Goal: Information Seeking & Learning: Learn about a topic

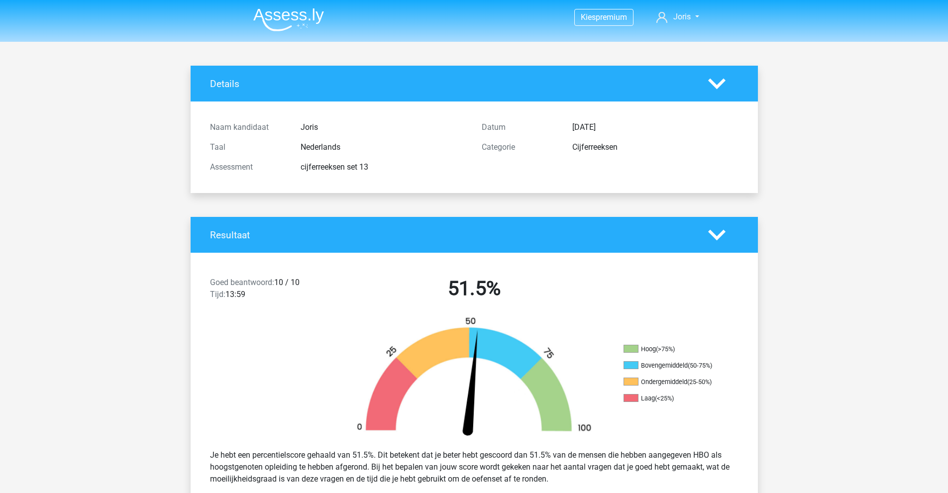
drag, startPoint x: 433, startPoint y: 94, endPoint x: 428, endPoint y: 95, distance: 5.2
click at [297, 17] on img at bounding box center [288, 19] width 71 height 23
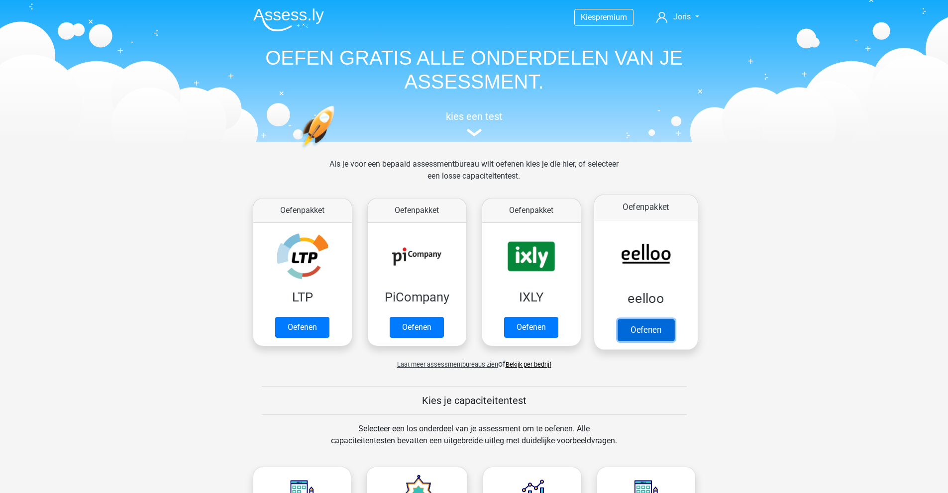
click at [650, 328] on link "Oefenen" at bounding box center [645, 330] width 57 height 22
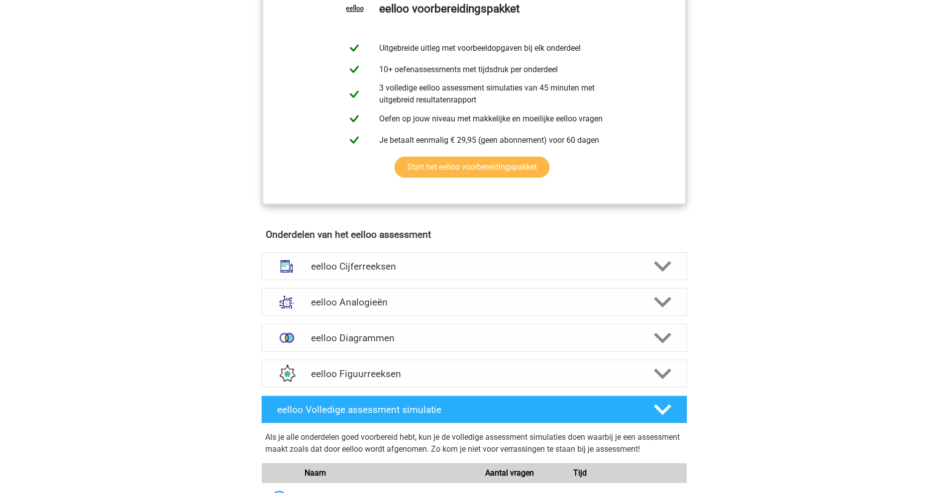
scroll to position [448, 0]
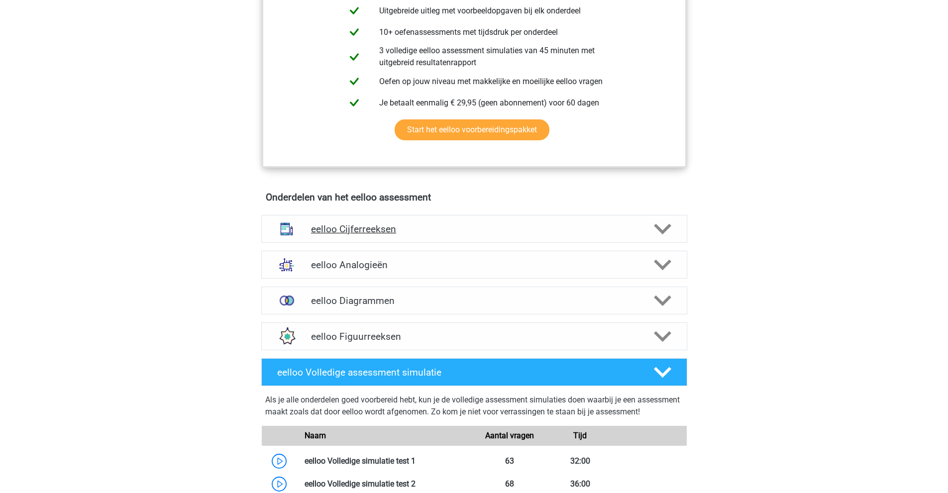
click at [443, 235] on h4 "eelloo Cijferreeksen" at bounding box center [474, 228] width 326 height 11
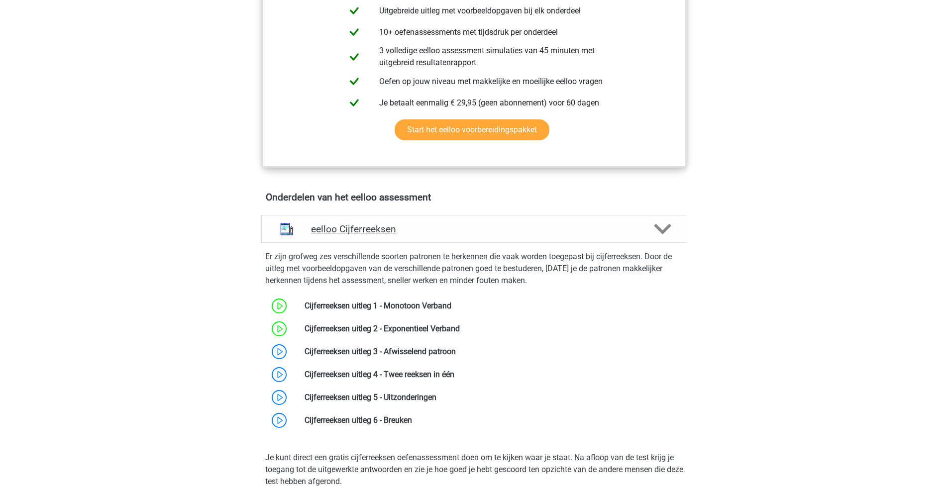
click at [443, 235] on h4 "eelloo Cijferreeksen" at bounding box center [474, 228] width 326 height 11
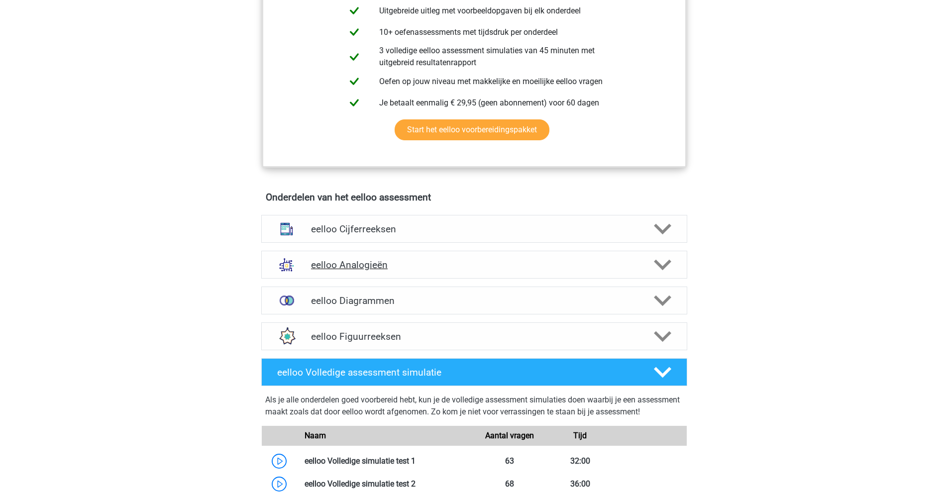
click at [484, 270] on h4 "eelloo Analogieën" at bounding box center [474, 264] width 326 height 11
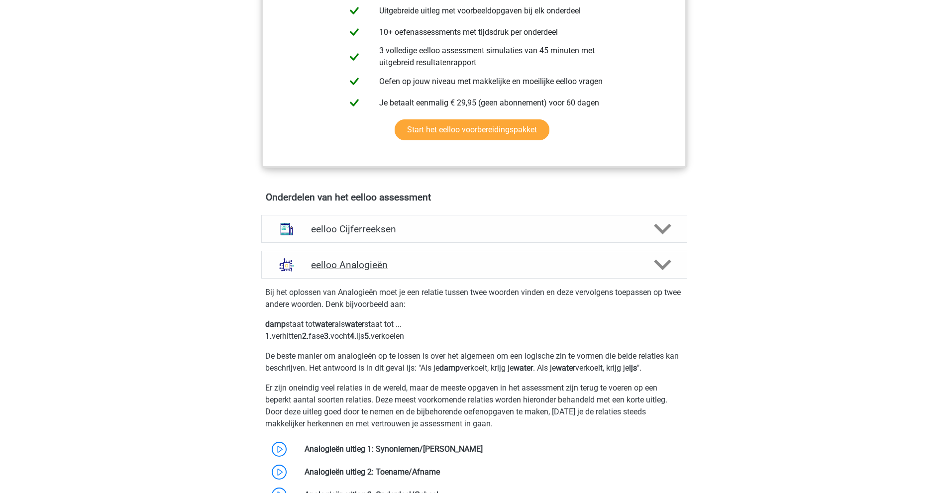
click at [484, 270] on h4 "eelloo Analogieën" at bounding box center [474, 264] width 326 height 11
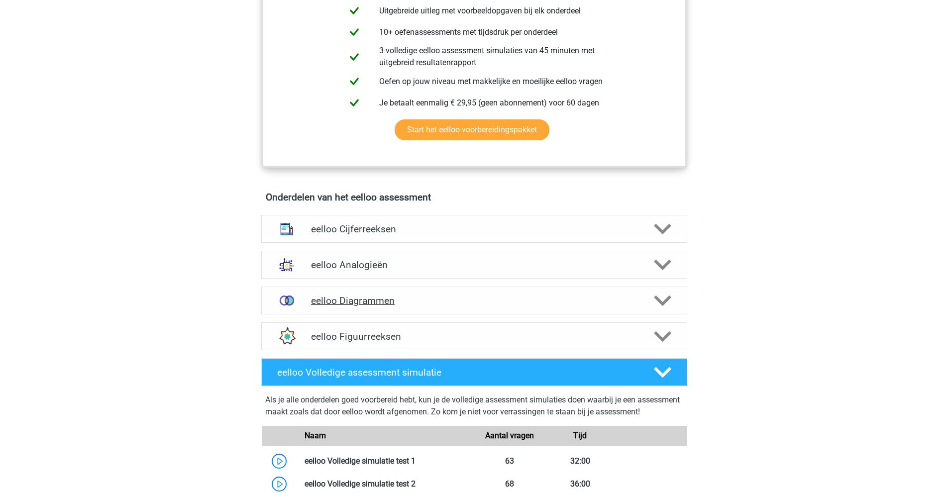
click at [490, 297] on div "eelloo Diagrammen" at bounding box center [474, 301] width 426 height 28
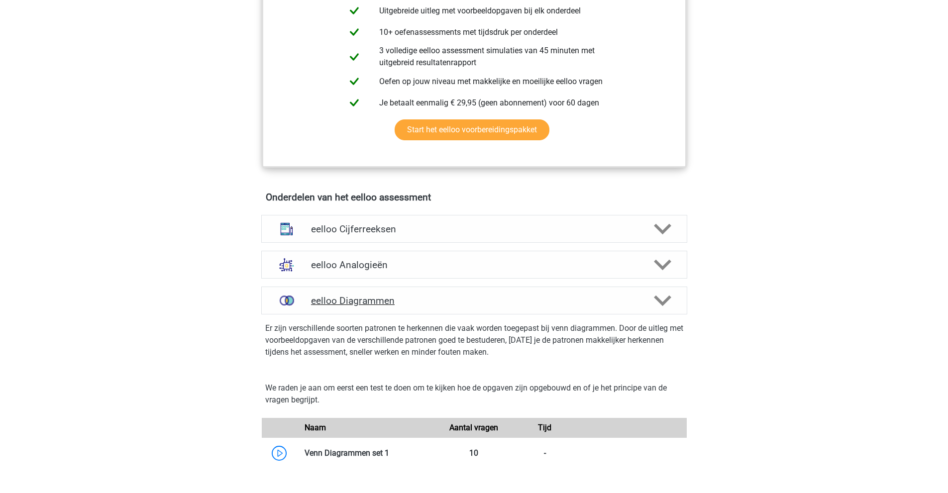
click at [490, 297] on div "eelloo Diagrammen" at bounding box center [474, 301] width 426 height 28
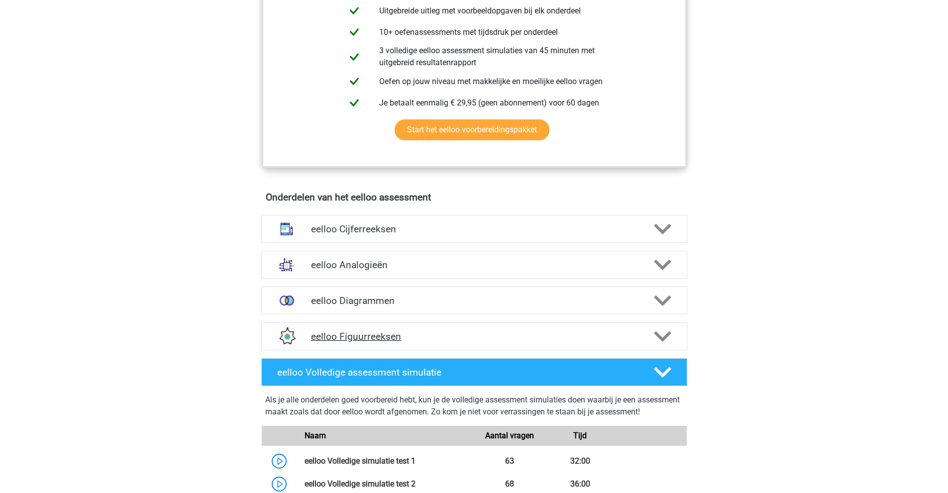
click at [482, 342] on h4 "eelloo Figuurreeksen" at bounding box center [474, 336] width 326 height 11
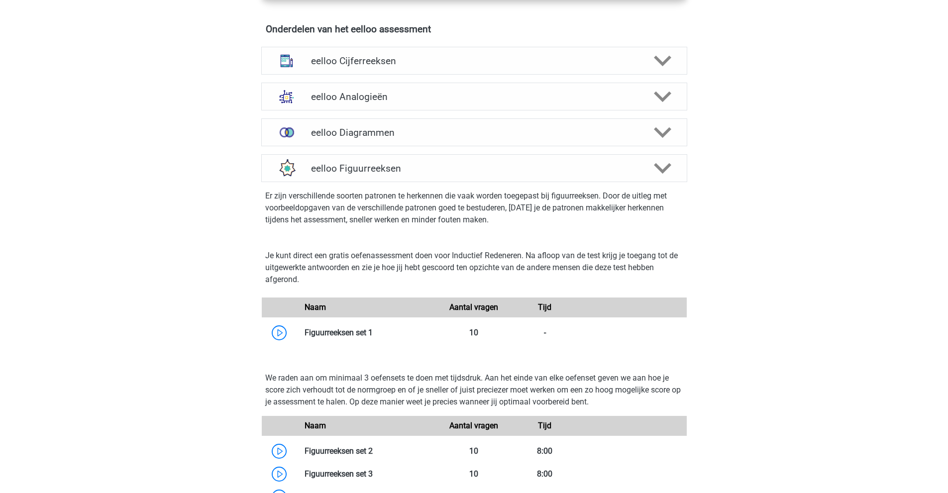
scroll to position [697, 0]
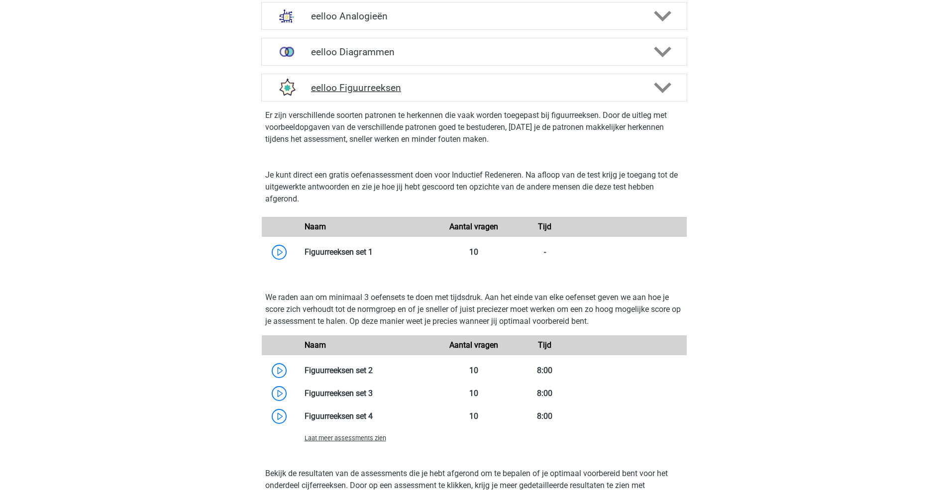
click at [411, 86] on div "eelloo Figuurreeksen" at bounding box center [474, 88] width 426 height 28
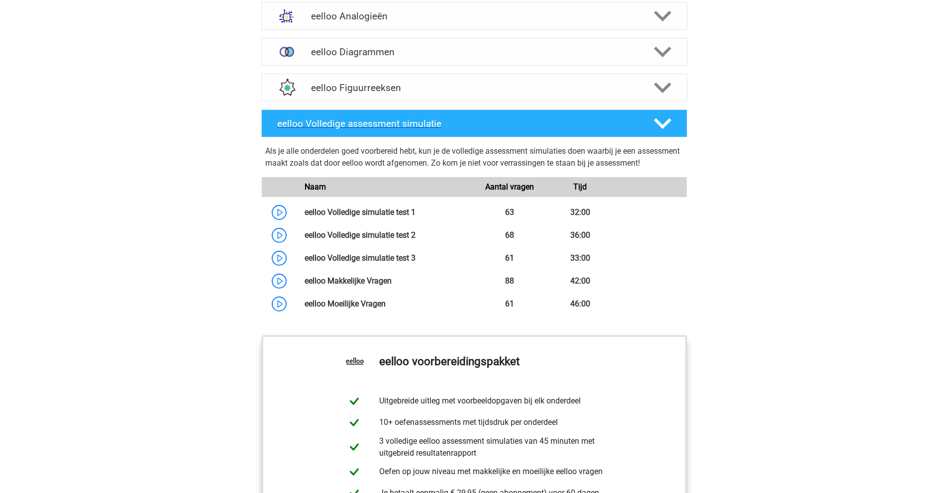
click at [394, 137] on div "eelloo Volledige assessment simulatie" at bounding box center [474, 123] width 426 height 28
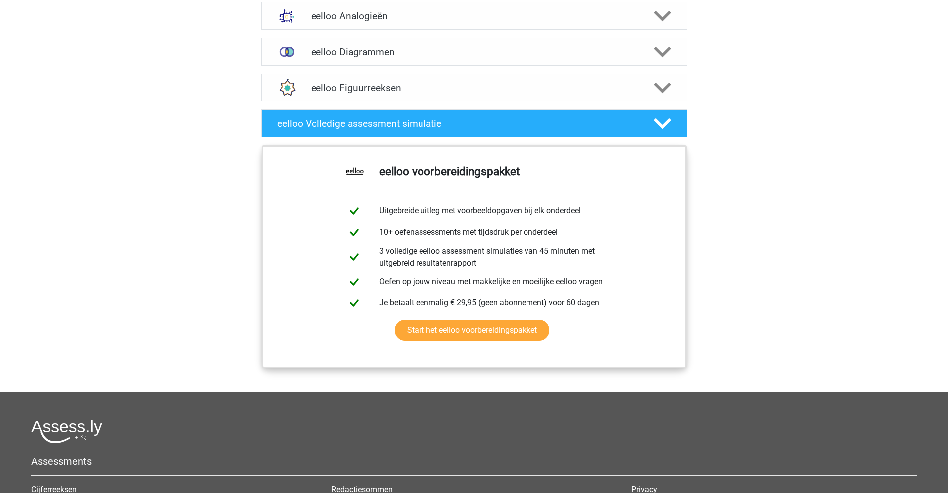
click at [382, 94] on h4 "eelloo Figuurreeksen" at bounding box center [474, 87] width 326 height 11
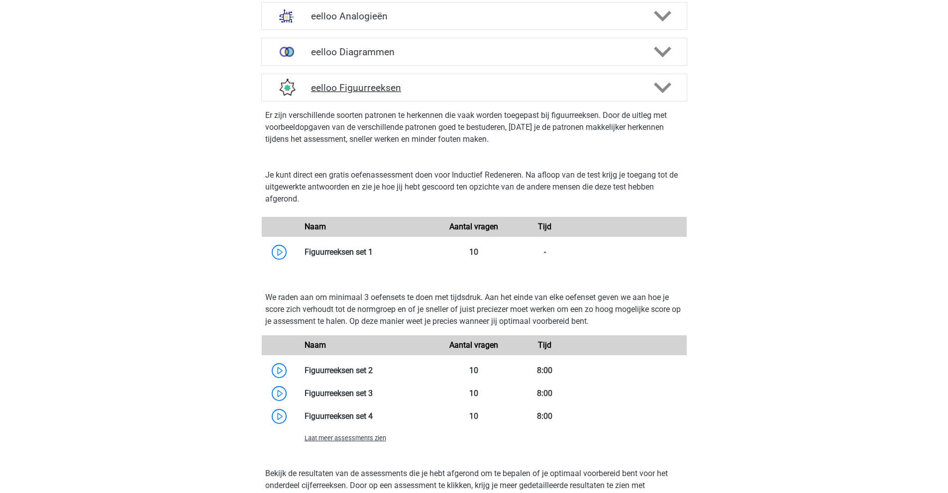
click at [382, 94] on h4 "eelloo Figuurreeksen" at bounding box center [474, 87] width 326 height 11
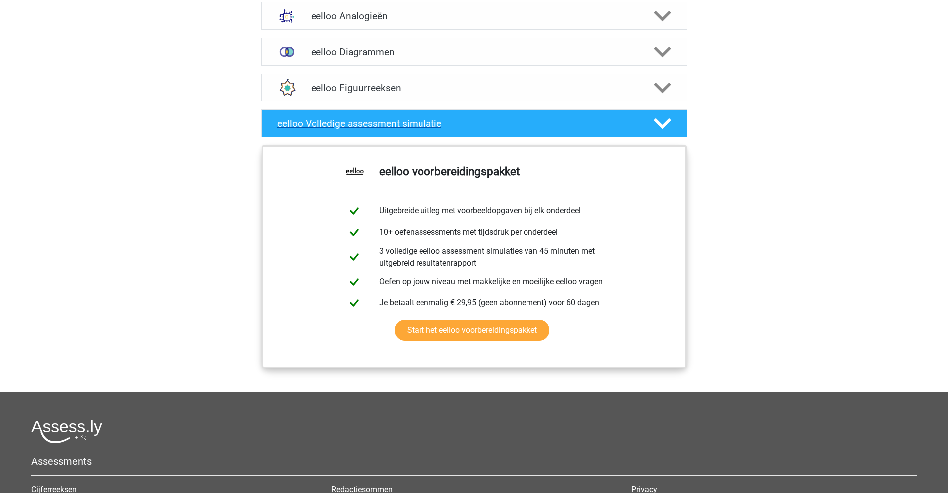
click at [375, 129] on h4 "eelloo Volledige assessment simulatie" at bounding box center [457, 123] width 360 height 11
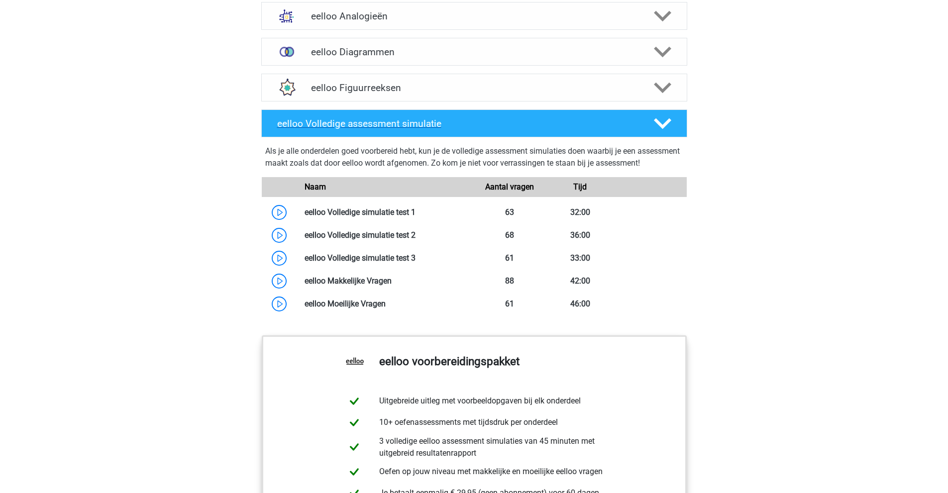
click at [431, 129] on h4 "eelloo Volledige assessment simulatie" at bounding box center [457, 123] width 360 height 11
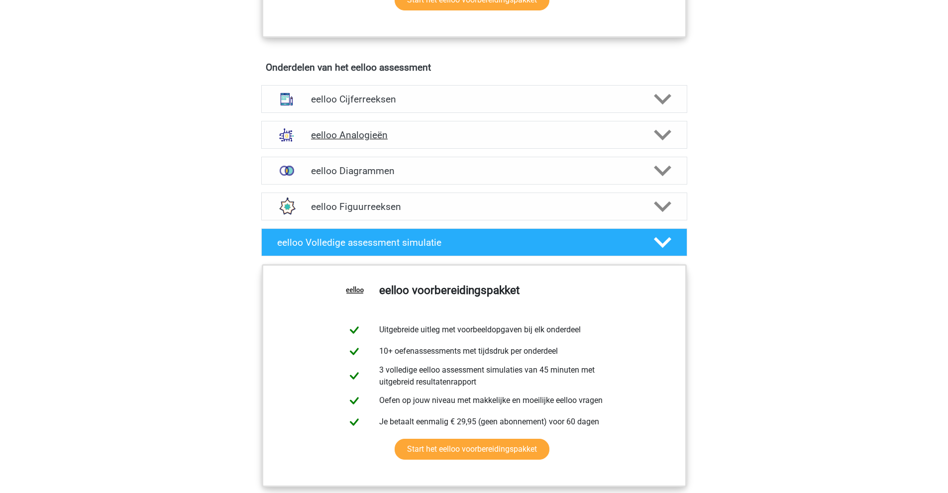
scroll to position [547, 0]
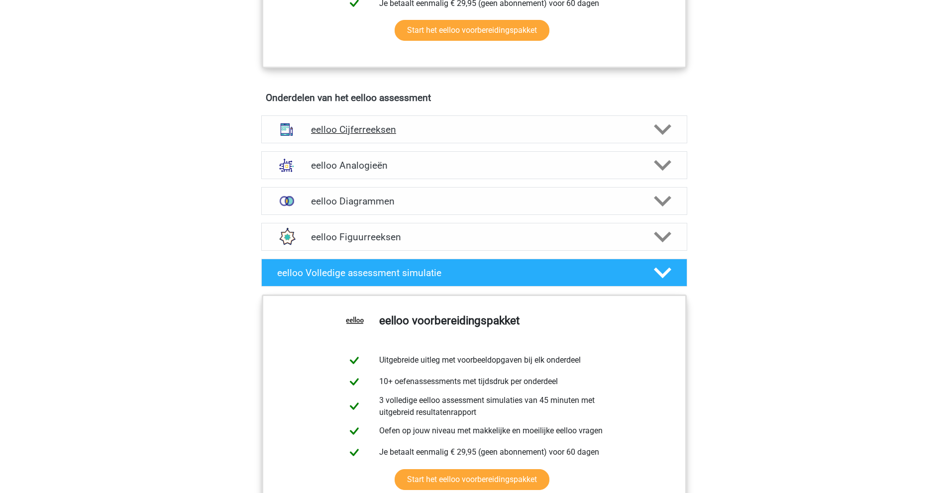
click at [363, 135] on h4 "eelloo Cijferreeksen" at bounding box center [474, 129] width 326 height 11
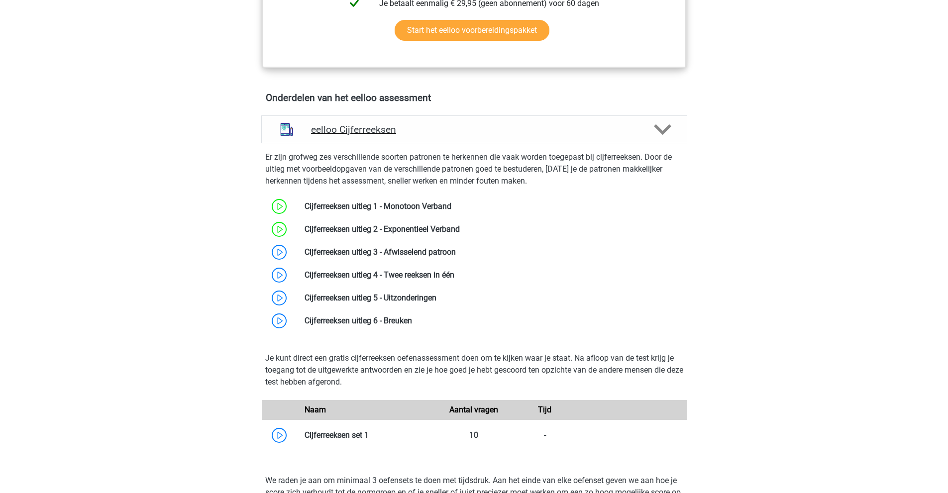
click at [363, 135] on h4 "eelloo Cijferreeksen" at bounding box center [474, 129] width 326 height 11
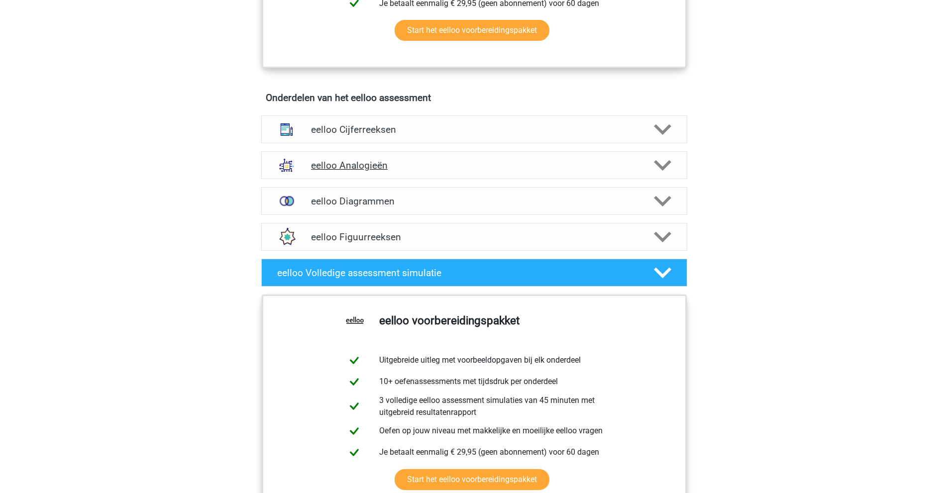
click at [385, 170] on h4 "eelloo Analogieën" at bounding box center [474, 165] width 326 height 11
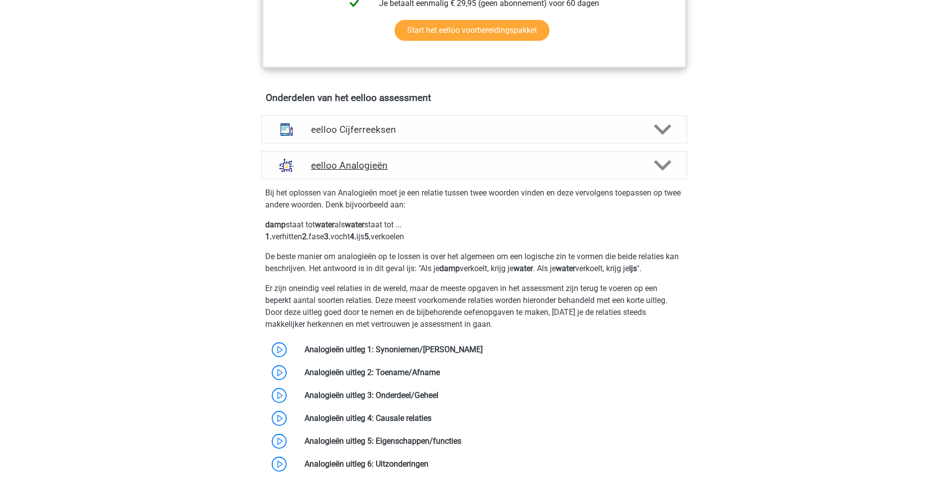
click at [373, 167] on h4 "eelloo Analogieën" at bounding box center [474, 165] width 326 height 11
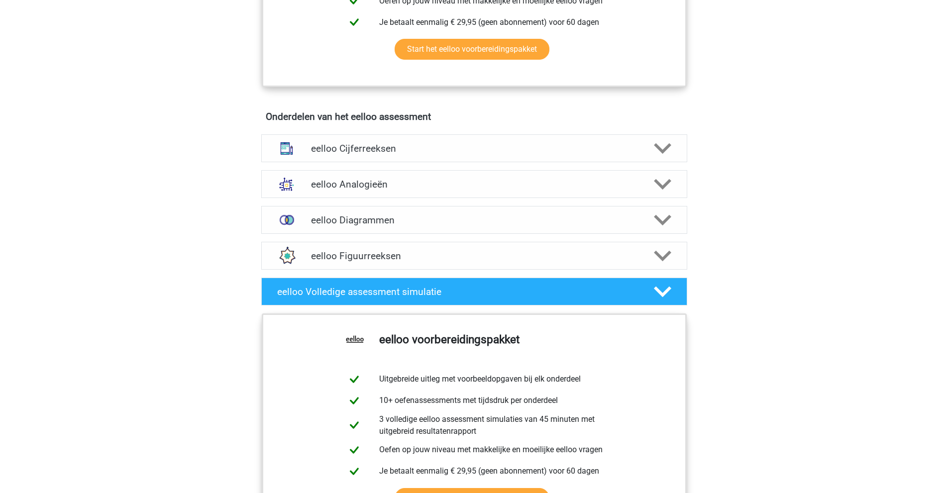
scroll to position [498, 0]
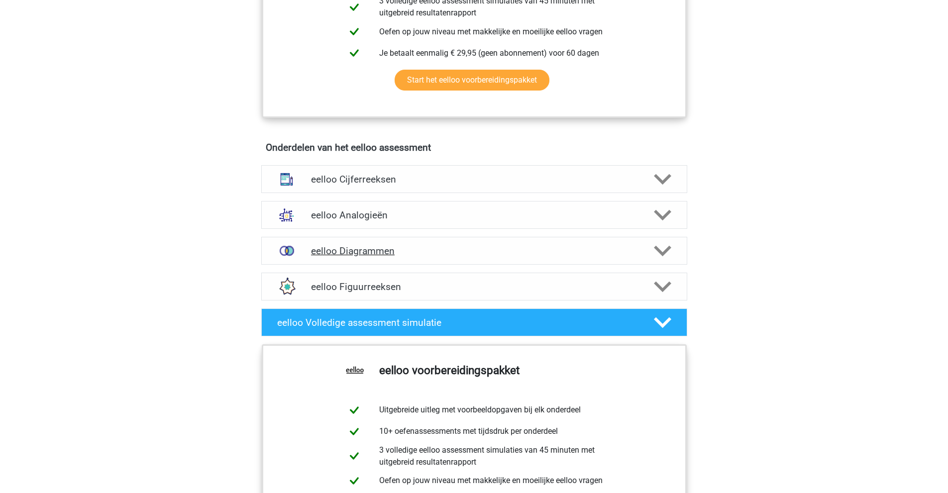
click at [335, 256] on h4 "eelloo Diagrammen" at bounding box center [474, 250] width 326 height 11
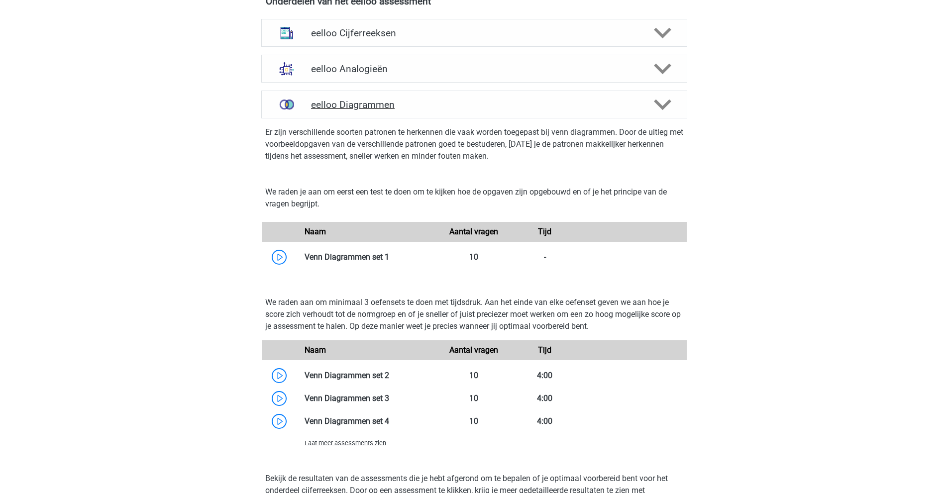
scroll to position [647, 0]
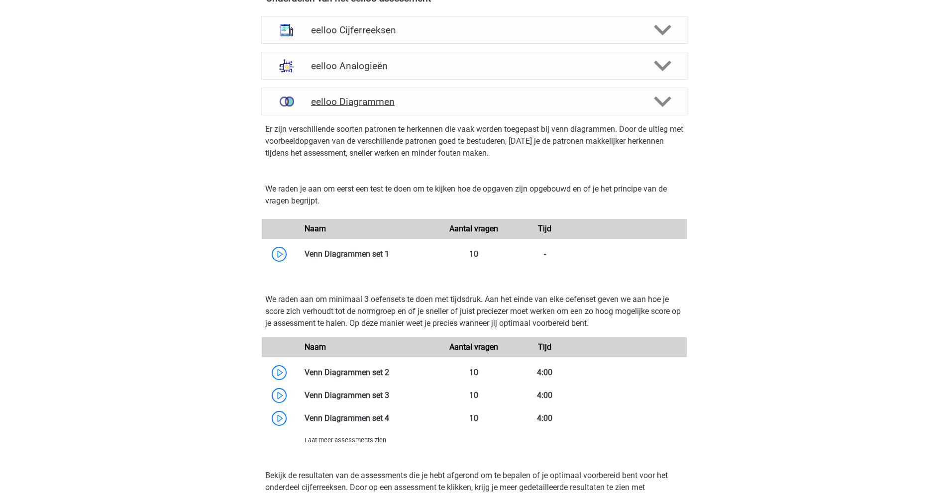
click at [335, 108] on h4 "eelloo Diagrammen" at bounding box center [474, 101] width 326 height 11
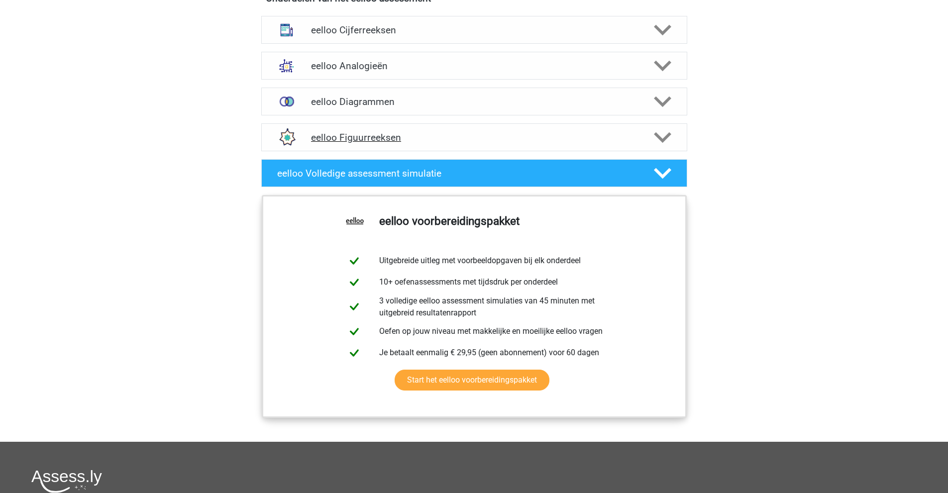
click at [370, 140] on h4 "eelloo Figuurreeksen" at bounding box center [474, 137] width 326 height 11
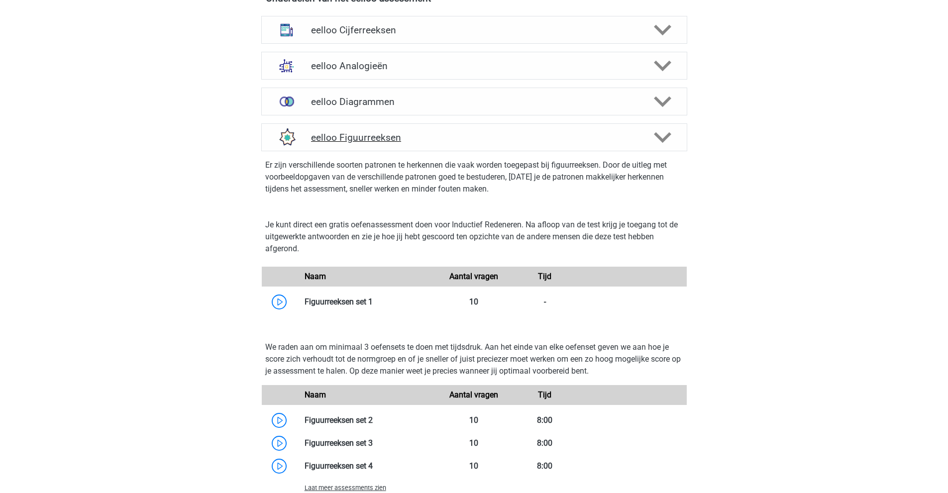
click at [371, 140] on h4 "eelloo Figuurreeksen" at bounding box center [474, 137] width 326 height 11
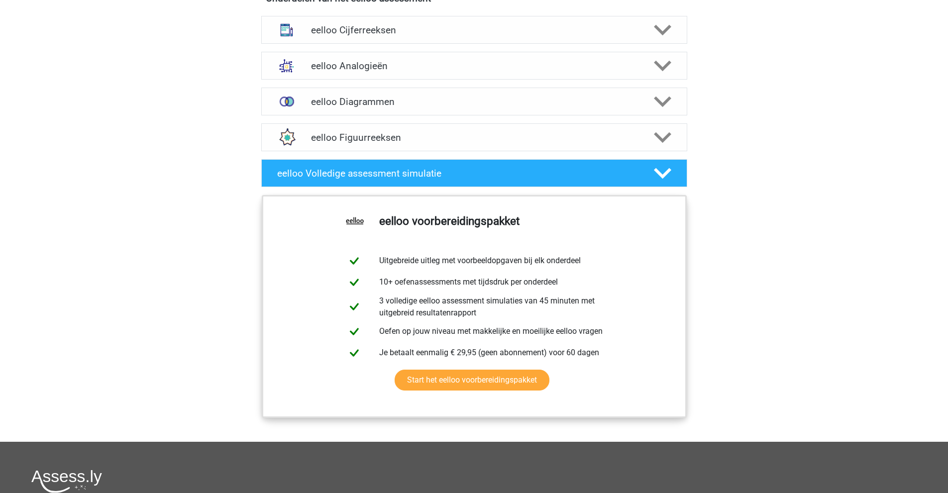
click at [214, 114] on div "Kies premium Joris [EMAIL_ADDRESS][DOMAIN_NAME]" at bounding box center [474, 29] width 948 height 1352
click at [444, 177] on h4 "eelloo Volledige assessment simulatie" at bounding box center [457, 173] width 360 height 11
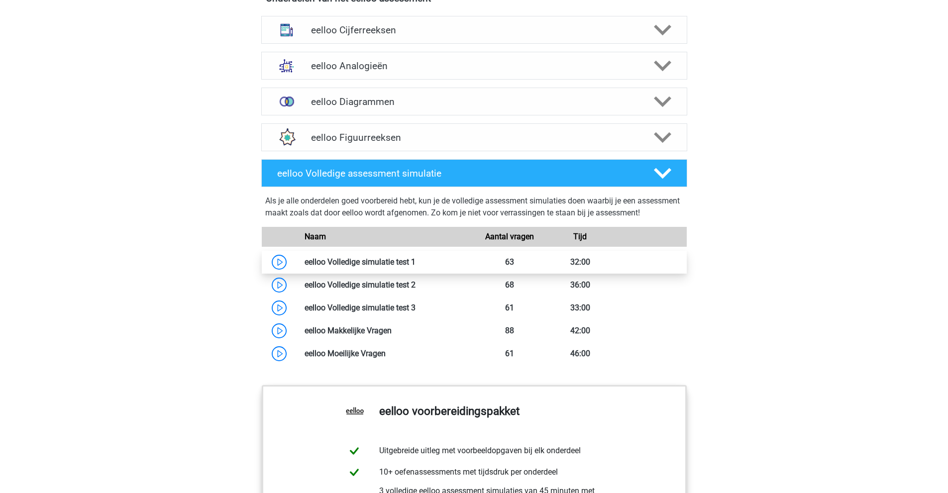
click at [416, 267] on link at bounding box center [416, 261] width 0 height 9
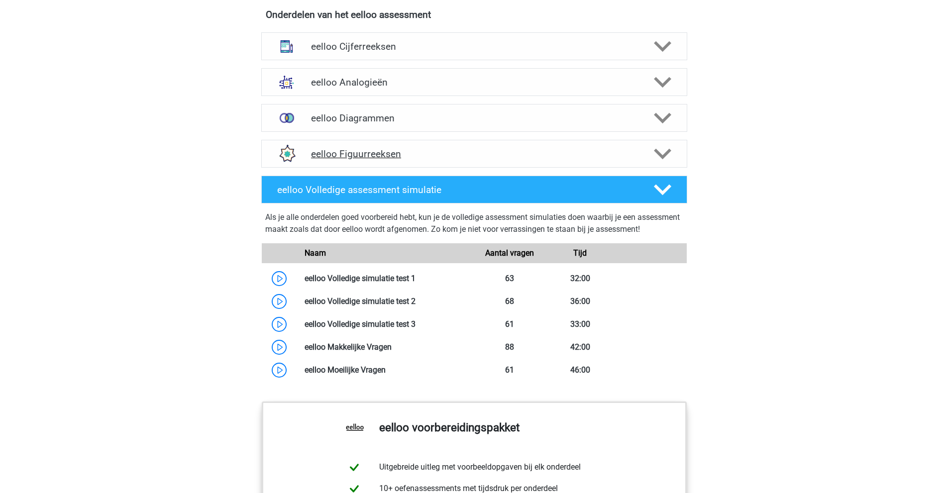
scroll to position [597, 0]
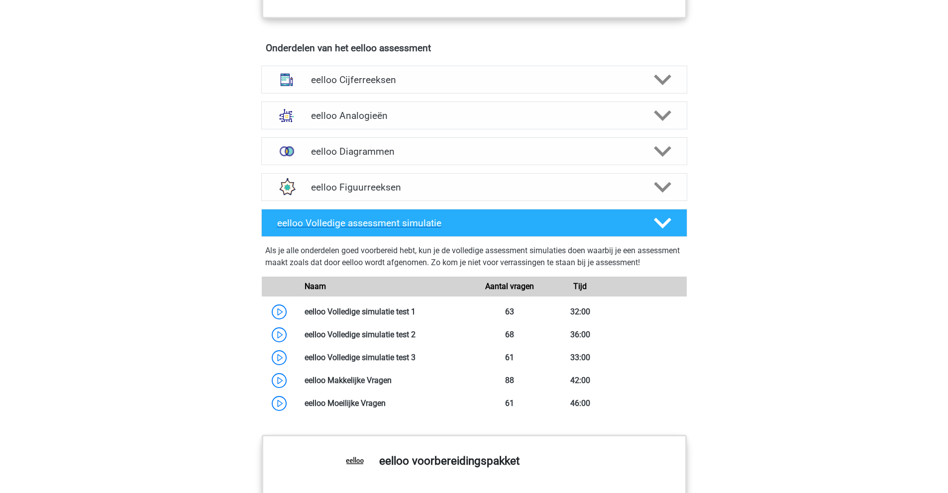
click at [409, 224] on h4 "eelloo Volledige assessment simulatie" at bounding box center [457, 222] width 360 height 11
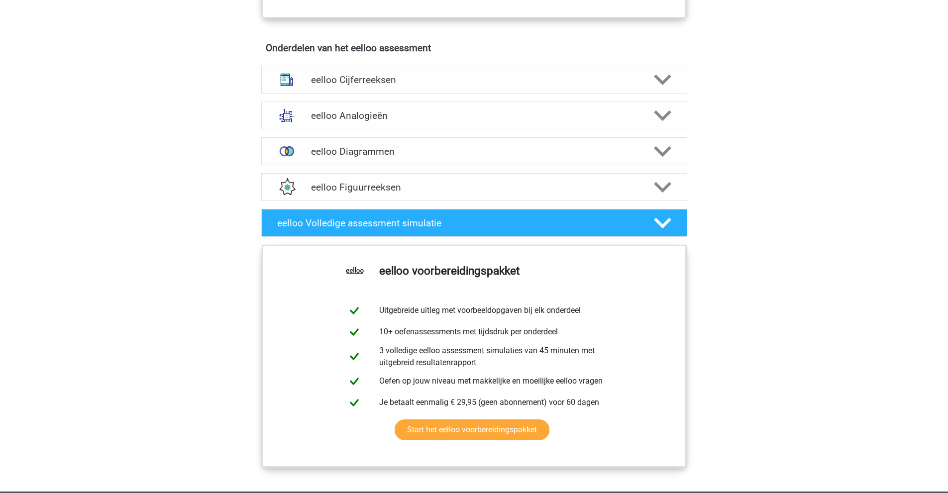
click at [224, 129] on div "Kies premium Joris kutspam3.0@gmail.com" at bounding box center [474, 79] width 948 height 1352
click at [373, 80] on div "eelloo Cijferreeksen" at bounding box center [474, 80] width 426 height 28
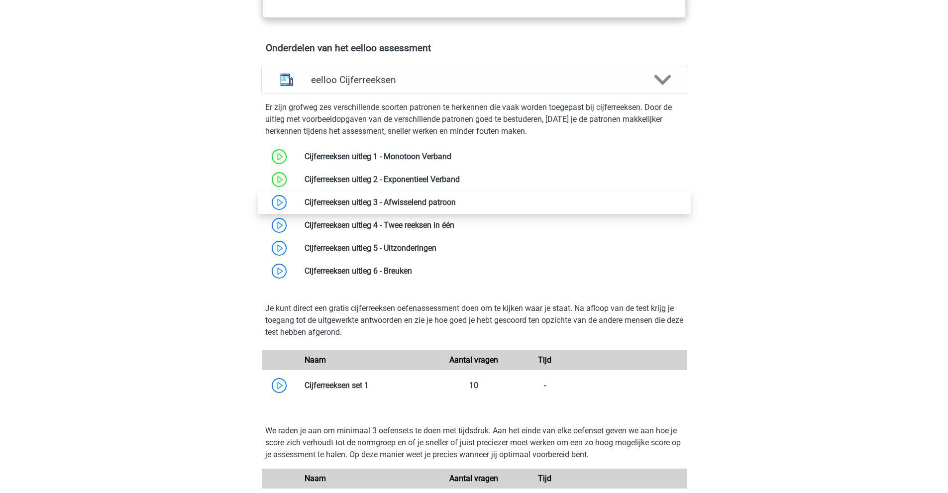
click at [456, 207] on link at bounding box center [456, 202] width 0 height 9
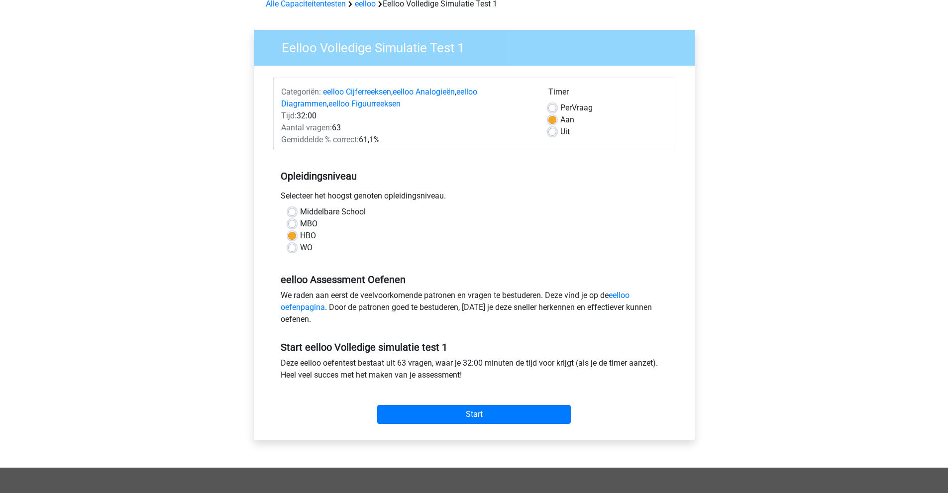
scroll to position [50, 0]
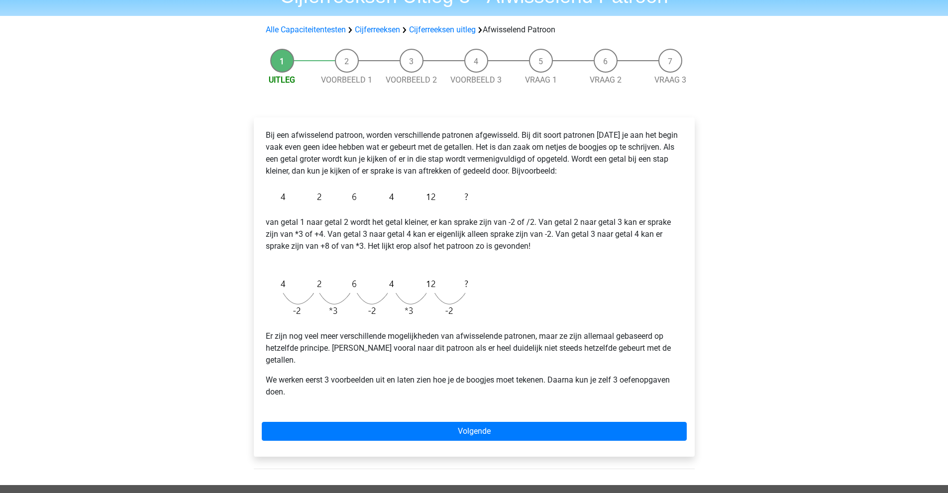
scroll to position [50, 0]
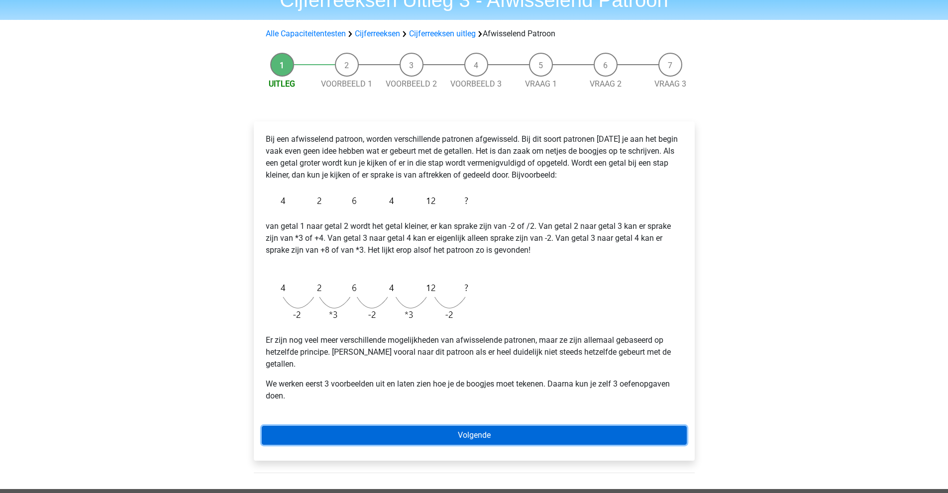
click at [410, 426] on link "Volgende" at bounding box center [474, 435] width 425 height 19
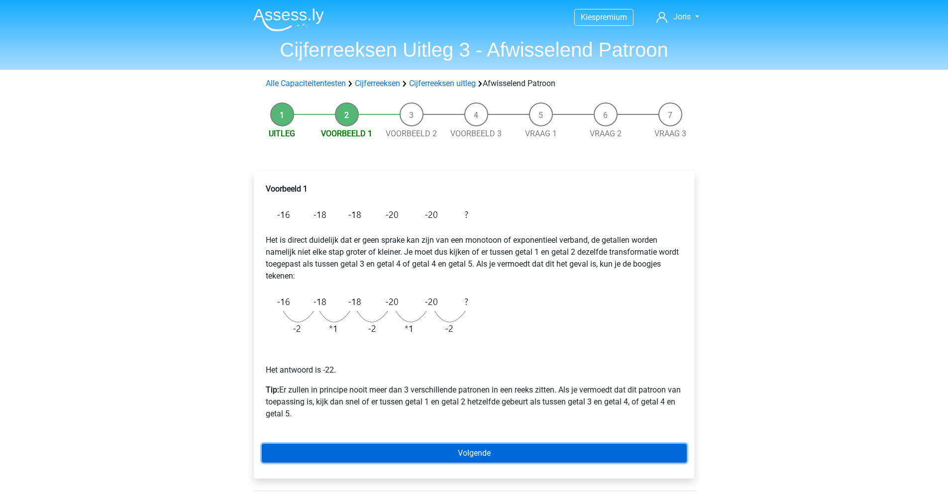
click at [422, 453] on link "Volgende" at bounding box center [474, 453] width 425 height 19
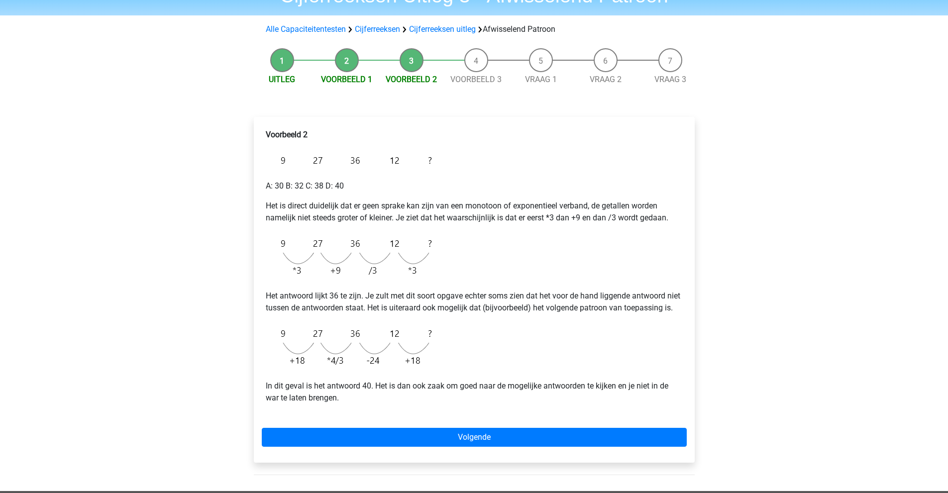
scroll to position [50, 0]
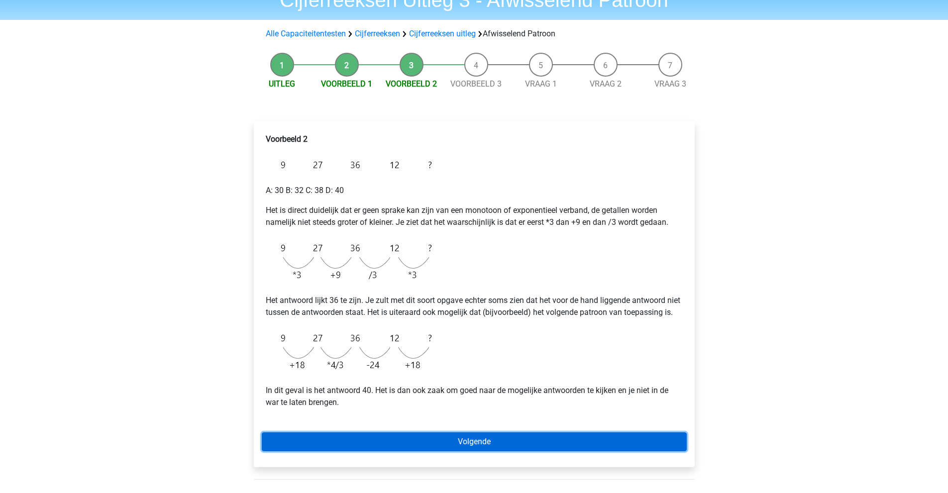
click at [447, 451] on link "Volgende" at bounding box center [474, 442] width 425 height 19
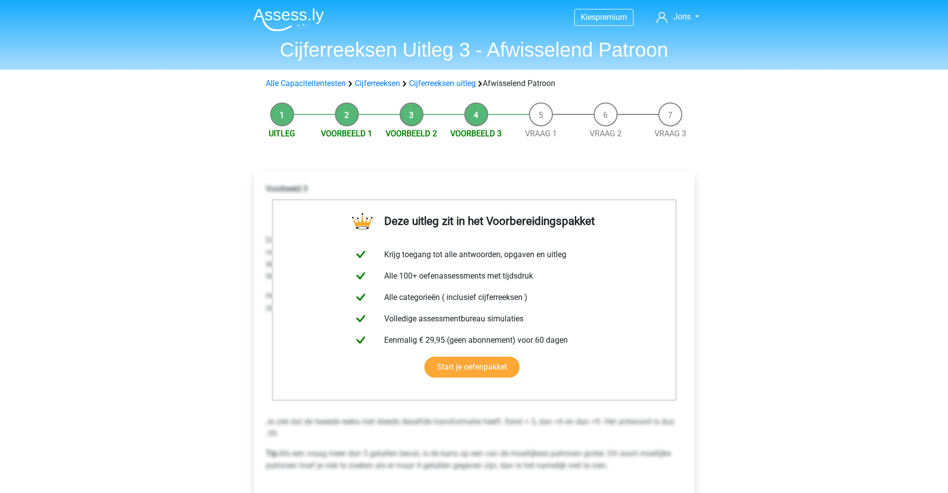
click at [542, 125] on li "Vraag 1" at bounding box center [541, 121] width 65 height 37
click at [542, 133] on link "Vraag 1" at bounding box center [541, 133] width 32 height 9
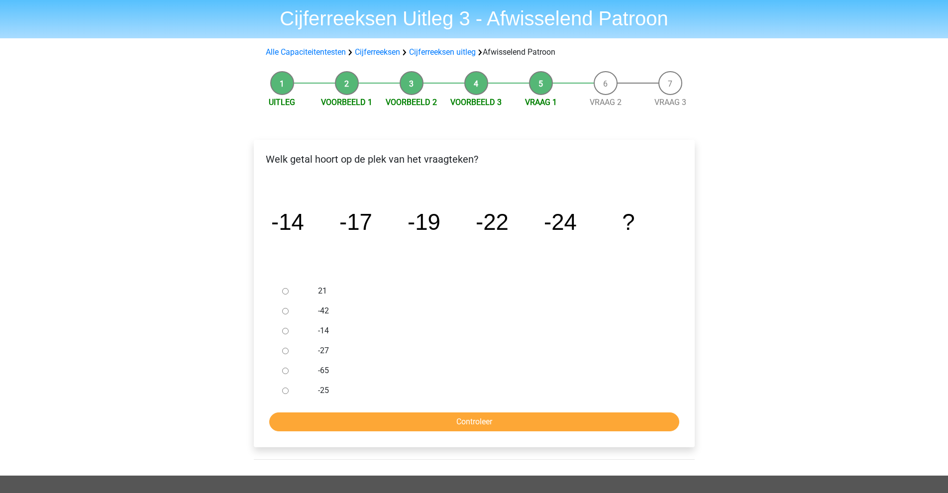
scroll to position [50, 0]
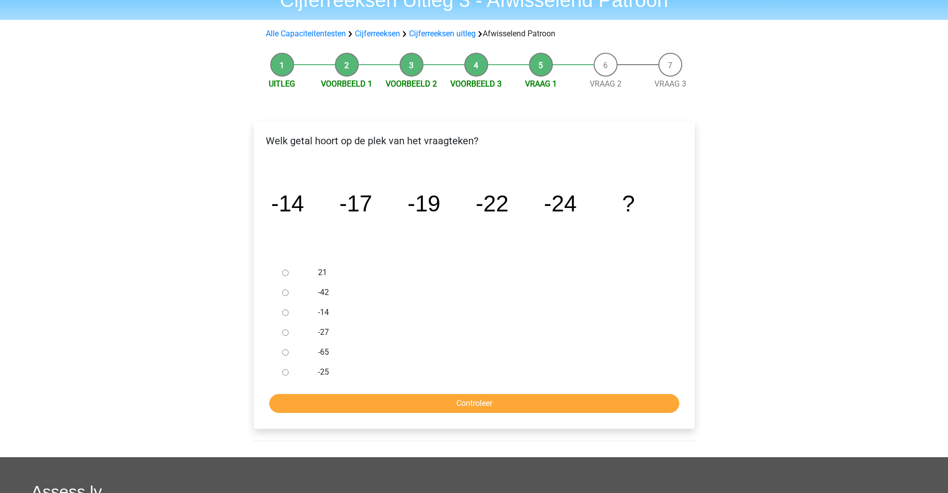
click at [287, 332] on input "-27" at bounding box center [285, 332] width 6 height 6
radio input "true"
click at [380, 408] on input "Controleer" at bounding box center [474, 403] width 410 height 19
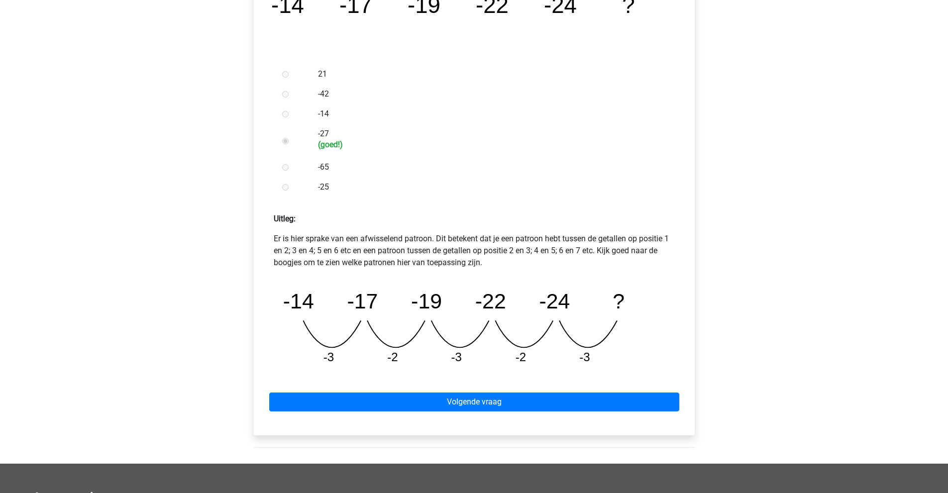
scroll to position [249, 0]
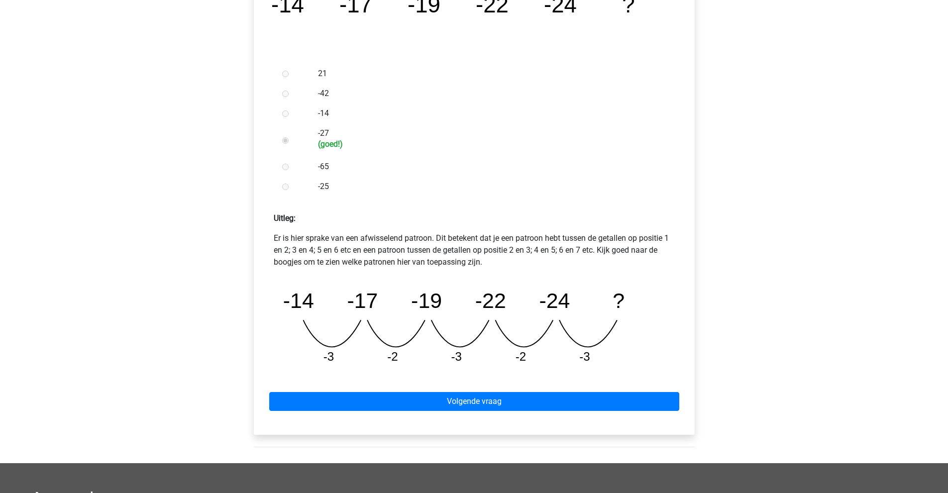
click at [442, 412] on div "Volgende vraag" at bounding box center [474, 399] width 425 height 55
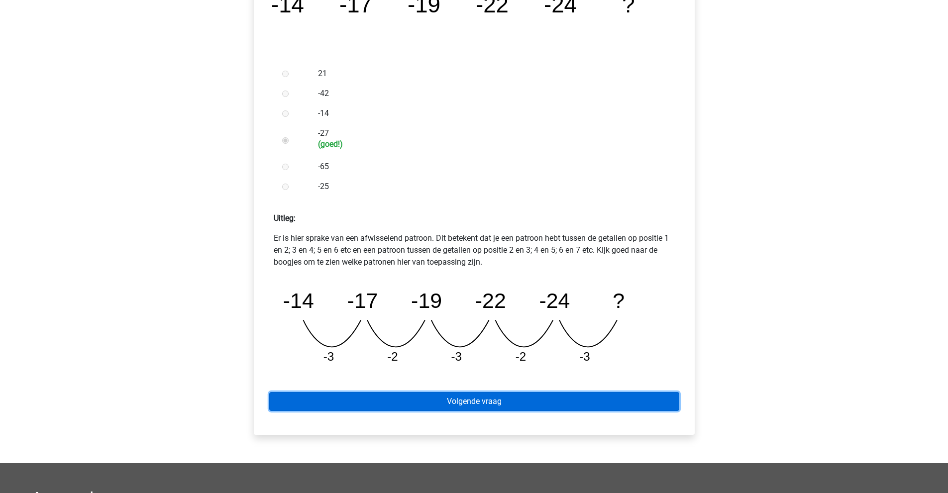
click at [443, 394] on link "Volgende vraag" at bounding box center [474, 401] width 410 height 19
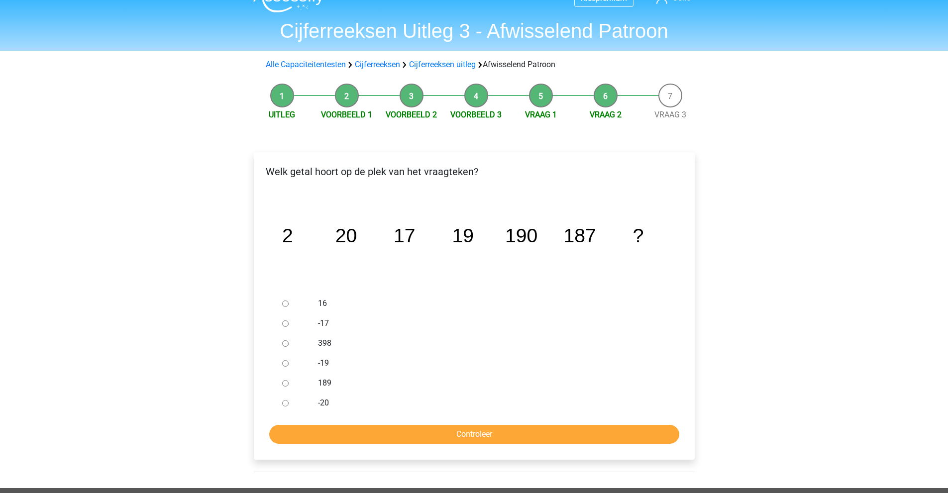
scroll to position [50, 0]
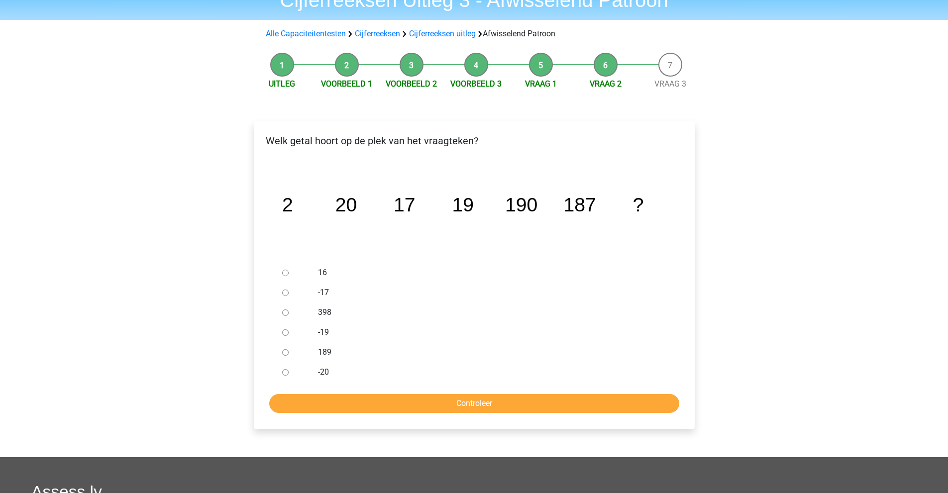
click at [322, 352] on label "189" at bounding box center [490, 352] width 344 height 12
click at [289, 352] on input "189" at bounding box center [285, 352] width 6 height 6
radio input "true"
click at [403, 398] on input "Controleer" at bounding box center [474, 403] width 410 height 19
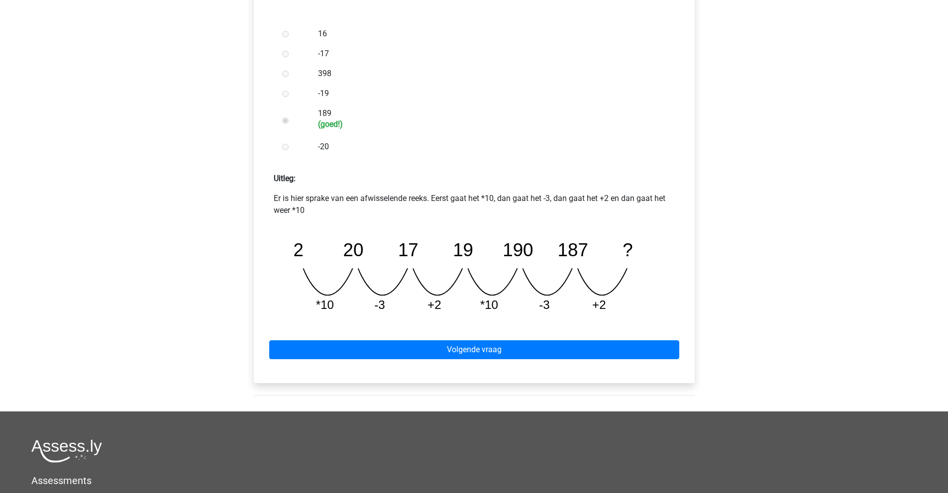
scroll to position [299, 0]
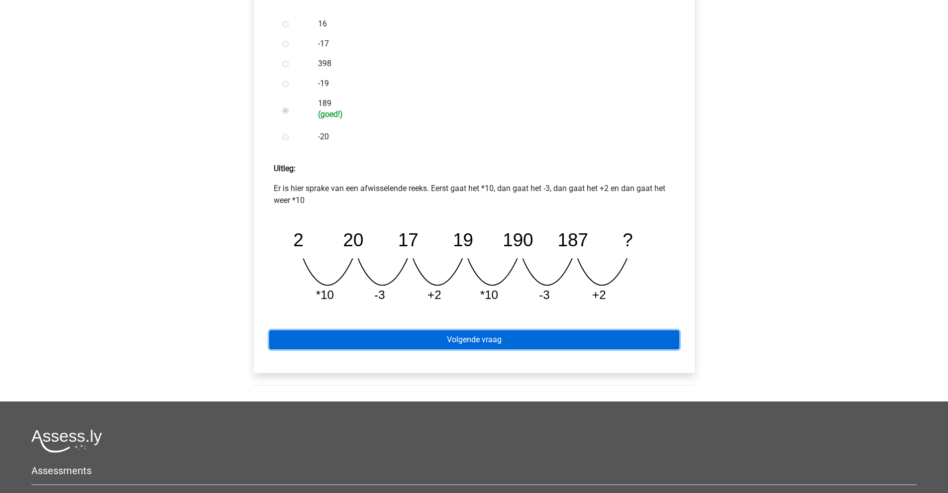
click at [472, 339] on link "Volgende vraag" at bounding box center [474, 339] width 410 height 19
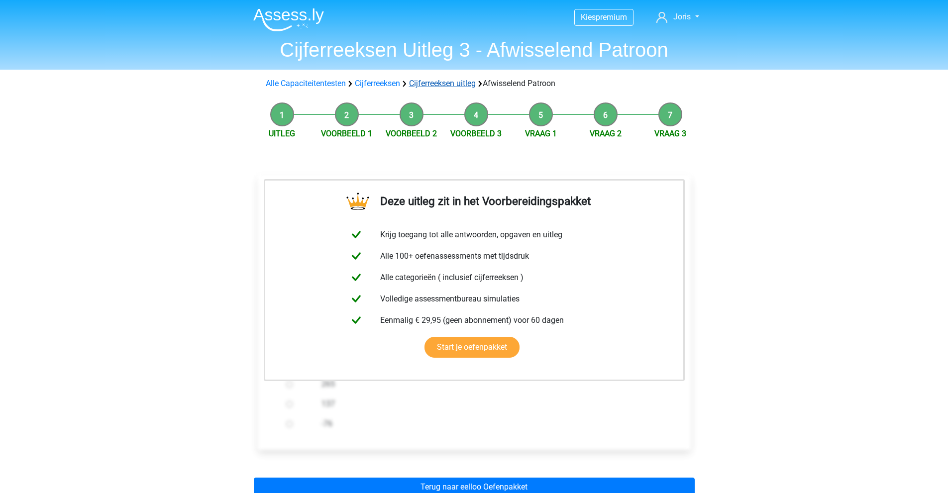
click at [461, 83] on link "Cijferreeksen uitleg" at bounding box center [442, 83] width 67 height 9
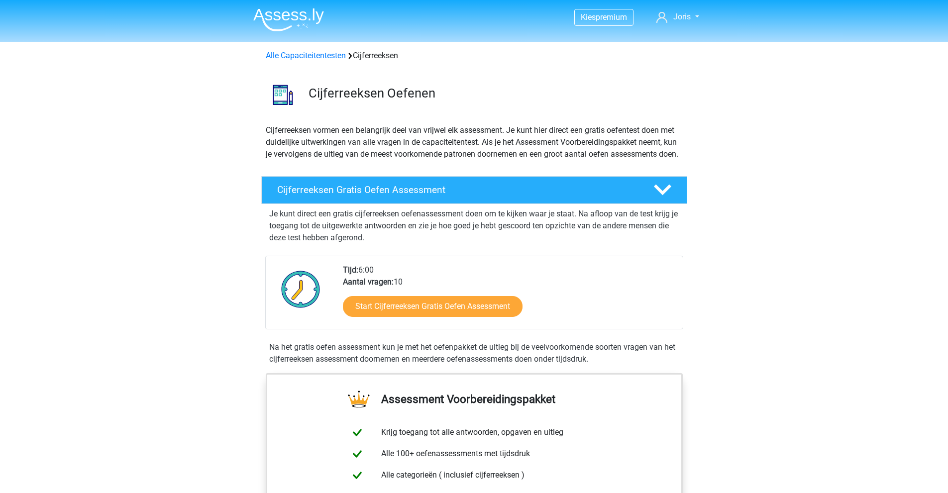
scroll to position [643, 0]
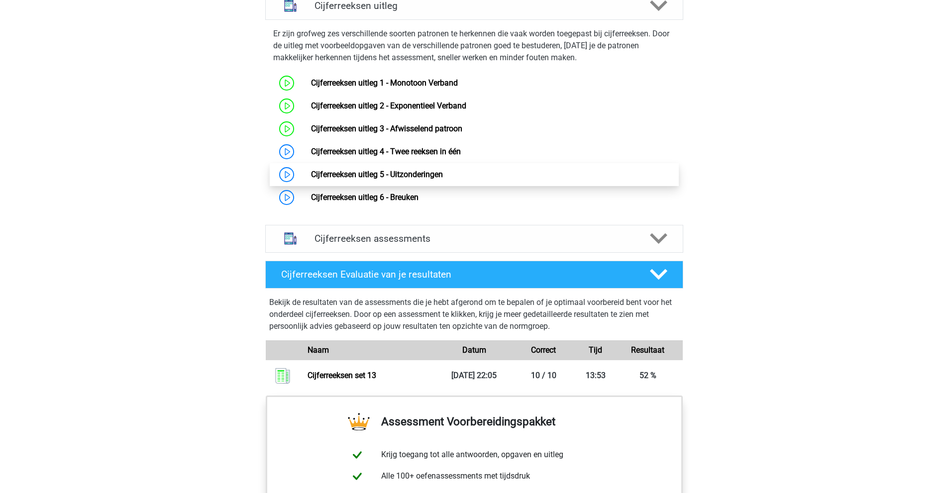
click at [417, 179] on link "Cijferreeksen uitleg 5 - Uitzonderingen" at bounding box center [377, 174] width 132 height 9
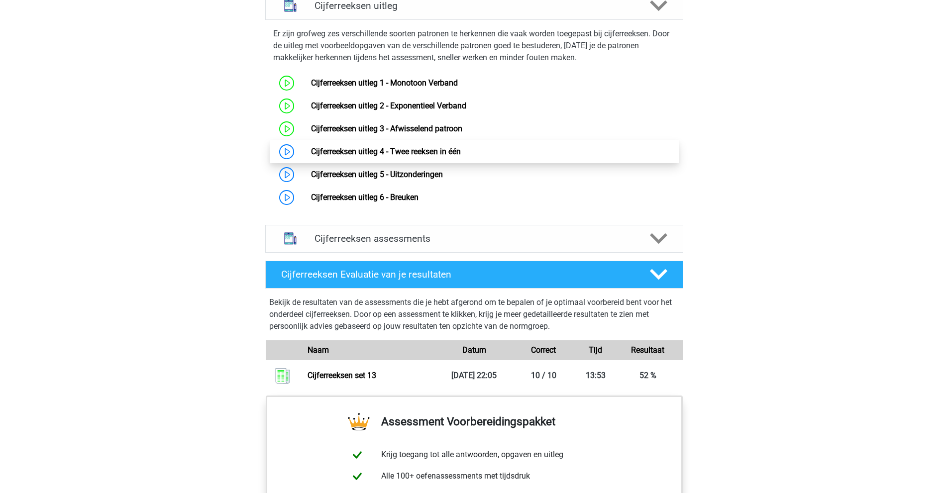
click at [387, 156] on link "Cijferreeksen uitleg 4 - Twee reeksen in één" at bounding box center [386, 151] width 150 height 9
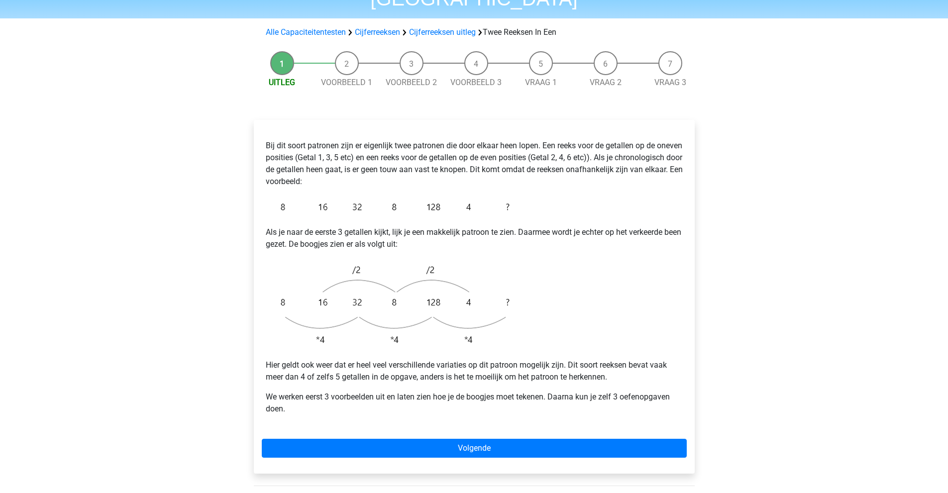
scroll to position [100, 0]
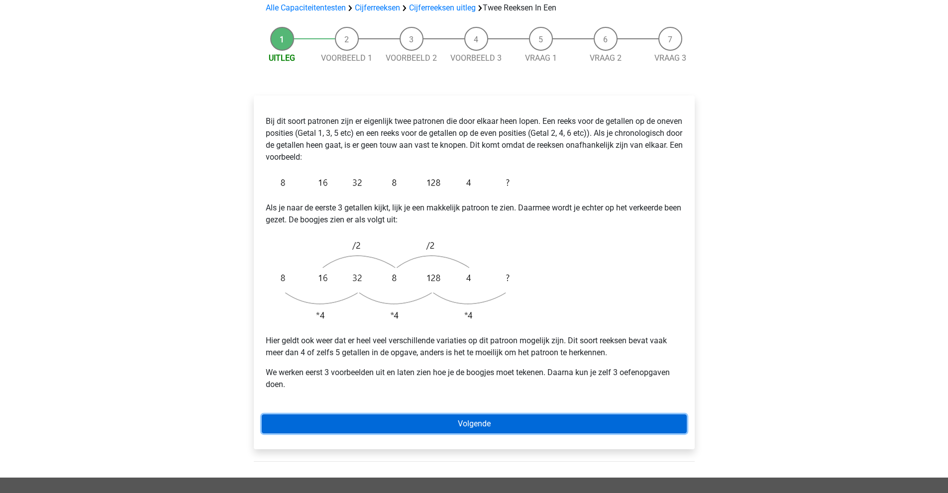
click at [371, 415] on link "Volgende" at bounding box center [474, 424] width 425 height 19
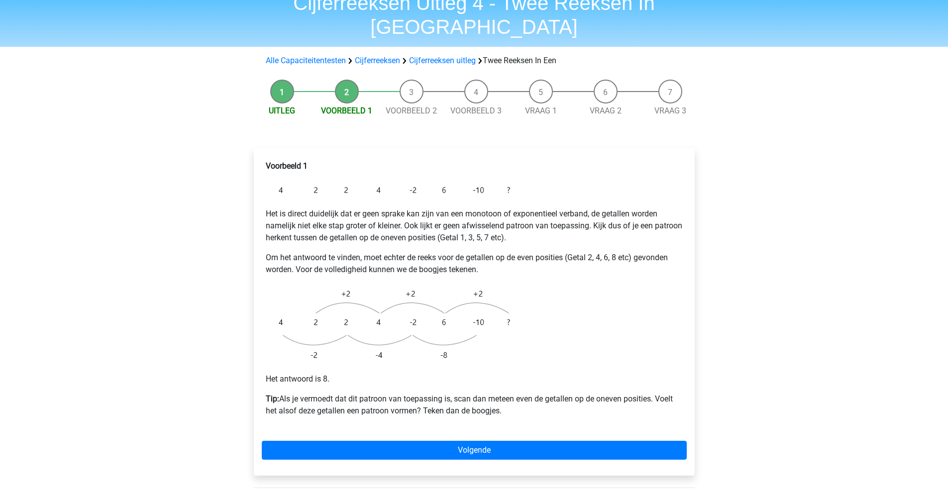
scroll to position [50, 0]
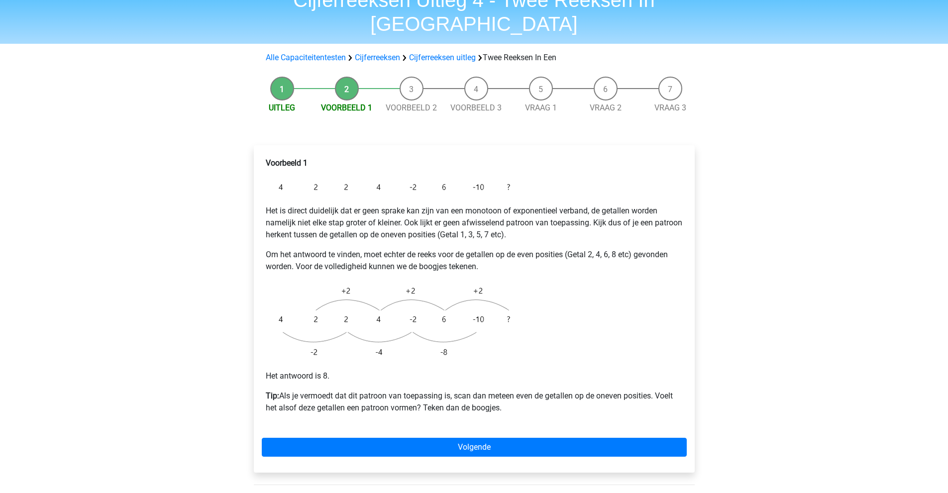
click at [481, 175] on div "Voorbeeld 1 Het is direct duidelijk dat er geen sprake kan zijn van een monotoo…" at bounding box center [474, 289] width 425 height 273
click at [426, 178] on div "Voorbeeld 1 Het is direct duidelijk dat er geen sprake kan zijn van een monotoo…" at bounding box center [474, 289] width 425 height 273
click at [266, 177] on img at bounding box center [390, 187] width 249 height 20
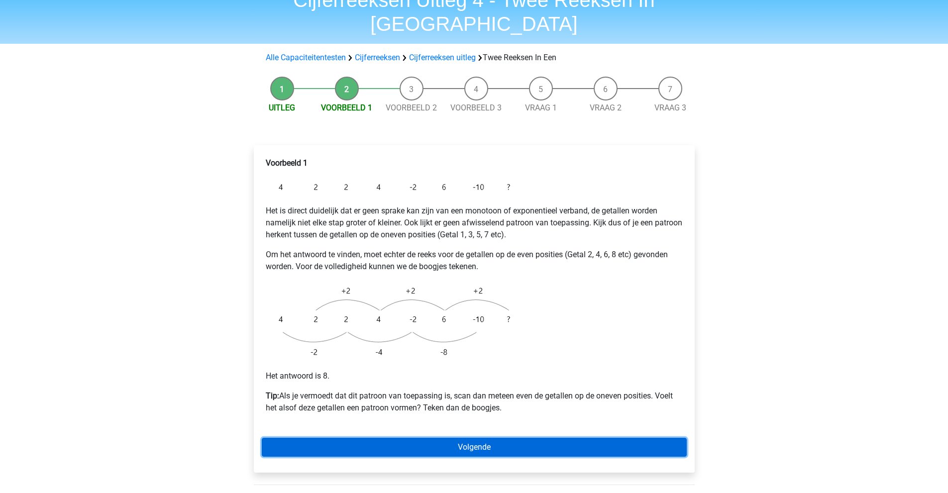
click at [441, 438] on link "Volgende" at bounding box center [474, 447] width 425 height 19
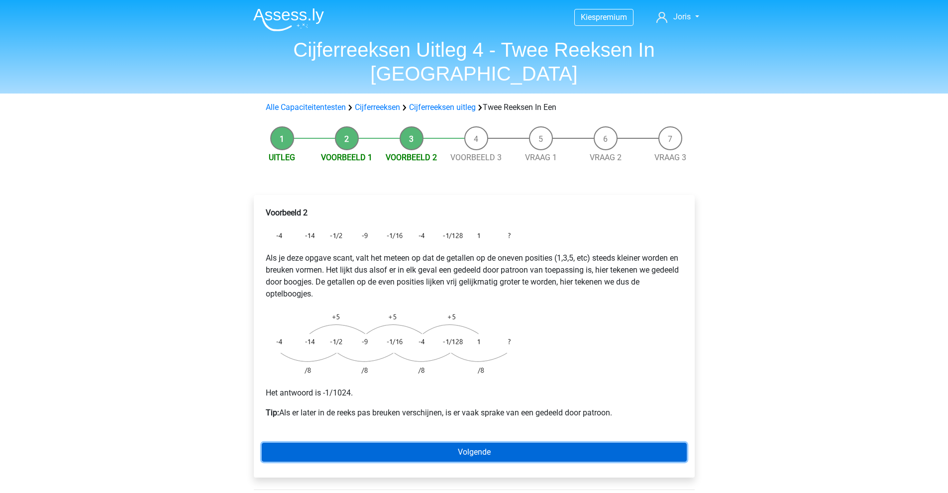
click at [447, 443] on link "Volgende" at bounding box center [474, 452] width 425 height 19
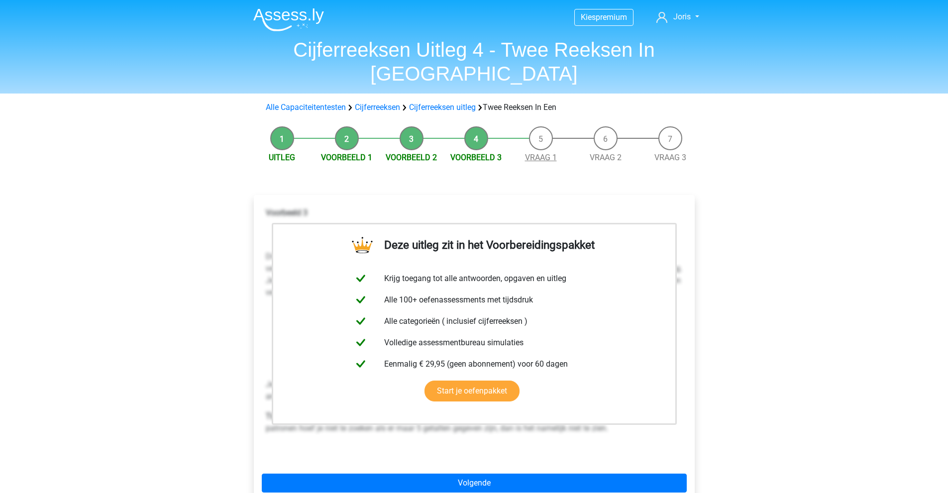
click at [552, 153] on link "Vraag 1" at bounding box center [541, 157] width 32 height 9
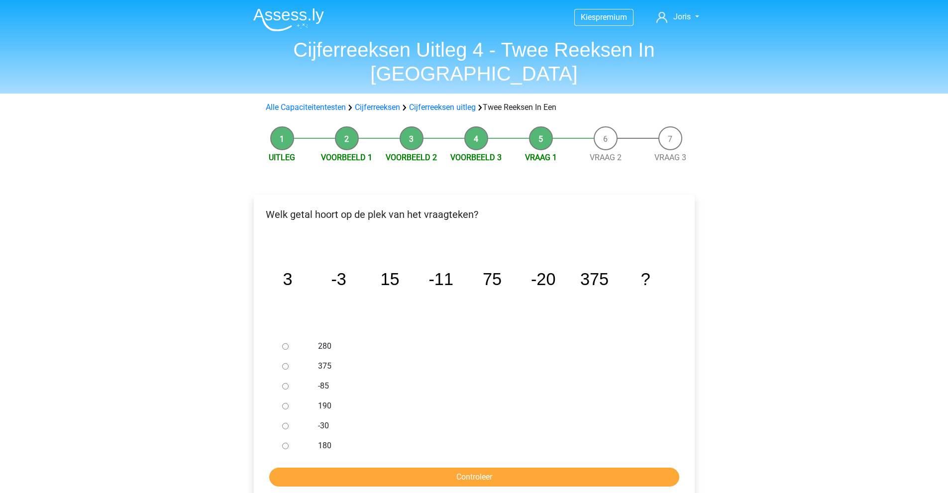
click at [164, 245] on div "Kies premium Joris [EMAIL_ADDRESS][DOMAIN_NAME]" at bounding box center [474, 397] width 948 height 794
click at [310, 416] on div at bounding box center [294, 426] width 33 height 20
click at [323, 420] on label "-30" at bounding box center [490, 426] width 344 height 12
click at [325, 420] on label "-30" at bounding box center [490, 426] width 344 height 12
click at [289, 423] on input "-30" at bounding box center [285, 426] width 6 height 6
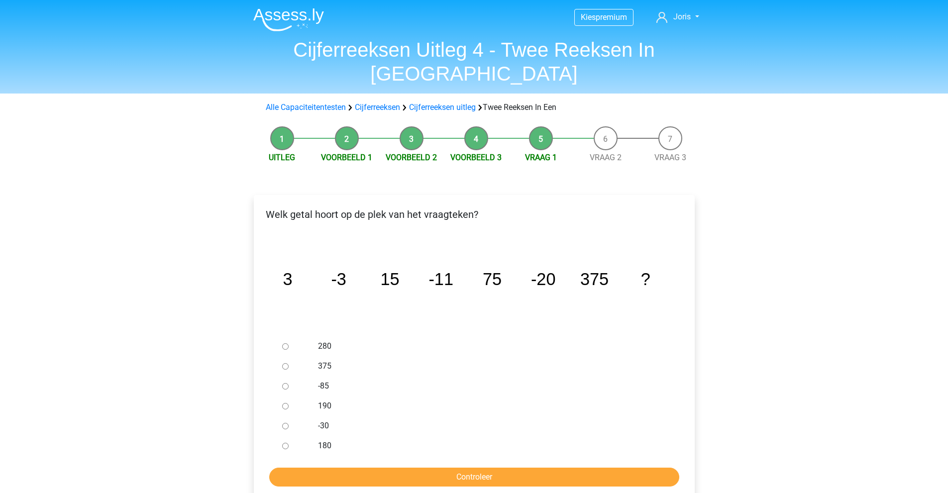
radio input "true"
click at [373, 468] on input "Controleer" at bounding box center [474, 477] width 410 height 19
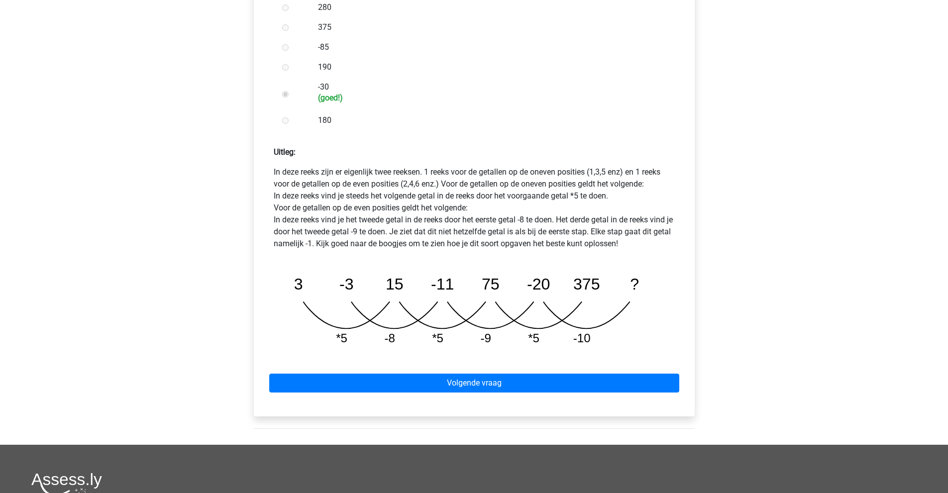
scroll to position [348, 0]
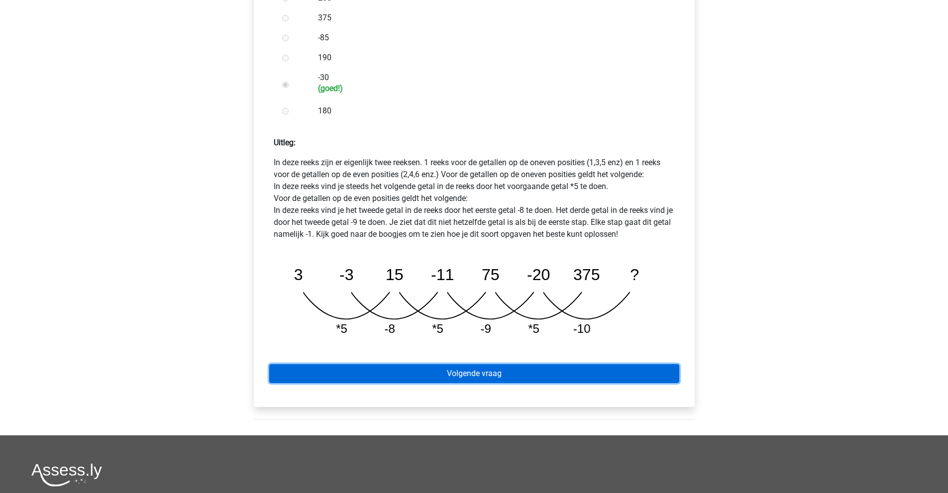
click at [477, 364] on link "Volgende vraag" at bounding box center [474, 373] width 410 height 19
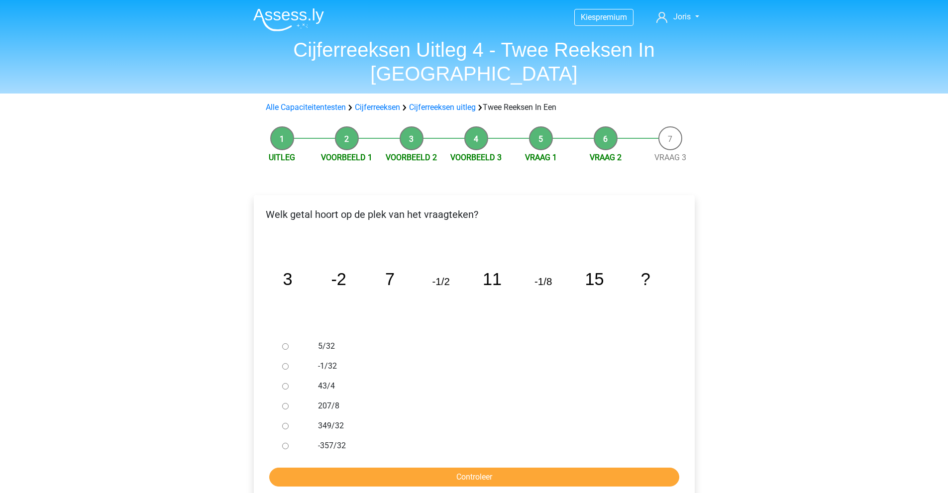
click at [333, 360] on label "-1/32" at bounding box center [490, 366] width 344 height 12
click at [289, 363] on input "-1/32" at bounding box center [285, 366] width 6 height 6
radio input "true"
click at [379, 468] on input "Controleer" at bounding box center [474, 477] width 410 height 19
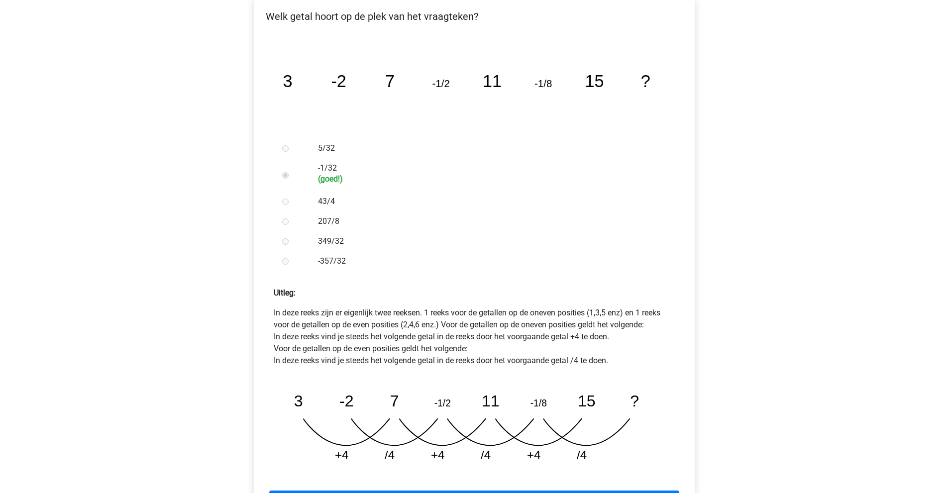
scroll to position [199, 0]
click at [524, 490] on link "Volgende vraag" at bounding box center [474, 499] width 410 height 19
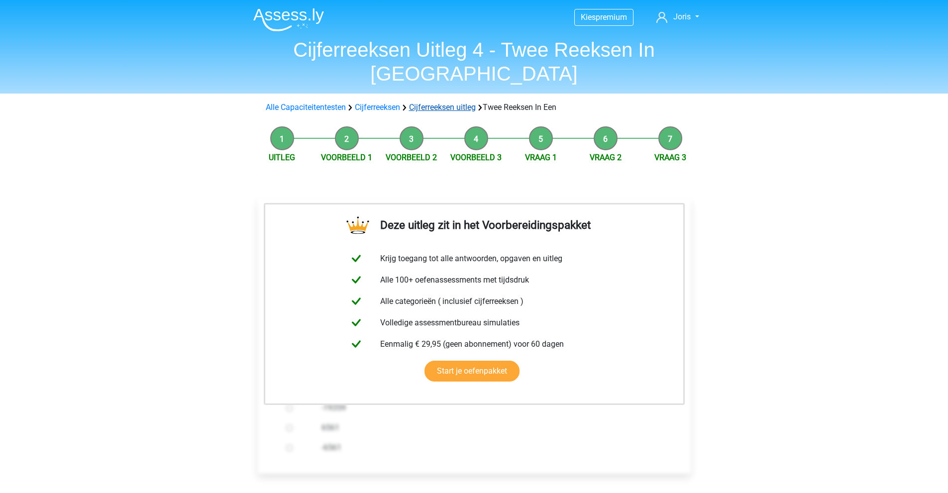
click at [464, 103] on link "Cijferreeksen uitleg" at bounding box center [442, 107] width 67 height 9
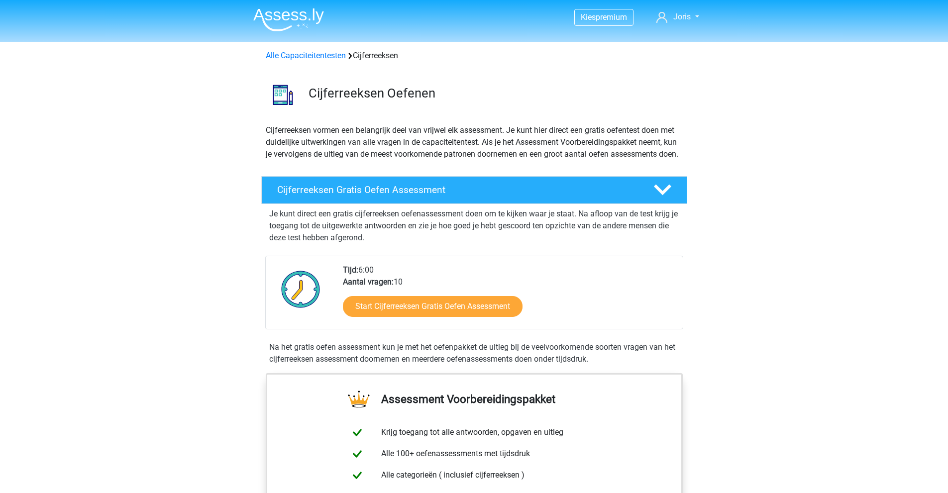
scroll to position [643, 0]
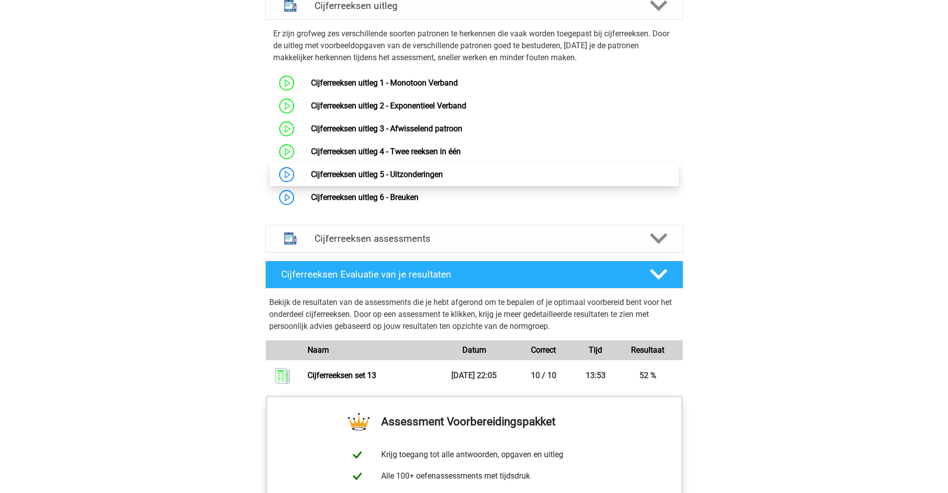
click at [425, 179] on link "Cijferreeksen uitleg 5 - Uitzonderingen" at bounding box center [377, 174] width 132 height 9
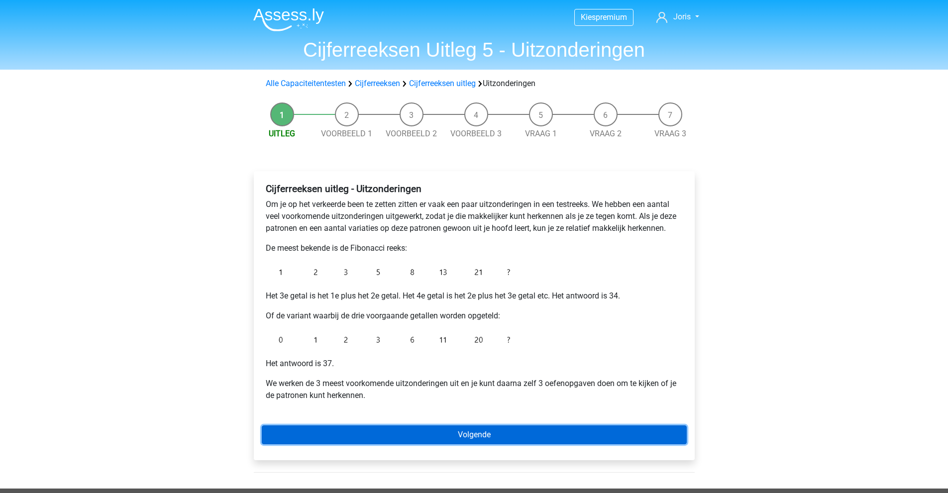
click at [384, 433] on link "Volgende" at bounding box center [474, 435] width 425 height 19
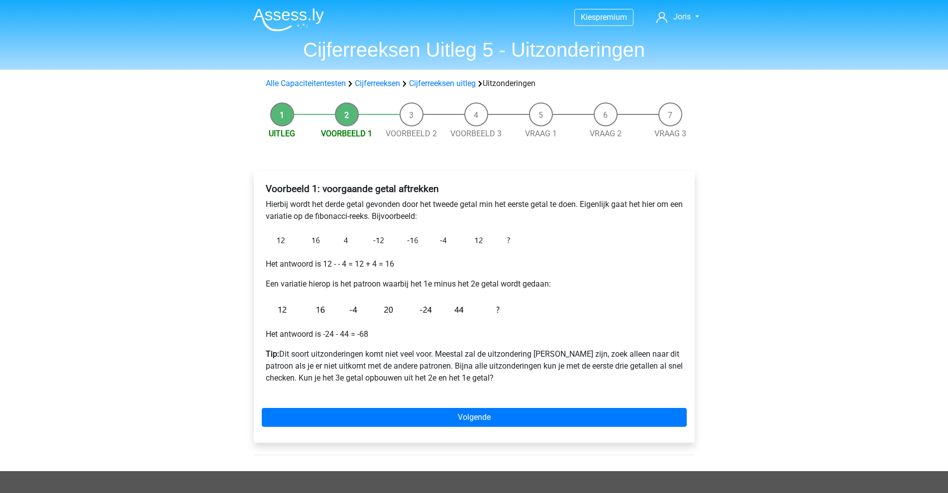
click at [309, 238] on img at bounding box center [390, 240] width 249 height 20
click at [324, 239] on img at bounding box center [390, 240] width 249 height 20
drag, startPoint x: 291, startPoint y: 237, endPoint x: 309, endPoint y: 235, distance: 18.1
click at [290, 237] on img at bounding box center [390, 240] width 249 height 20
click at [349, 243] on img at bounding box center [390, 240] width 249 height 20
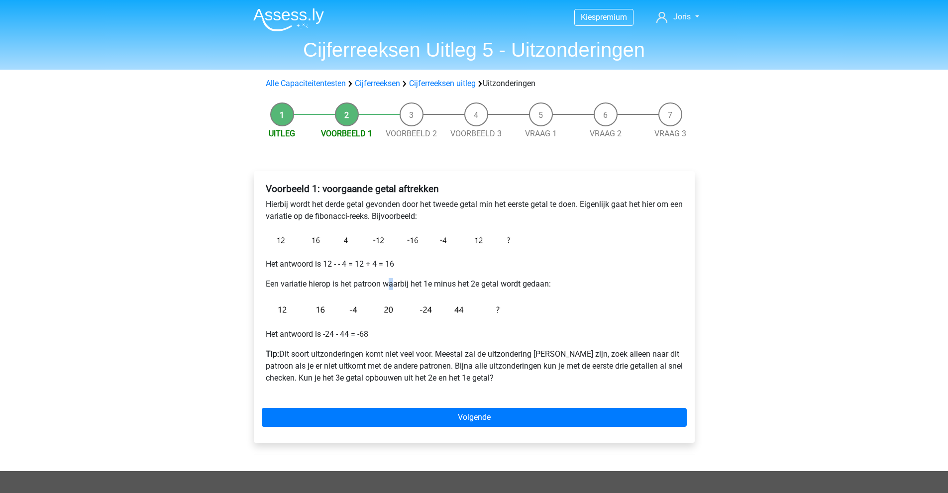
click at [391, 273] on div "Voorbeeld 1: voorgaande getal aftrekken Hierbij wordt het derde getal gevonden …" at bounding box center [474, 287] width 425 height 217
click at [404, 253] on div "Voorbeeld 1: voorgaande getal aftrekken Hierbij wordt het derde getal gevonden …" at bounding box center [474, 287] width 425 height 217
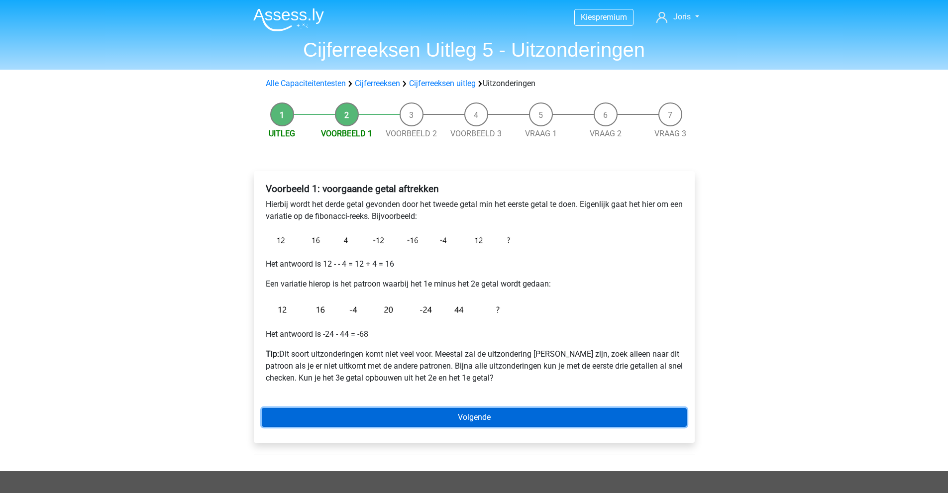
click at [403, 417] on link "Volgende" at bounding box center [474, 417] width 425 height 19
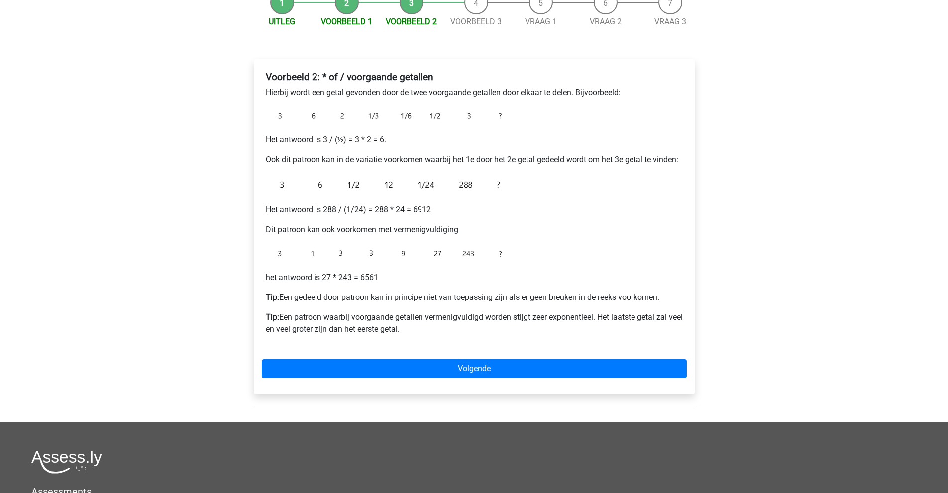
scroll to position [149, 0]
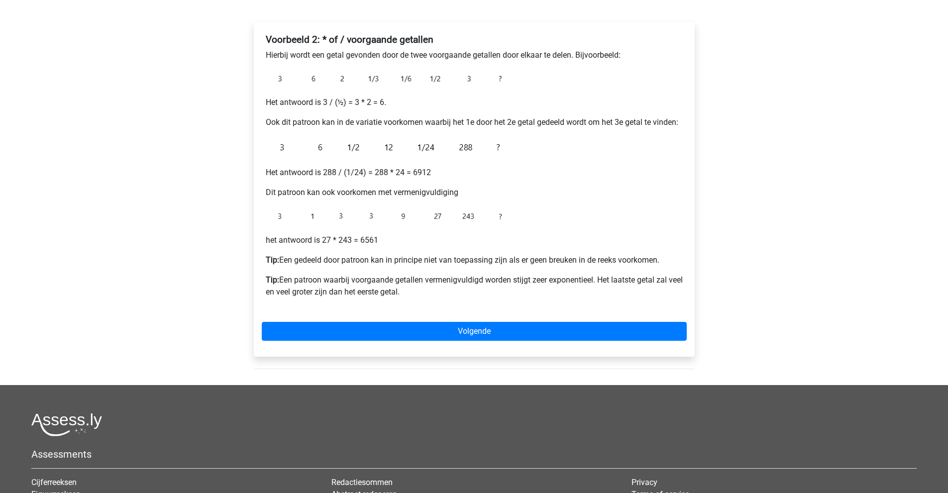
click at [491, 161] on div "Voorbeeld 2: * of / voorgaande getallen Hierbij wordt een getal gevonden door d…" at bounding box center [474, 170] width 425 height 280
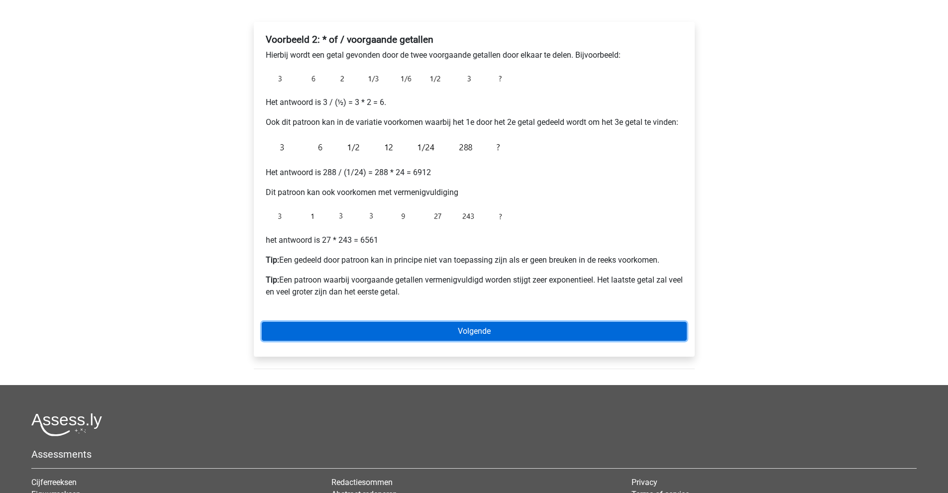
click at [356, 332] on link "Volgende" at bounding box center [474, 331] width 425 height 19
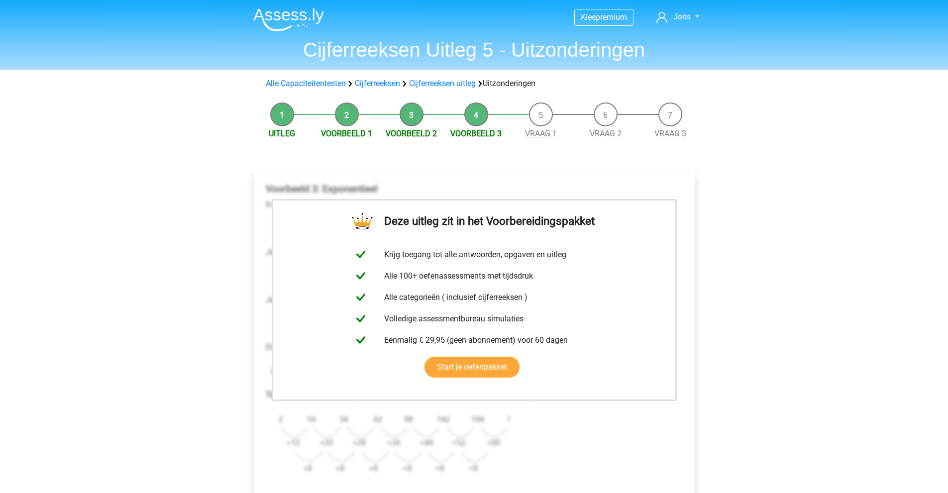
click at [553, 134] on link "Vraag 1" at bounding box center [541, 133] width 32 height 9
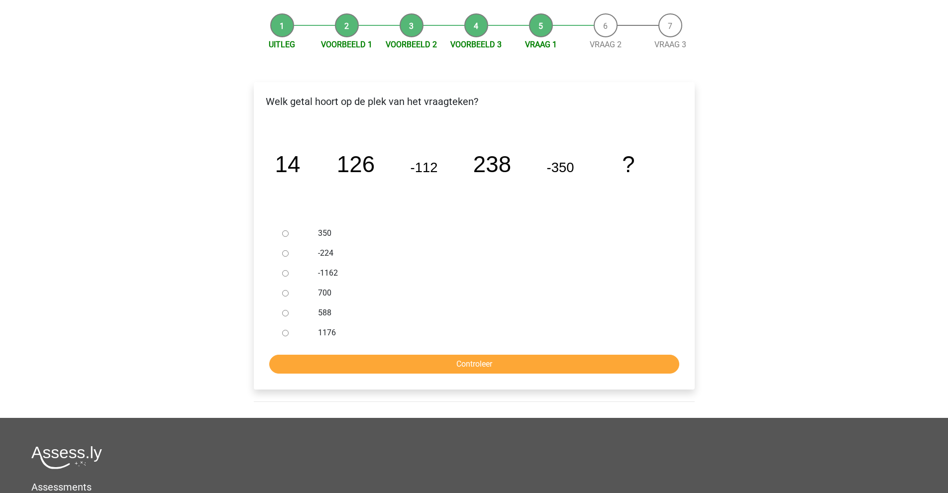
scroll to position [100, 0]
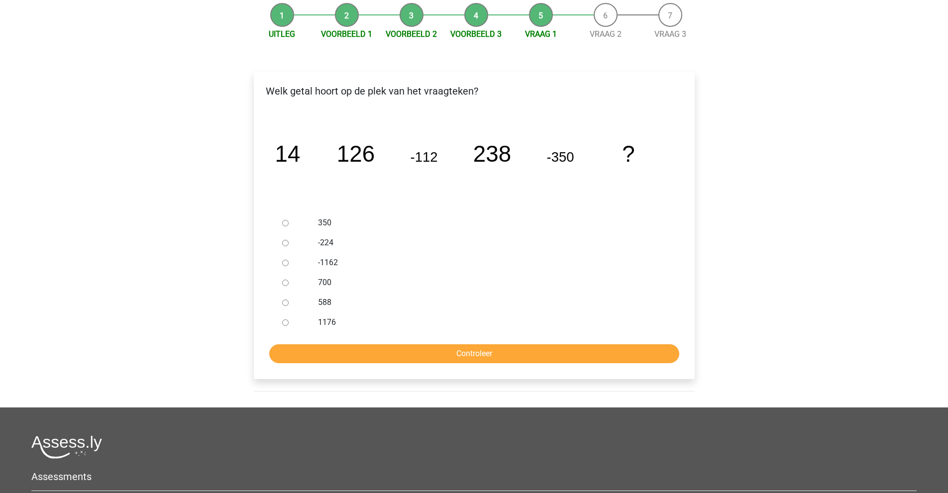
click at [359, 152] on tspan "126" at bounding box center [355, 153] width 38 height 25
click at [434, 160] on tspan "-112" at bounding box center [423, 156] width 27 height 15
click at [320, 301] on label "588" at bounding box center [490, 303] width 344 height 12
click at [327, 304] on label "588" at bounding box center [490, 303] width 344 height 12
click at [289, 304] on input "588" at bounding box center [285, 303] width 6 height 6
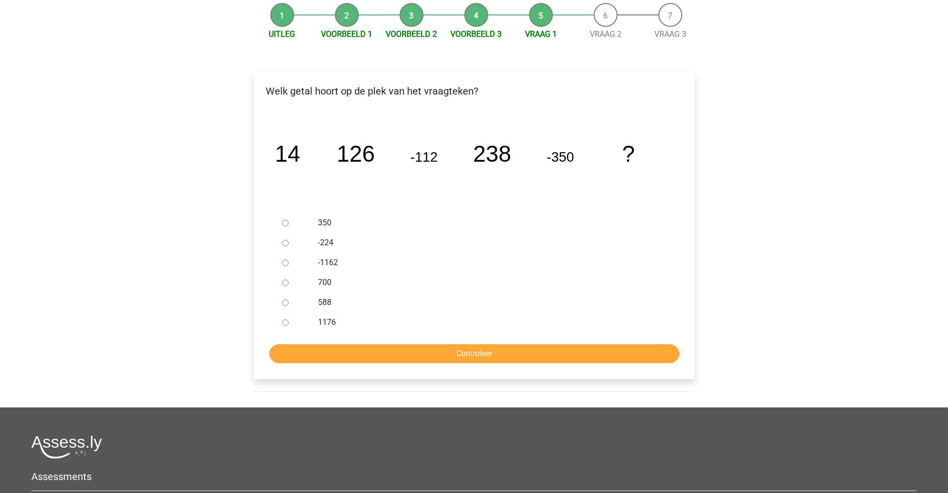
radio input "true"
click at [394, 345] on input "Controleer" at bounding box center [474, 353] width 410 height 19
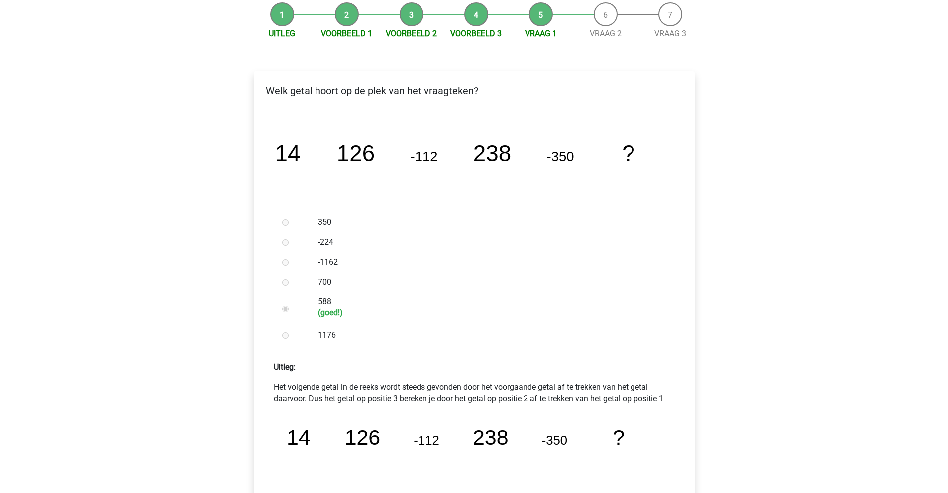
scroll to position [199, 0]
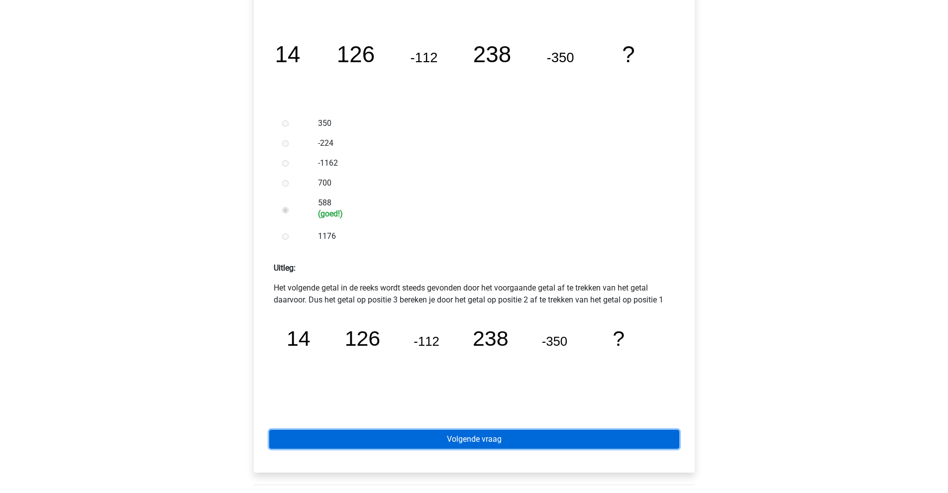
click at [404, 445] on link "Volgende vraag" at bounding box center [474, 439] width 410 height 19
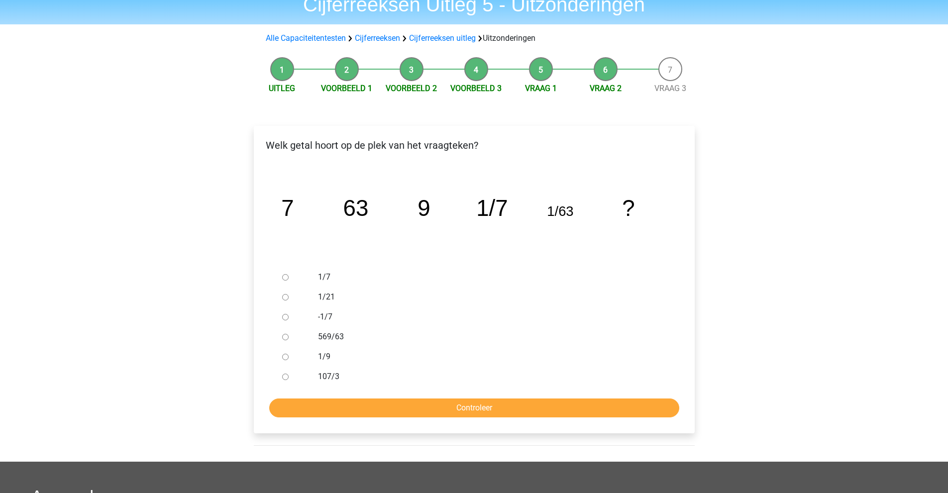
scroll to position [50, 0]
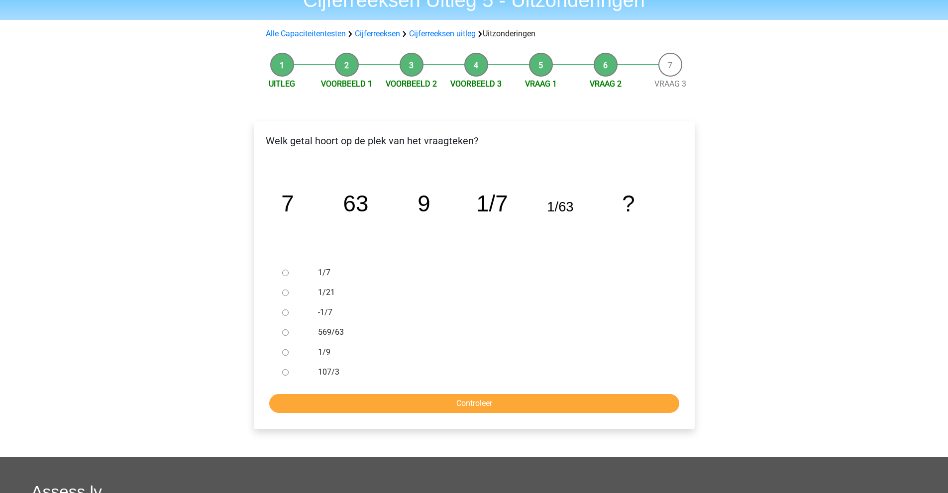
click at [354, 198] on tspan "63" at bounding box center [355, 203] width 25 height 25
click at [278, 193] on icon "image/svg+xml 7 63 9 1/7 1/63 ?" at bounding box center [474, 211] width 409 height 103
click at [426, 178] on icon "image/svg+xml 7 63 9 1/7 1/63 ?" at bounding box center [474, 211] width 409 height 103
click at [436, 210] on icon "image/svg+xml 7 63 9 1/7 1/63 ?" at bounding box center [474, 211] width 409 height 103
click at [357, 197] on tspan "63" at bounding box center [355, 203] width 25 height 25
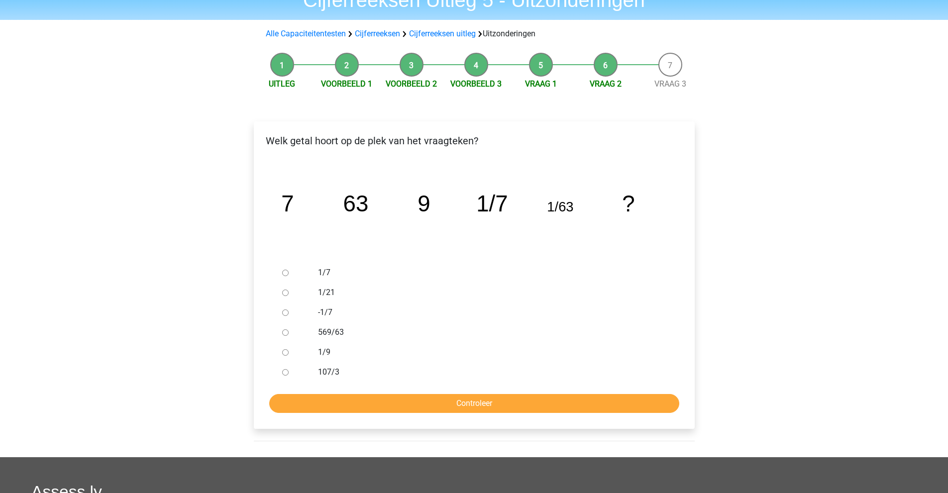
click at [415, 202] on icon "image/svg+xml 7 63 9 1/7 1/63 ?" at bounding box center [474, 211] width 409 height 103
click at [439, 195] on icon "image/svg+xml 7 63 9 1/7 1/63 ?" at bounding box center [474, 211] width 409 height 103
click at [478, 196] on tspan "1/7" at bounding box center [491, 203] width 31 height 25
click at [559, 209] on tspan "1/63" at bounding box center [560, 206] width 26 height 15
drag, startPoint x: 549, startPoint y: 205, endPoint x: 565, endPoint y: 206, distance: 15.5
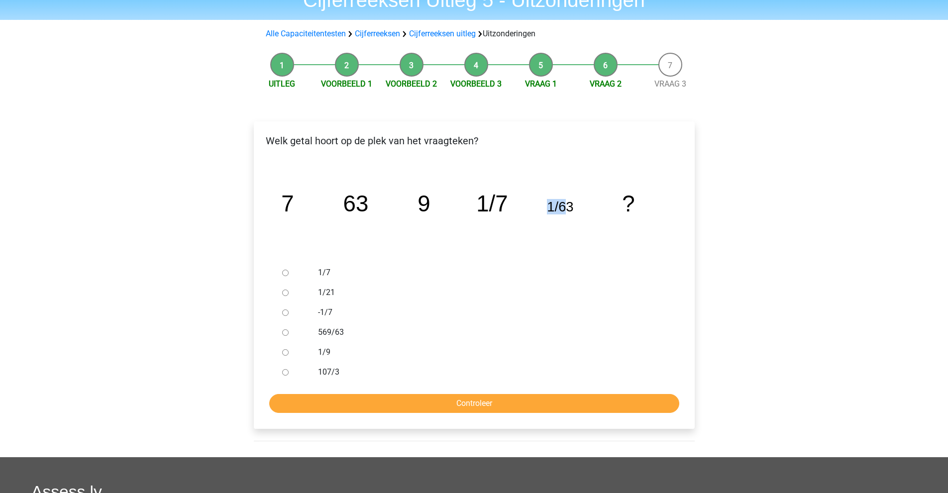
click at [565, 206] on tspan "1/63" at bounding box center [560, 206] width 26 height 15
click at [559, 207] on tspan "1/63" at bounding box center [560, 206] width 26 height 15
click at [324, 349] on label "1/9" at bounding box center [490, 352] width 344 height 12
click at [289, 349] on input "1/9" at bounding box center [285, 352] width 6 height 6
radio input "true"
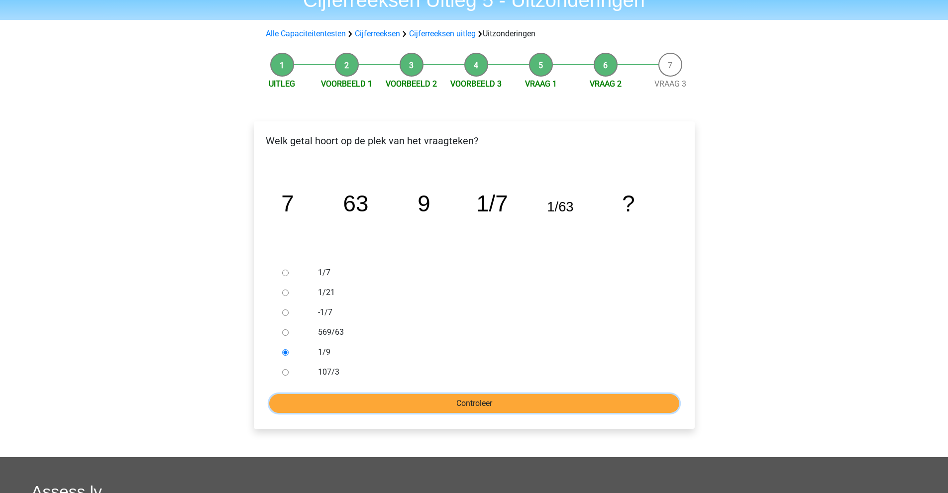
click at [432, 403] on input "Controleer" at bounding box center [474, 403] width 410 height 19
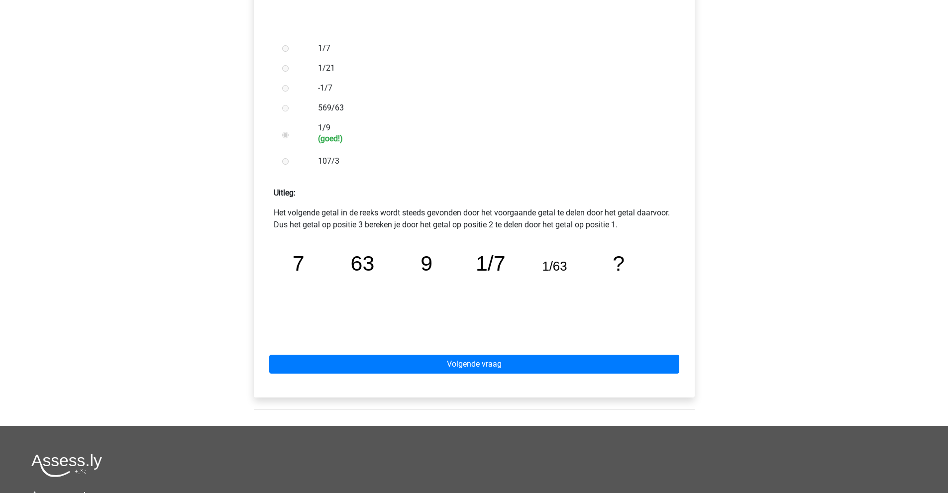
scroll to position [299, 0]
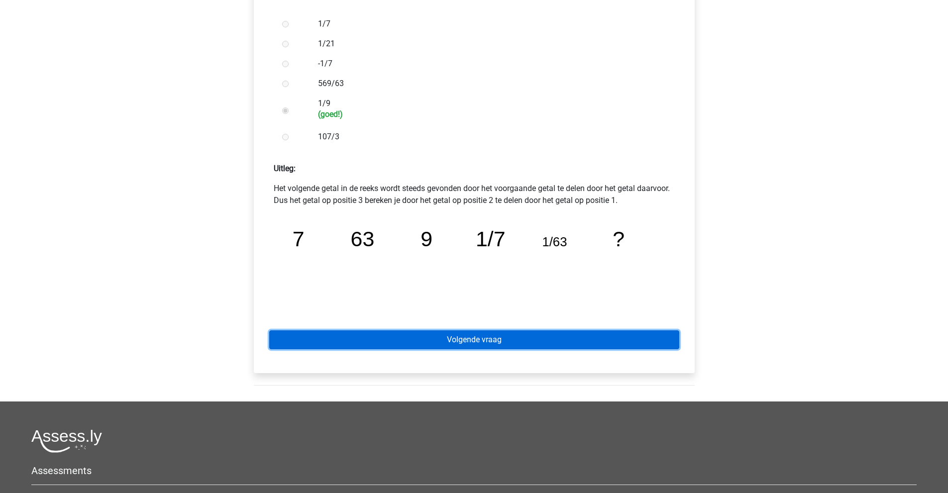
click at [383, 342] on link "Volgende vraag" at bounding box center [474, 339] width 410 height 19
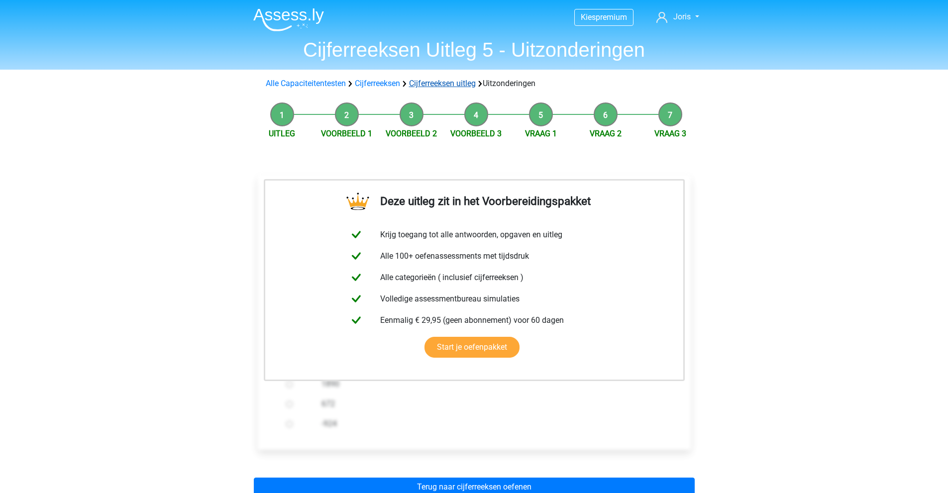
click at [446, 84] on link "Cijferreeksen uitleg" at bounding box center [442, 83] width 67 height 9
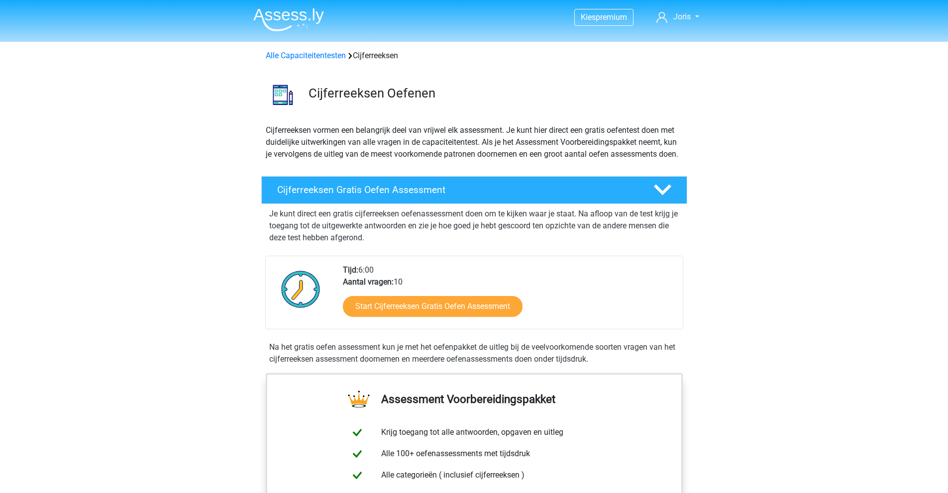
scroll to position [643, 0]
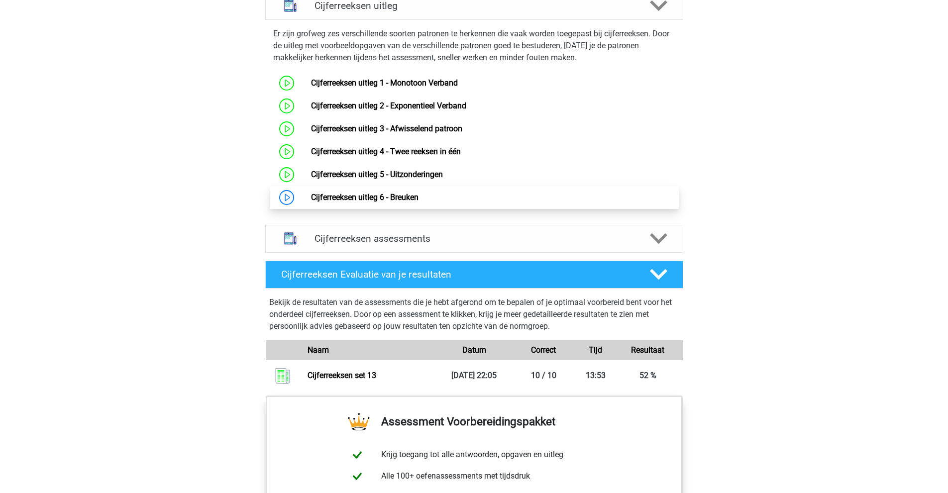
click at [393, 202] on link "Cijferreeksen uitleg 6 - Breuken" at bounding box center [365, 197] width 108 height 9
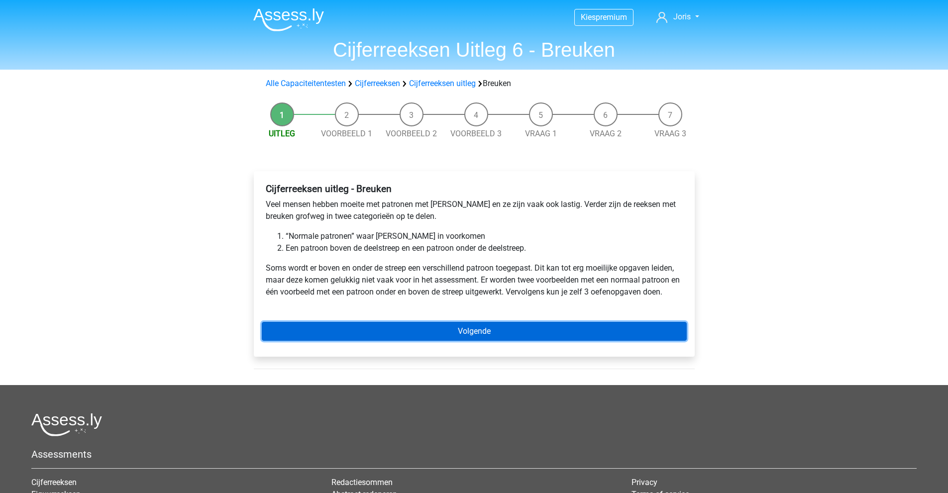
click at [394, 330] on link "Volgende" at bounding box center [474, 331] width 425 height 19
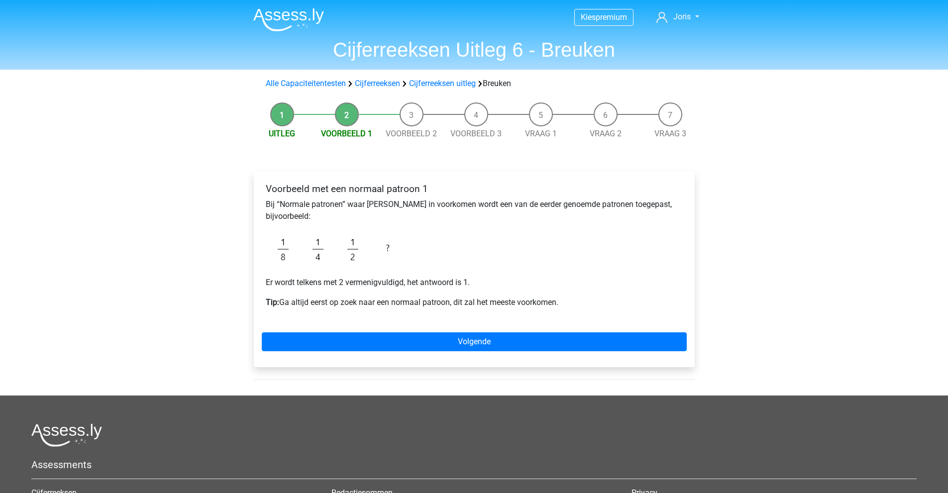
click at [447, 245] on div "Voorbeeld met een normaal patroon 1 Bij “Normale patronen” waar breuken in voor…" at bounding box center [474, 249] width 425 height 141
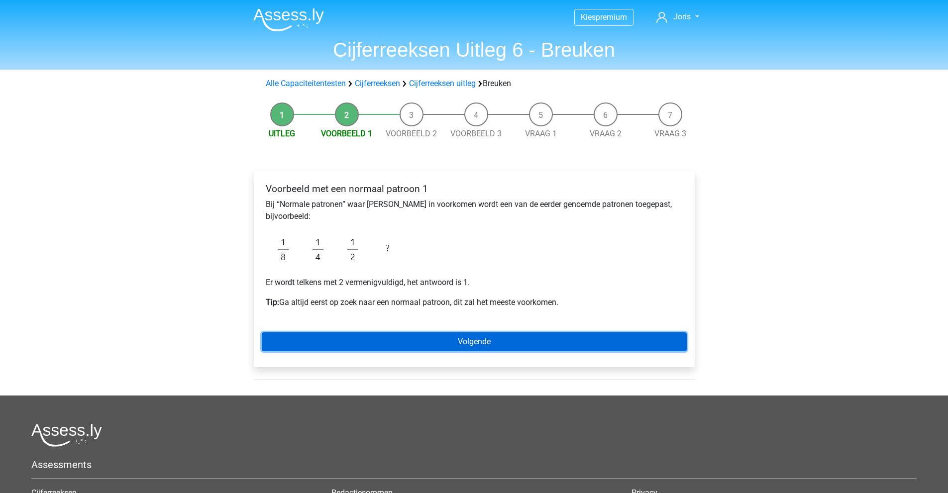
click at [430, 346] on link "Volgende" at bounding box center [474, 341] width 425 height 19
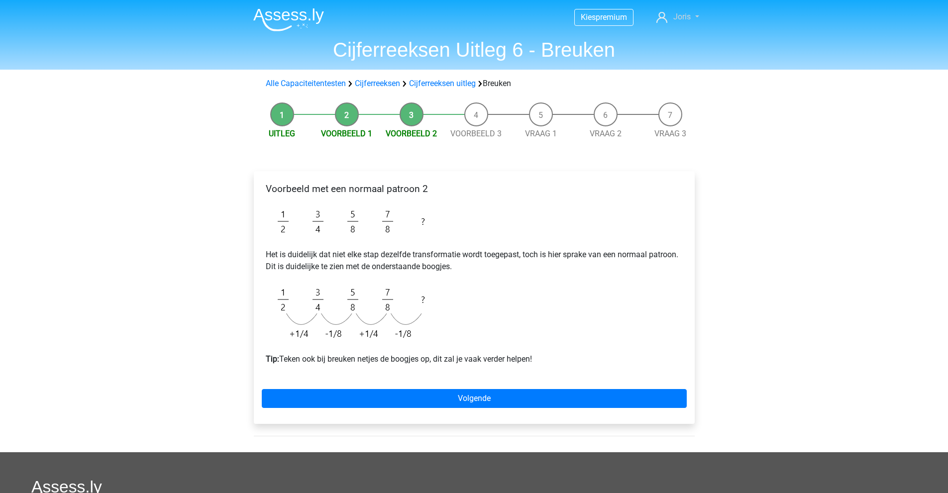
click at [686, 21] on link "Joris" at bounding box center [677, 17] width 50 height 12
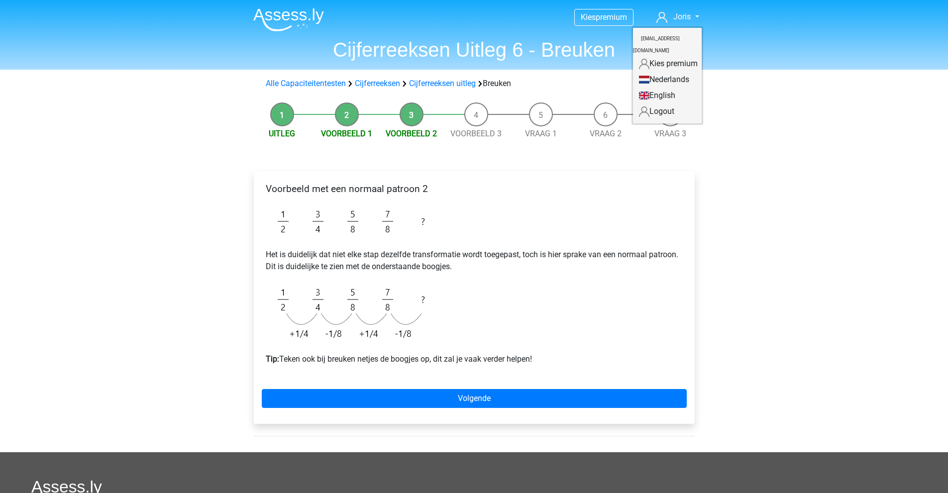
click at [738, 159] on div "Kies premium Joris [EMAIL_ADDRESS][DOMAIN_NAME]" at bounding box center [474, 357] width 948 height 715
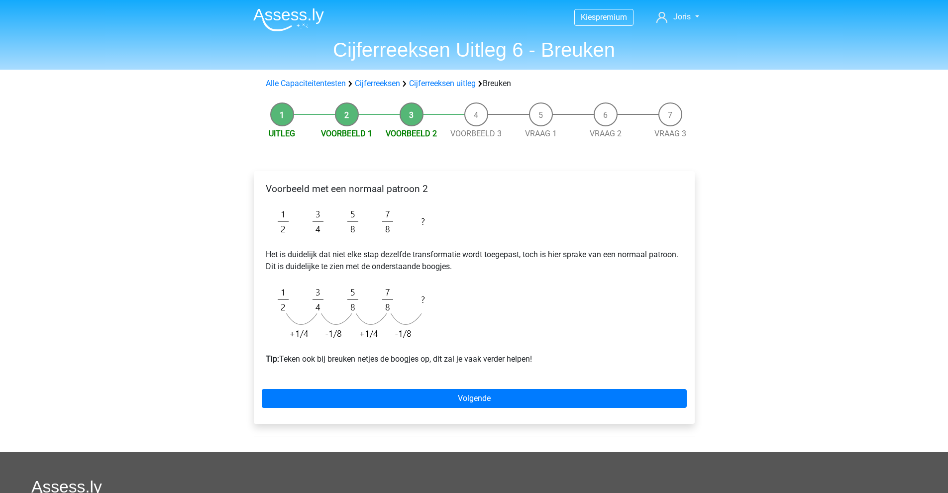
click at [387, 213] on img at bounding box center [353, 222] width 175 height 38
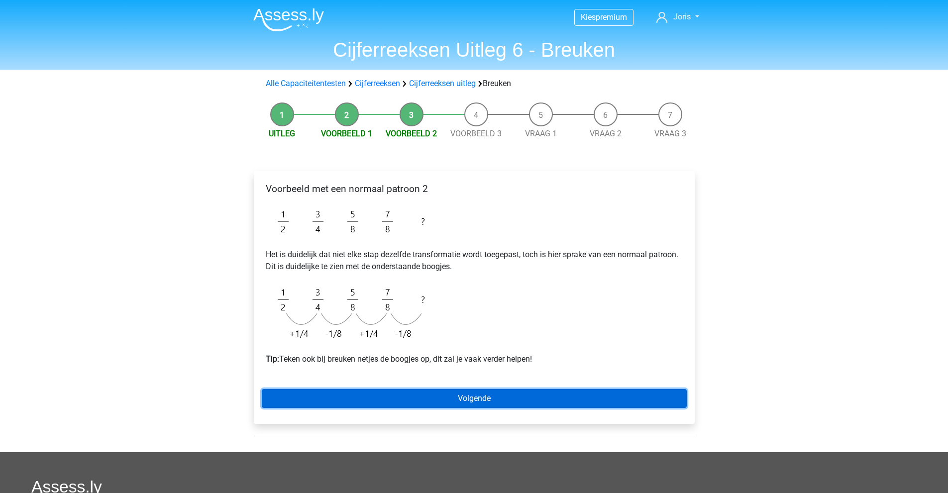
click at [428, 393] on link "Volgende" at bounding box center [474, 398] width 425 height 19
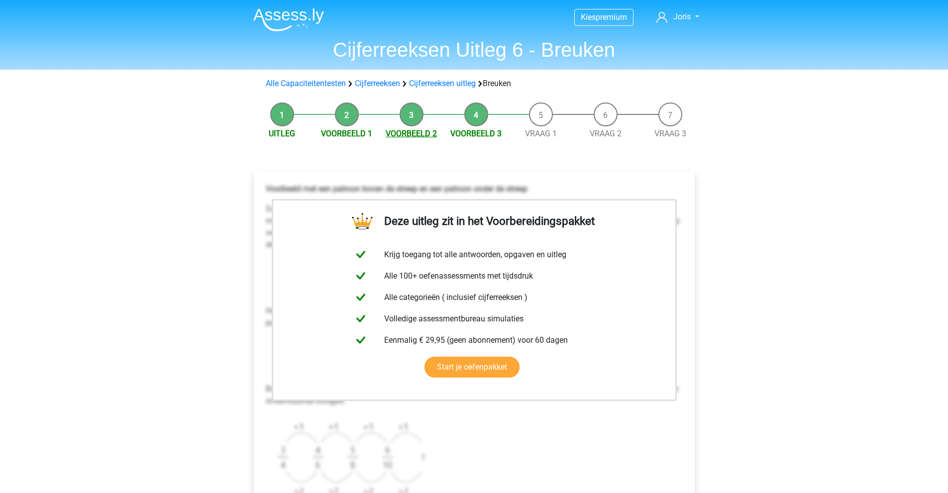
click at [411, 132] on link "Voorbeeld 2" at bounding box center [411, 133] width 51 height 9
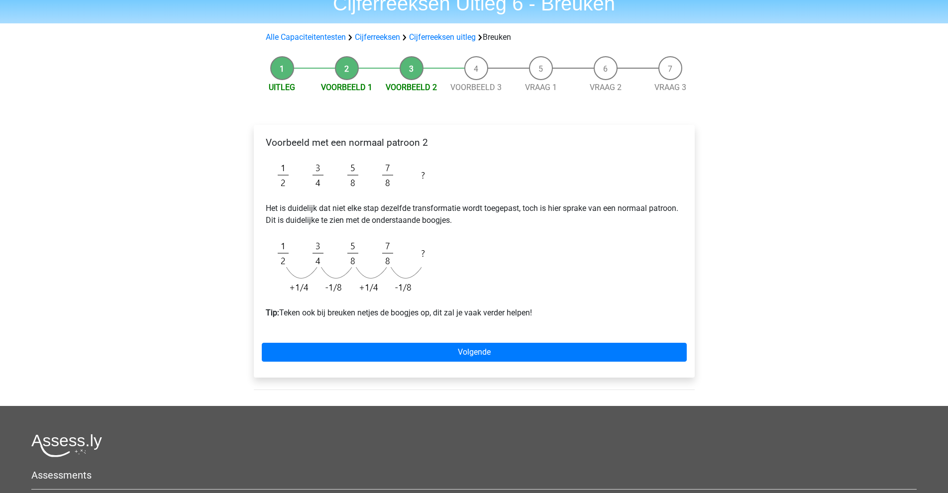
scroll to position [50, 0]
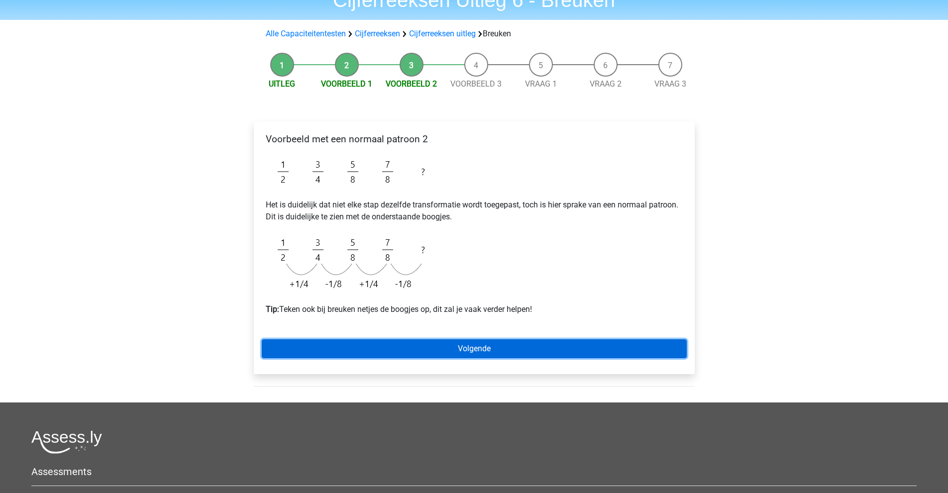
click at [430, 345] on link "Volgende" at bounding box center [474, 348] width 425 height 19
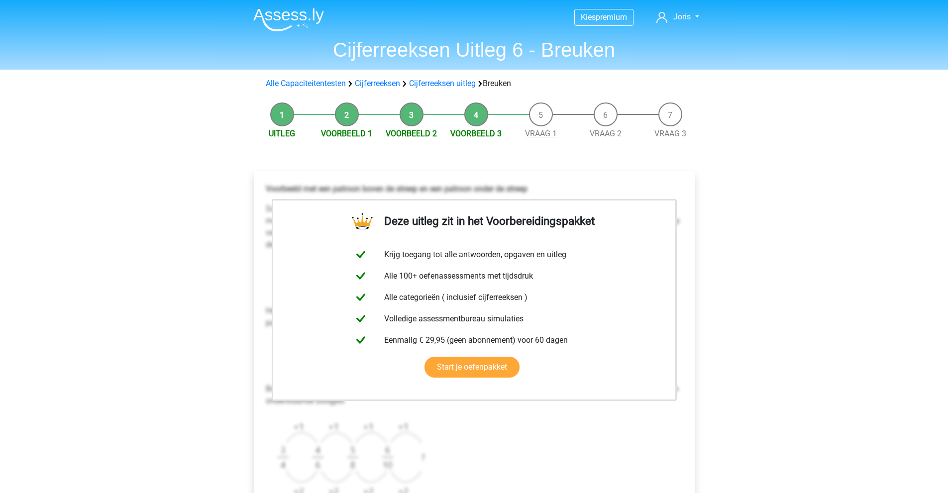
click at [531, 135] on link "Vraag 1" at bounding box center [541, 133] width 32 height 9
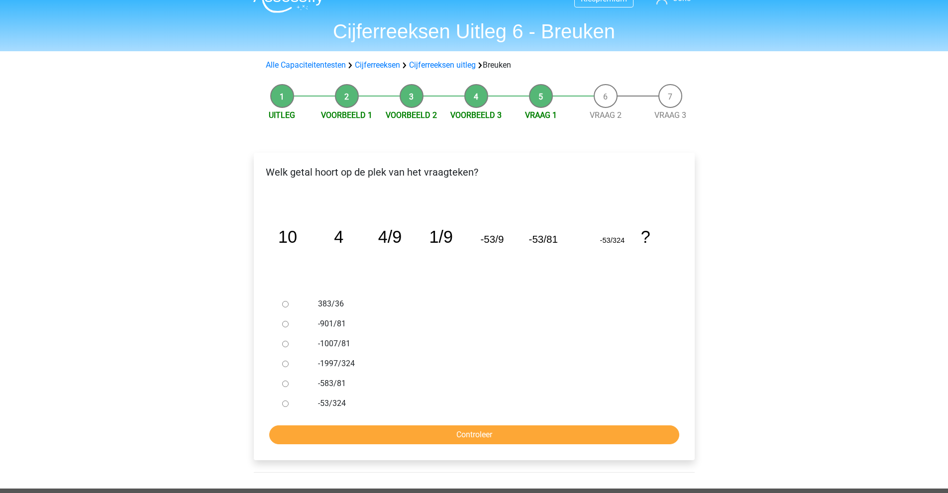
scroll to position [50, 0]
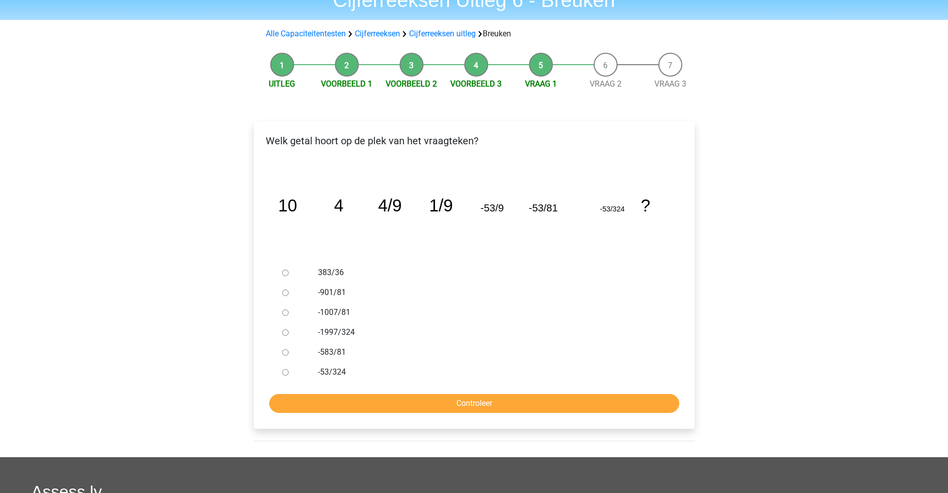
click at [343, 218] on icon "image/svg+xml 10 4 4/9 1/9 -53/9 -53/81 -53/324 ?" at bounding box center [474, 211] width 409 height 103
click at [336, 367] on label "-53/324" at bounding box center [490, 372] width 344 height 12
click at [289, 369] on input "-53/324" at bounding box center [285, 372] width 6 height 6
radio input "true"
click at [355, 408] on input "Controleer" at bounding box center [474, 403] width 410 height 19
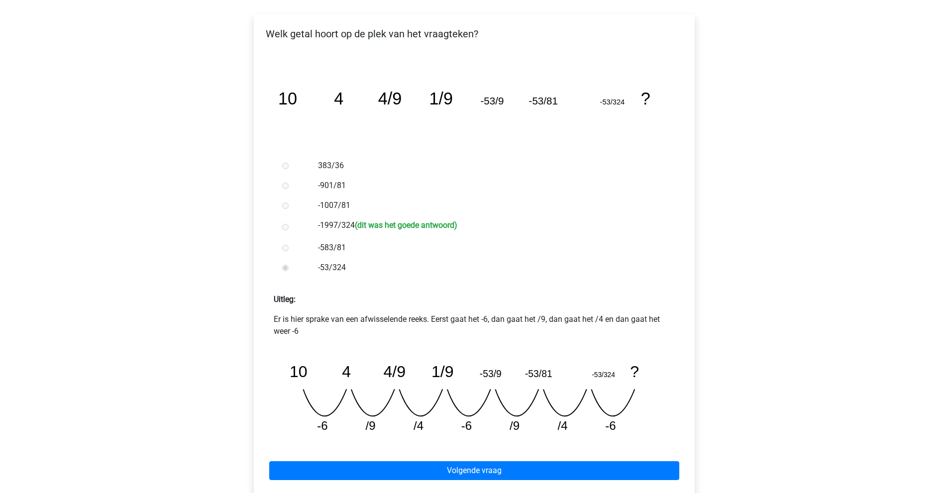
scroll to position [199, 0]
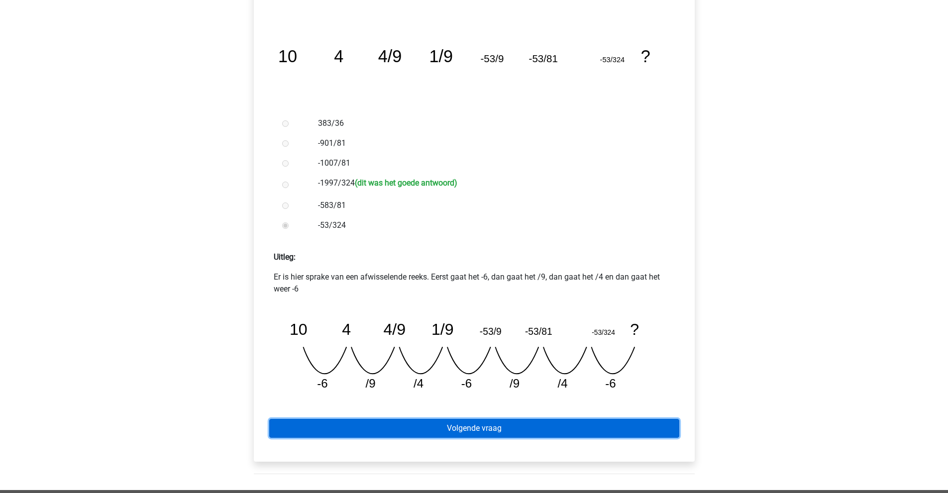
click at [511, 434] on link "Volgende vraag" at bounding box center [474, 428] width 410 height 19
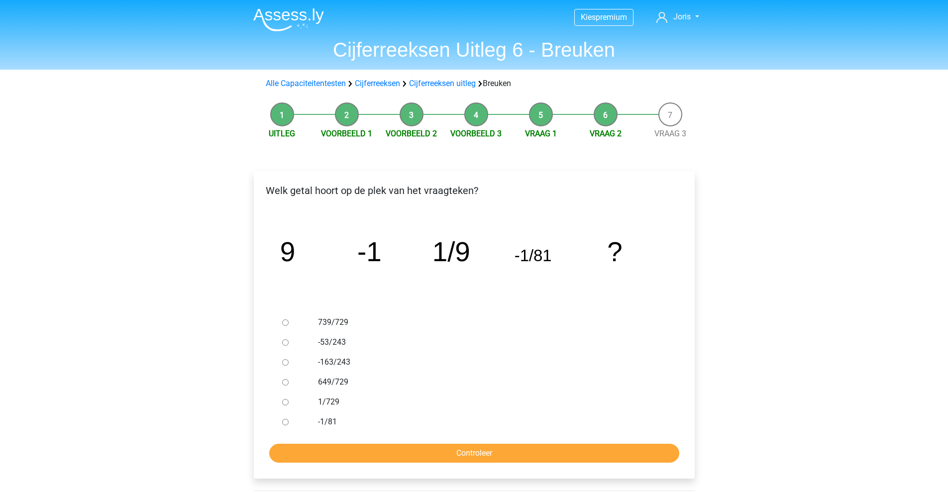
click at [361, 213] on icon "image/svg+xml 9 -1 1/9 -1/81 ?" at bounding box center [474, 261] width 409 height 103
click at [333, 403] on label "1/729" at bounding box center [490, 402] width 344 height 12
click at [289, 403] on input "1/729" at bounding box center [285, 402] width 6 height 6
radio input "true"
click at [347, 450] on input "Controleer" at bounding box center [474, 453] width 410 height 19
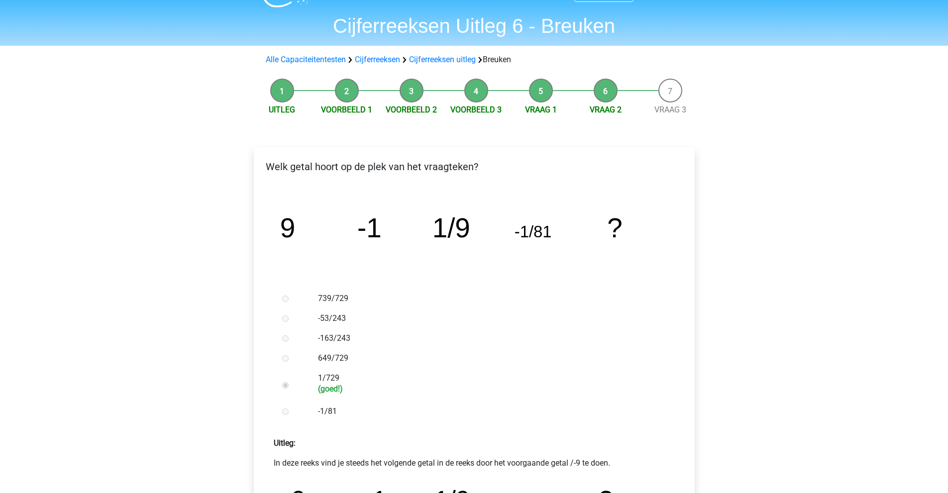
scroll to position [149, 0]
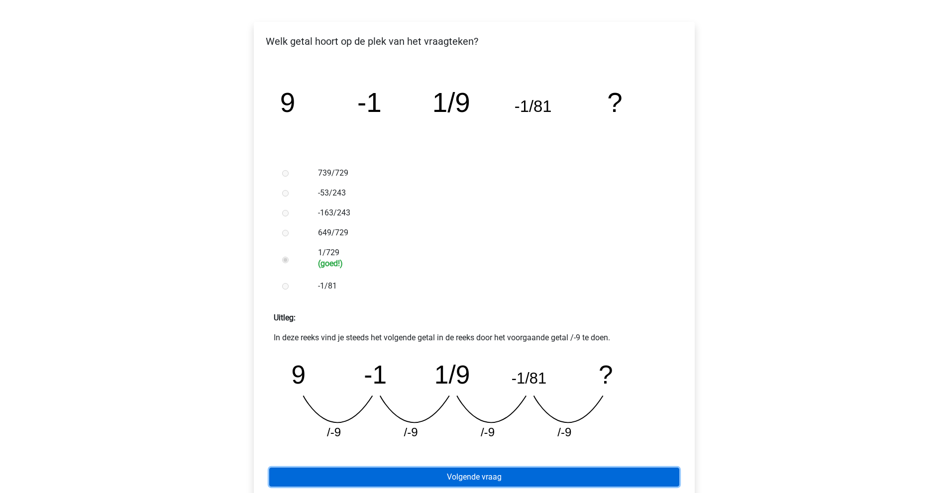
click at [514, 479] on link "Volgende vraag" at bounding box center [474, 477] width 410 height 19
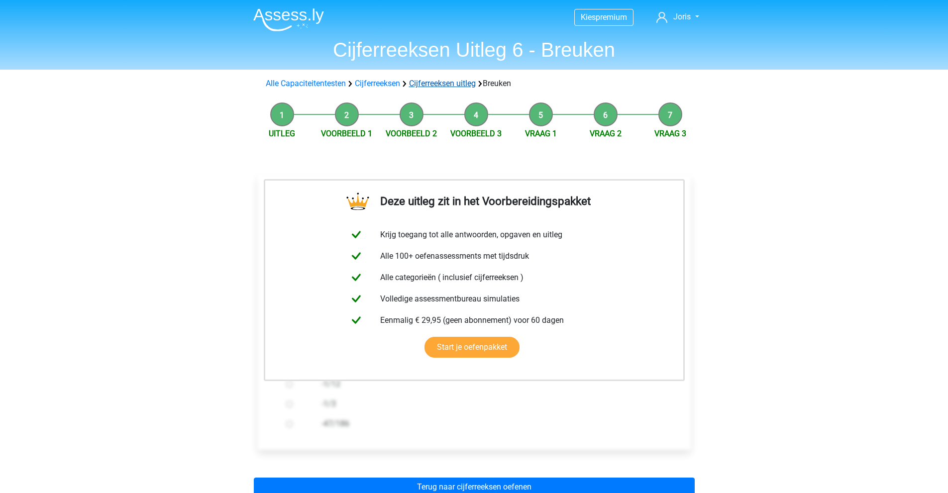
click at [447, 79] on link "Cijferreeksen uitleg" at bounding box center [442, 83] width 67 height 9
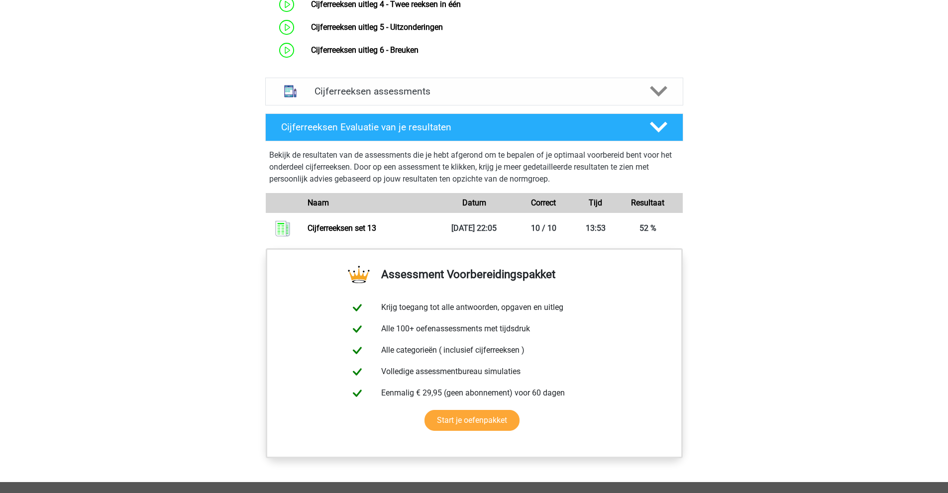
scroll to position [792, 0]
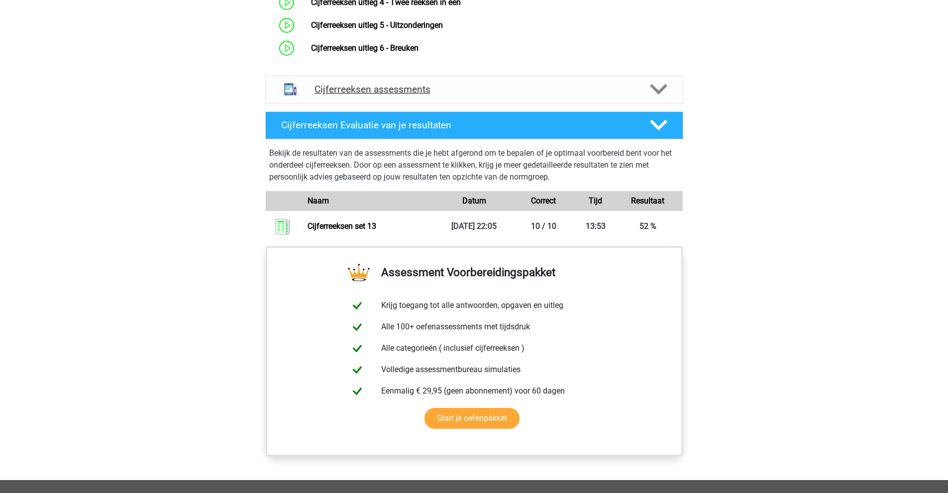
click at [418, 95] on h4 "Cijferreeksen assessments" at bounding box center [475, 89] width 320 height 11
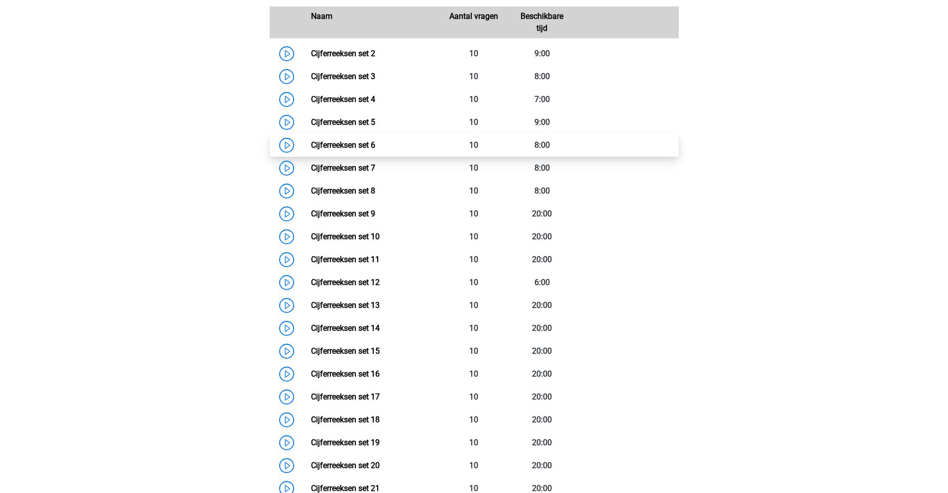
scroll to position [941, 0]
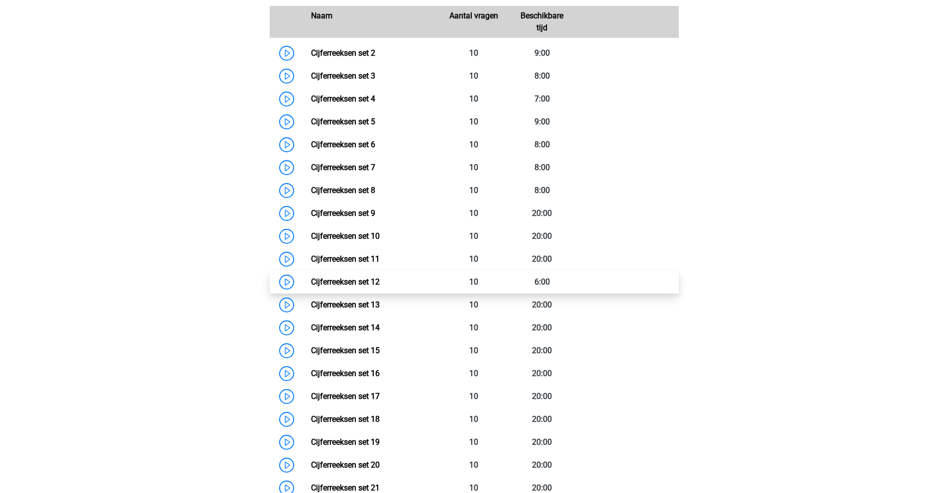
click at [380, 287] on link "Cijferreeksen set 12" at bounding box center [345, 281] width 69 height 9
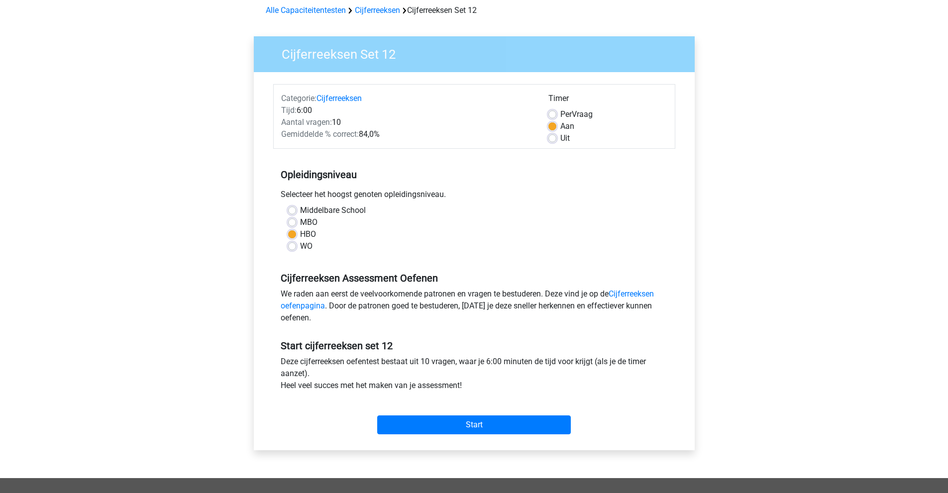
scroll to position [50, 0]
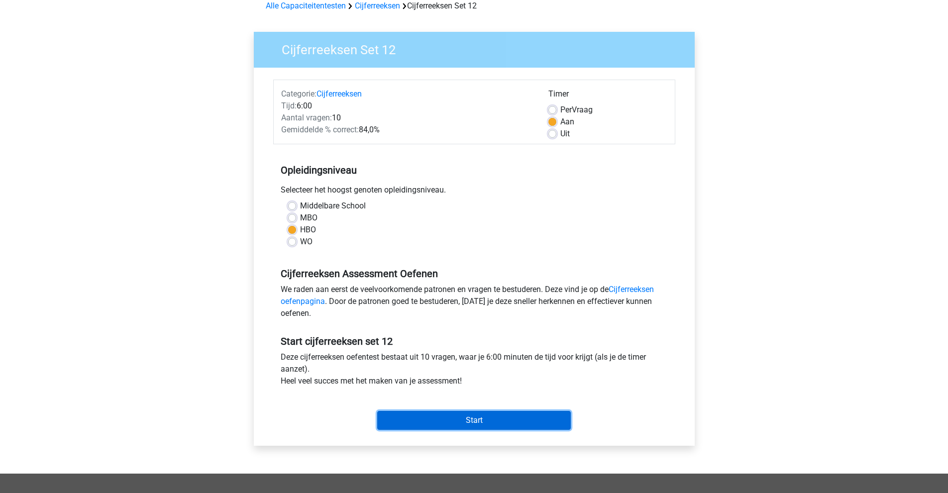
click at [476, 421] on input "Start" at bounding box center [474, 420] width 194 height 19
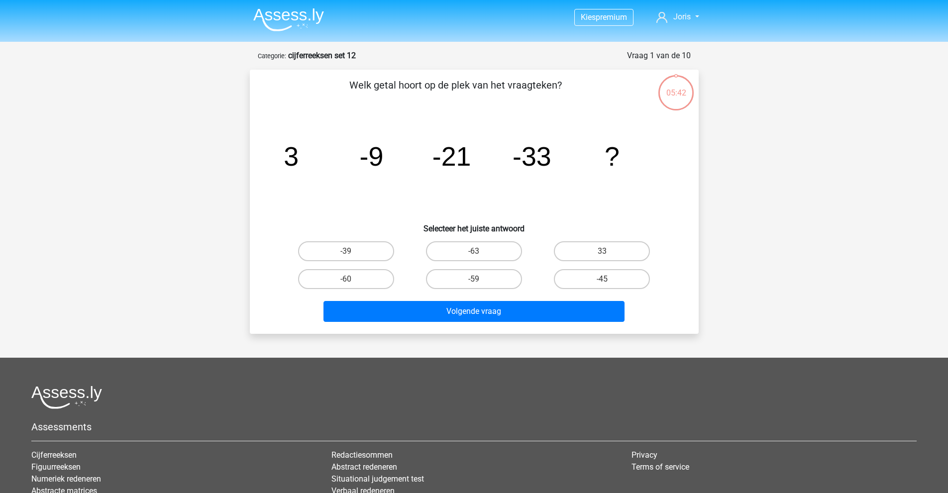
click at [292, 159] on tspan "3" at bounding box center [291, 156] width 15 height 30
drag, startPoint x: 600, startPoint y: 286, endPoint x: 578, endPoint y: 300, distance: 26.2
click at [600, 286] on label "-45" at bounding box center [602, 279] width 96 height 20
click at [602, 286] on input "-45" at bounding box center [605, 282] width 6 height 6
radio input "true"
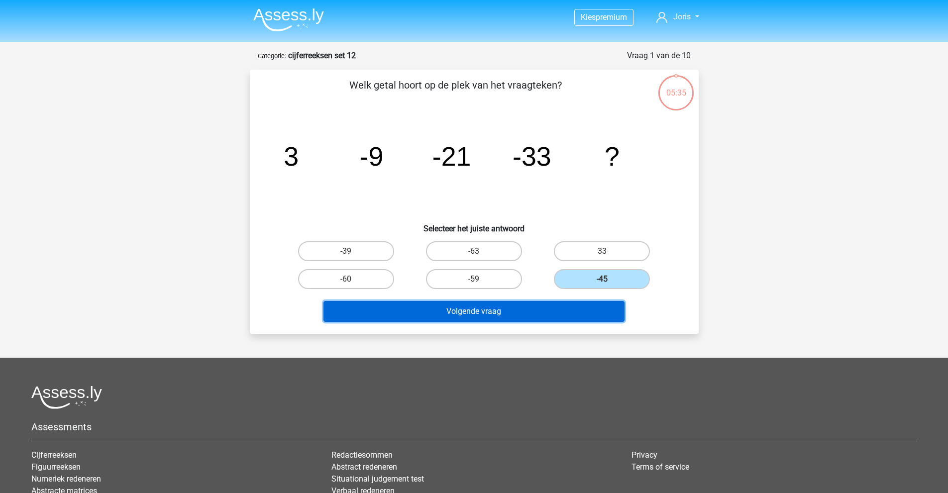
click at [552, 310] on button "Volgende vraag" at bounding box center [474, 311] width 301 height 21
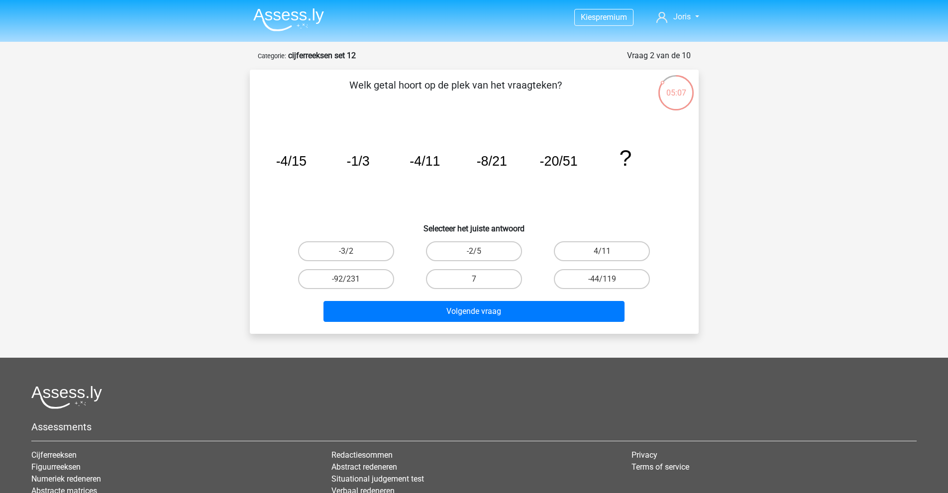
click at [390, 177] on icon "image/svg+xml -4/15 -1/3 -4/11 -8/21 -20/51 ?" at bounding box center [474, 165] width 401 height 101
click at [600, 276] on label "-44/119" at bounding box center [602, 279] width 96 height 20
click at [602, 279] on input "-44/119" at bounding box center [605, 282] width 6 height 6
radio input "true"
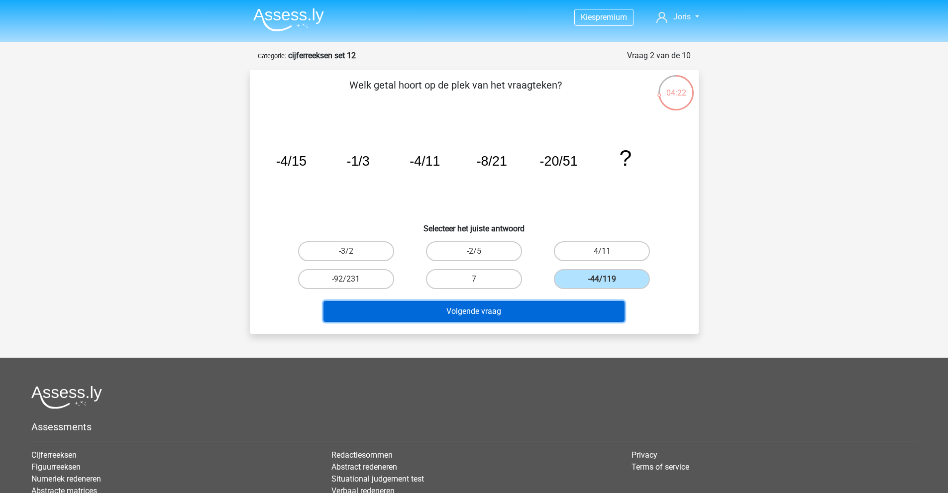
click at [583, 305] on button "Volgende vraag" at bounding box center [474, 311] width 301 height 21
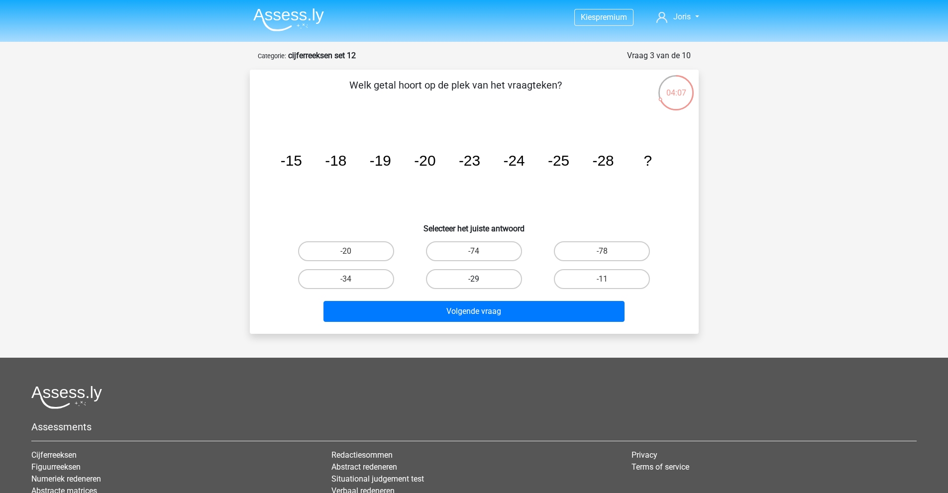
click at [495, 278] on label "-29" at bounding box center [474, 279] width 96 height 20
click at [480, 279] on input "-29" at bounding box center [477, 282] width 6 height 6
radio input "true"
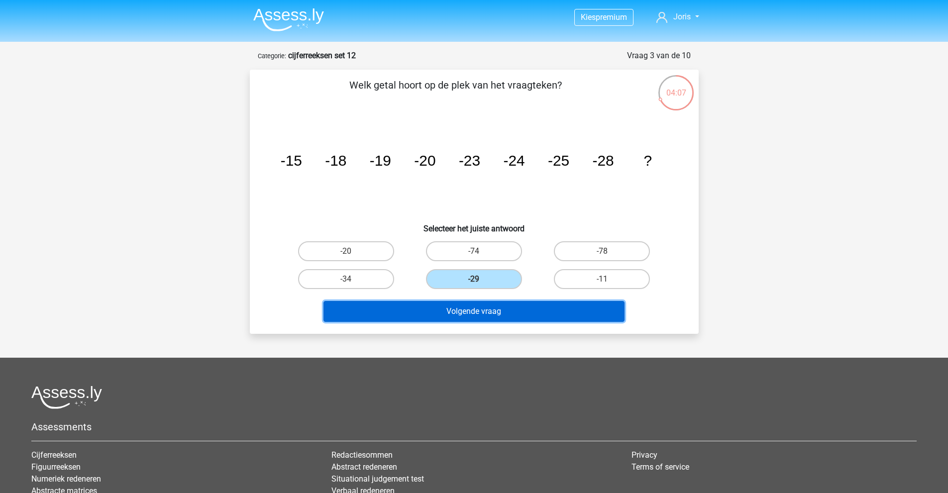
click at [492, 308] on button "Volgende vraag" at bounding box center [474, 311] width 301 height 21
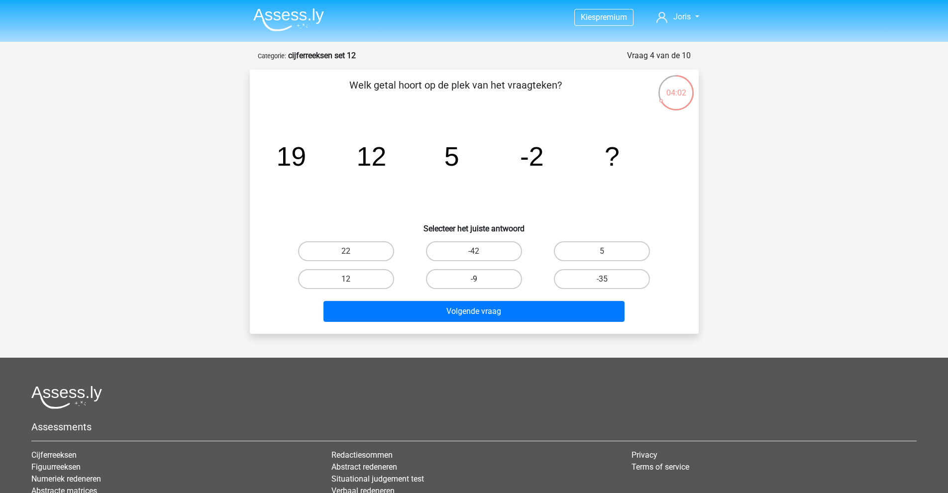
click at [498, 282] on label "-9" at bounding box center [474, 279] width 96 height 20
click at [480, 282] on input "-9" at bounding box center [477, 282] width 6 height 6
radio input "true"
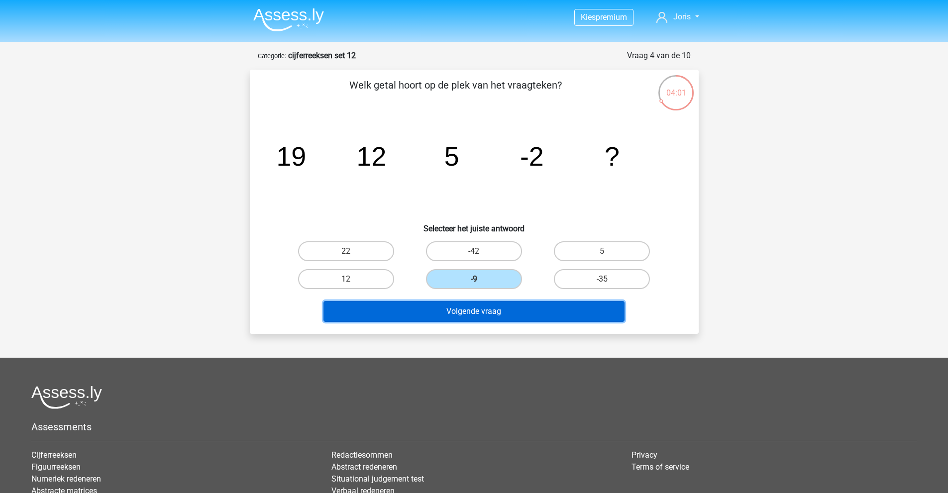
click at [496, 313] on button "Volgende vraag" at bounding box center [474, 311] width 301 height 21
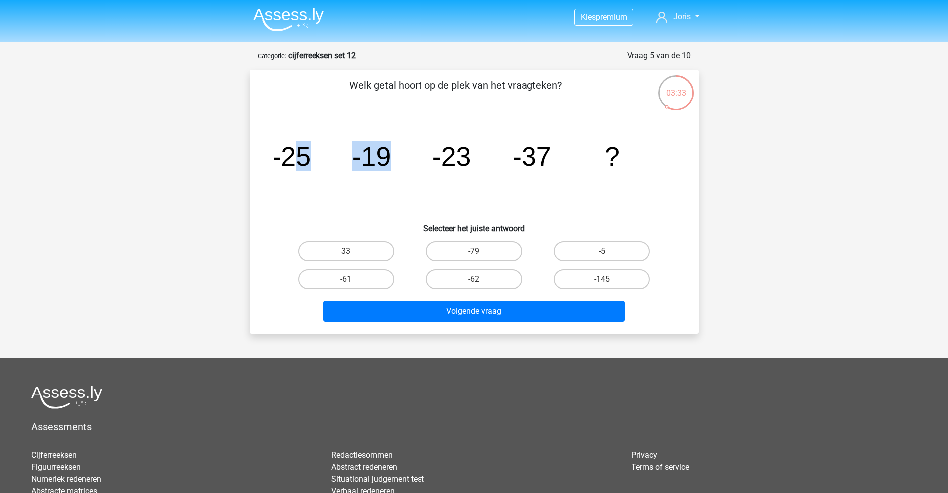
drag, startPoint x: 290, startPoint y: 152, endPoint x: 392, endPoint y: 161, distance: 101.9
click at [392, 161] on icon "image/svg+xml -25 -19 -23 -37 ?" at bounding box center [474, 165] width 401 height 101
click at [374, 163] on tspan "-19" at bounding box center [371, 156] width 39 height 30
click at [445, 186] on icon "image/svg+xml -25 -19 -23 -37 ?" at bounding box center [474, 165] width 401 height 101
click at [443, 187] on icon "image/svg+xml -25 -19 -23 -37 ?" at bounding box center [474, 165] width 401 height 101
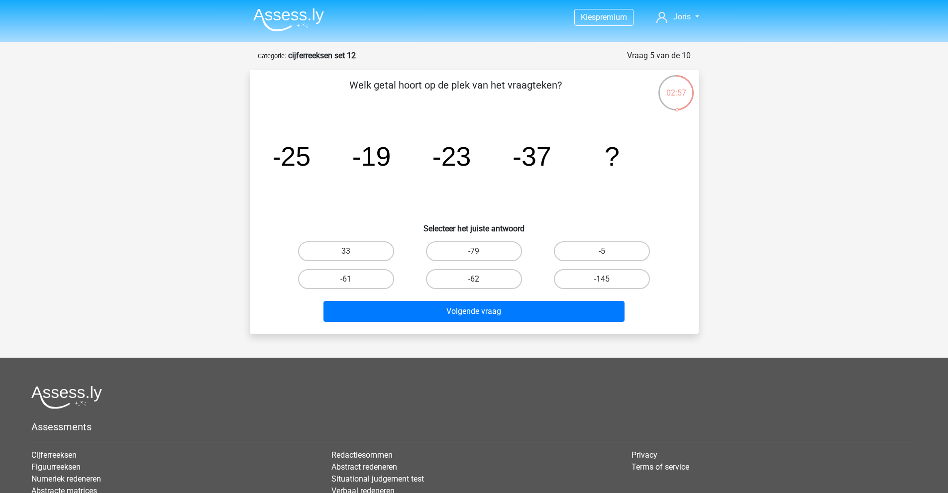
click at [490, 280] on label "-62" at bounding box center [474, 279] width 96 height 20
click at [480, 280] on input "-62" at bounding box center [477, 282] width 6 height 6
radio input "true"
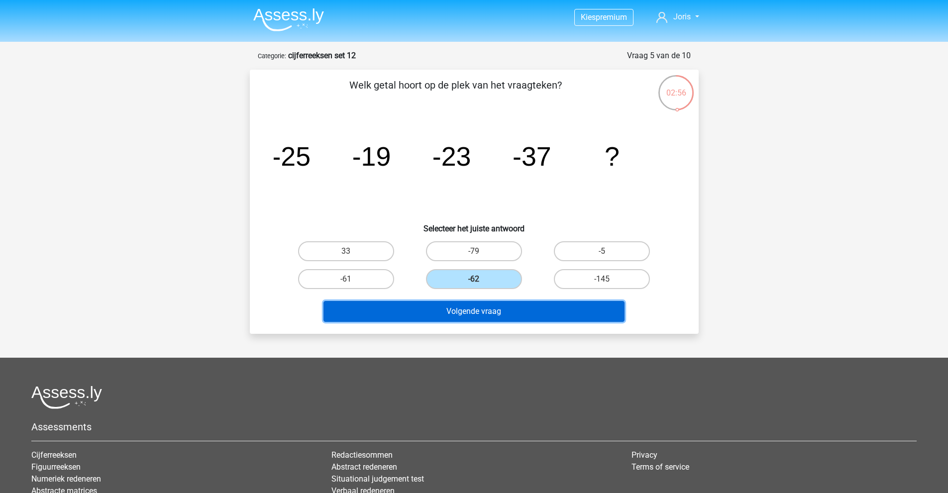
click at [502, 310] on button "Volgende vraag" at bounding box center [474, 311] width 301 height 21
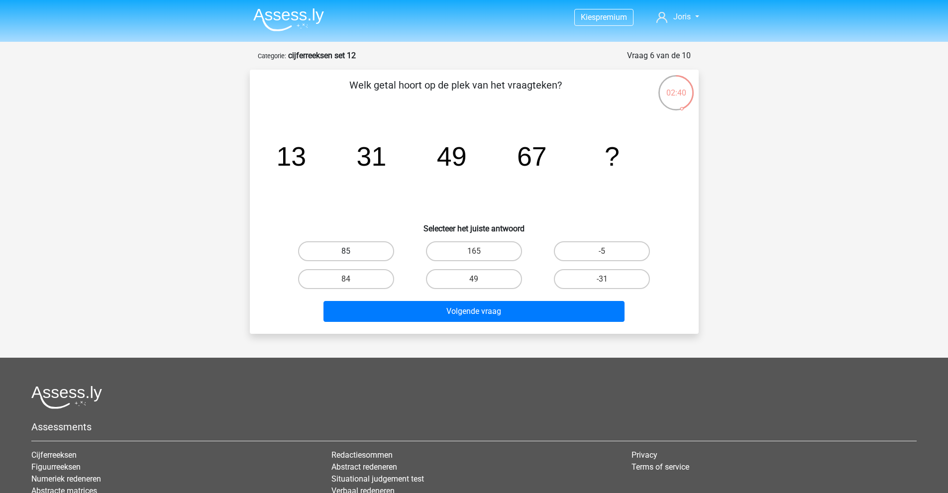
click at [365, 254] on label "85" at bounding box center [346, 251] width 96 height 20
click at [352, 254] on input "85" at bounding box center [349, 254] width 6 height 6
radio input "true"
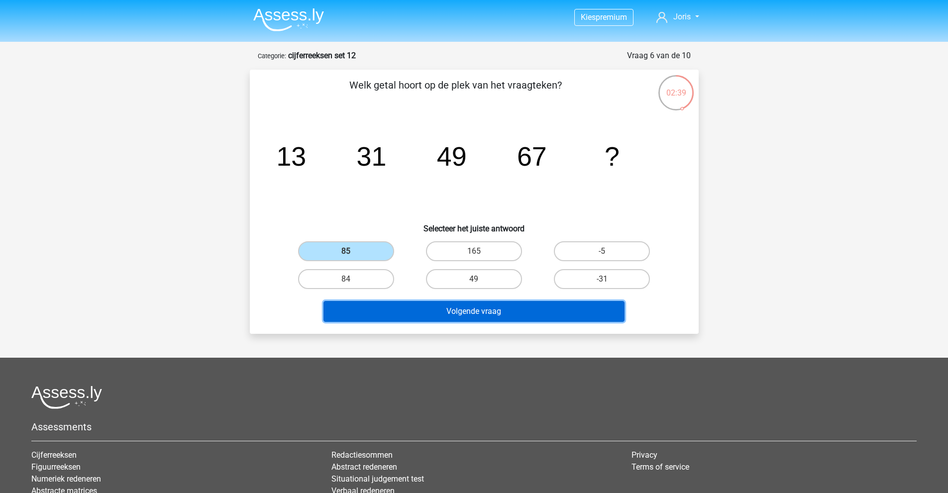
click at [412, 315] on button "Volgende vraag" at bounding box center [474, 311] width 301 height 21
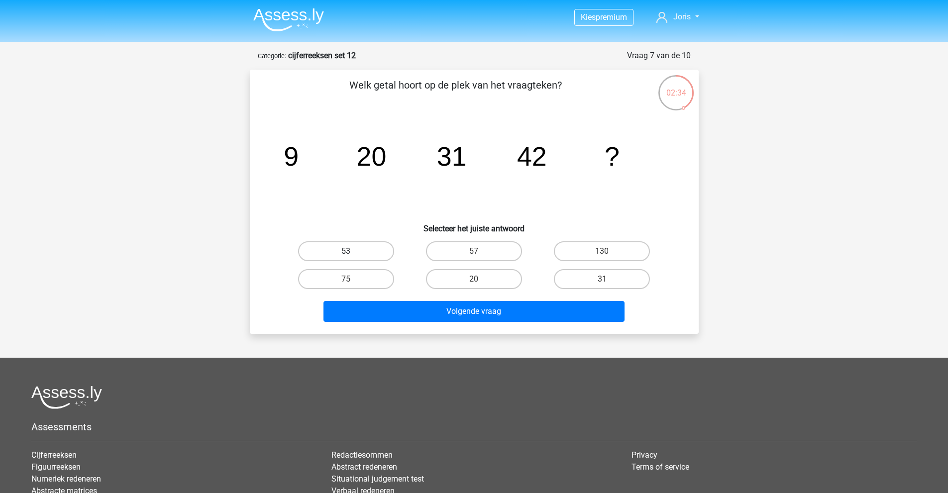
click at [373, 245] on label "53" at bounding box center [346, 251] width 96 height 20
click at [352, 251] on input "53" at bounding box center [349, 254] width 6 height 6
radio input "true"
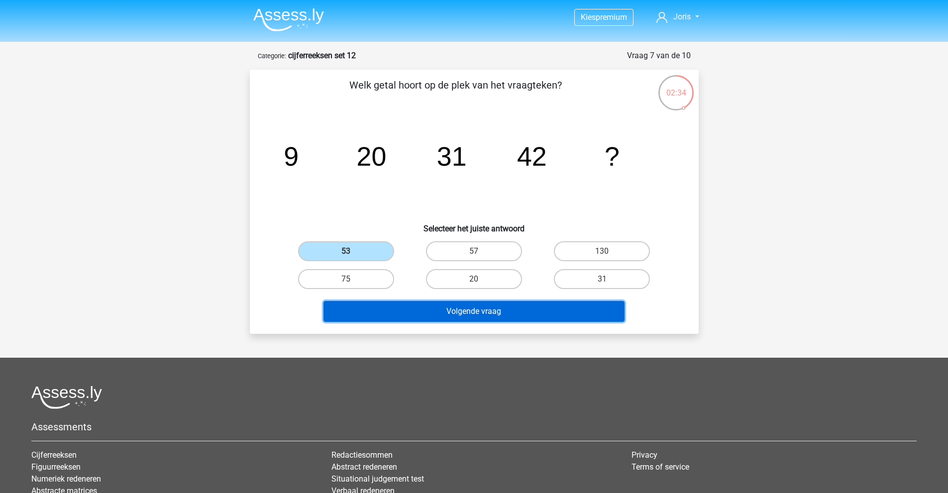
click at [392, 306] on button "Volgende vraag" at bounding box center [474, 311] width 301 height 21
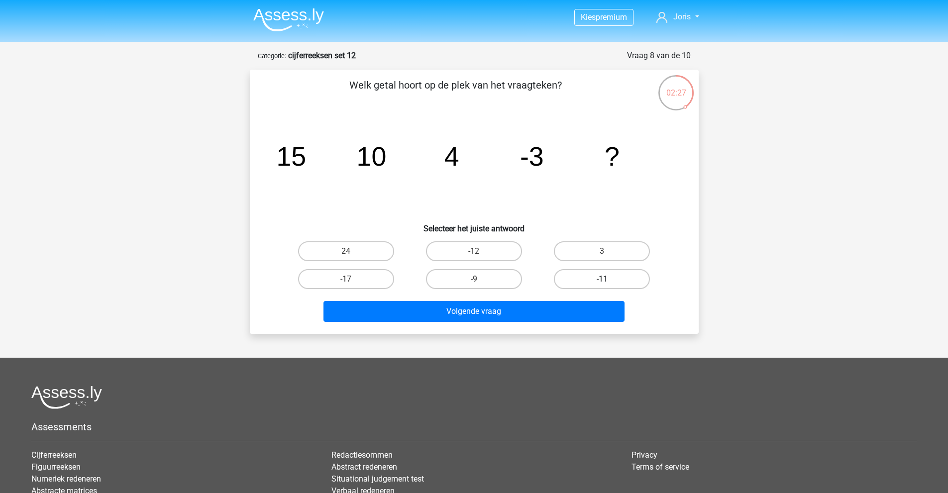
click at [578, 276] on label "-11" at bounding box center [602, 279] width 96 height 20
click at [602, 279] on input "-11" at bounding box center [605, 282] width 6 height 6
radio input "true"
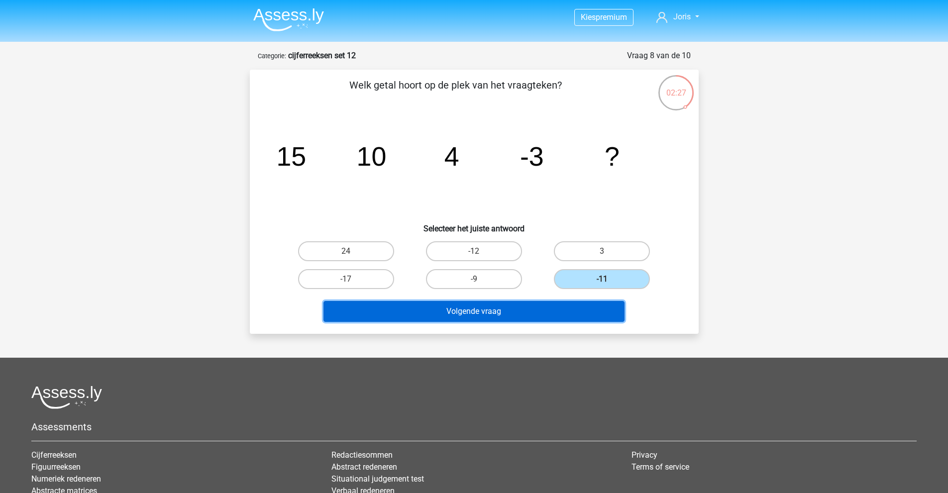
click at [574, 305] on button "Volgende vraag" at bounding box center [474, 311] width 301 height 21
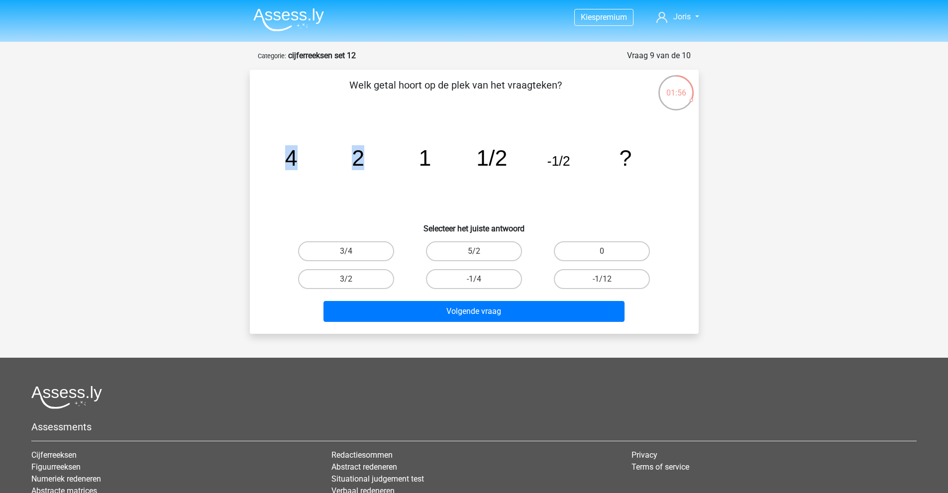
drag, startPoint x: 369, startPoint y: 159, endPoint x: 287, endPoint y: 150, distance: 82.1
click at [287, 150] on icon "image/svg+xml 4 2 1 1/2 -1/2 ?" at bounding box center [474, 165] width 401 height 101
click at [323, 163] on icon "image/svg+xml 4 2 1 1/2 -1/2 ?" at bounding box center [474, 165] width 401 height 101
click at [410, 160] on icon "image/svg+xml 4 2 1 1/2 -1/2 ?" at bounding box center [474, 165] width 401 height 101
click at [430, 154] on tspan "1" at bounding box center [425, 157] width 12 height 25
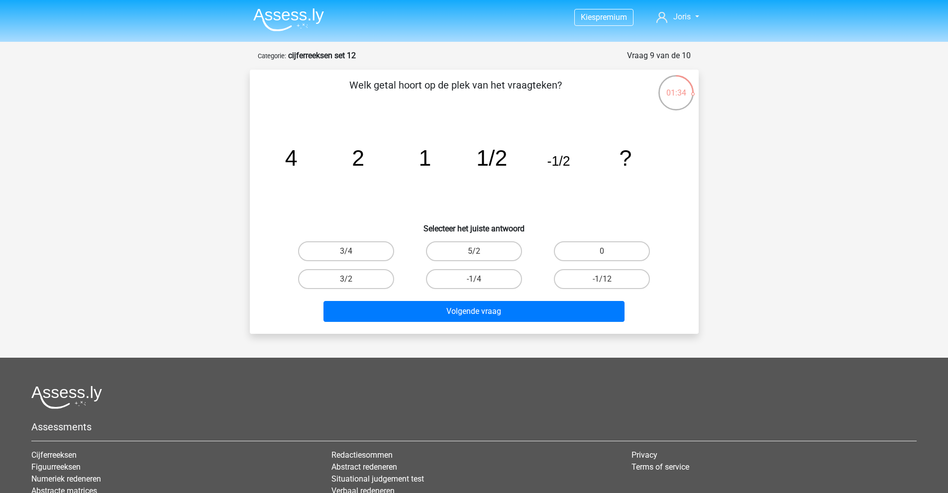
click at [371, 156] on icon "image/svg+xml 4 2 1 1/2 -1/2 ?" at bounding box center [474, 165] width 401 height 101
drag, startPoint x: 365, startPoint y: 155, endPoint x: 290, endPoint y: 158, distance: 75.7
click at [290, 158] on icon "image/svg+xml 4 2 1 1/2 -1/2 ?" at bounding box center [474, 165] width 401 height 101
click at [360, 172] on icon "image/svg+xml 4 2 1 1/2 -1/2 ?" at bounding box center [474, 165] width 401 height 101
drag, startPoint x: 286, startPoint y: 158, endPoint x: 346, endPoint y: 147, distance: 61.1
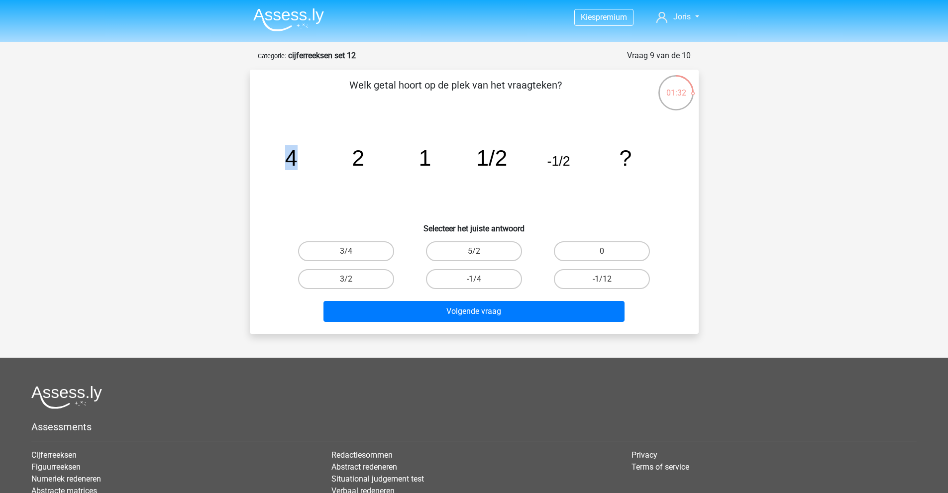
click at [346, 147] on icon "image/svg+xml 4 2 1 1/2 -1/2 ?" at bounding box center [474, 165] width 401 height 101
click at [376, 173] on icon "image/svg+xml 4 2 1 1/2 -1/2 ?" at bounding box center [474, 165] width 401 height 101
drag, startPoint x: 373, startPoint y: 149, endPoint x: 287, endPoint y: 143, distance: 86.3
click at [287, 143] on icon "image/svg+xml 4 2 1 1/2 -1/2 ?" at bounding box center [474, 165] width 401 height 101
click at [401, 164] on icon "image/svg+xml 4 2 1 1/2 -1/2 ?" at bounding box center [474, 165] width 401 height 101
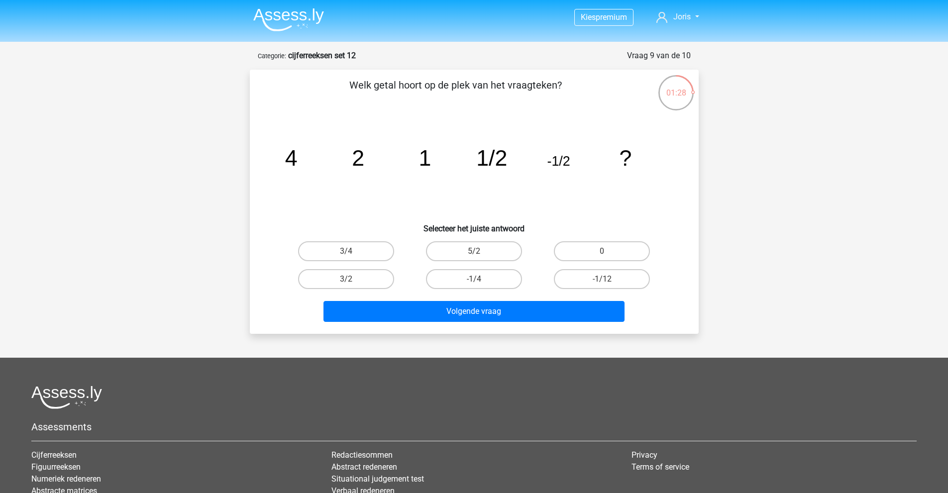
click at [355, 153] on tspan "2" at bounding box center [358, 157] width 12 height 25
click at [481, 158] on tspan "1/2" at bounding box center [491, 157] width 31 height 25
click at [419, 161] on tspan "1" at bounding box center [425, 157] width 12 height 25
drag, startPoint x: 481, startPoint y: 144, endPoint x: 531, endPoint y: 142, distance: 49.8
click at [531, 142] on icon "image/svg+xml 4 2 1 1/2 -1/2 ?" at bounding box center [474, 165] width 401 height 101
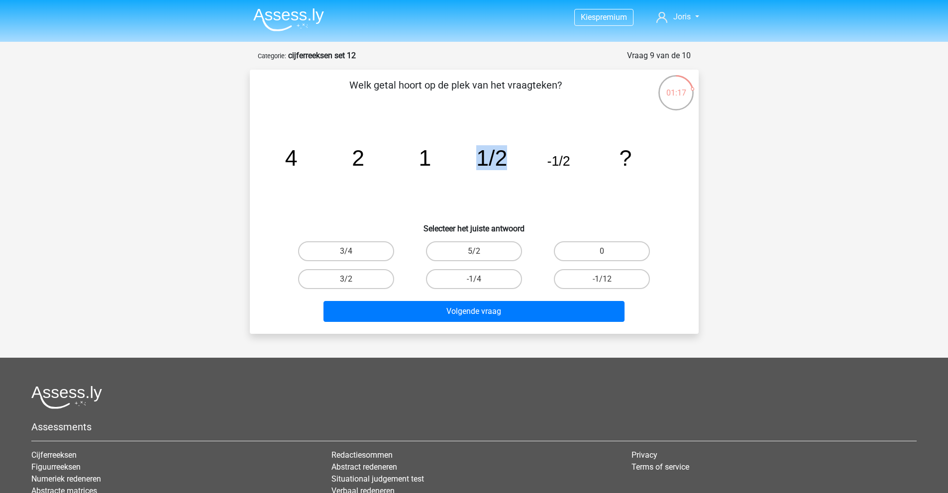
click at [489, 153] on tspan "1/2" at bounding box center [491, 157] width 31 height 25
drag, startPoint x: 418, startPoint y: 159, endPoint x: 371, endPoint y: 160, distance: 46.8
click at [371, 161] on icon "image/svg+xml 4 2 1 1/2 -1/2 ?" at bounding box center [474, 165] width 401 height 101
click at [384, 183] on icon "image/svg+xml 4 2 1 1/2 -1/2 ?" at bounding box center [474, 165] width 401 height 101
click at [487, 274] on label "-1/4" at bounding box center [474, 279] width 96 height 20
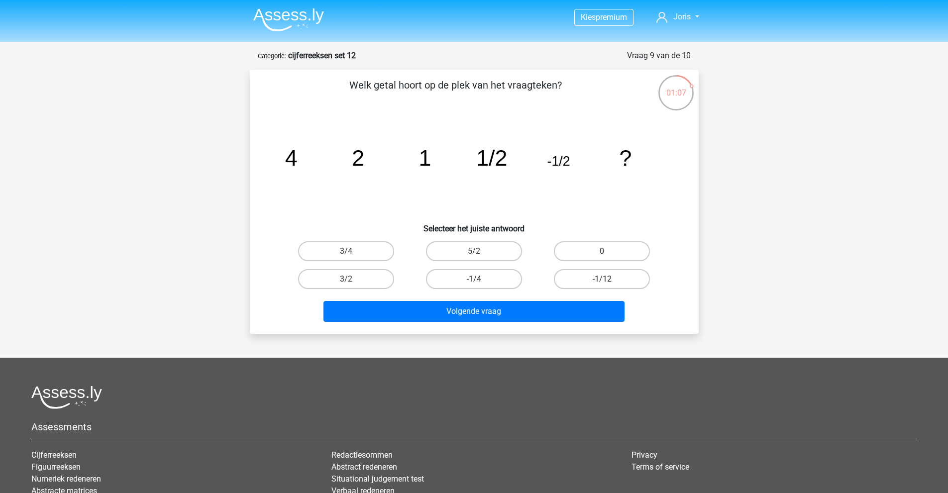
click at [480, 279] on input "-1/4" at bounding box center [477, 282] width 6 height 6
radio input "true"
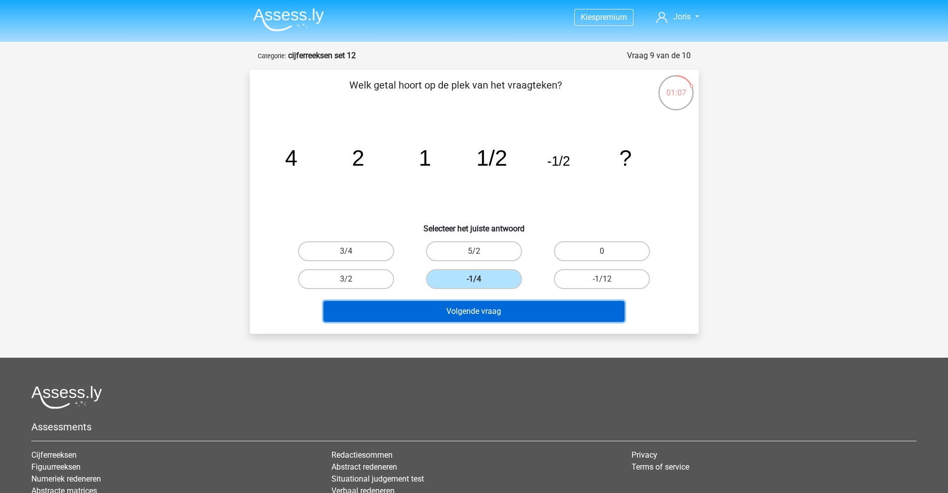
click at [488, 309] on button "Volgende vraag" at bounding box center [474, 311] width 301 height 21
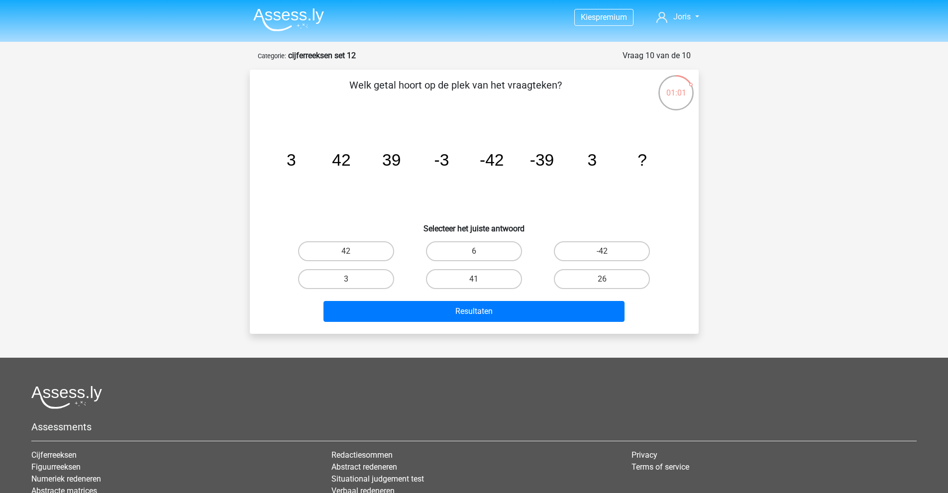
click at [305, 180] on icon "image/svg+xml 3 42 39 -3 -42 -39 3 ?" at bounding box center [474, 165] width 401 height 101
click at [318, 190] on icon "image/svg+xml 3 42 39 -3 -42 -39 3 ?" at bounding box center [474, 165] width 401 height 101
click at [344, 258] on label "42" at bounding box center [346, 251] width 96 height 20
click at [346, 258] on input "42" at bounding box center [349, 254] width 6 height 6
radio input "true"
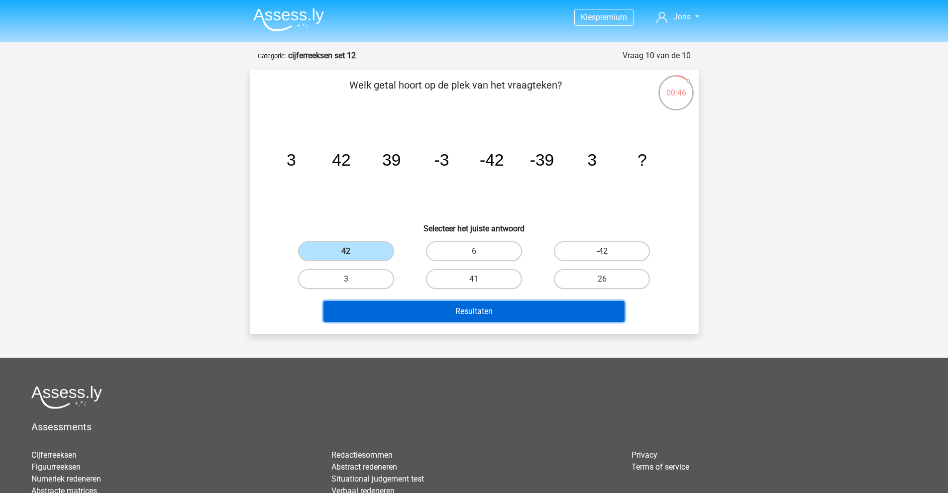
click at [430, 308] on button "Resultaten" at bounding box center [474, 311] width 301 height 21
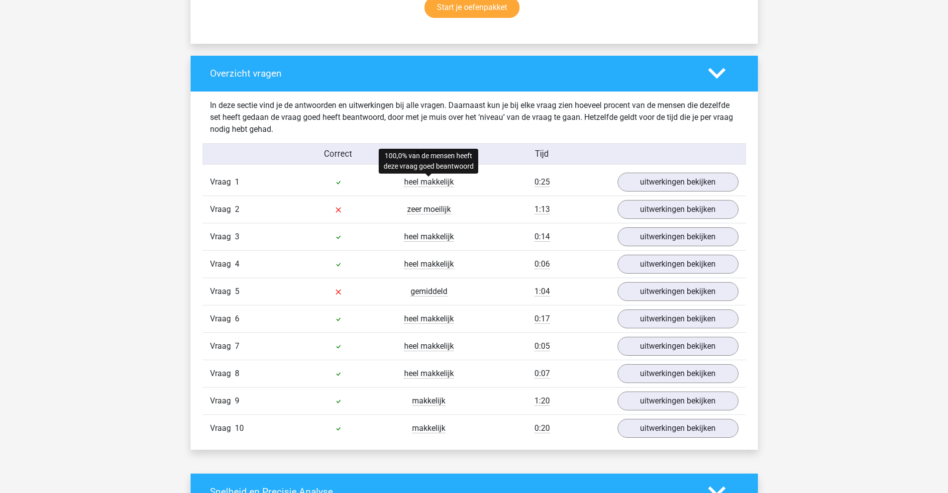
scroll to position [697, 0]
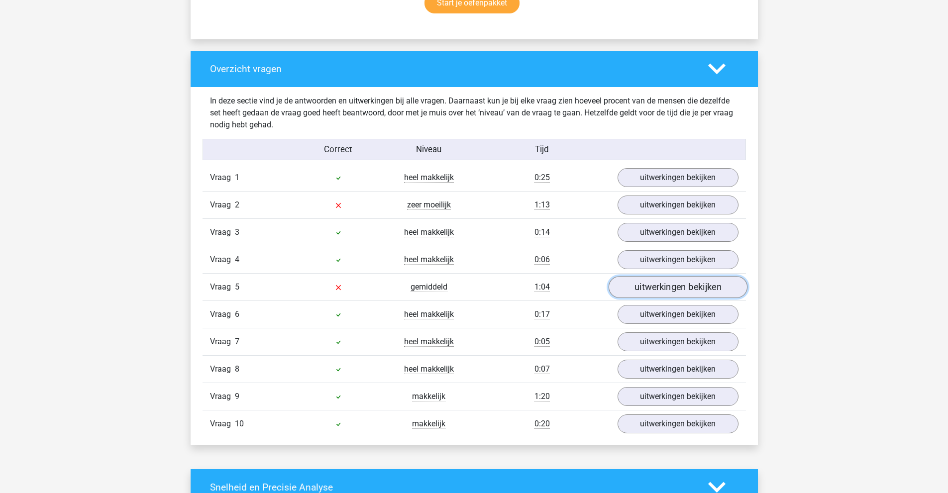
click at [655, 287] on link "uitwerkingen bekijken" at bounding box center [677, 287] width 139 height 22
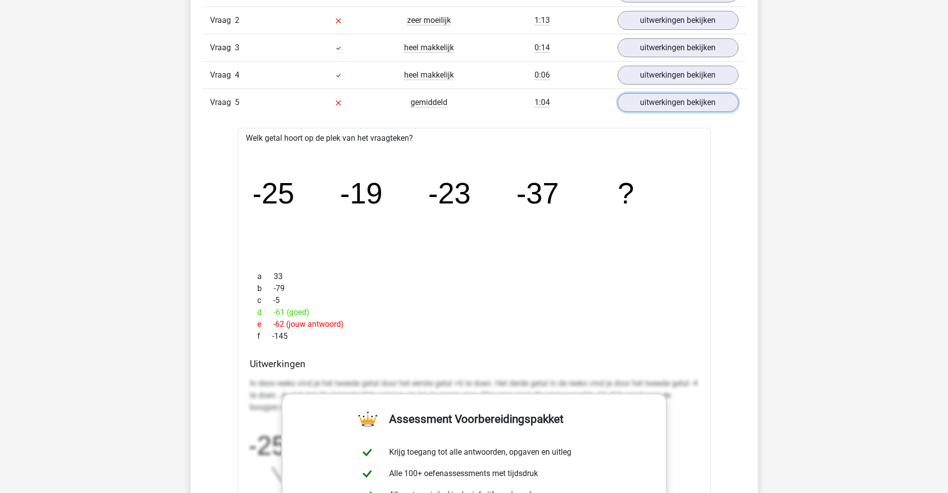
scroll to position [846, 0]
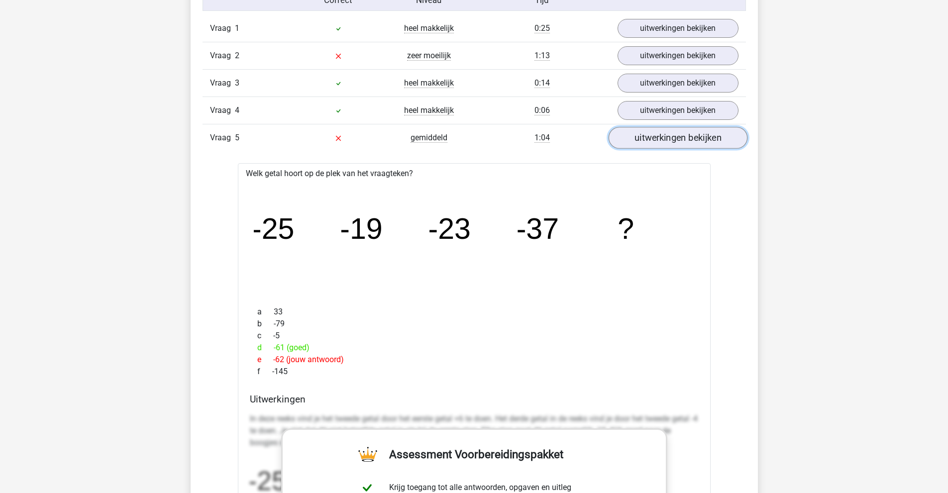
click at [643, 135] on link "uitwerkingen bekijken" at bounding box center [677, 138] width 139 height 22
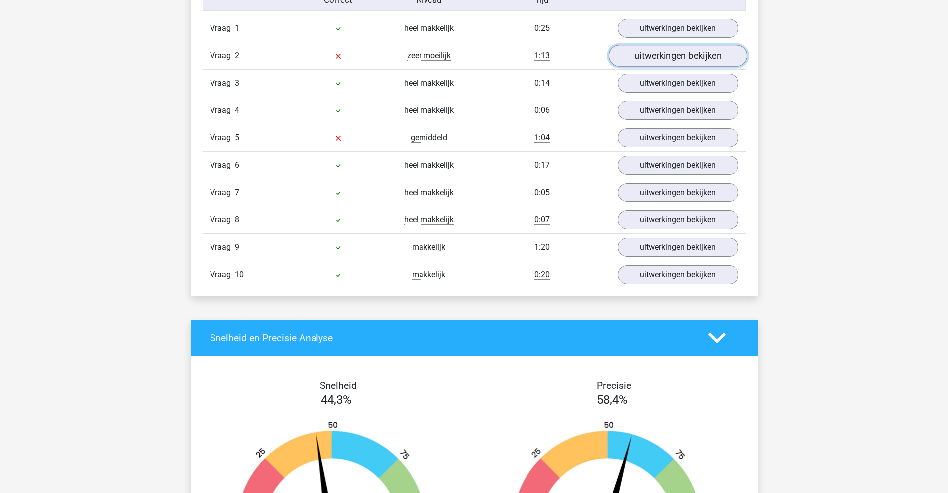
click at [660, 57] on link "uitwerkingen bekijken" at bounding box center [677, 56] width 139 height 22
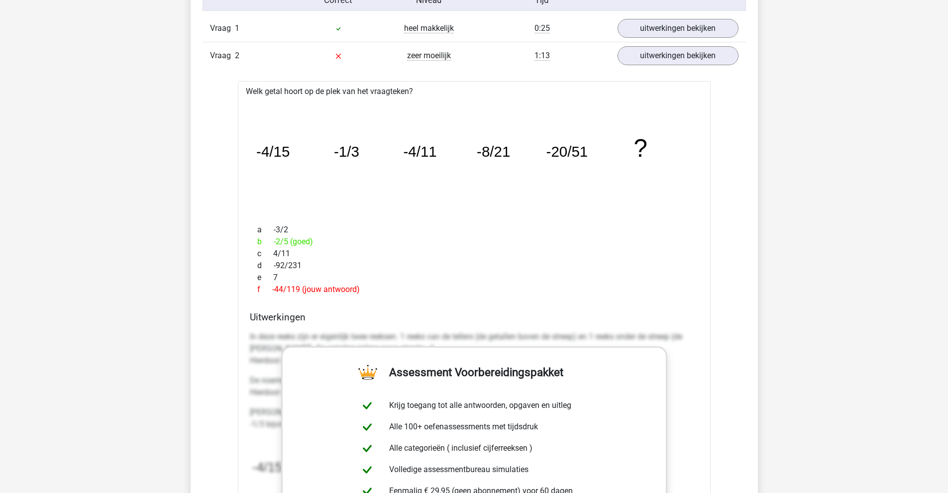
click at [558, 187] on icon "image/svg+xml -4/15 -1/3 -4/11 -8/21 -20/51 ?" at bounding box center [474, 157] width 441 height 110
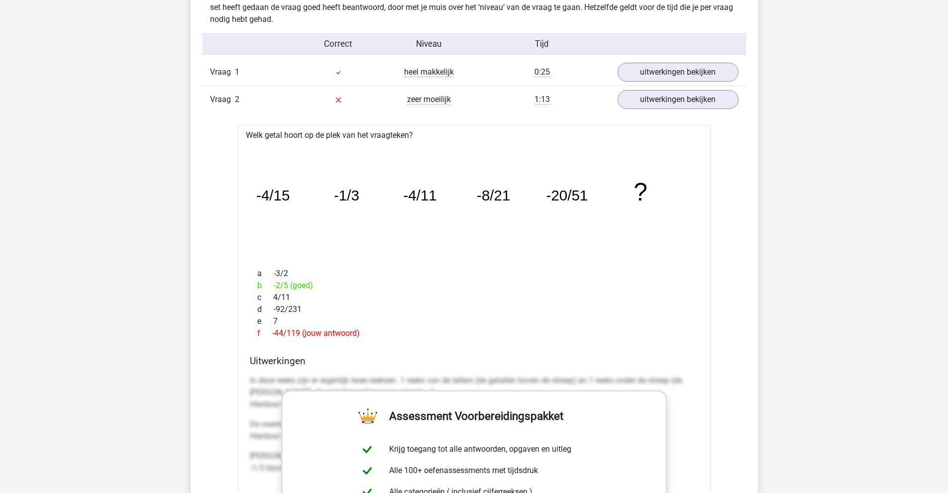
scroll to position [796, 0]
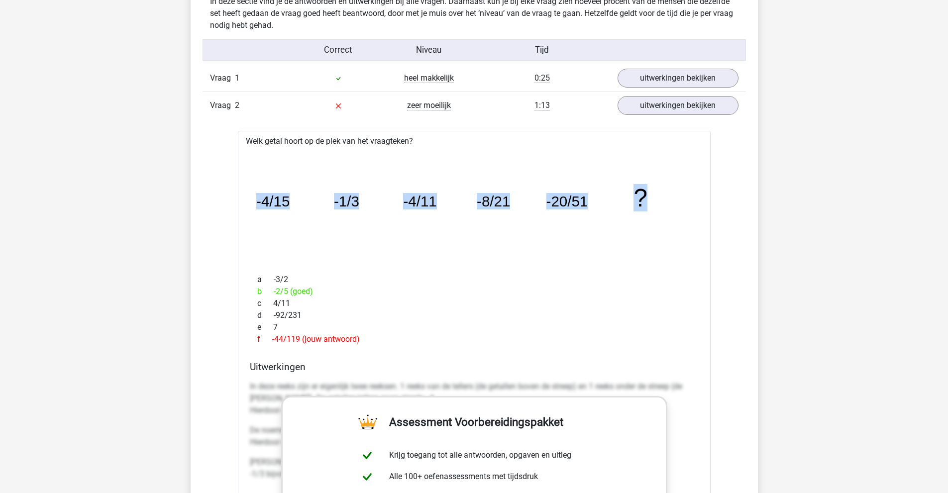
drag, startPoint x: 251, startPoint y: 200, endPoint x: 663, endPoint y: 199, distance: 412.1
click at [663, 199] on div "image/svg+xml -4/15 -1/3 -4/11 -8/21 -20/51 ?" at bounding box center [474, 206] width 457 height 118
copy g "-4/15 -1/3 -4/11 -8/21 -20/51 ?"
click at [301, 270] on div "a -3/2 b -2/5 (goed) c 4/11 d -92/231 e 7 f -44/119 (jouw antwoord)" at bounding box center [474, 310] width 449 height 80
drag, startPoint x: 252, startPoint y: 273, endPoint x: 362, endPoint y: 336, distance: 127.1
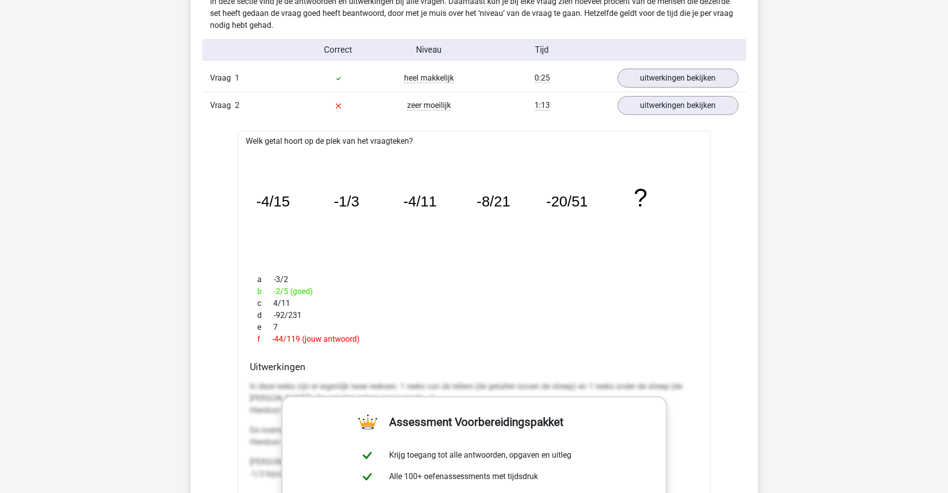
click at [362, 336] on div "a -3/2 b -2/5 (goed) c 4/11 d -92/231 e 7 f -44/119 (jouw antwoord)" at bounding box center [474, 310] width 449 height 80
copy div "-3/2 b -2/5 (goed) c 4/11 d -92/231 e 7 f -44/119 (jouw antwoord)"
click at [403, 193] on icon "image/svg+xml -4/15 -1/3 -4/11 -8/21 -20/51 ?" at bounding box center [474, 206] width 441 height 110
click at [672, 106] on link "uitwerkingen bekijken" at bounding box center [677, 106] width 139 height 22
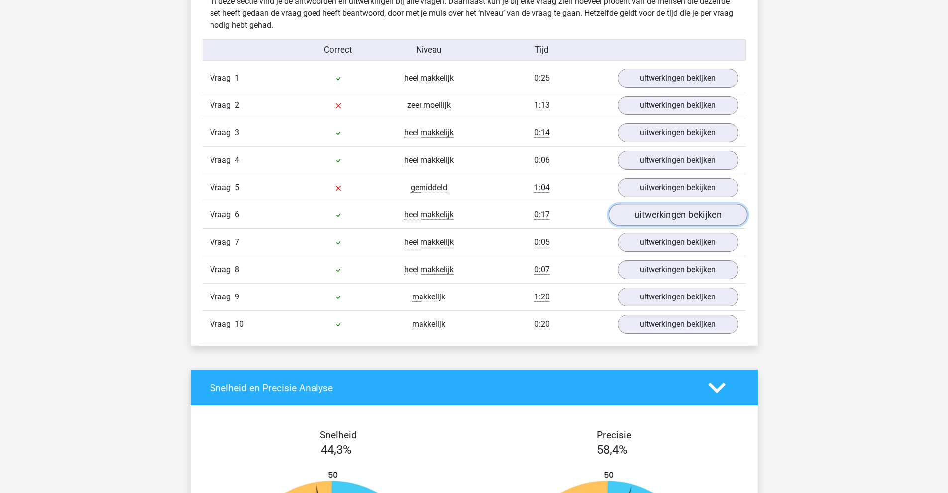
click at [648, 211] on link "uitwerkingen bekijken" at bounding box center [677, 215] width 139 height 22
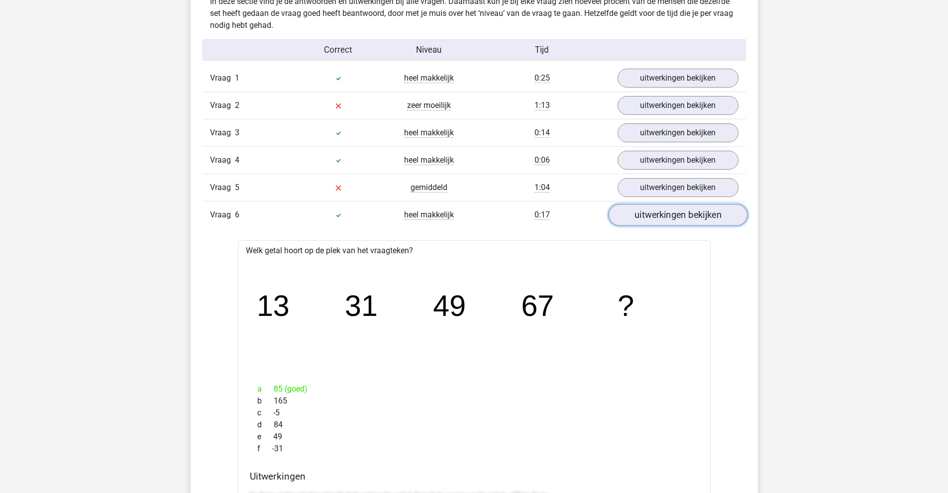
click at [648, 211] on link "uitwerkingen bekijken" at bounding box center [677, 215] width 139 height 22
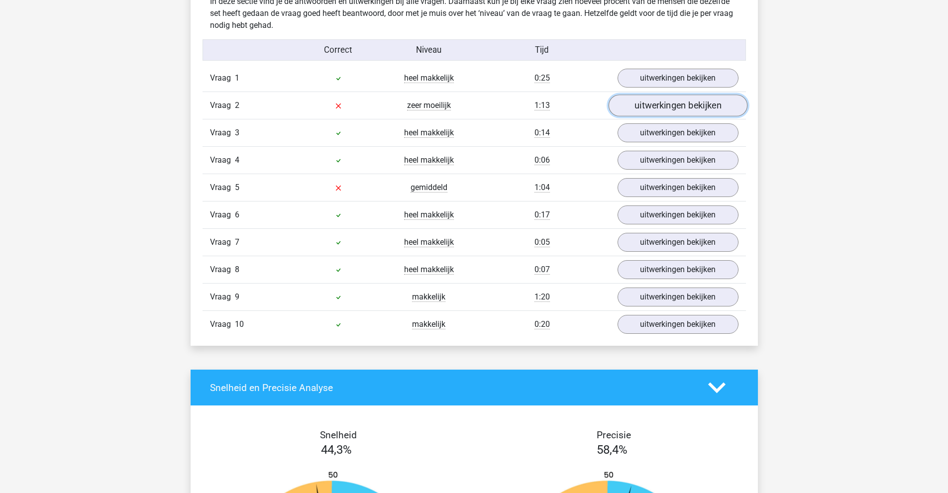
click at [649, 103] on link "uitwerkingen bekijken" at bounding box center [677, 106] width 139 height 22
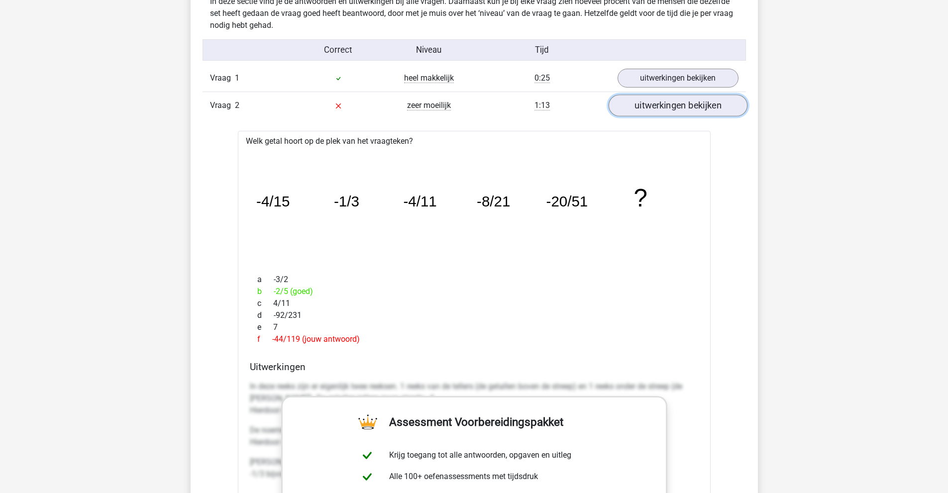
click at [649, 103] on link "uitwerkingen bekijken" at bounding box center [677, 106] width 139 height 22
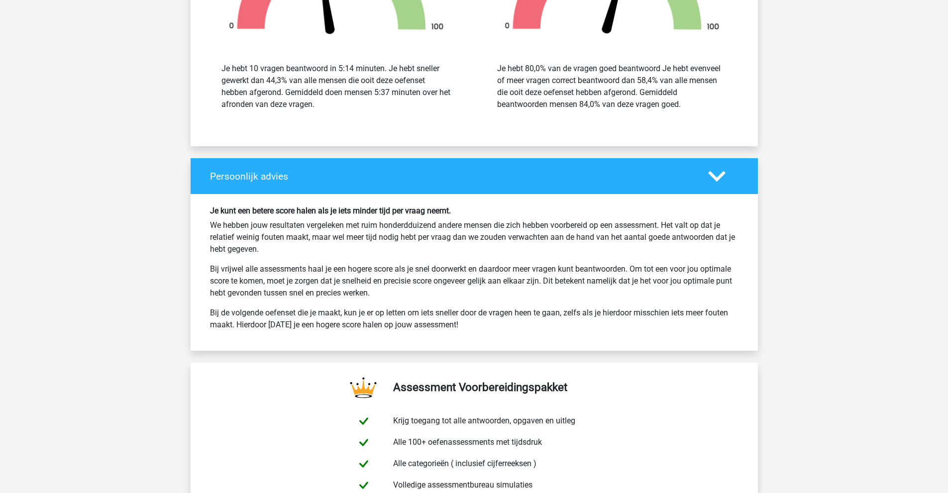
scroll to position [1344, 0]
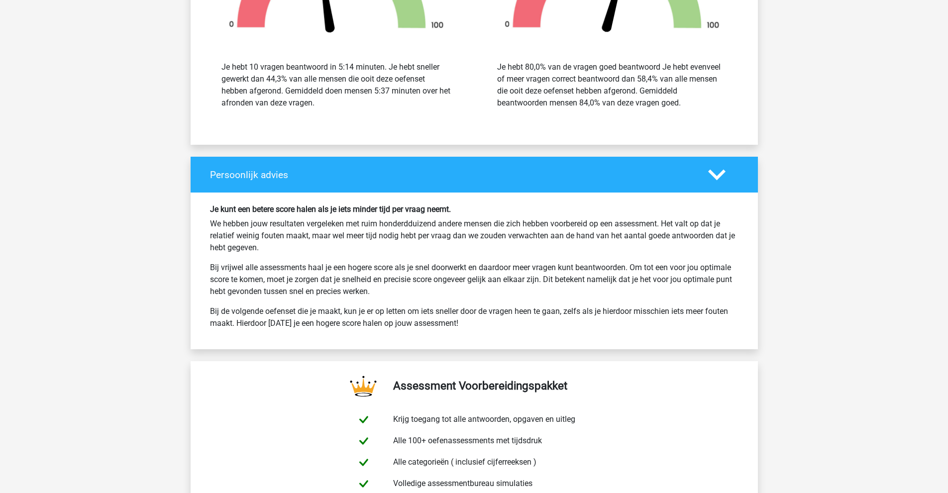
click at [492, 206] on h6 "Je kunt een betere score halen als je iets minder tijd per vraag neemt." at bounding box center [474, 209] width 529 height 9
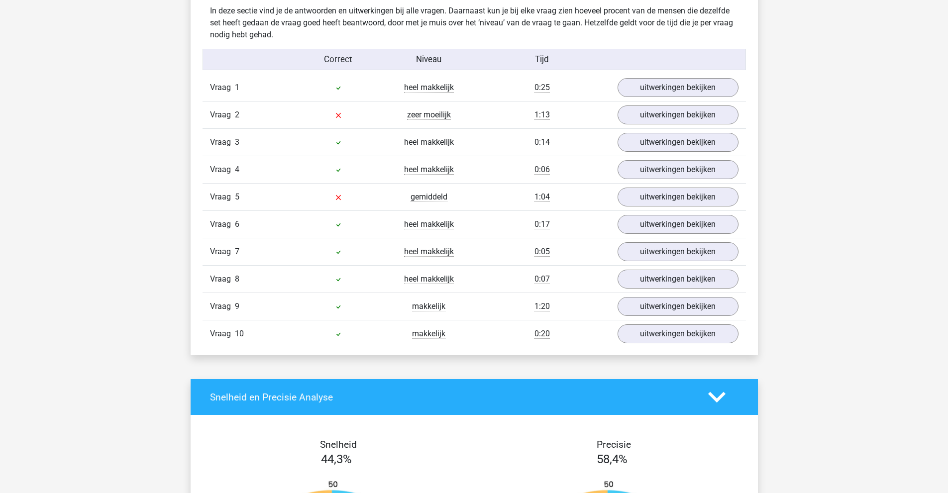
scroll to position [0, 0]
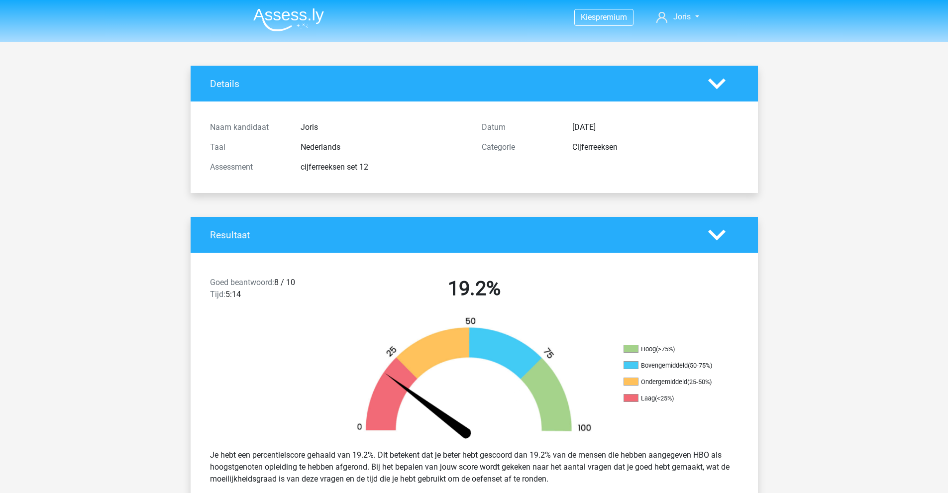
drag, startPoint x: 510, startPoint y: 325, endPoint x: 464, endPoint y: 166, distance: 165.2
click at [717, 78] on icon at bounding box center [716, 83] width 17 height 17
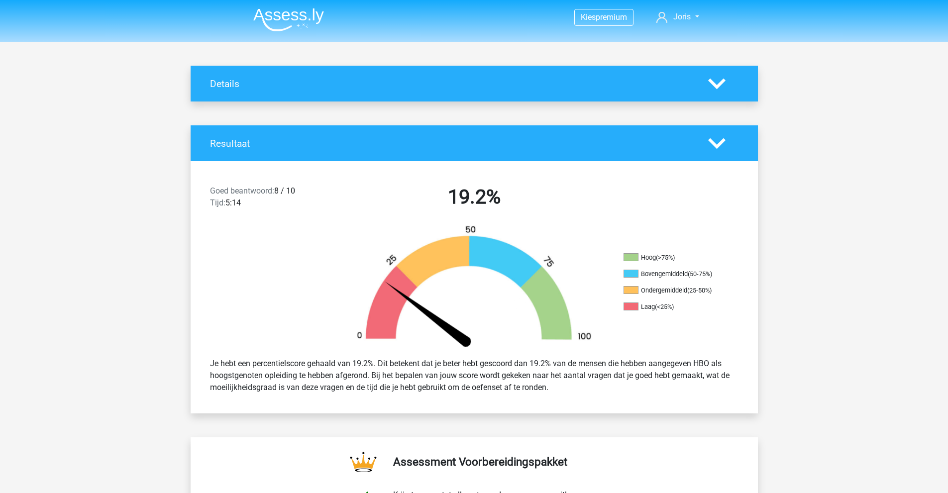
click at [717, 78] on icon at bounding box center [716, 83] width 17 height 17
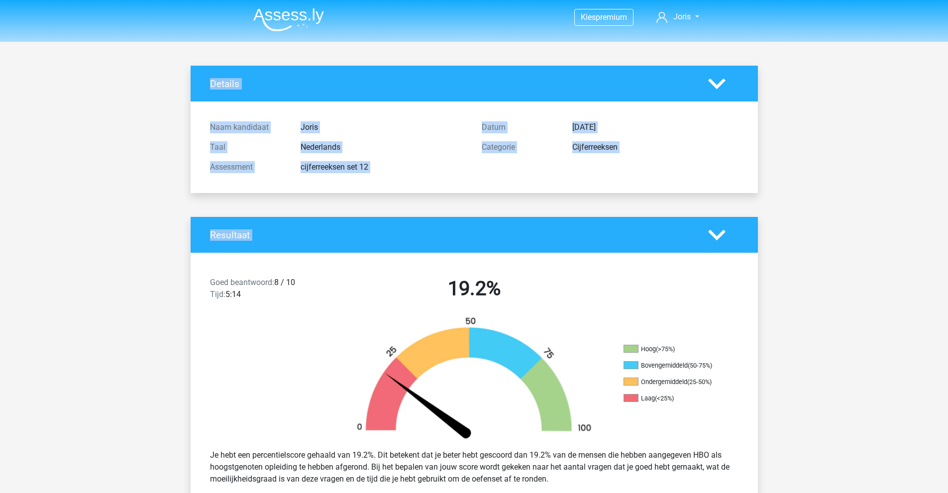
drag, startPoint x: 190, startPoint y: 56, endPoint x: 707, endPoint y: 212, distance: 540.2
drag, startPoint x: 800, startPoint y: 233, endPoint x: 808, endPoint y: 234, distance: 7.5
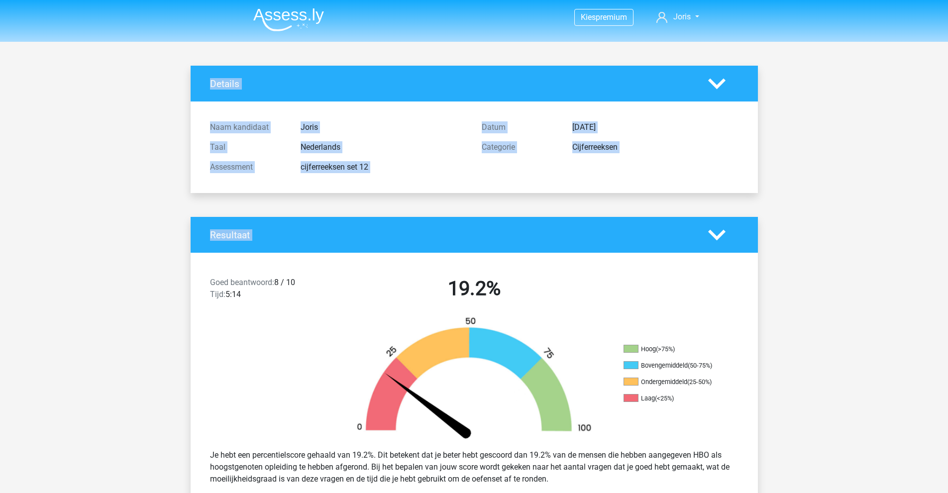
click at [595, 149] on div "Cijferreeksen" at bounding box center [655, 147] width 181 height 12
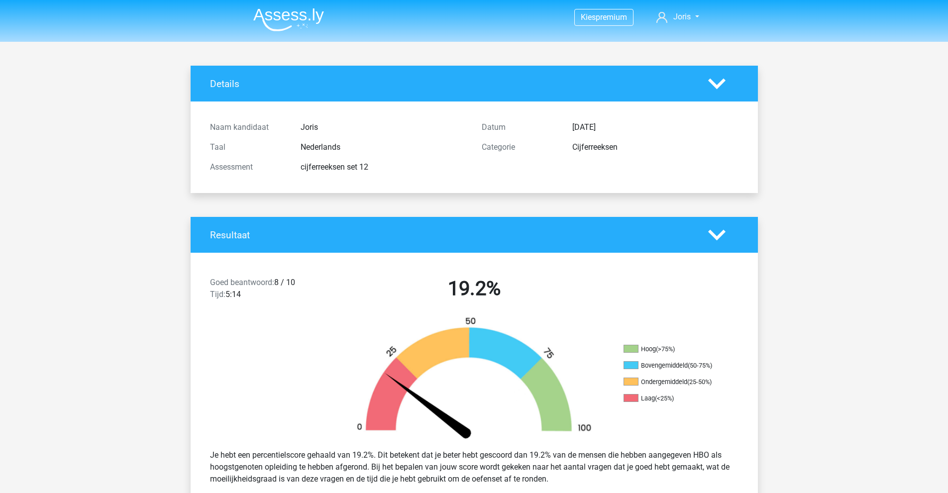
drag, startPoint x: 455, startPoint y: 111, endPoint x: 220, endPoint y: 77, distance: 237.3
click at [294, 26] on img at bounding box center [288, 19] width 71 height 23
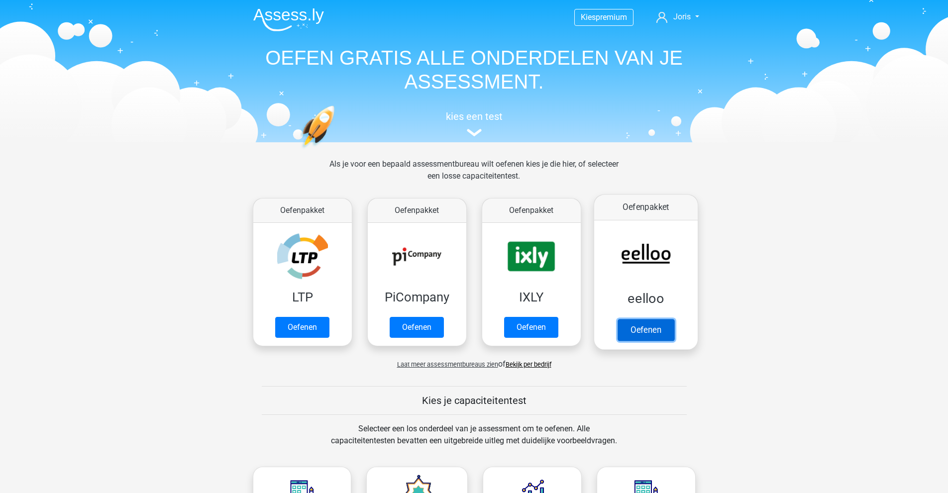
click at [643, 319] on link "Oefenen" at bounding box center [645, 330] width 57 height 22
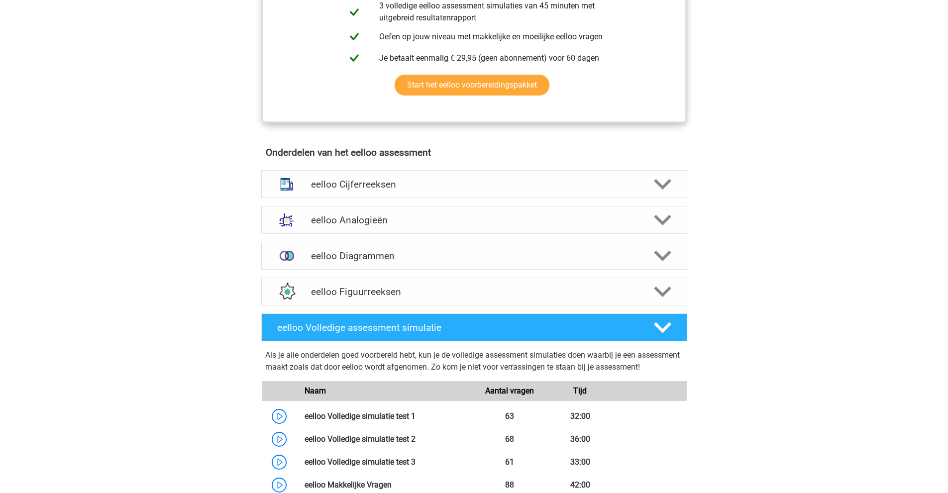
scroll to position [498, 0]
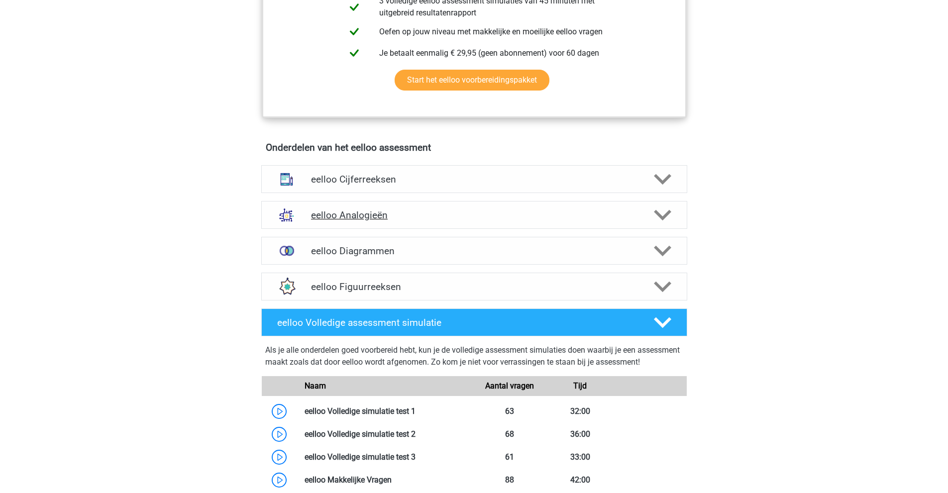
click at [373, 212] on div "eelloo Analogieën" at bounding box center [474, 215] width 426 height 28
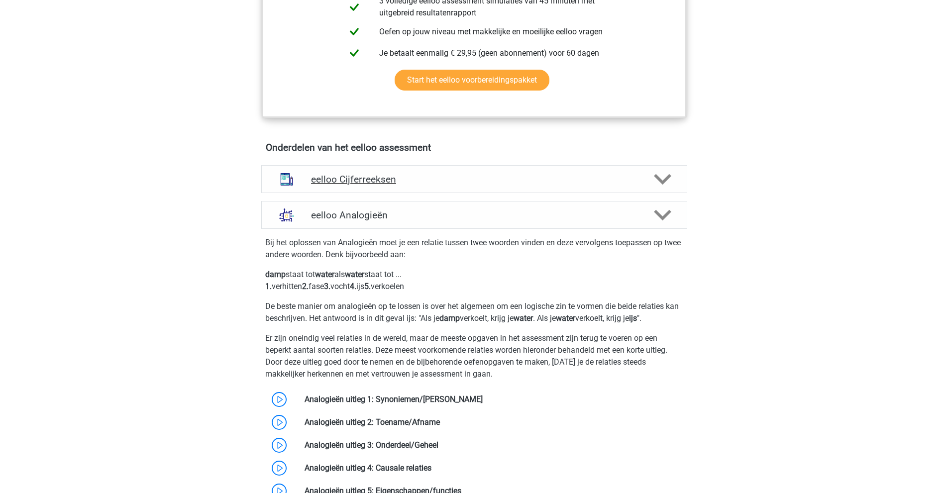
click at [369, 185] on h4 "eelloo Cijferreeksen" at bounding box center [474, 179] width 326 height 11
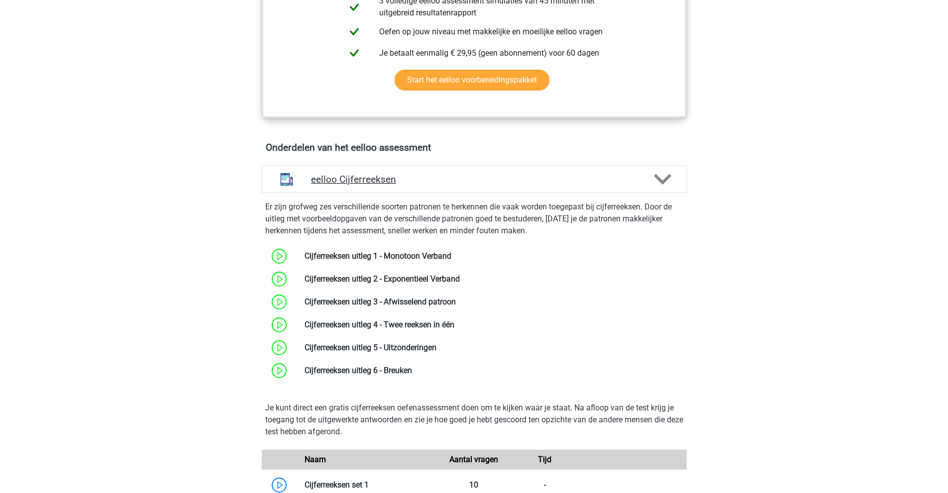
click at [369, 185] on h4 "eelloo Cijferreeksen" at bounding box center [474, 179] width 326 height 11
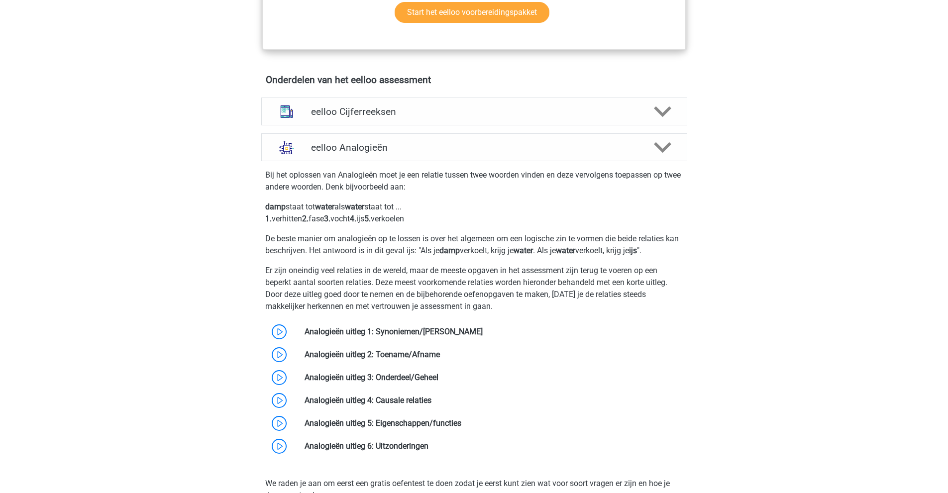
scroll to position [597, 0]
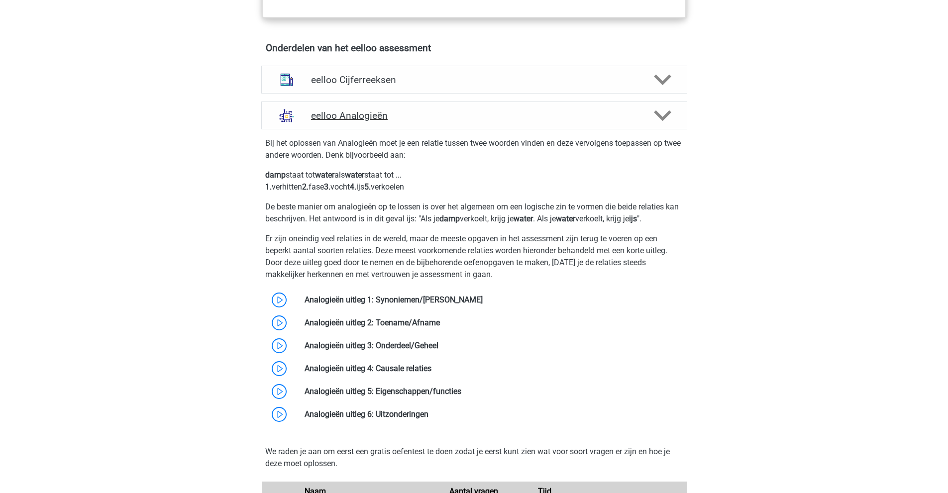
click at [373, 121] on h4 "eelloo Analogieën" at bounding box center [474, 115] width 326 height 11
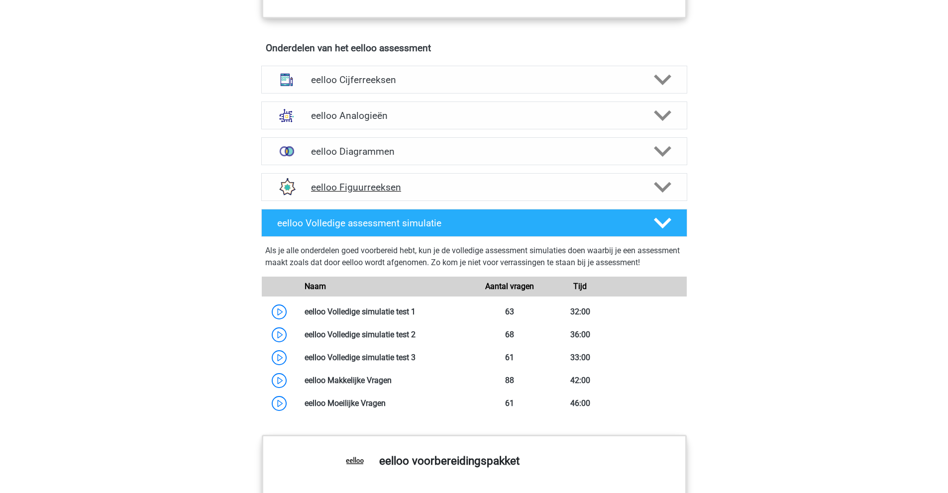
click at [371, 193] on h4 "eelloo Figuurreeksen" at bounding box center [474, 187] width 326 height 11
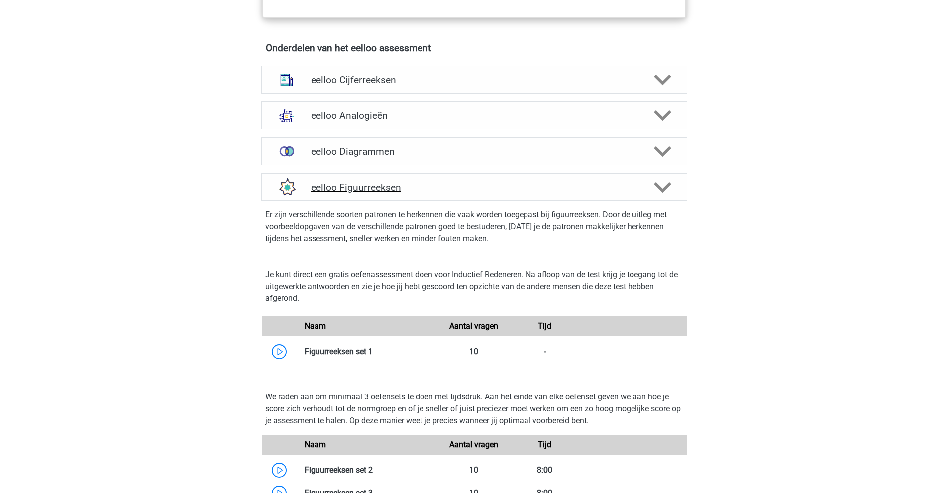
click at [371, 193] on h4 "eelloo Figuurreeksen" at bounding box center [474, 187] width 326 height 11
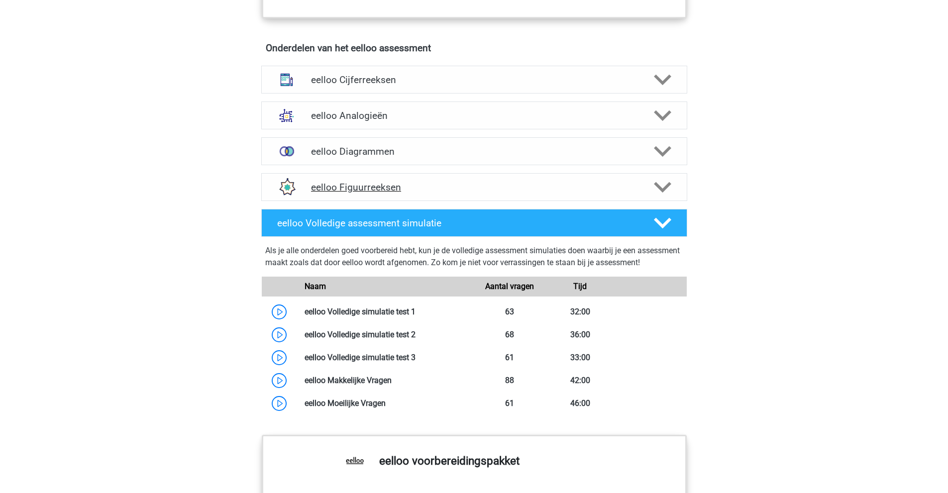
click at [371, 192] on h4 "eelloo Figuurreeksen" at bounding box center [474, 187] width 326 height 11
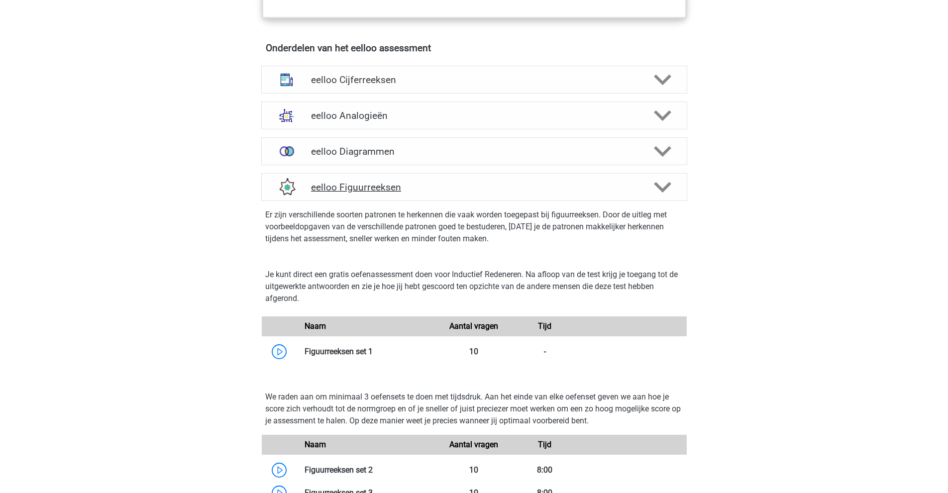
click at [376, 193] on h4 "eelloo Figuurreeksen" at bounding box center [474, 187] width 326 height 11
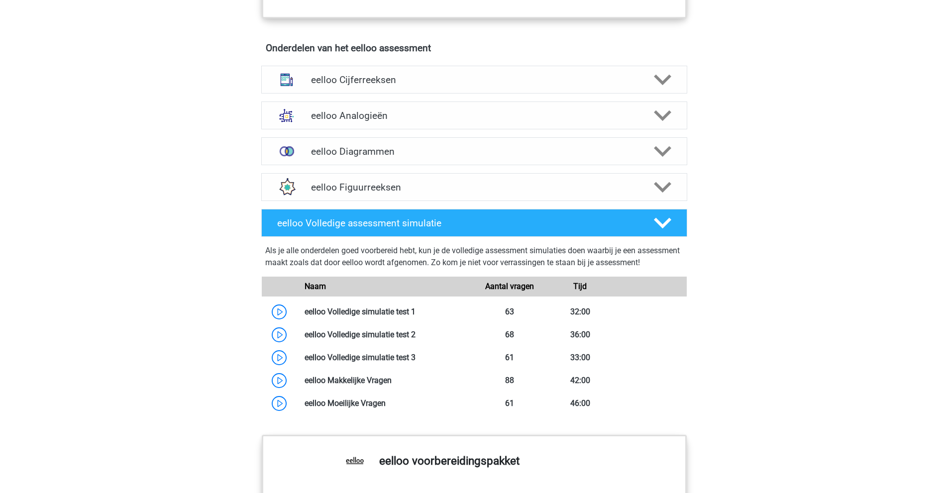
click at [194, 189] on div "Kies premium Joris [EMAIL_ADDRESS][DOMAIN_NAME]" at bounding box center [474, 174] width 948 height 1542
click at [369, 229] on h4 "eelloo Volledige assessment simulatie" at bounding box center [457, 222] width 360 height 11
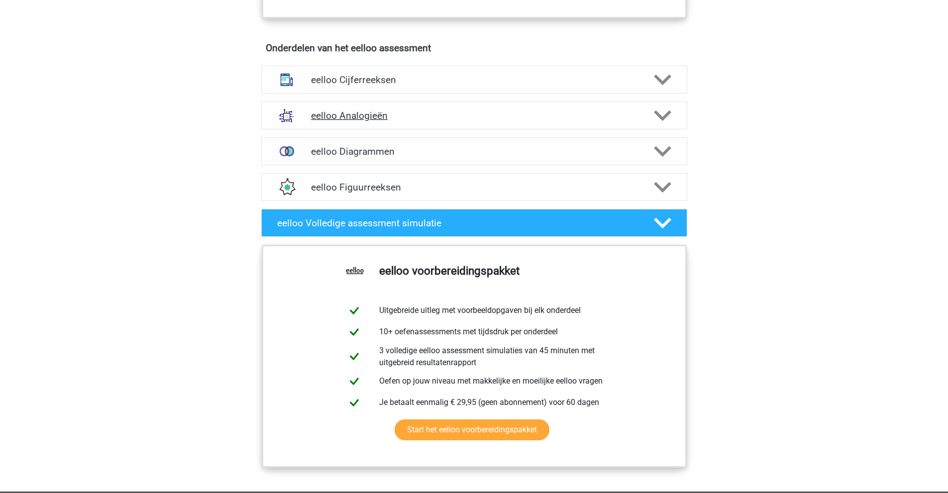
click at [349, 121] on h4 "eelloo Analogieën" at bounding box center [474, 115] width 326 height 11
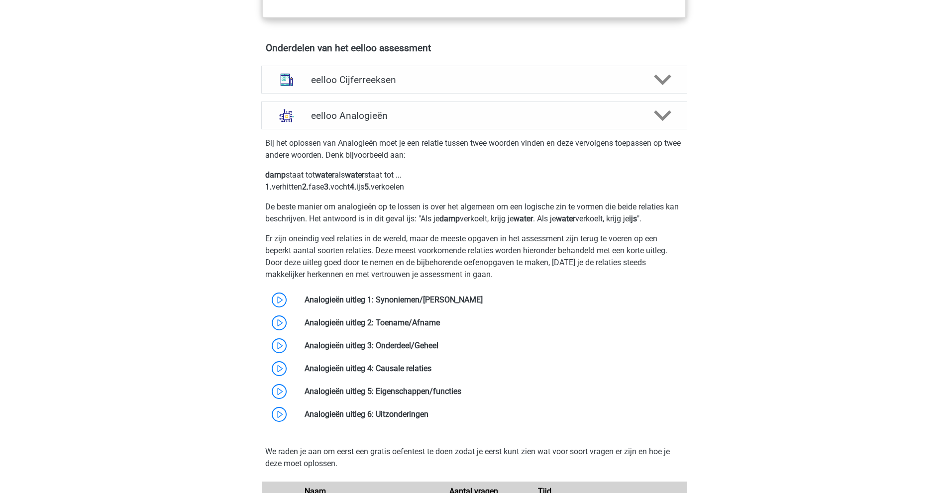
click at [212, 162] on div "Kies premium Joris [EMAIL_ADDRESS][DOMAIN_NAME]" at bounding box center [474, 408] width 948 height 2011
click at [342, 129] on div "eelloo Analogieën" at bounding box center [474, 116] width 426 height 28
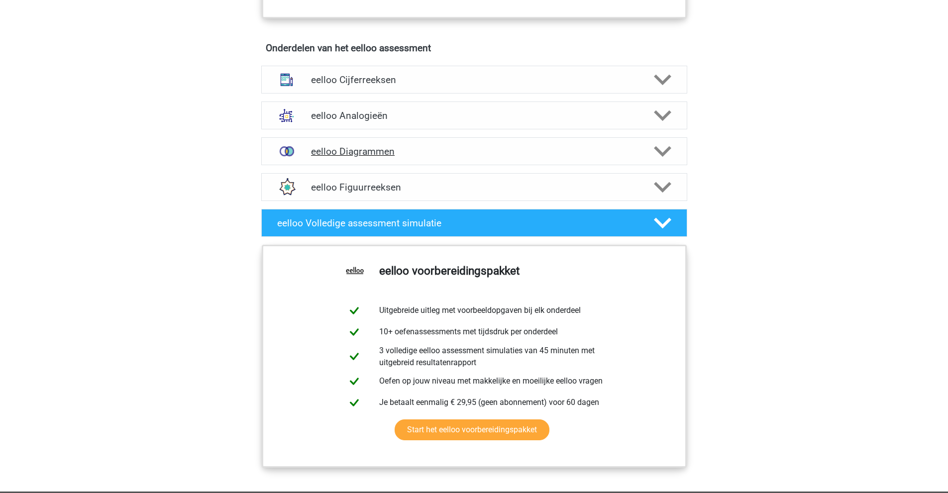
click at [331, 153] on h4 "eelloo Diagrammen" at bounding box center [474, 151] width 326 height 11
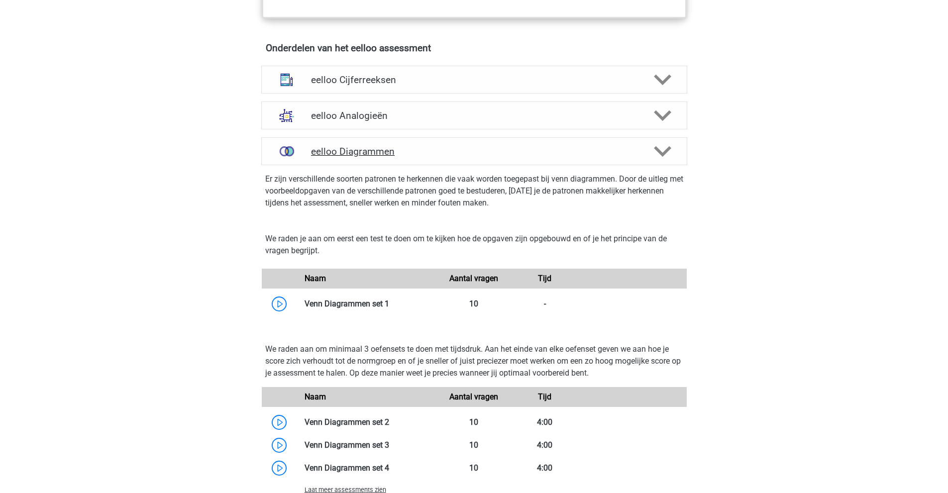
click at [328, 157] on h4 "eelloo Diagrammen" at bounding box center [474, 151] width 326 height 11
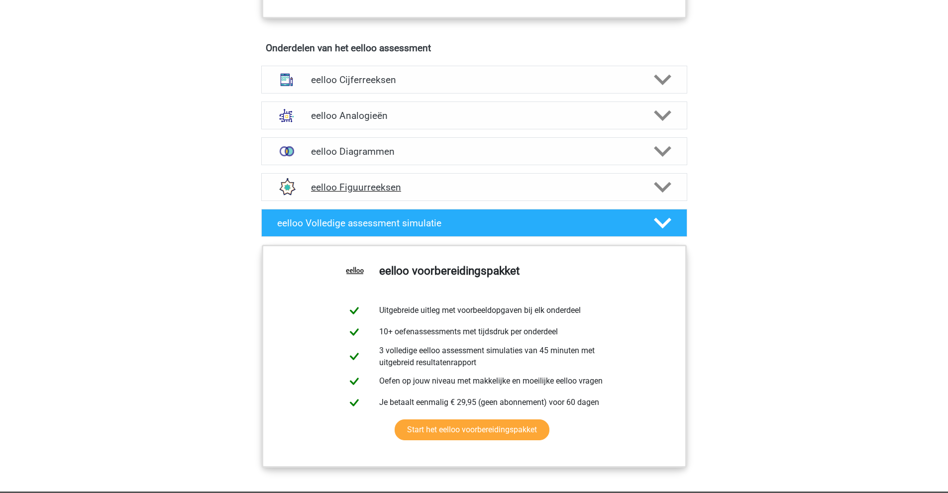
click at [332, 186] on div "eelloo Figuurreeksen" at bounding box center [474, 187] width 426 height 28
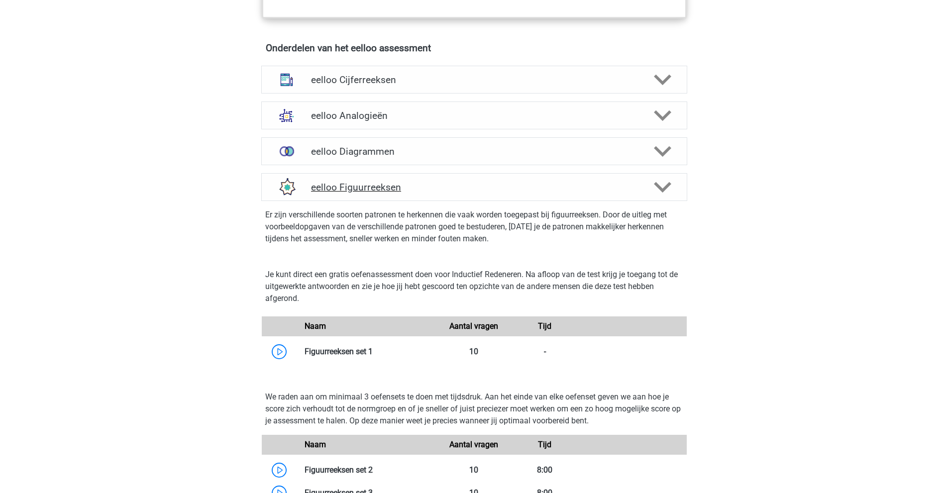
click at [328, 191] on h4 "eelloo Figuurreeksen" at bounding box center [474, 187] width 326 height 11
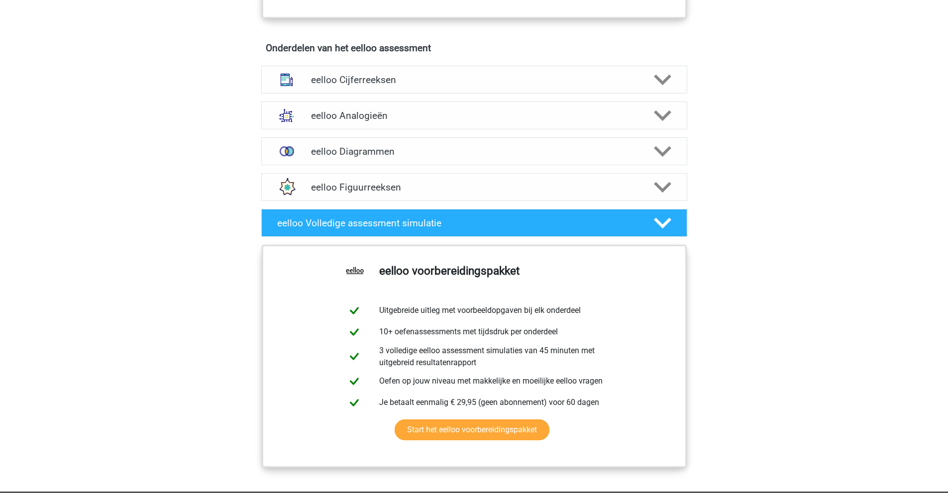
click at [211, 137] on div "Kies premium Joris [EMAIL_ADDRESS][DOMAIN_NAME]" at bounding box center [474, 79] width 948 height 1352
click at [365, 119] on h4 "eelloo Analogieën" at bounding box center [474, 115] width 326 height 11
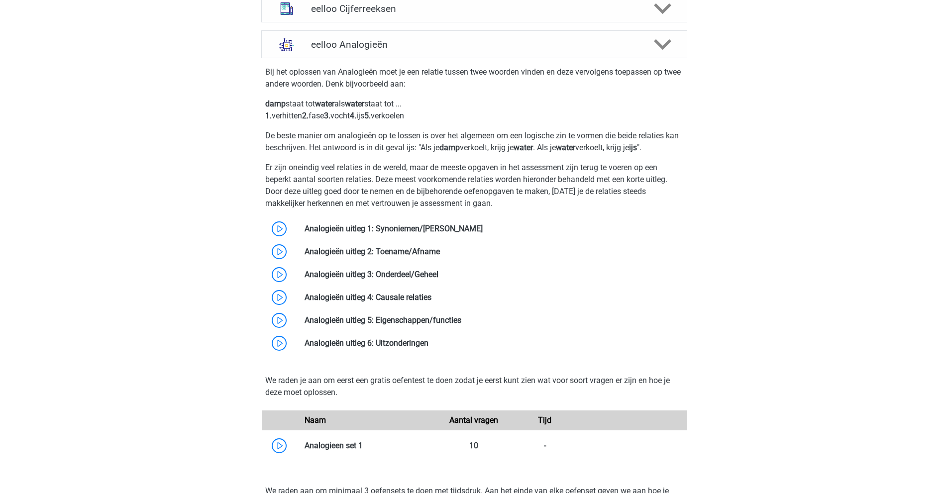
scroll to position [697, 0]
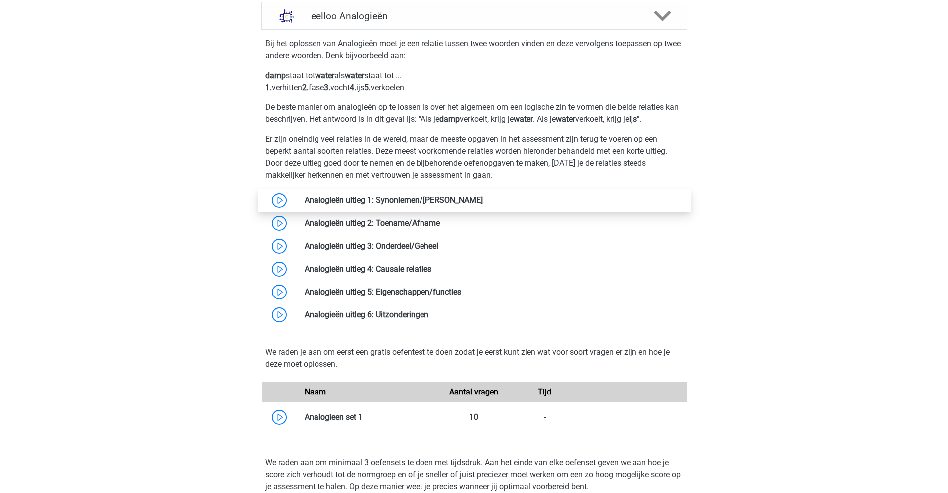
click at [483, 205] on link at bounding box center [483, 200] width 0 height 9
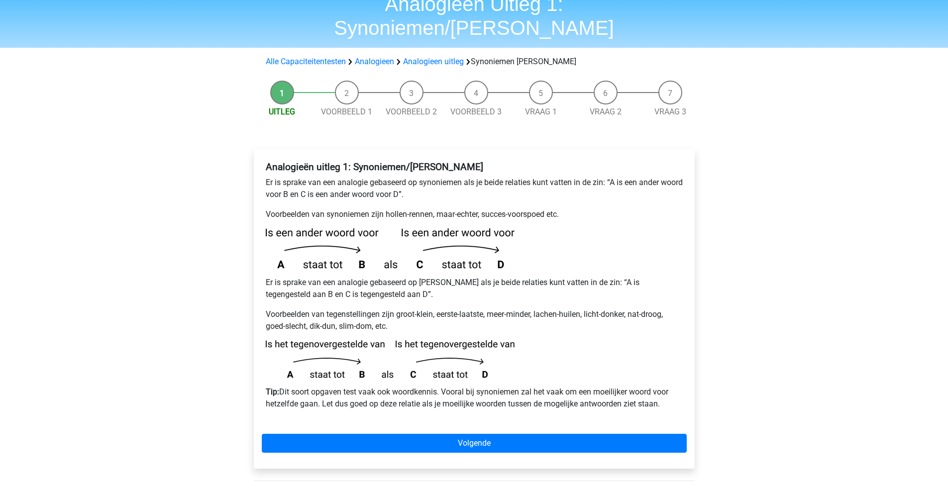
scroll to position [100, 0]
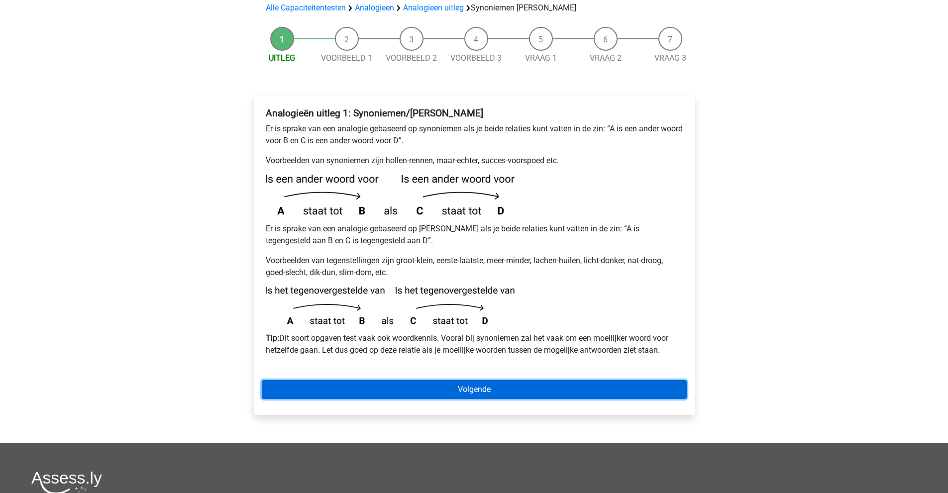
click at [361, 380] on link "Volgende" at bounding box center [474, 389] width 425 height 19
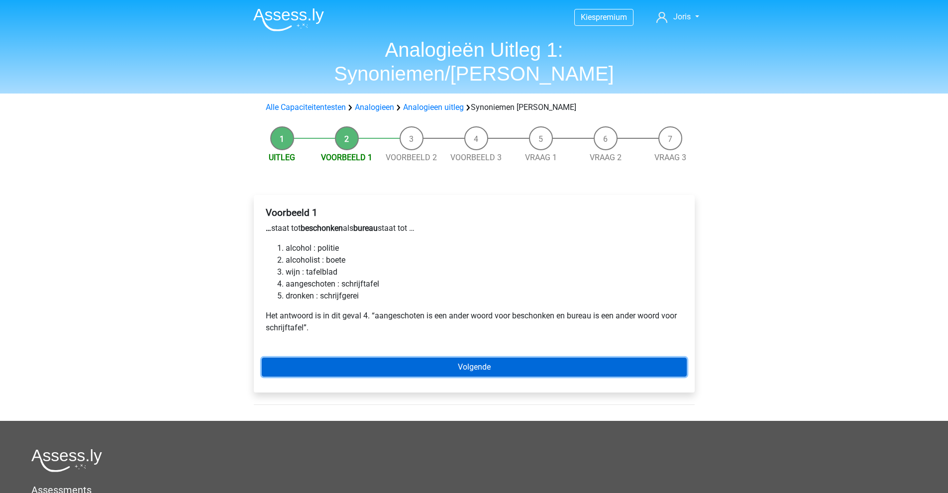
click at [381, 358] on link "Volgende" at bounding box center [474, 367] width 425 height 19
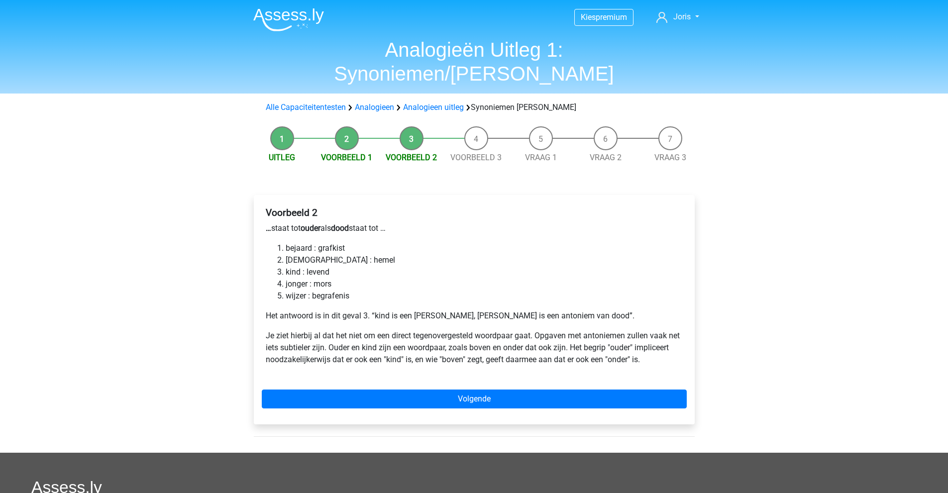
click at [328, 222] on p "… staat tot ouder als dood staat tot …" at bounding box center [474, 228] width 417 height 12
click at [394, 218] on div "Voorbeeld 2 … staat tot ouder als dood staat tot … bejaard : grafkist bijbel : …" at bounding box center [474, 290] width 425 height 175
click at [381, 254] on li "bijbel : hemel" at bounding box center [484, 260] width 397 height 12
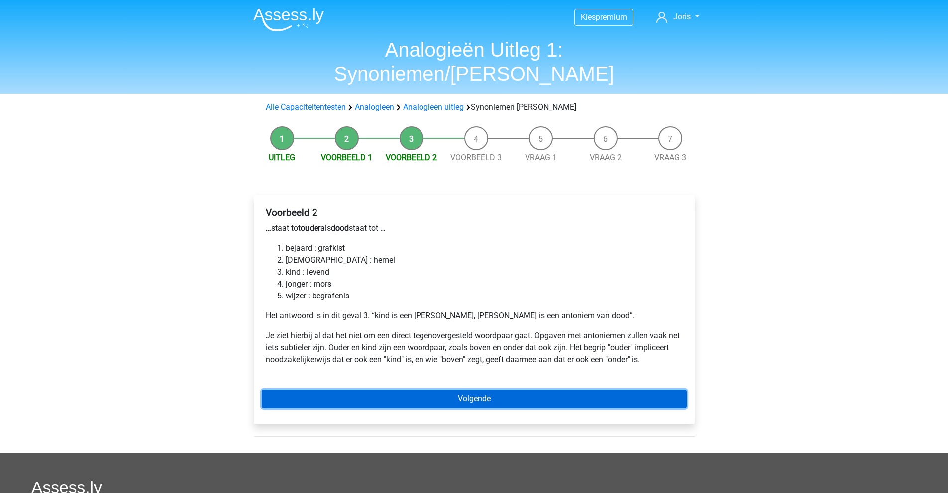
click at [439, 390] on link "Volgende" at bounding box center [474, 399] width 425 height 19
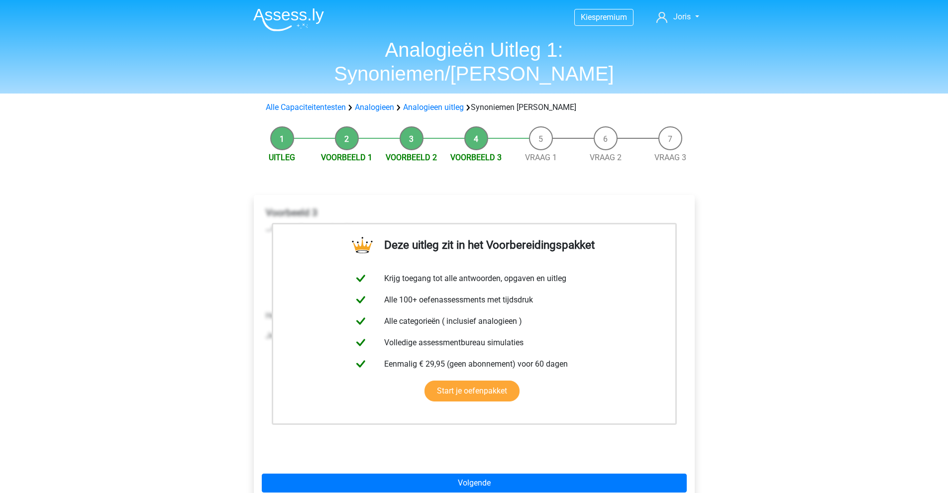
click at [522, 152] on span "Vraag 1" at bounding box center [541, 158] width 65 height 12
click at [534, 153] on link "Vraag 1" at bounding box center [541, 157] width 32 height 9
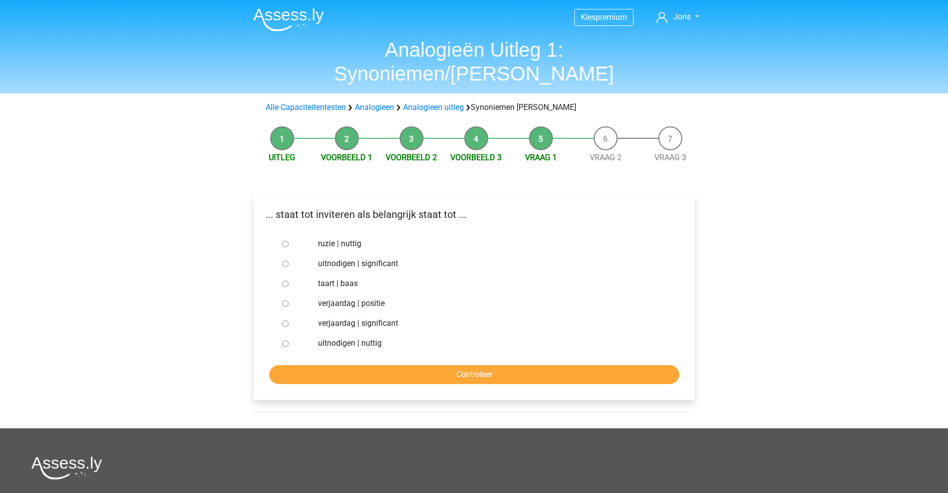
click at [348, 337] on label "uitnodigen | nuttig" at bounding box center [490, 343] width 344 height 12
click at [289, 340] on input "uitnodigen | nuttig" at bounding box center [285, 343] width 6 height 6
radio input "true"
click at [360, 258] on label "uitnodigen | significant" at bounding box center [490, 264] width 344 height 12
click at [289, 261] on input "uitnodigen | significant" at bounding box center [285, 264] width 6 height 6
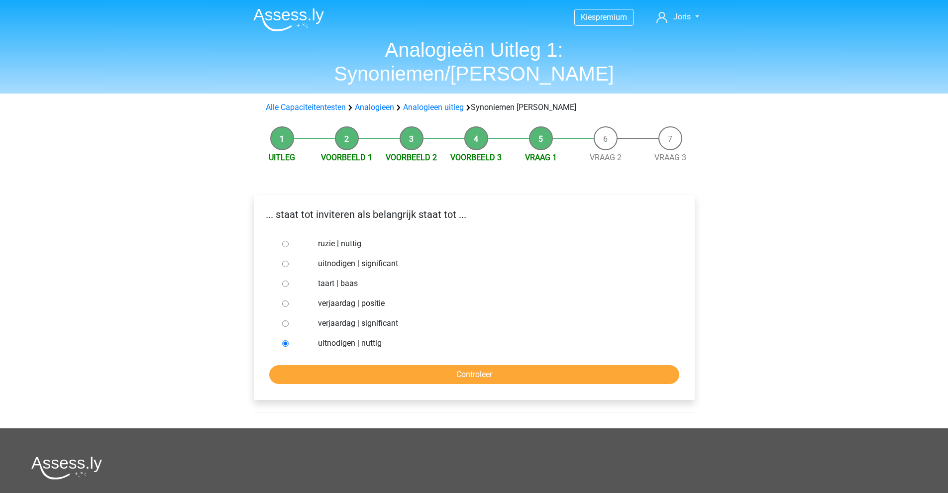
radio input "true"
click at [359, 365] on input "Controleer" at bounding box center [474, 374] width 410 height 19
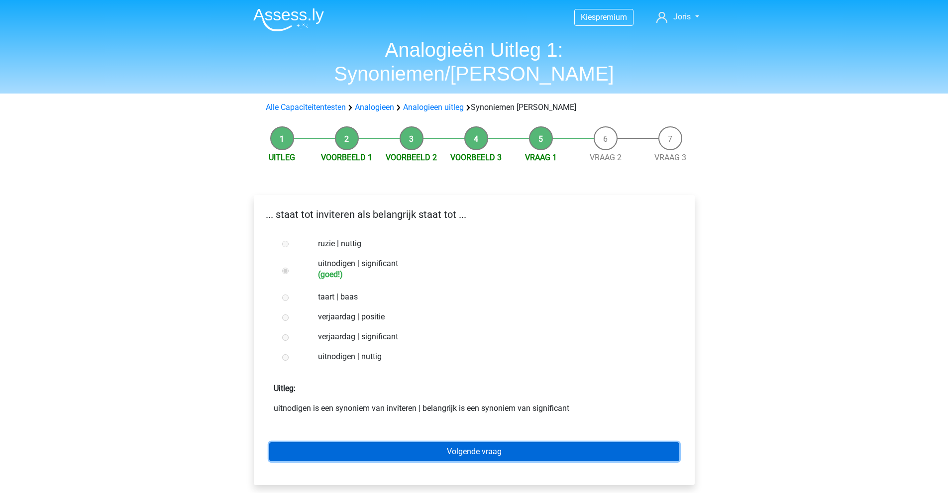
click at [471, 442] on link "Volgende vraag" at bounding box center [474, 451] width 410 height 19
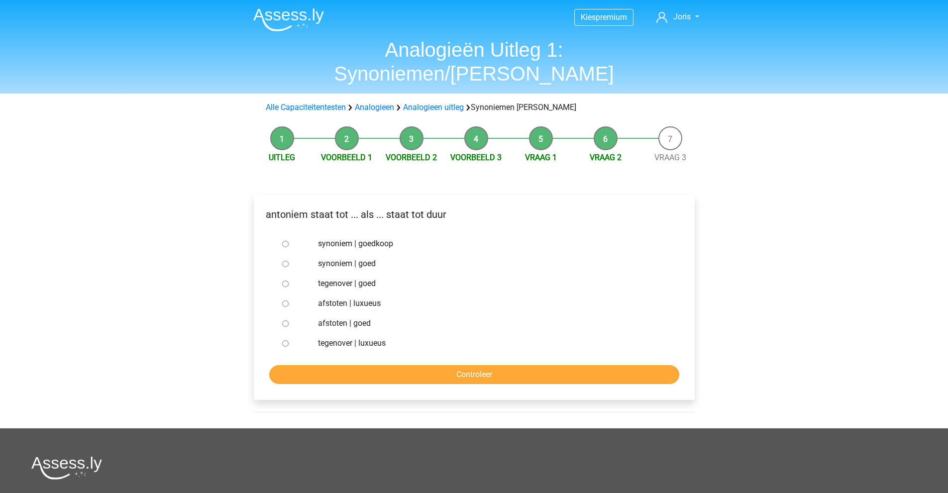
click at [283, 234] on div at bounding box center [294, 244] width 33 height 20
click at [284, 241] on input "synoniem | goedkoop" at bounding box center [285, 244] width 6 height 6
radio input "true"
click at [396, 365] on input "Controleer" at bounding box center [474, 374] width 410 height 19
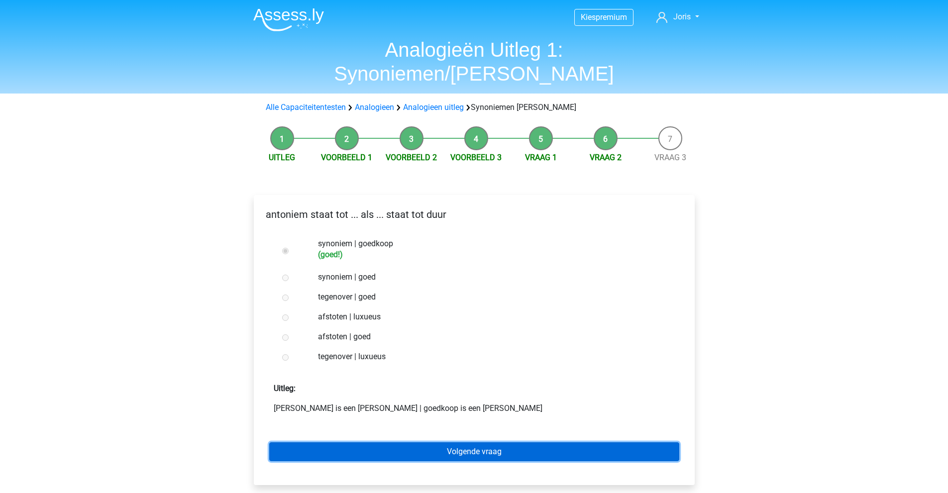
click at [381, 442] on link "Volgende vraag" at bounding box center [474, 451] width 410 height 19
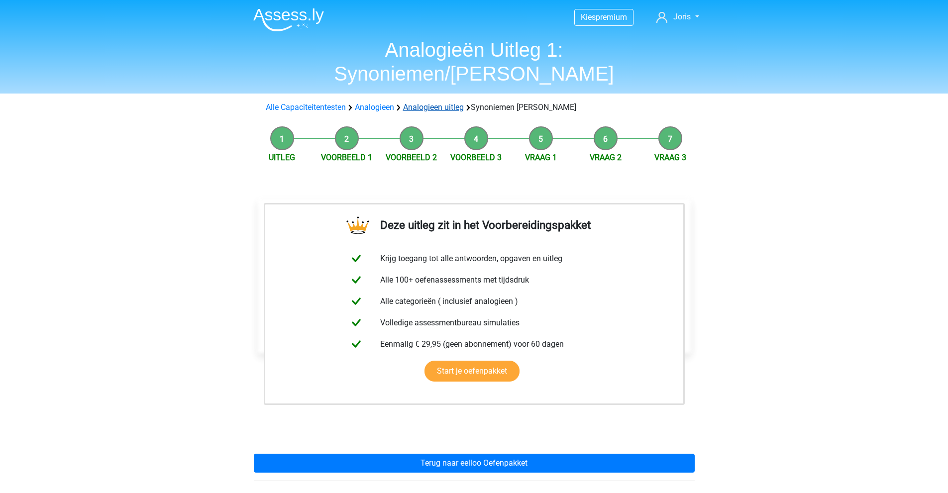
click at [447, 103] on link "Analogieen uitleg" at bounding box center [433, 107] width 61 height 9
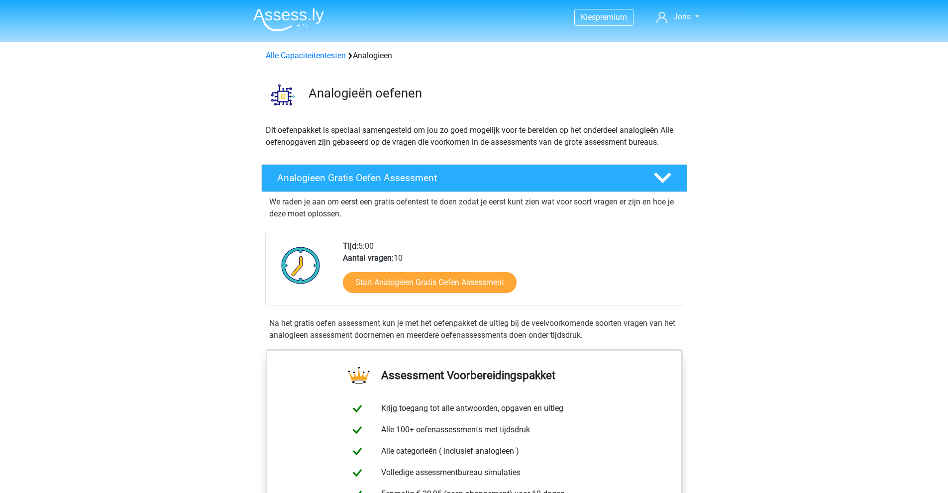
scroll to position [607, 0]
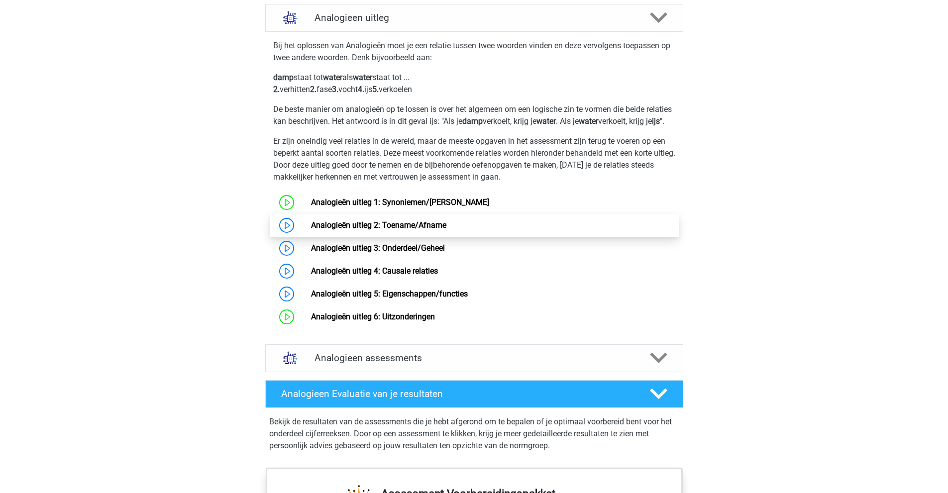
click at [363, 230] on link "Analogieën uitleg 2: Toename/Afname" at bounding box center [378, 224] width 135 height 9
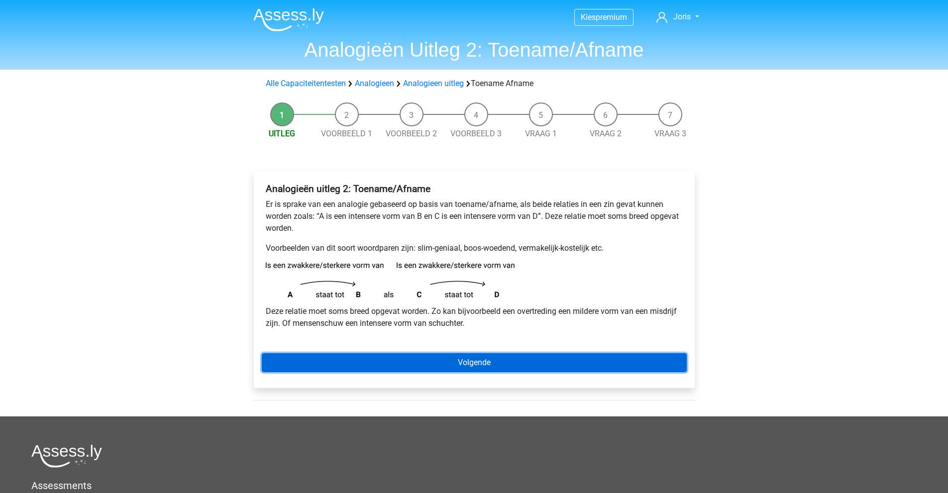
click at [399, 365] on link "Volgende" at bounding box center [474, 362] width 425 height 19
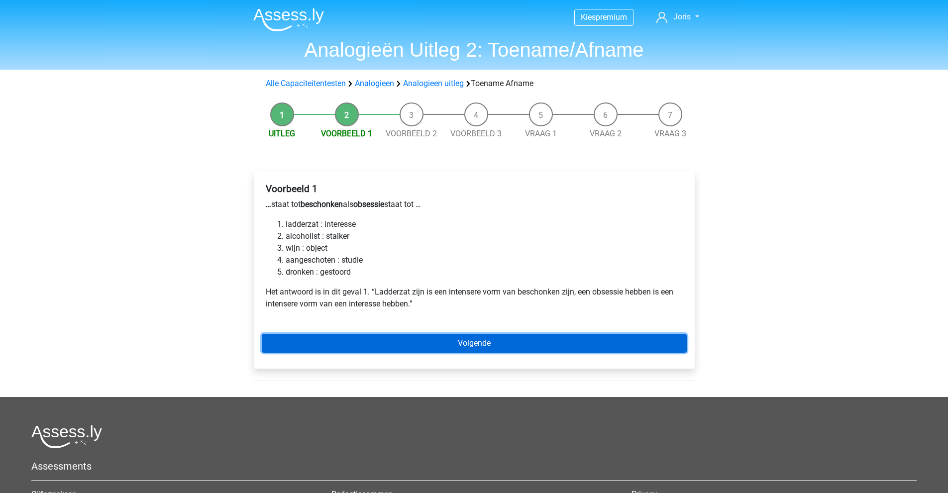
click at [379, 342] on link "Volgende" at bounding box center [474, 343] width 425 height 19
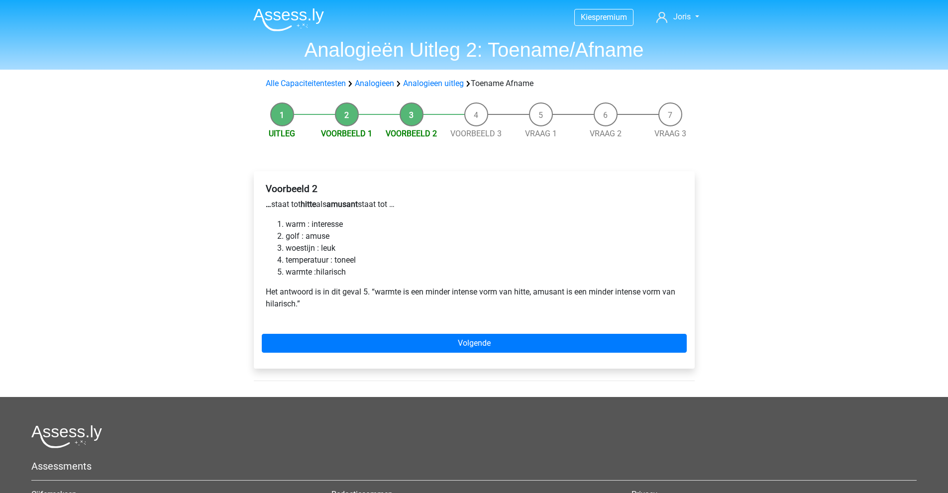
click at [304, 213] on div "Voorbeeld 2 … staat tot hitte als amusant staat tot … warm : interesse golf : a…" at bounding box center [474, 250] width 425 height 143
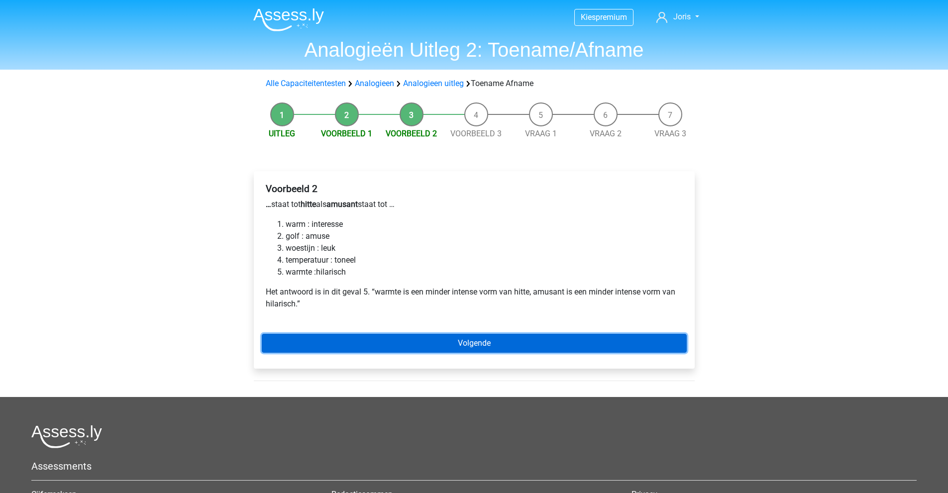
click at [396, 350] on link "Volgende" at bounding box center [474, 343] width 425 height 19
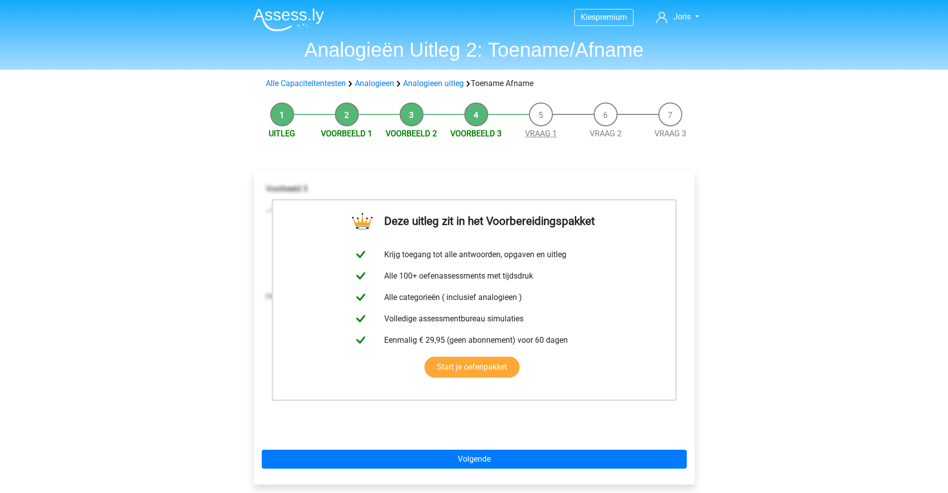
click at [541, 132] on link "Vraag 1" at bounding box center [541, 133] width 32 height 9
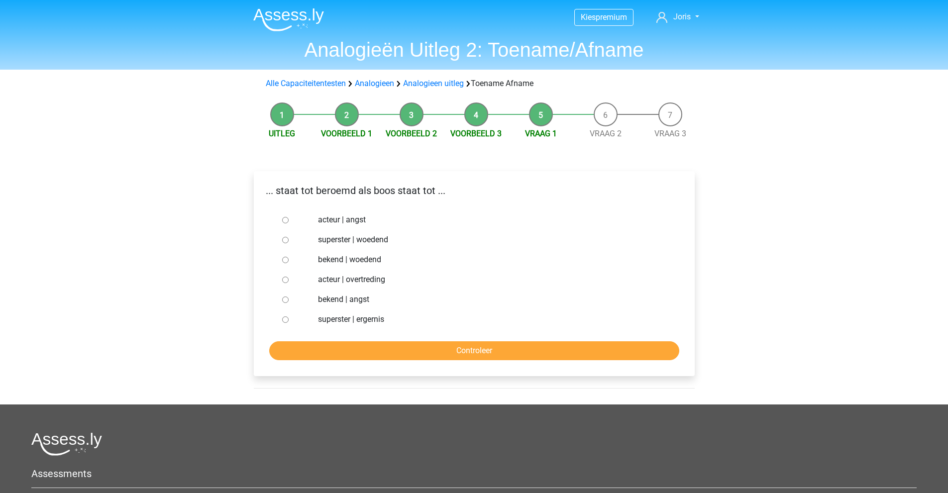
click at [369, 260] on label "bekend | woedend" at bounding box center [490, 260] width 344 height 12
click at [289, 260] on input "bekend | woedend" at bounding box center [285, 260] width 6 height 6
radio input "true"
click at [383, 337] on form "acteur | angst superster | woedend bekend | woedend acteur | overtreding bekend…" at bounding box center [474, 285] width 425 height 150
click at [378, 343] on input "Controleer" at bounding box center [474, 350] width 410 height 19
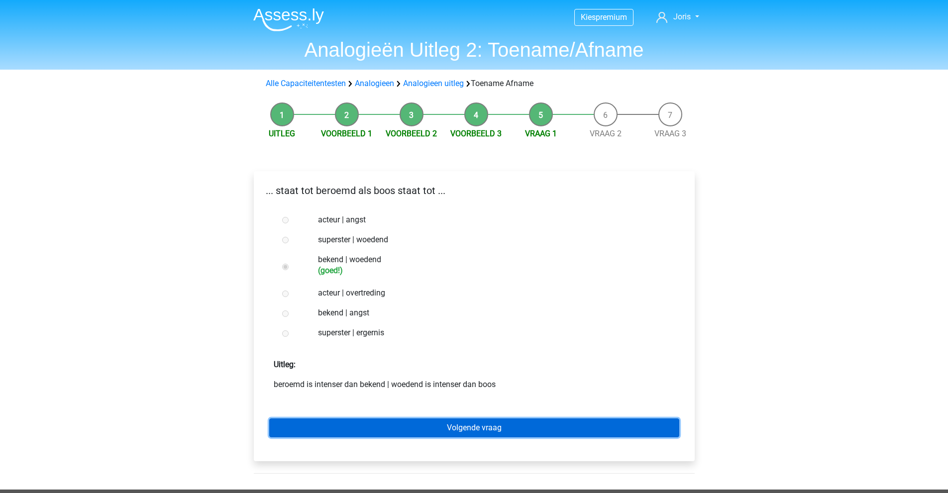
click at [344, 430] on link "Volgende vraag" at bounding box center [474, 428] width 410 height 19
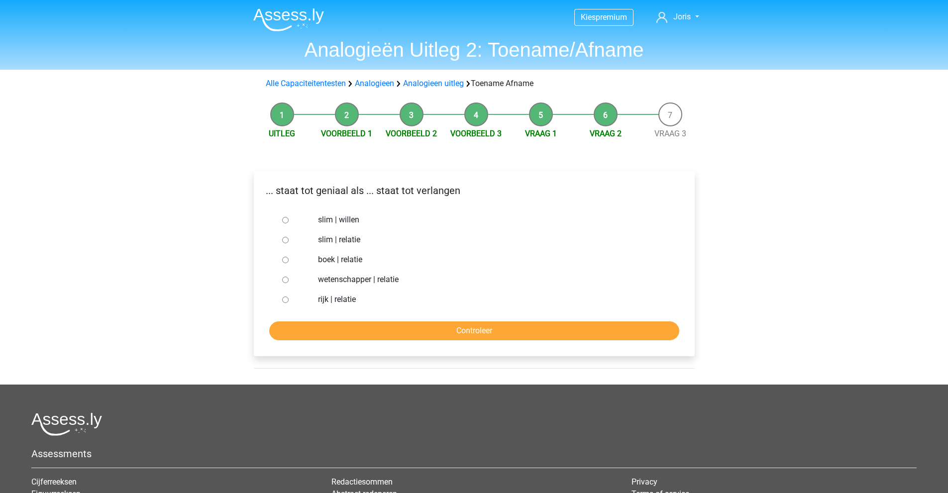
click at [294, 178] on div "... staat tot geniaal als ... staat tot verlangen slim | willen slim | relatie …" at bounding box center [474, 263] width 441 height 185
click at [332, 175] on div "... staat tot geniaal als ... staat tot verlangen slim | willen slim | relatie …" at bounding box center [474, 263] width 441 height 185
click at [354, 189] on p "... staat tot geniaal als ... staat tot verlangen" at bounding box center [474, 190] width 425 height 15
click at [333, 222] on label "slim | willen" at bounding box center [490, 220] width 344 height 12
click at [289, 222] on input "slim | willen" at bounding box center [285, 220] width 6 height 6
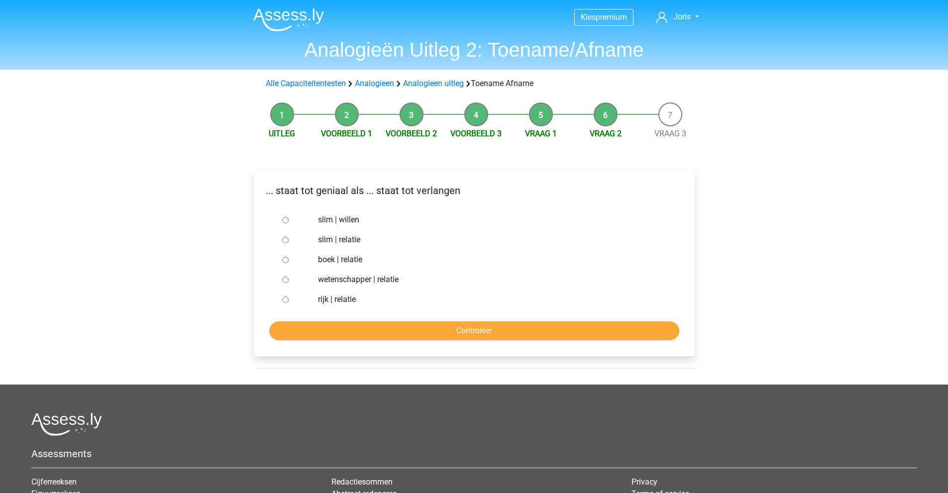
radio input "true"
click at [369, 328] on input "Controleer" at bounding box center [474, 331] width 410 height 19
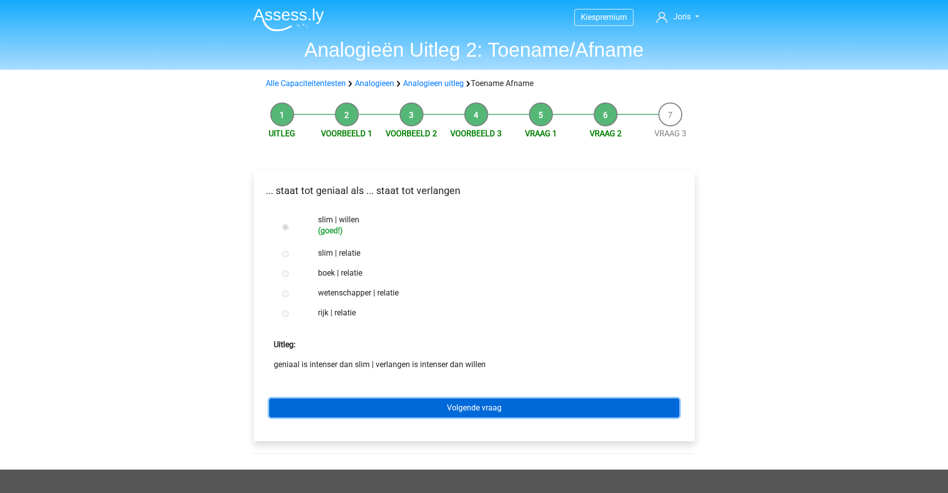
click at [348, 401] on link "Volgende vraag" at bounding box center [474, 408] width 410 height 19
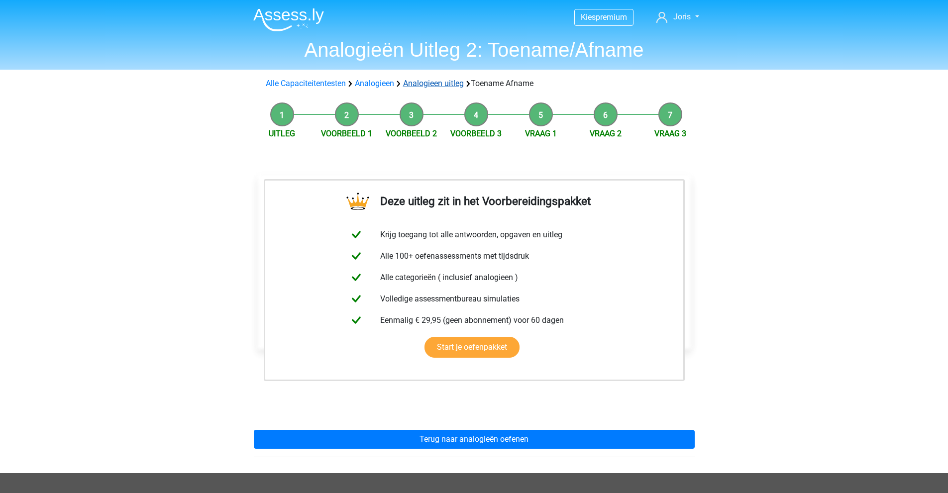
click at [440, 86] on link "Analogieen uitleg" at bounding box center [433, 83] width 61 height 9
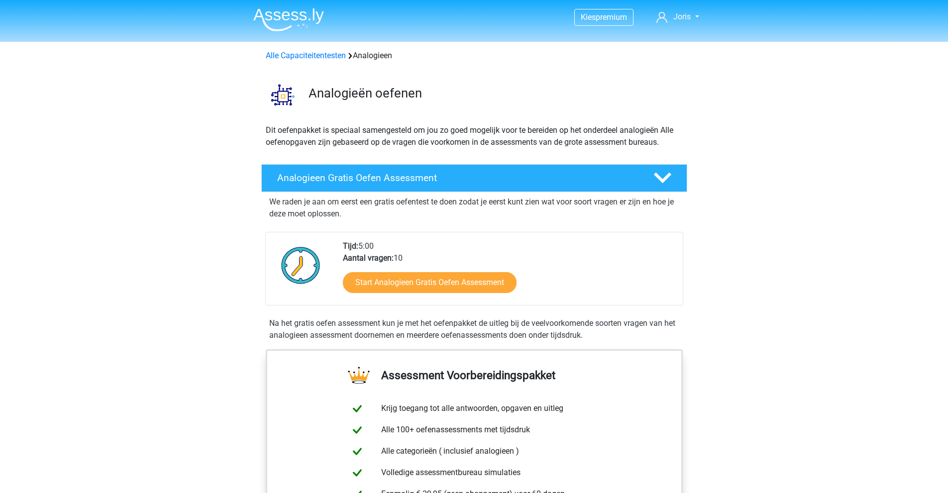
scroll to position [607, 0]
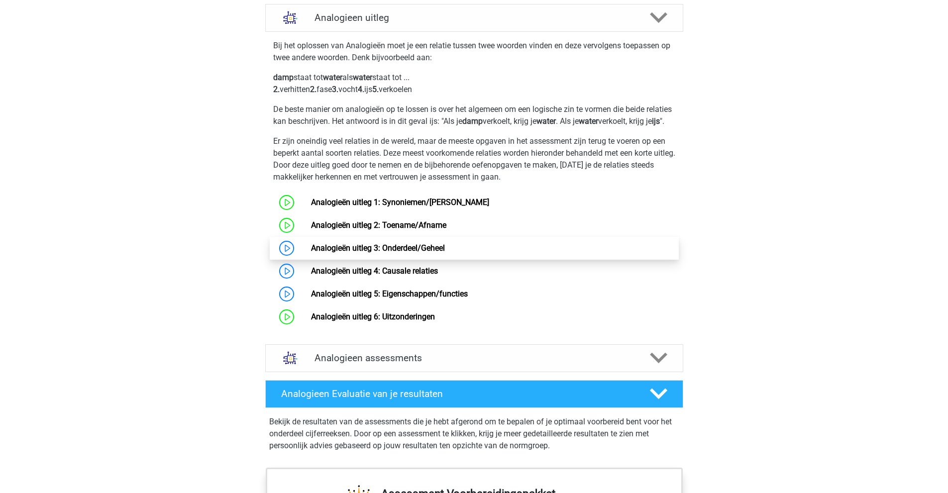
click at [379, 253] on link "Analogieën uitleg 3: Onderdeel/Geheel" at bounding box center [378, 247] width 134 height 9
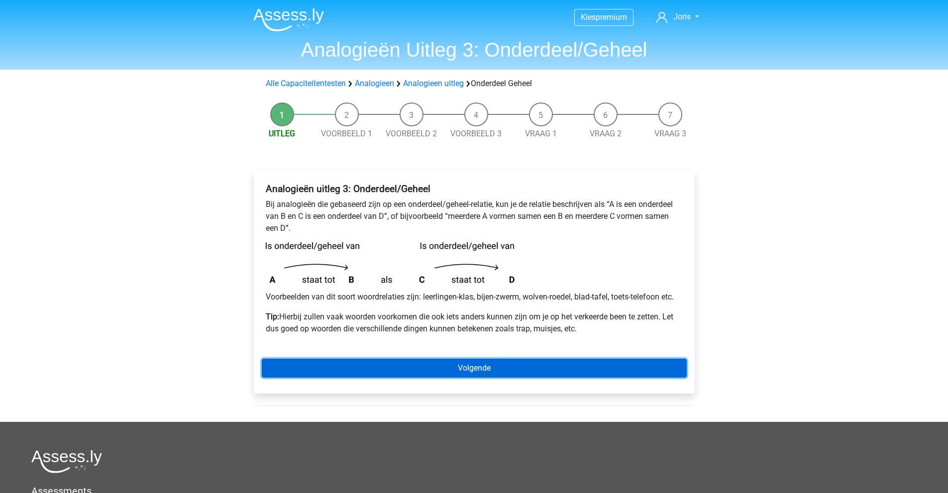
click at [356, 370] on link "Volgende" at bounding box center [474, 368] width 425 height 19
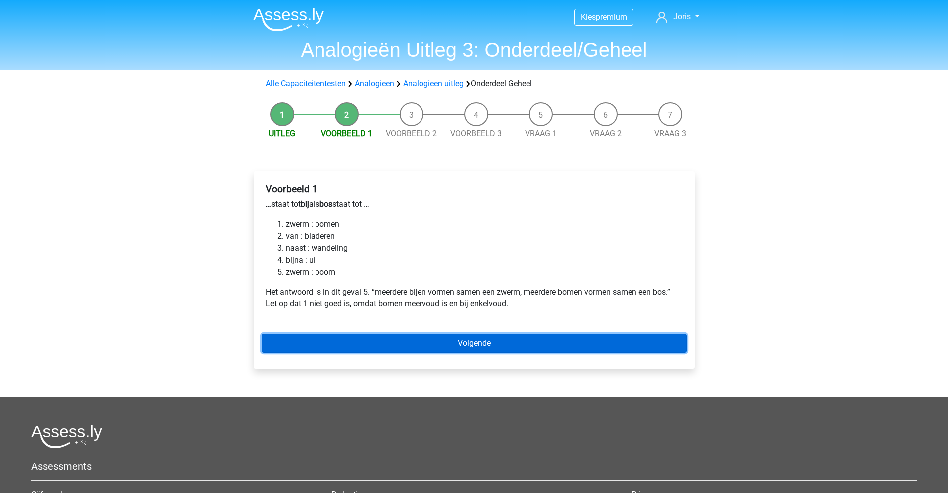
click at [355, 339] on link "Volgende" at bounding box center [474, 343] width 425 height 19
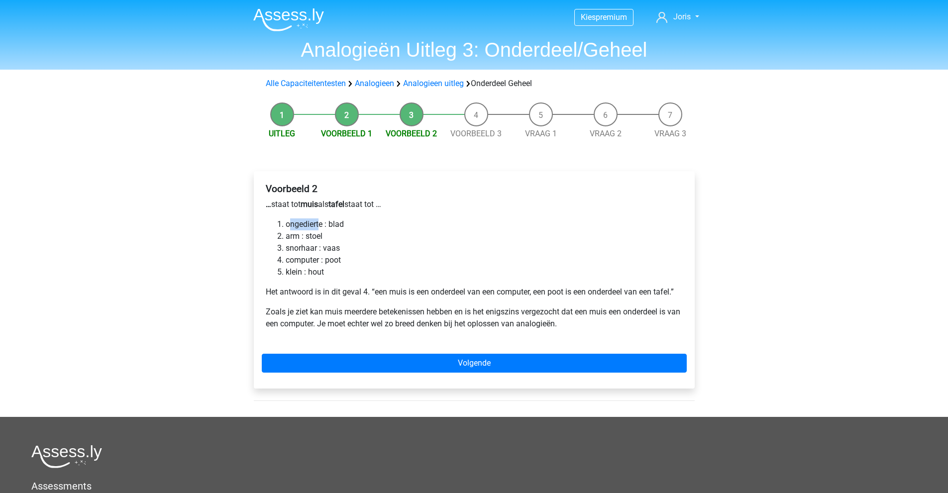
drag, startPoint x: 289, startPoint y: 223, endPoint x: 319, endPoint y: 225, distance: 30.0
click at [321, 225] on li "ongedierte : blad" at bounding box center [484, 224] width 397 height 12
click at [310, 220] on li "ongedierte : blad" at bounding box center [484, 224] width 397 height 12
drag, startPoint x: 316, startPoint y: 210, endPoint x: 298, endPoint y: 206, distance: 18.4
click at [298, 206] on p "… staat tot muis als tafel staat tot …" at bounding box center [474, 205] width 417 height 12
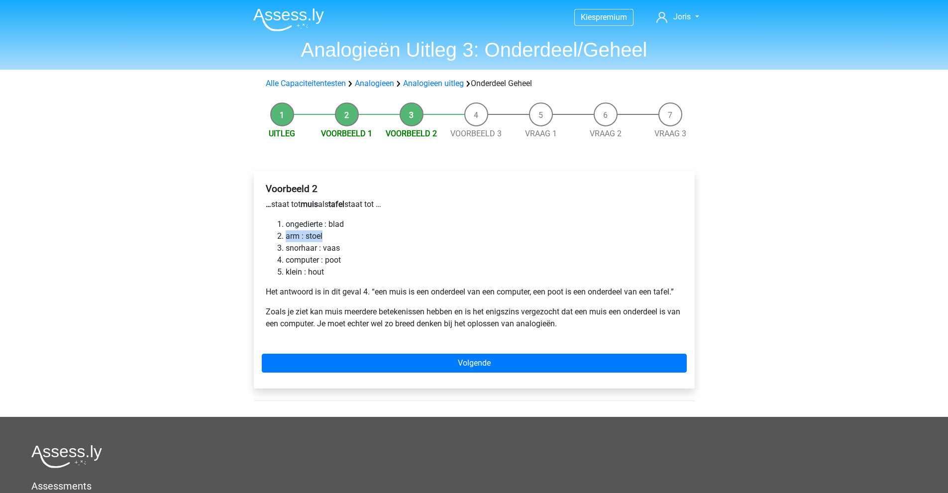
click at [354, 230] on ol "ongedierte : blad arm : [PERSON_NAME] : vaas computer : poot klein : hout" at bounding box center [474, 248] width 417 height 60
click at [343, 212] on div "Voorbeeld 2 … staat tot muis als tafel staat tot … ongedierte : blad arm : stoe…" at bounding box center [474, 260] width 425 height 163
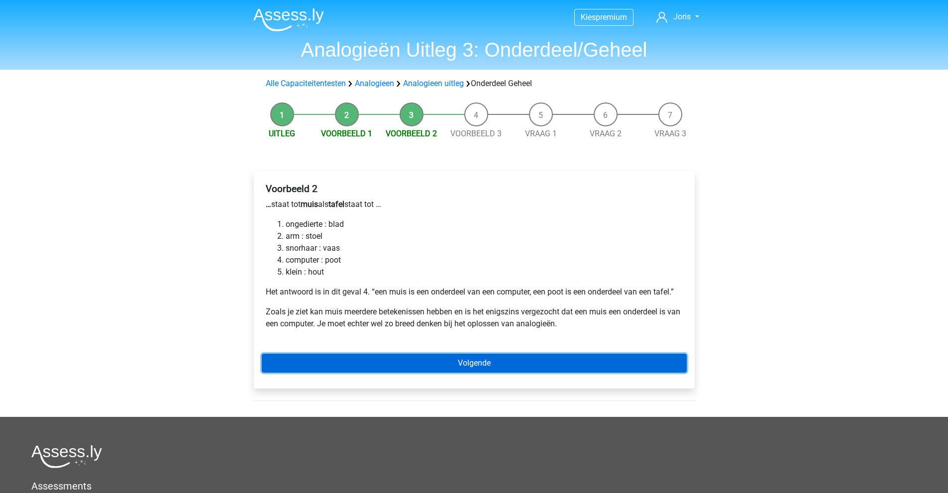
click at [429, 364] on link "Volgende" at bounding box center [474, 363] width 425 height 19
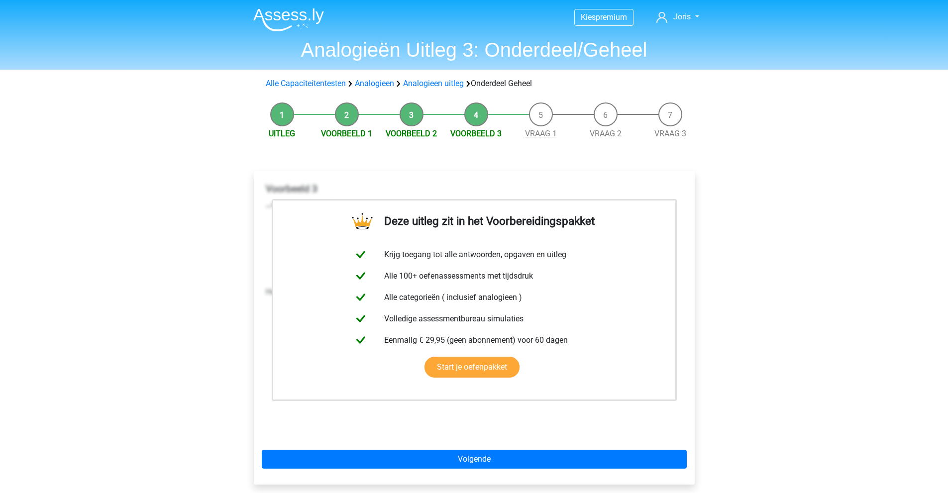
click at [544, 136] on link "Vraag 1" at bounding box center [541, 133] width 32 height 9
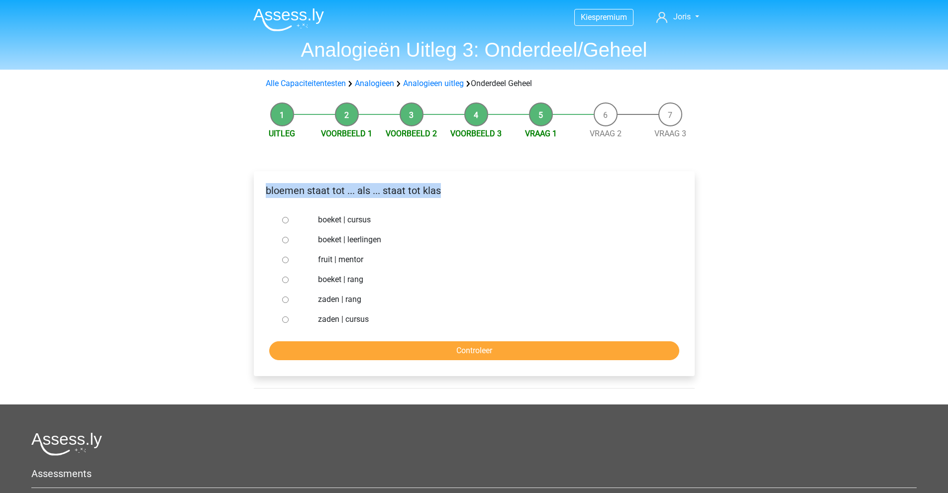
drag, startPoint x: 264, startPoint y: 192, endPoint x: 440, endPoint y: 167, distance: 177.9
click at [440, 167] on div "bloemen staat tot ... als ... staat tot klas boeket | cursus boeket | leerlinge…" at bounding box center [474, 277] width 457 height 253
click at [371, 191] on p "bloemen staat tot ... als ... staat tot klas" at bounding box center [474, 190] width 425 height 15
click at [331, 239] on label "boeket | leerlingen" at bounding box center [490, 240] width 344 height 12
click at [289, 239] on input "boeket | leerlingen" at bounding box center [285, 240] width 6 height 6
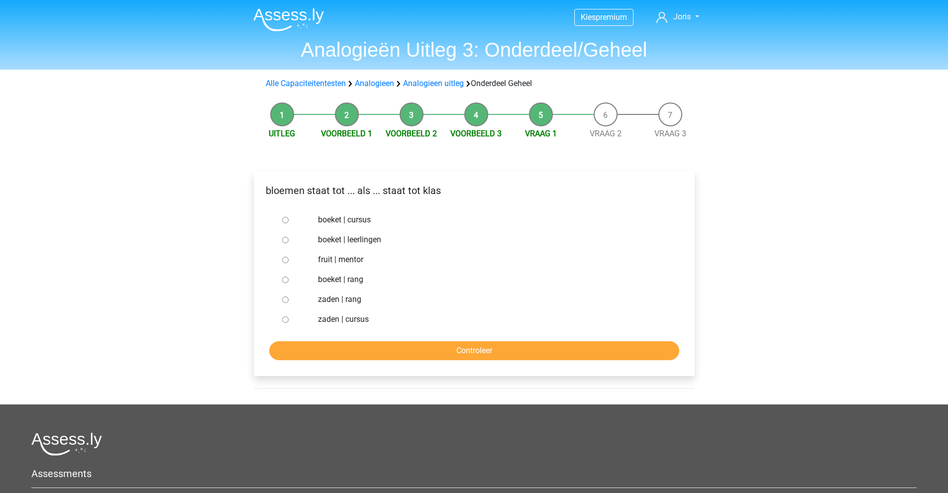
radio input "true"
click at [374, 352] on input "Controleer" at bounding box center [474, 350] width 410 height 19
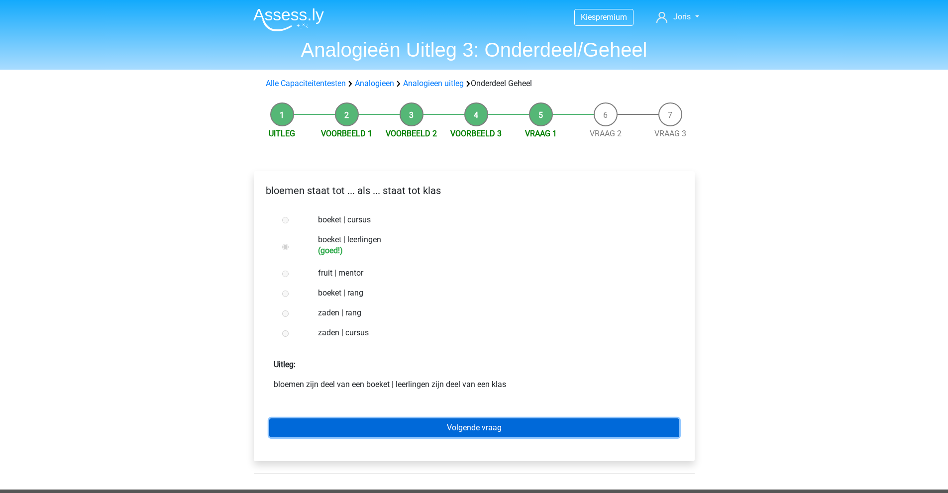
click at [432, 429] on link "Volgende vraag" at bounding box center [474, 428] width 410 height 19
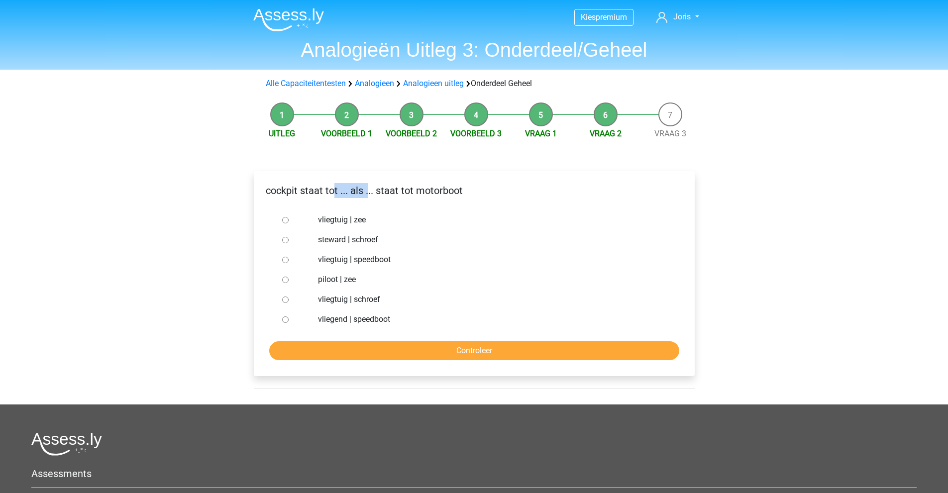
drag, startPoint x: 331, startPoint y: 189, endPoint x: 372, endPoint y: 188, distance: 40.8
click at [370, 188] on p "cockpit staat tot ... als ... staat tot motorboot" at bounding box center [474, 190] width 425 height 15
click at [334, 187] on p "cockpit staat tot ... als ... staat tot motorboot" at bounding box center [474, 190] width 425 height 15
click at [362, 300] on label "vliegtuig | schroef" at bounding box center [490, 300] width 344 height 12
click at [289, 300] on input "vliegtuig | schroef" at bounding box center [285, 300] width 6 height 6
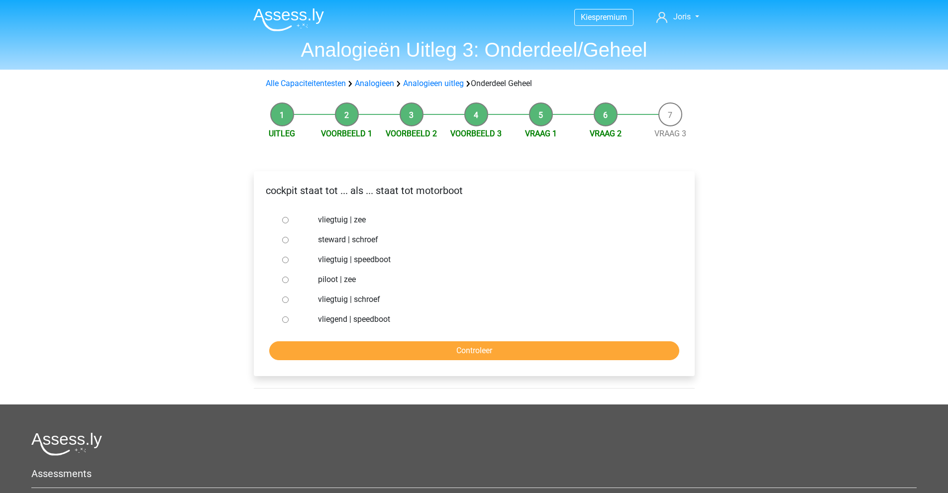
radio input "true"
click at [377, 348] on input "Controleer" at bounding box center [474, 350] width 410 height 19
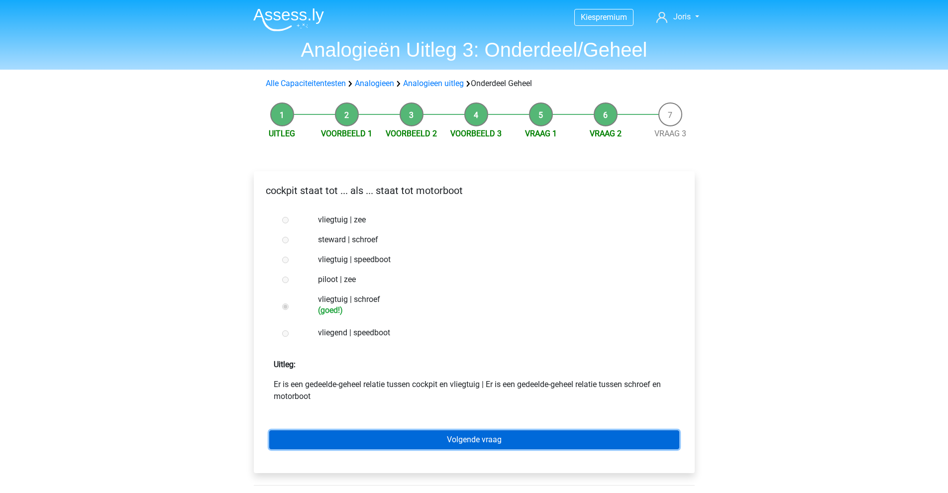
click at [366, 445] on link "Volgende vraag" at bounding box center [474, 440] width 410 height 19
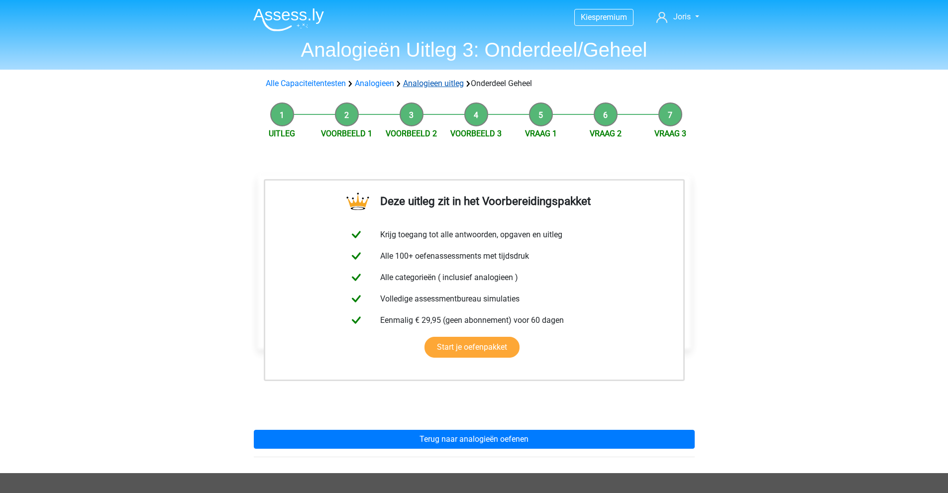
click at [431, 84] on link "Analogieen uitleg" at bounding box center [433, 83] width 61 height 9
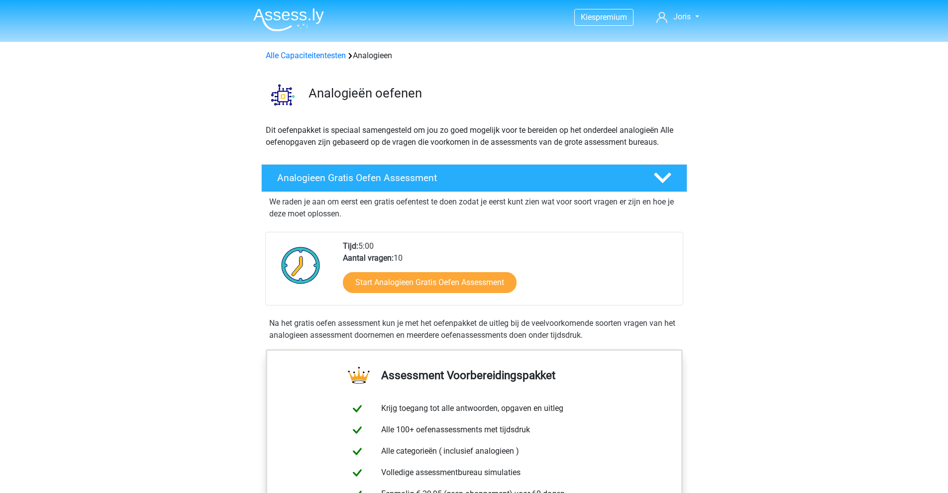
scroll to position [607, 0]
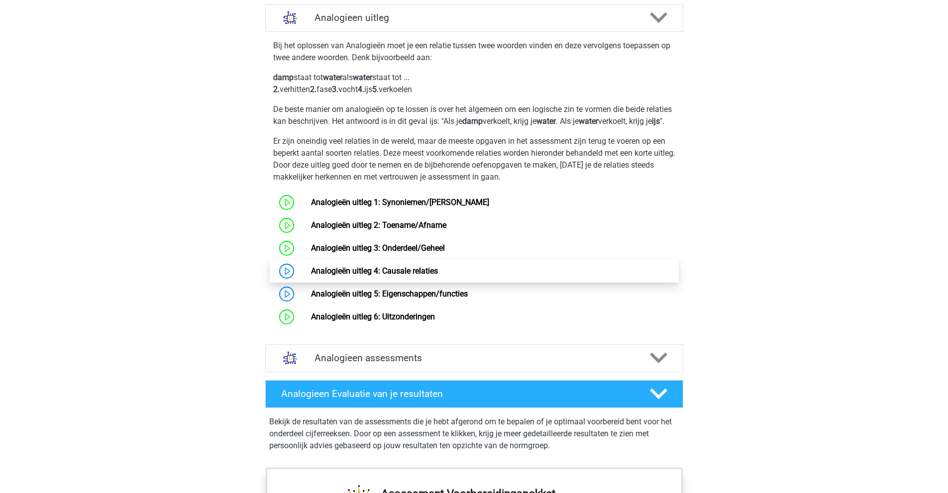
click at [347, 276] on link "Analogieën uitleg 4: Causale relaties" at bounding box center [374, 270] width 127 height 9
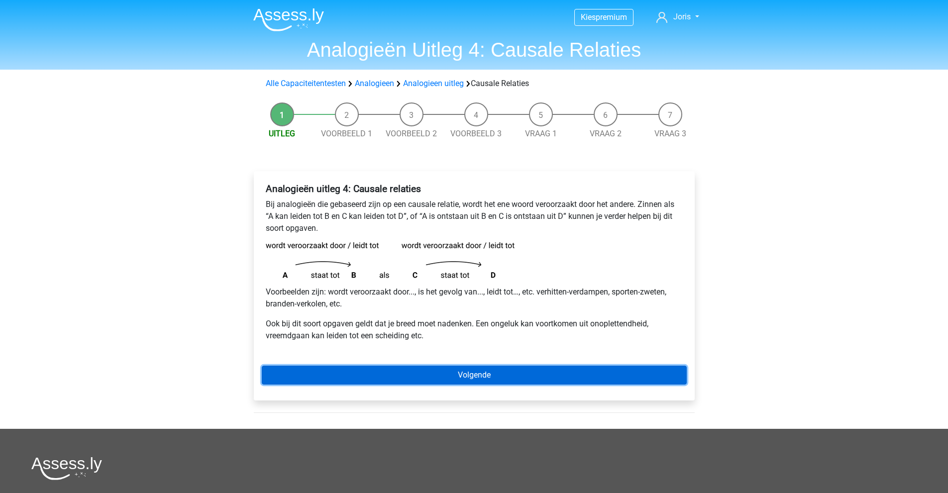
click at [401, 377] on link "Volgende" at bounding box center [474, 375] width 425 height 19
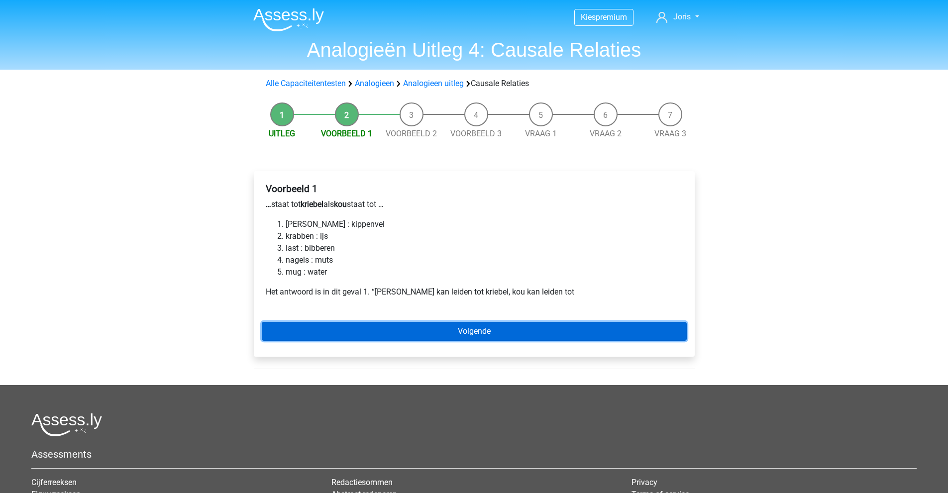
click at [406, 331] on link "Volgende" at bounding box center [474, 331] width 425 height 19
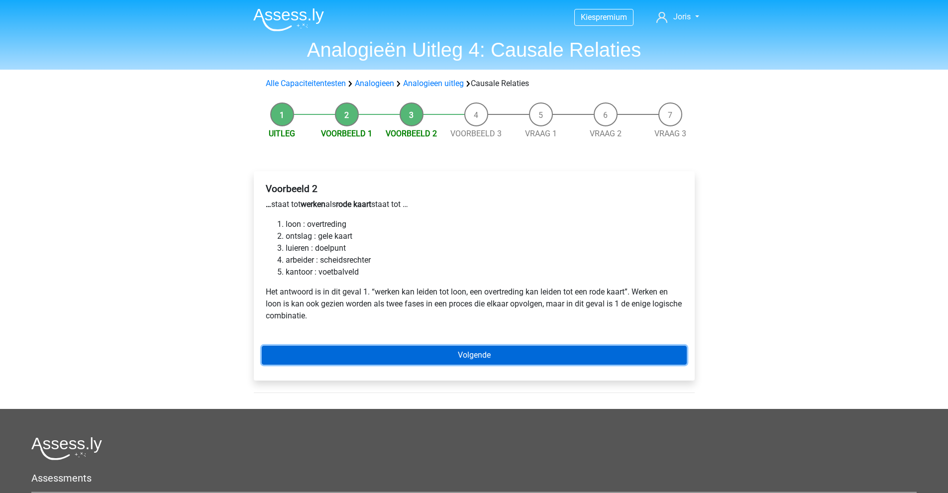
click at [385, 352] on link "Volgende" at bounding box center [474, 355] width 425 height 19
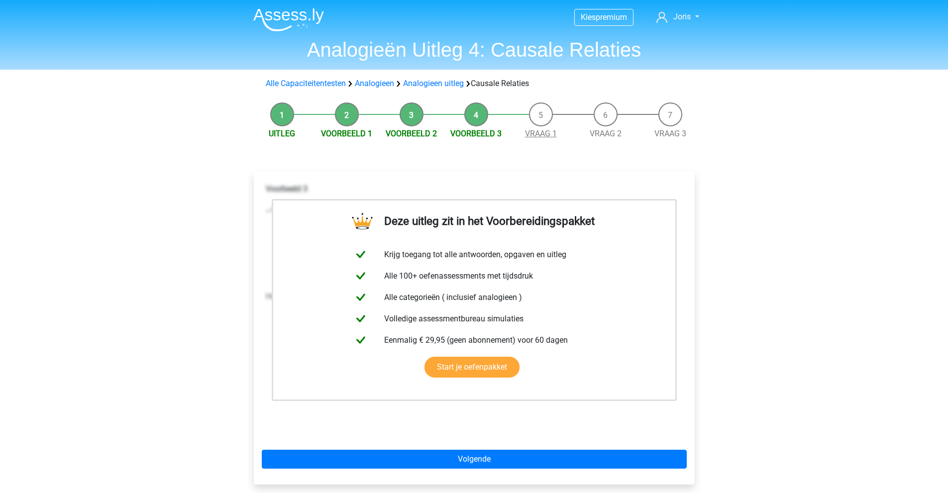
click at [545, 131] on link "Vraag 1" at bounding box center [541, 133] width 32 height 9
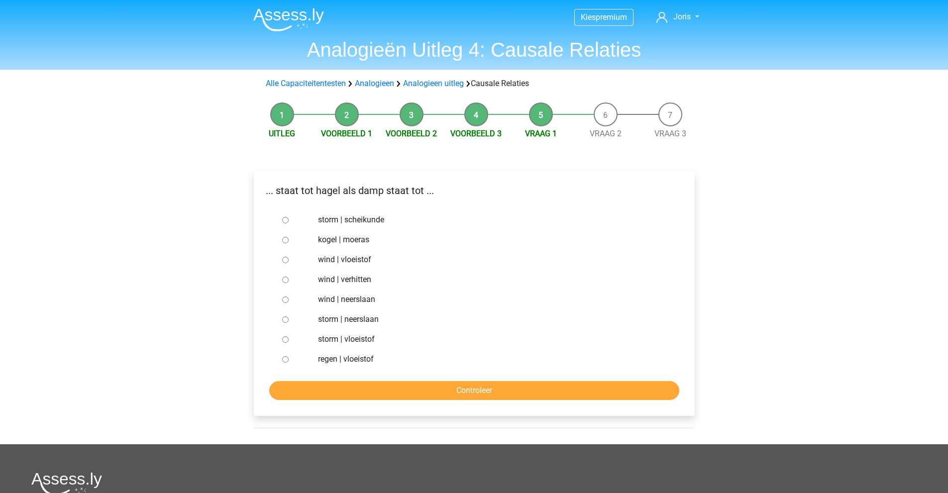
click at [238, 205] on div "Uitleg Voorbeeld 1 Voorbeeld 2 Voorbeeld 3 Vraag 1 Vraag 2 Vraag 3 ... staat to…" at bounding box center [474, 271] width 473 height 347
click at [232, 223] on div "Kies premium Joris kutspam3.0@gmail.com" at bounding box center [474, 353] width 948 height 707
click at [328, 360] on label "regen | vloeistof" at bounding box center [490, 359] width 344 height 12
click at [289, 360] on input "regen | vloeistof" at bounding box center [285, 359] width 6 height 6
radio input "true"
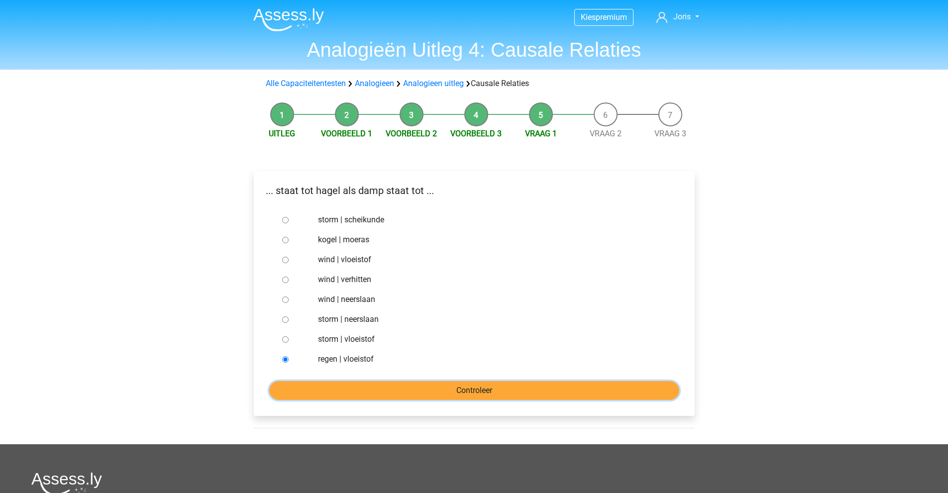
click at [348, 388] on input "Controleer" at bounding box center [474, 390] width 410 height 19
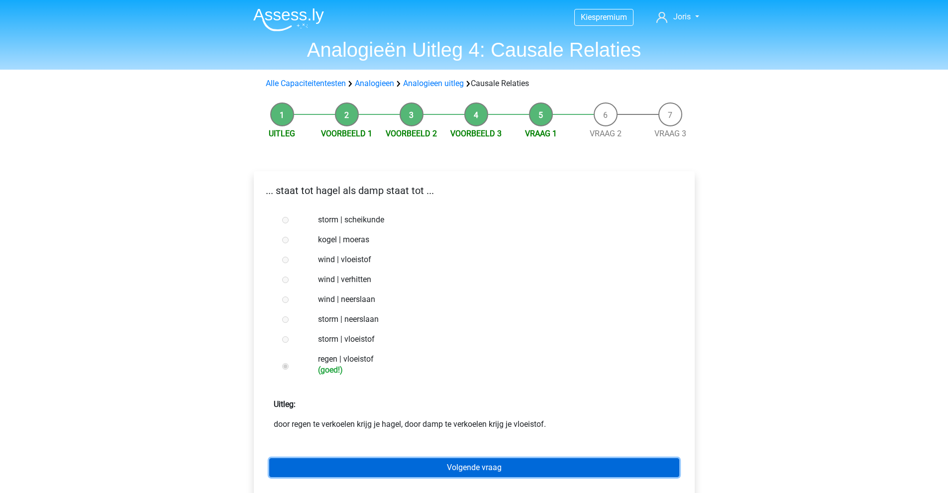
click at [472, 465] on link "Volgende vraag" at bounding box center [474, 467] width 410 height 19
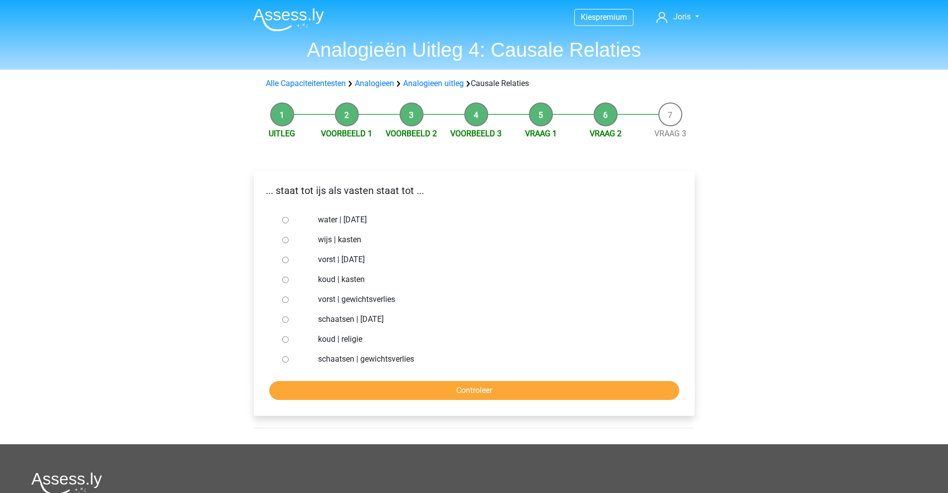
click at [326, 239] on label "wijs | kasten" at bounding box center [490, 240] width 344 height 12
click at [289, 239] on input "wijs | kasten" at bounding box center [285, 240] width 6 height 6
radio input "true"
click at [322, 301] on label "vorst | gewichtsverlies" at bounding box center [490, 300] width 344 height 12
click at [289, 301] on input "vorst | gewichtsverlies" at bounding box center [285, 300] width 6 height 6
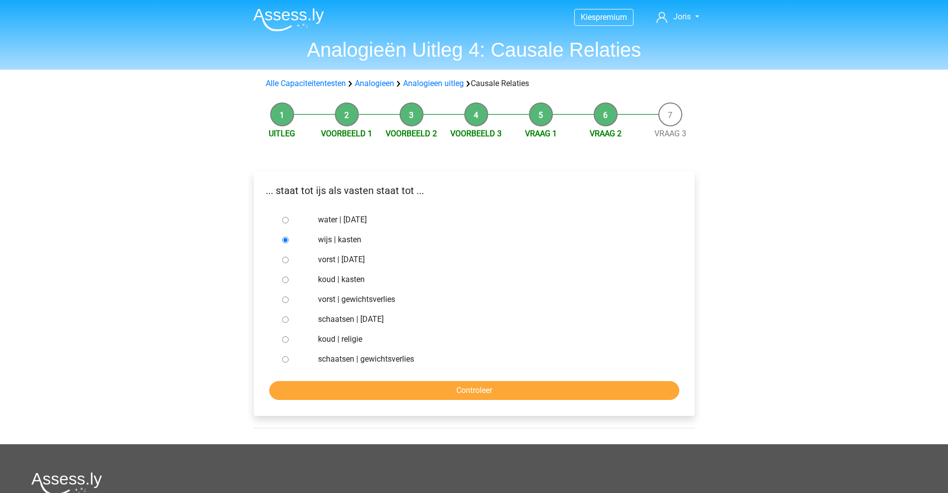
radio input "true"
click at [388, 394] on input "Controleer" at bounding box center [474, 390] width 410 height 19
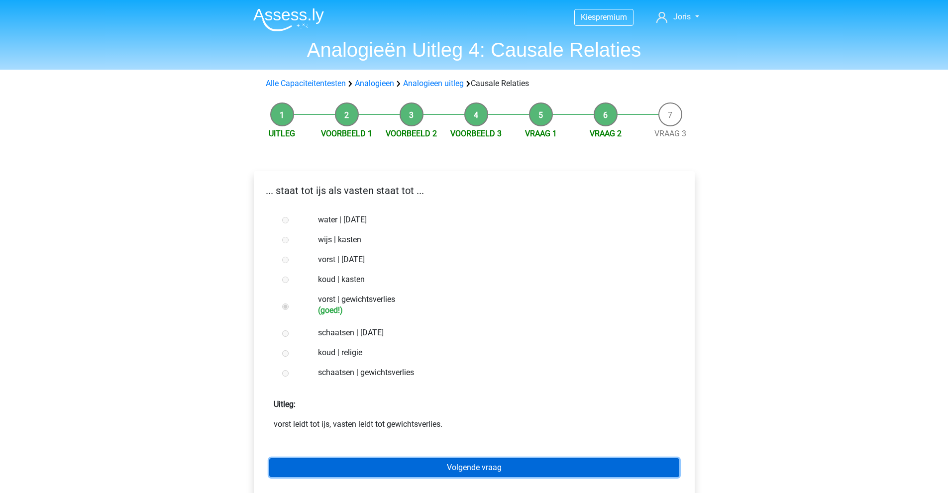
click at [396, 458] on link "Volgende vraag" at bounding box center [474, 467] width 410 height 19
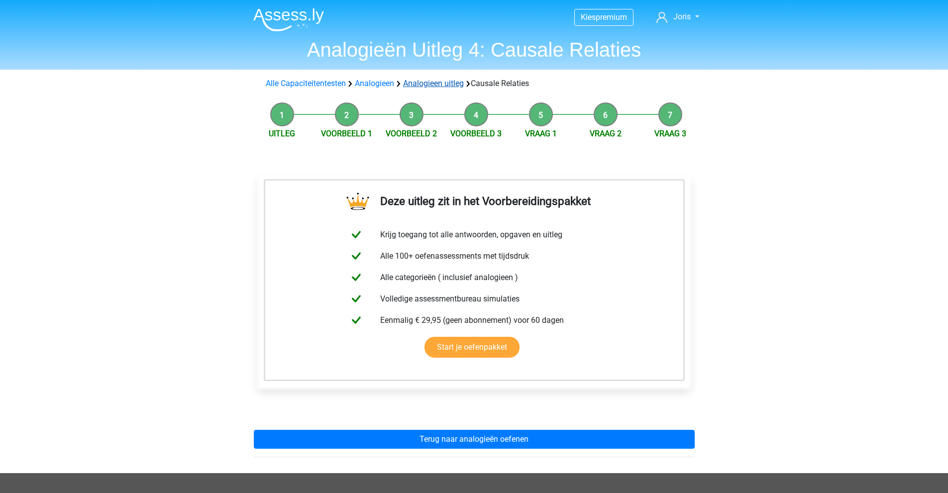
click at [443, 86] on link "Analogieen uitleg" at bounding box center [433, 83] width 61 height 9
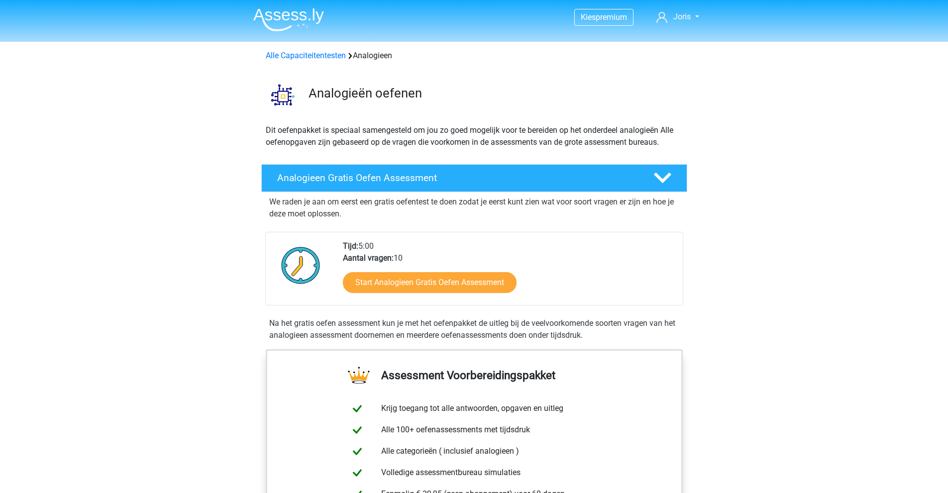
scroll to position [607, 0]
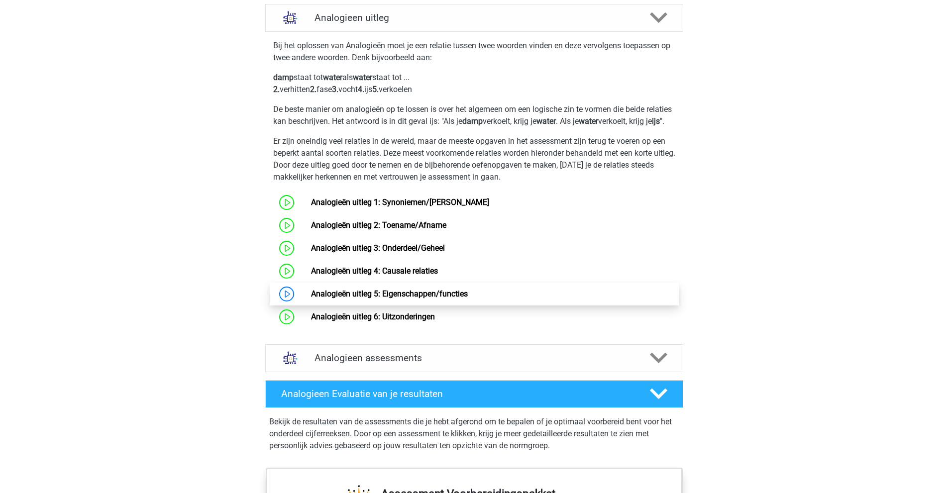
click at [375, 299] on link "Analogieën uitleg 5: Eigenschappen/functies" at bounding box center [389, 293] width 157 height 9
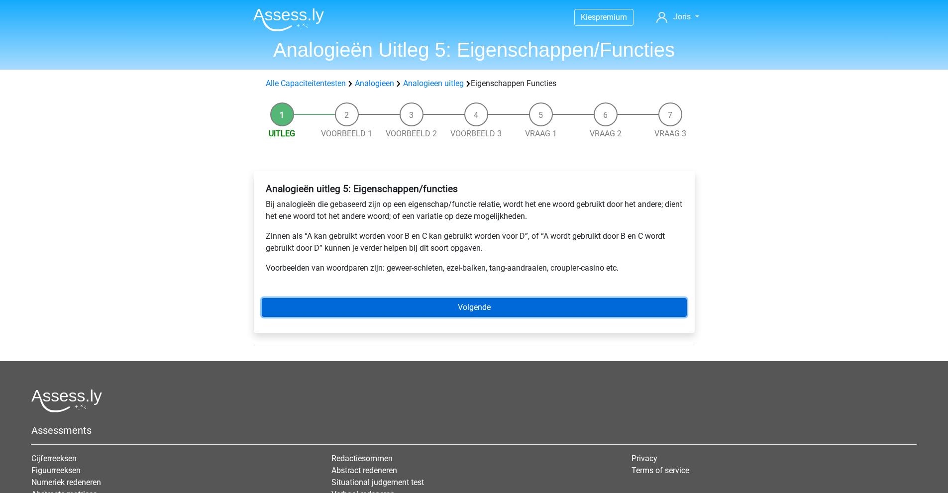
click at [410, 309] on link "Volgende" at bounding box center [474, 307] width 425 height 19
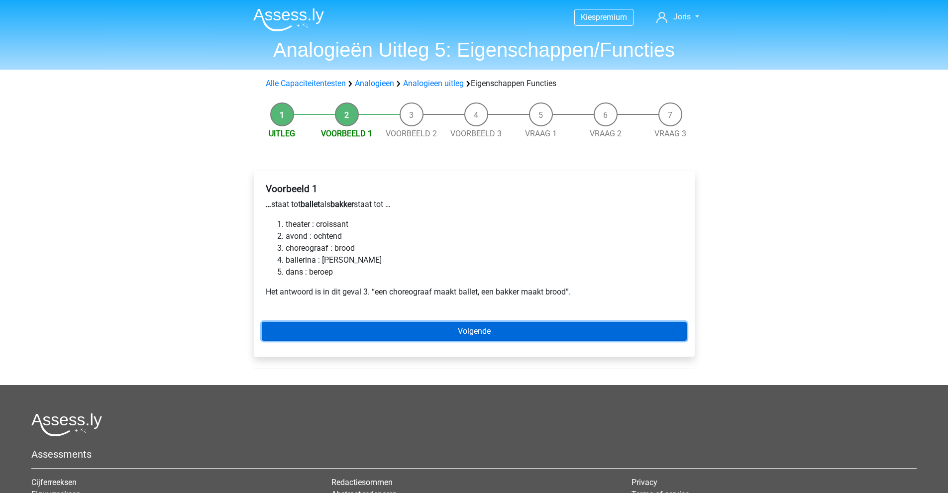
click at [454, 335] on link "Volgende" at bounding box center [474, 331] width 425 height 19
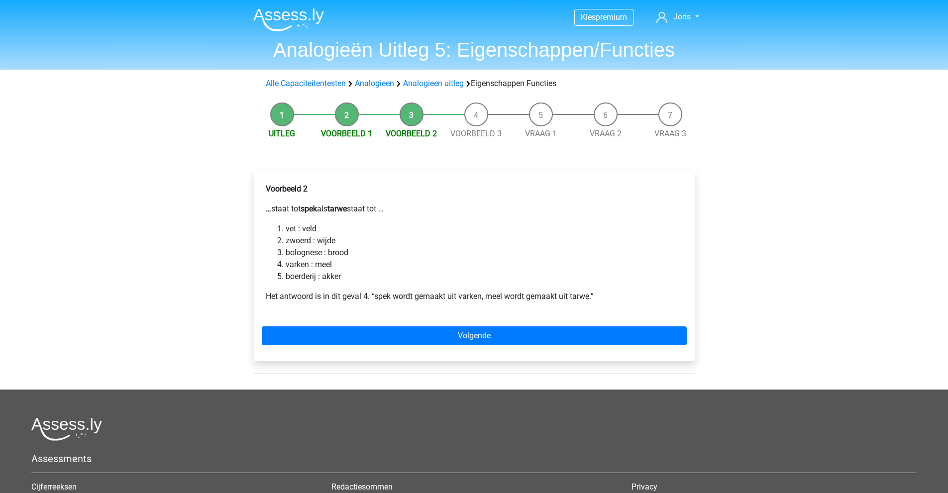
drag, startPoint x: 288, startPoint y: 221, endPoint x: 325, endPoint y: 228, distance: 37.1
click at [292, 223] on div "Voorbeeld 2 … staat tot spek als tarwe staat tot … vet : veld zwoerd : wijde bo…" at bounding box center [474, 246] width 425 height 135
click at [329, 228] on li "vet : veld" at bounding box center [484, 229] width 397 height 12
click at [368, 225] on li "vet : veld" at bounding box center [484, 229] width 397 height 12
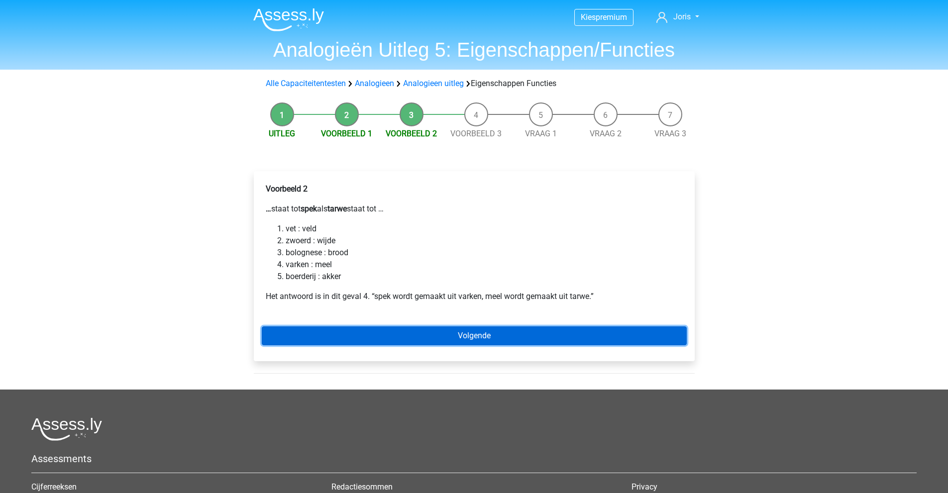
click at [401, 340] on link "Volgende" at bounding box center [474, 335] width 425 height 19
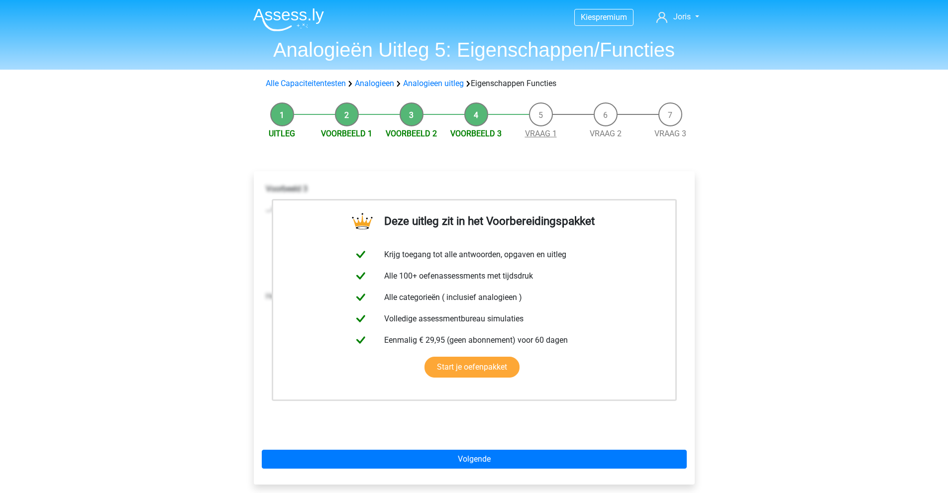
click at [536, 131] on link "Vraag 1" at bounding box center [541, 133] width 32 height 9
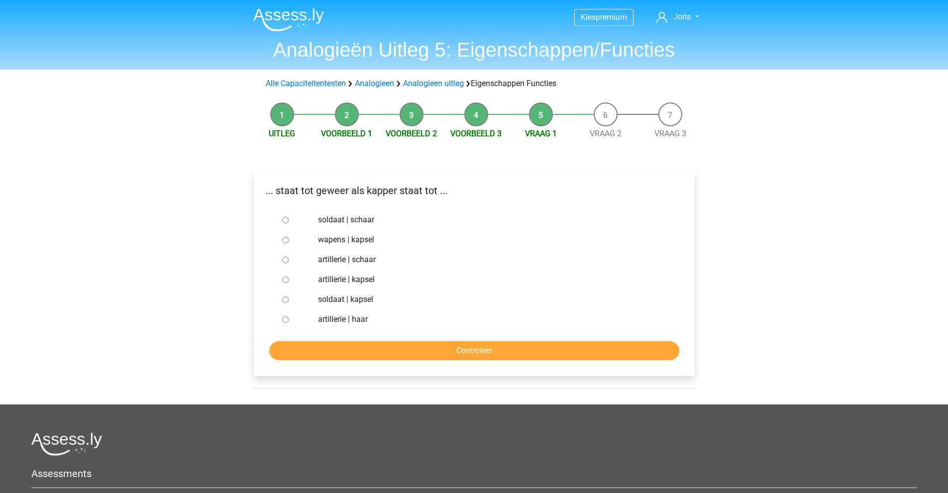
click at [338, 220] on label "soldaat | schaar" at bounding box center [490, 220] width 344 height 12
click at [289, 220] on input "soldaat | schaar" at bounding box center [285, 220] width 6 height 6
radio input "true"
click at [351, 349] on input "Controleer" at bounding box center [474, 350] width 410 height 19
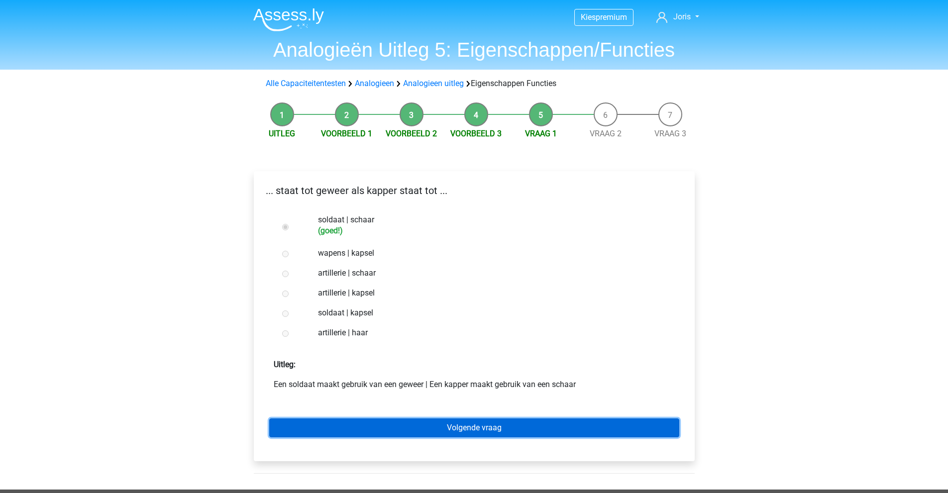
click at [372, 429] on link "Volgende vraag" at bounding box center [474, 428] width 410 height 19
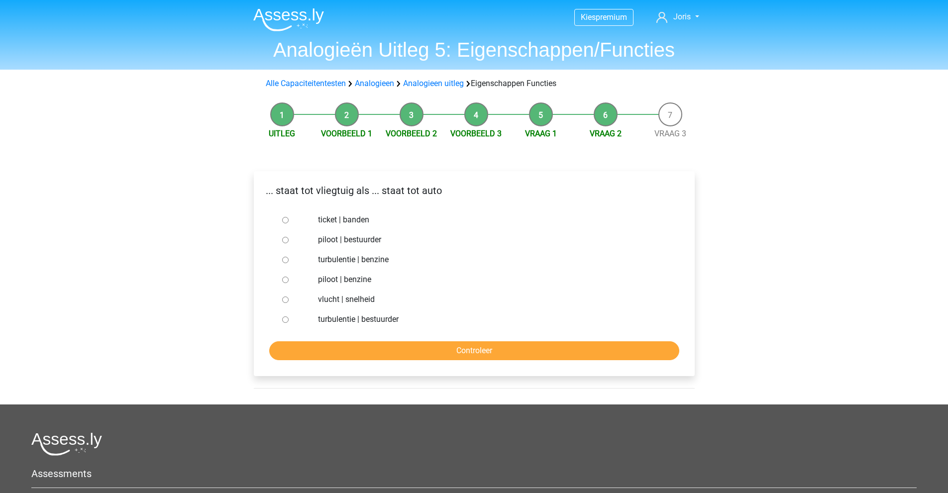
click at [304, 181] on div "... staat tot vliegtuig als ... staat tot auto" at bounding box center [474, 194] width 440 height 31
click at [335, 239] on label "piloot | bestuurder" at bounding box center [490, 240] width 344 height 12
click at [289, 239] on input "piloot | bestuurder" at bounding box center [285, 240] width 6 height 6
radio input "true"
click at [351, 350] on input "Controleer" at bounding box center [474, 350] width 410 height 19
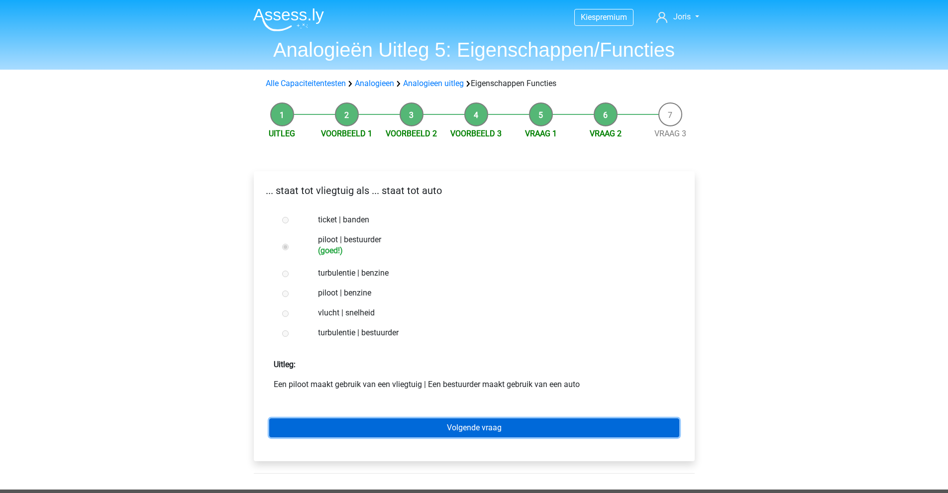
click at [367, 424] on link "Volgende vraag" at bounding box center [474, 428] width 410 height 19
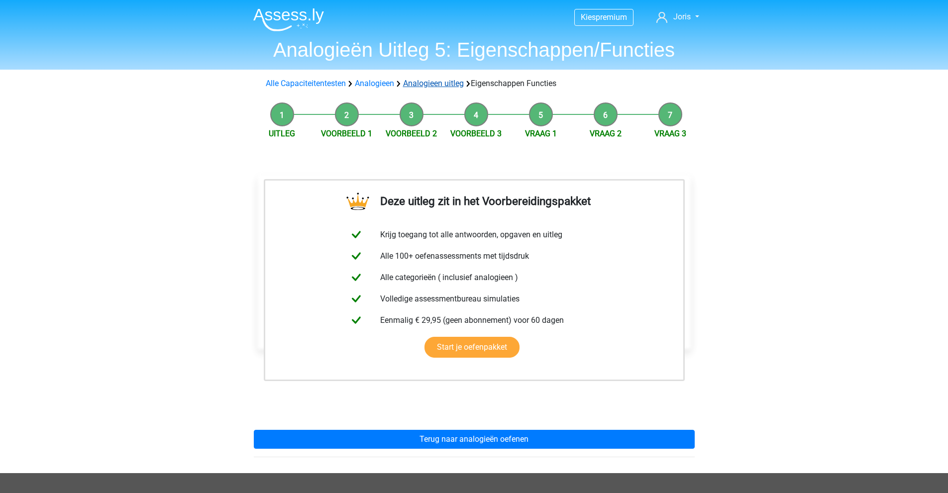
click at [434, 85] on link "Analogieen uitleg" at bounding box center [433, 83] width 61 height 9
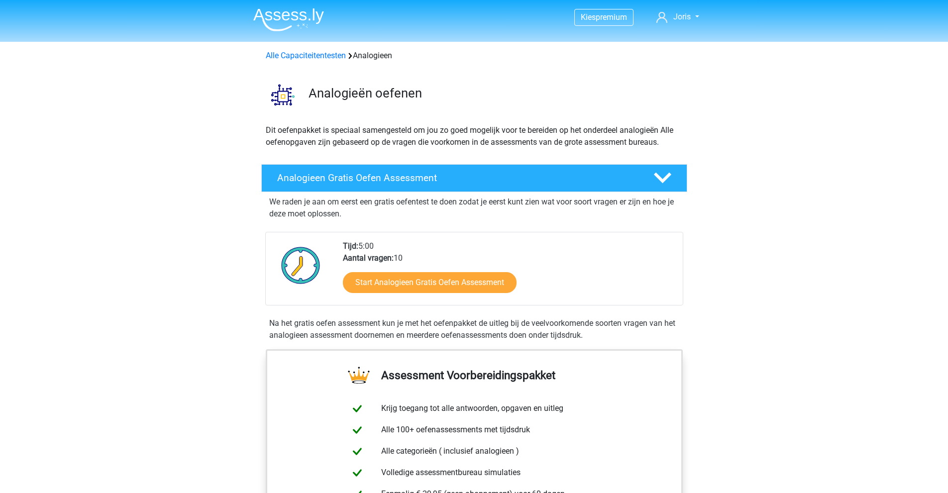
scroll to position [607, 0]
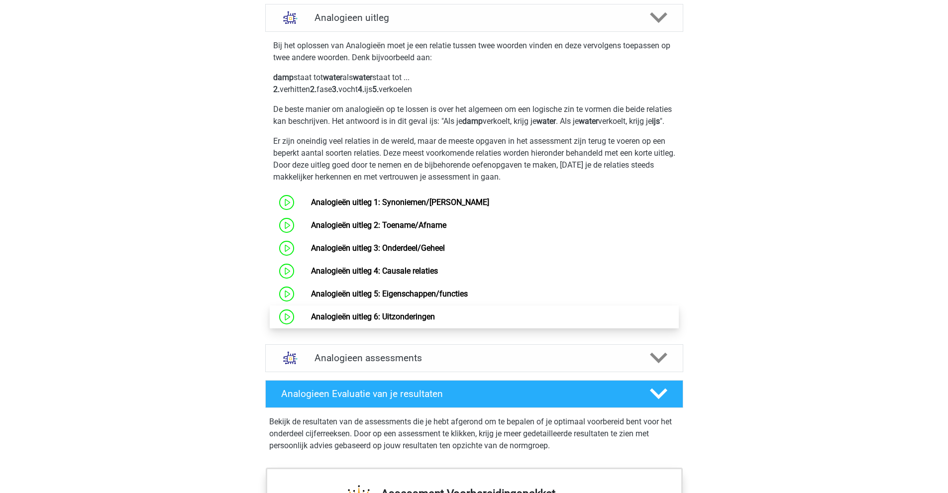
click at [339, 322] on link "Analogieën uitleg 6: Uitzonderingen" at bounding box center [373, 316] width 124 height 9
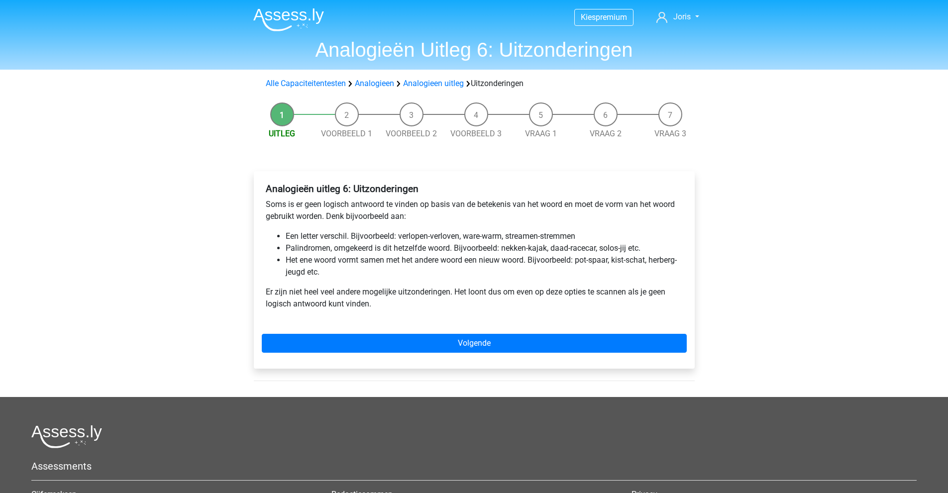
click at [348, 316] on div "Analogieën uitleg 6: Uitzonderingen Soms is er geen logisch antwoord te vinden …" at bounding box center [474, 250] width 425 height 143
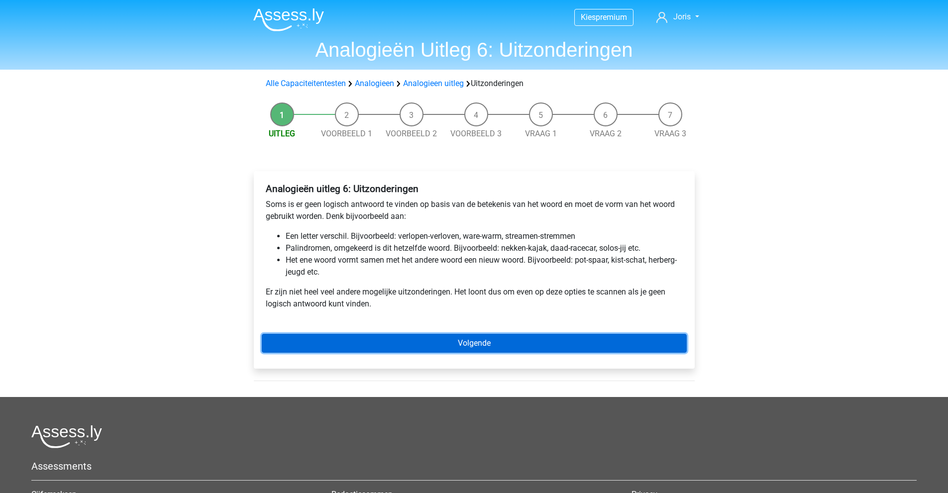
click at [367, 344] on link "Volgende" at bounding box center [474, 343] width 425 height 19
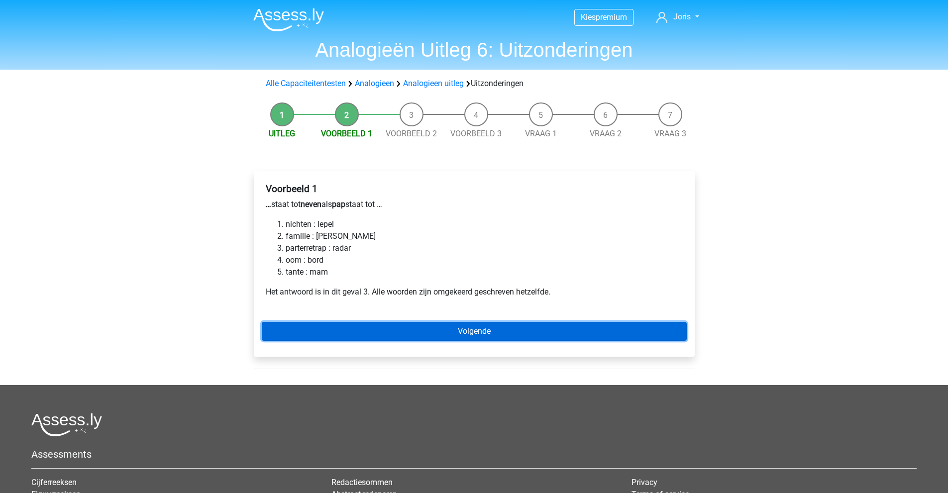
click at [322, 334] on link "Volgende" at bounding box center [474, 331] width 425 height 19
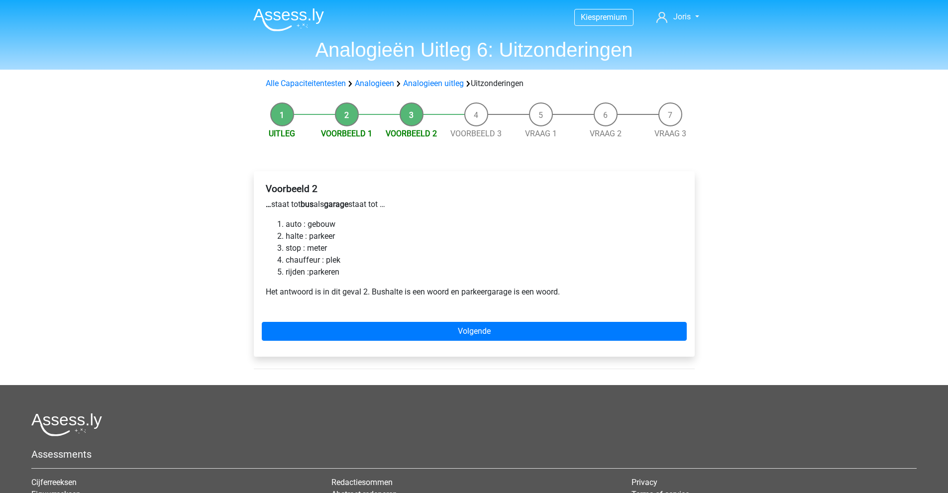
click at [284, 170] on div "Voorbeeld 2 … staat tot bus als garage staat tot … auto : gebouw halte : parkee…" at bounding box center [474, 268] width 457 height 234
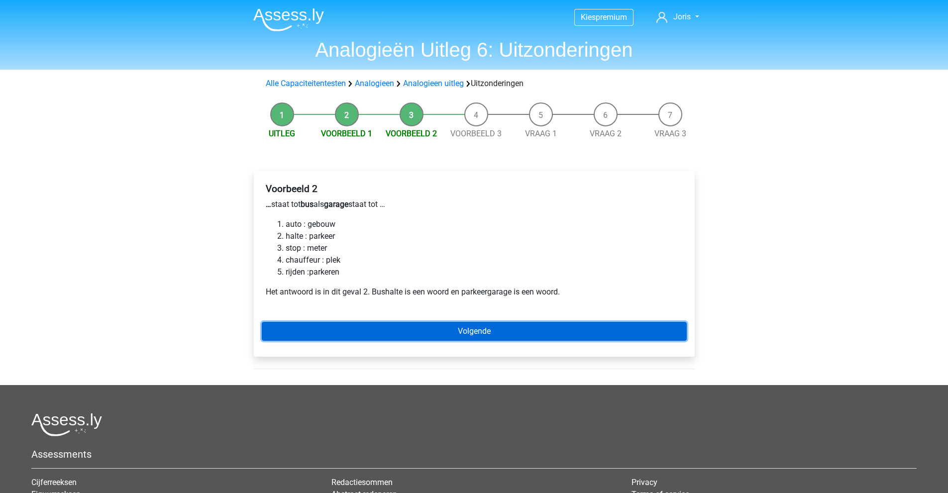
click at [444, 329] on link "Volgende" at bounding box center [474, 331] width 425 height 19
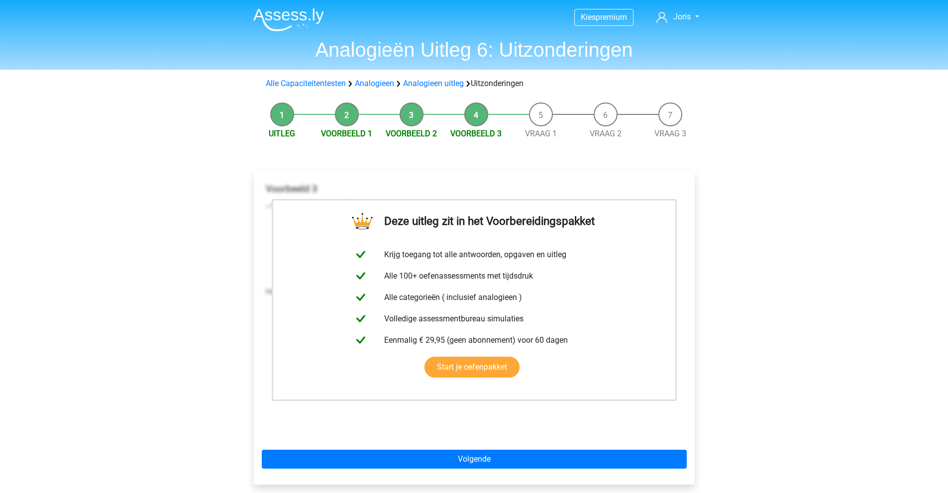
click at [533, 116] on li "Vraag 1" at bounding box center [541, 121] width 65 height 37
click at [537, 142] on div "Uitleg Voorbeeld 1 Voorbeeld 2 Voorbeeld 3 Vraag 1 Vraag 2 Vraag 3 Deze uitleg …" at bounding box center [474, 306] width 473 height 416
click at [539, 136] on link "Vraag 1" at bounding box center [541, 133] width 32 height 9
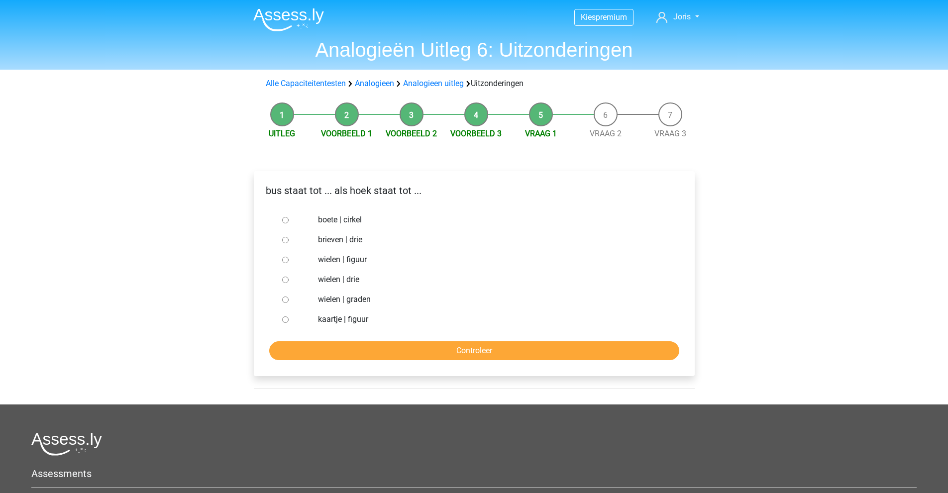
click at [328, 239] on label "brieven | drie" at bounding box center [490, 240] width 344 height 12
click at [289, 239] on input "brieven | drie" at bounding box center [285, 240] width 6 height 6
radio input "true"
click at [341, 347] on input "Controleer" at bounding box center [474, 350] width 410 height 19
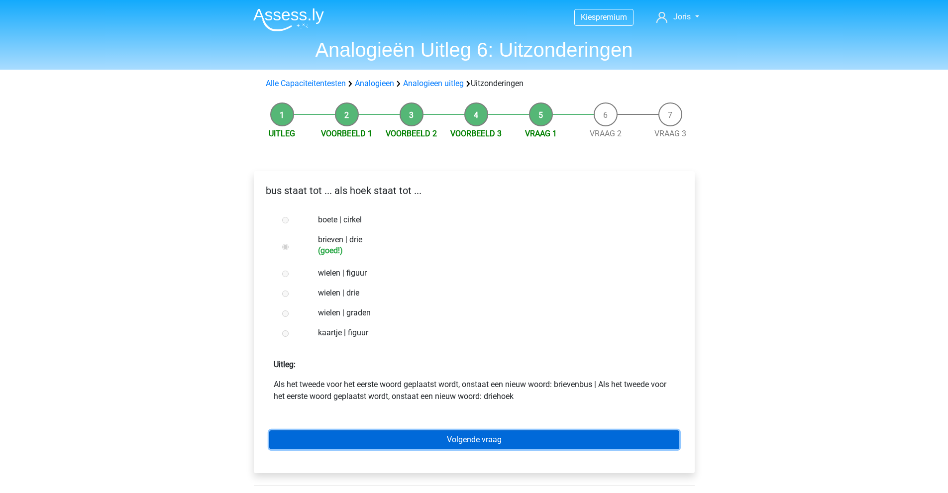
click at [418, 434] on link "Volgende vraag" at bounding box center [474, 440] width 410 height 19
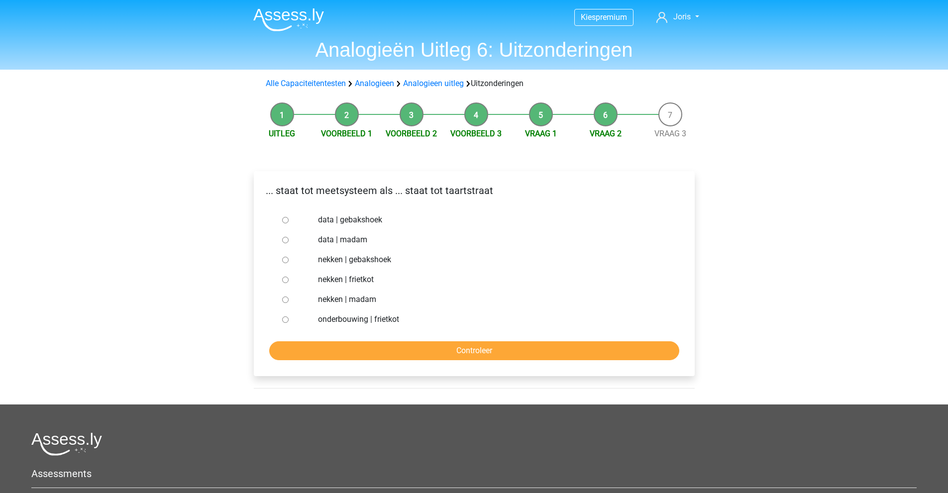
click at [340, 296] on label "nekken | madam" at bounding box center [490, 300] width 344 height 12
click at [289, 297] on input "nekken | madam" at bounding box center [285, 300] width 6 height 6
radio input "true"
click at [364, 348] on input "Controleer" at bounding box center [474, 350] width 410 height 19
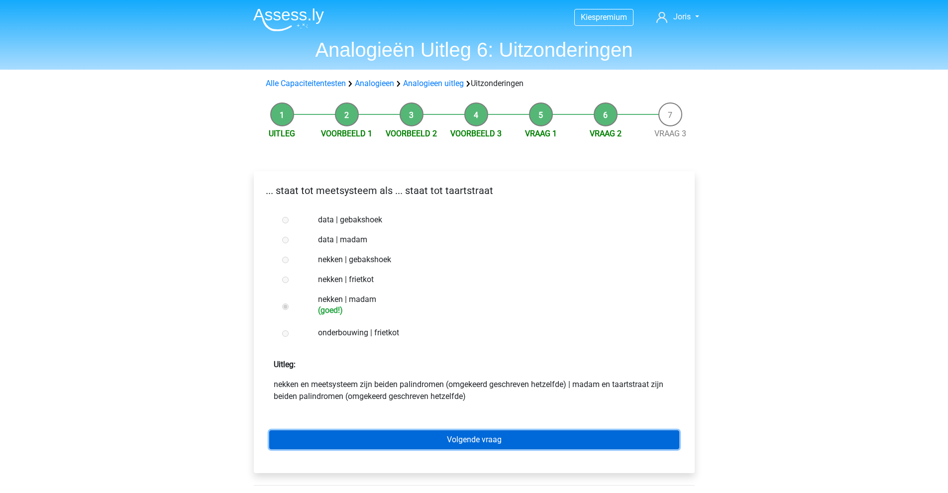
click at [367, 433] on link "Volgende vraag" at bounding box center [474, 440] width 410 height 19
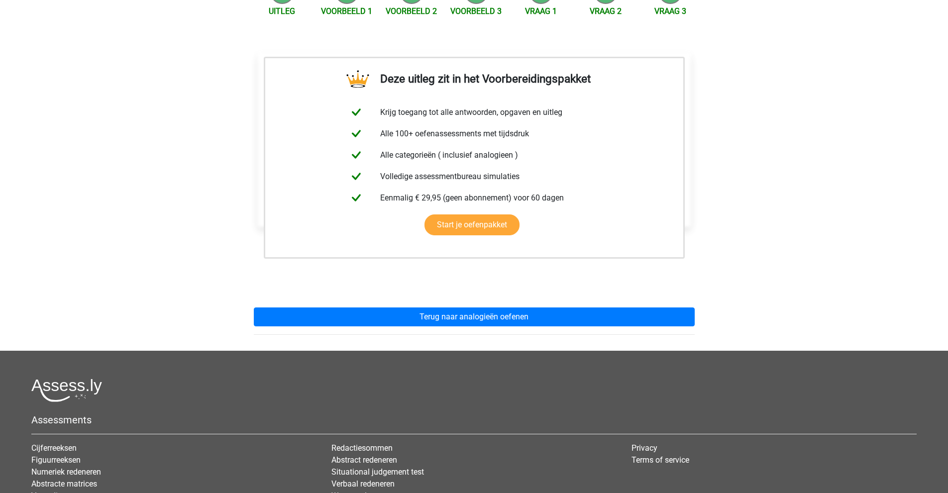
scroll to position [243, 0]
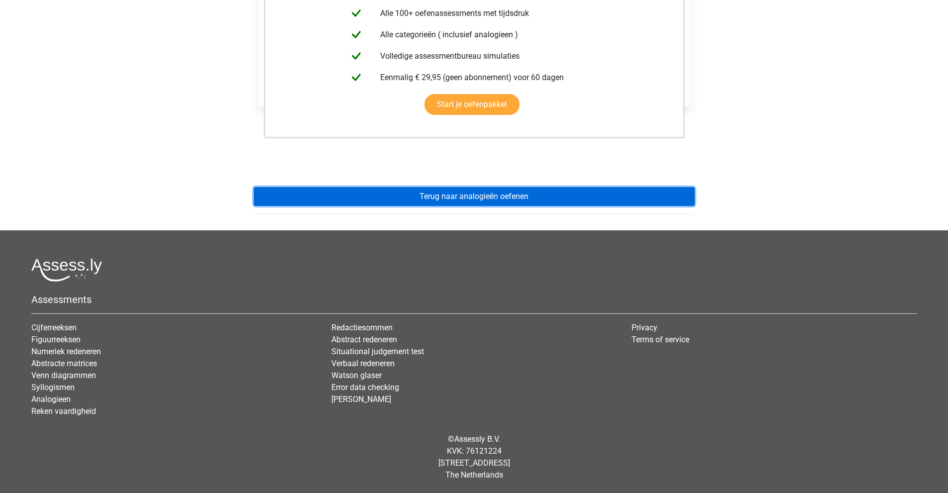
click at [530, 197] on link "Terug naar analogieën oefenen" at bounding box center [474, 196] width 441 height 19
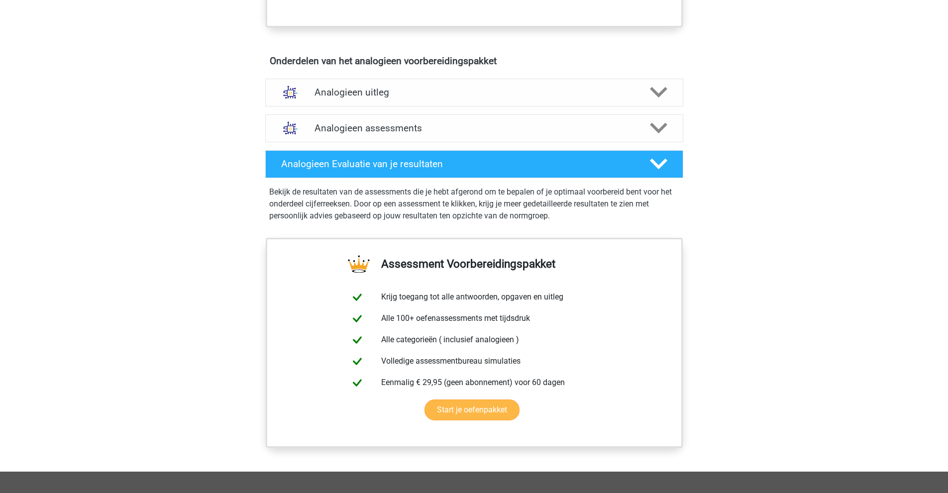
scroll to position [498, 0]
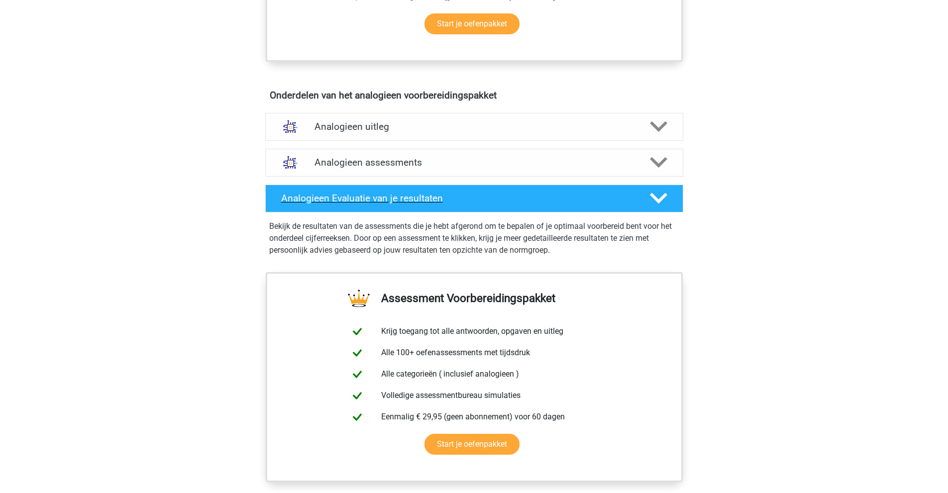
click at [399, 203] on h4 "Analogieen Evaluatie van je resultaten" at bounding box center [457, 198] width 353 height 11
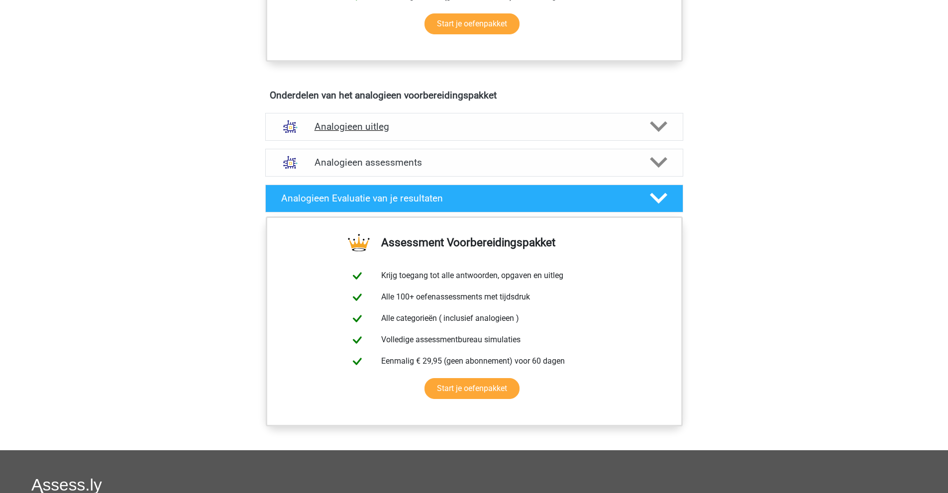
click at [380, 134] on div "Analogieen uitleg" at bounding box center [474, 127] width 418 height 28
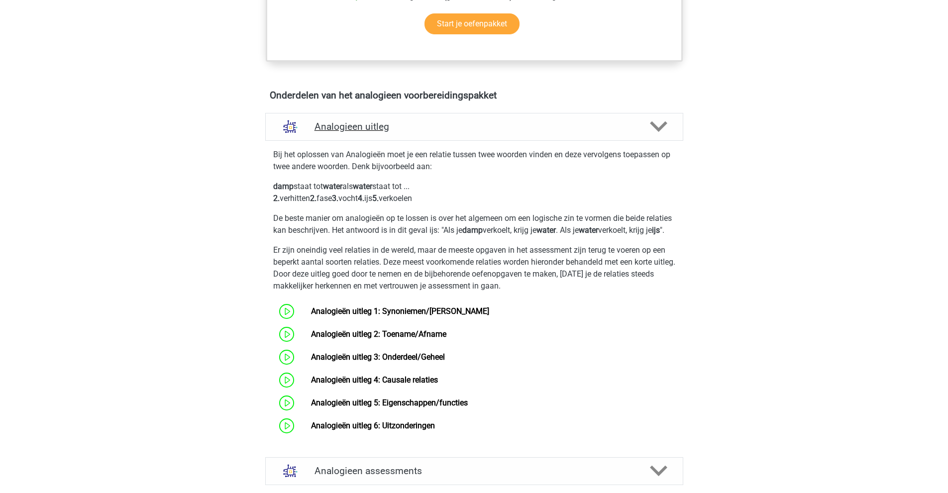
click at [380, 134] on div "Analogieen uitleg" at bounding box center [474, 127] width 418 height 28
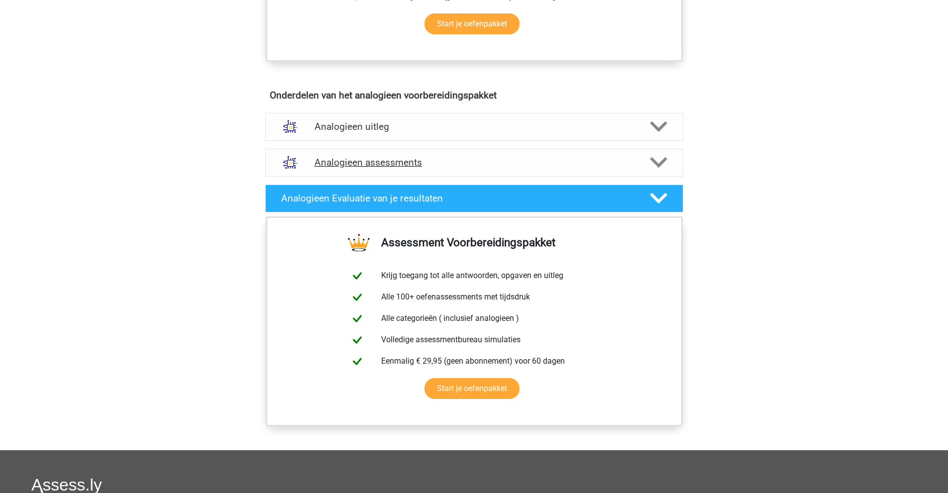
click at [384, 162] on h4 "Analogieen assessments" at bounding box center [475, 162] width 320 height 11
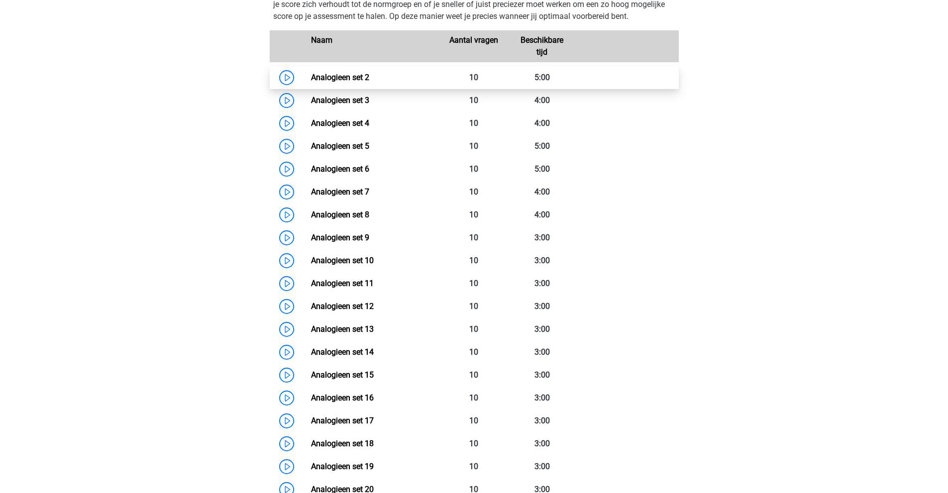
scroll to position [697, 0]
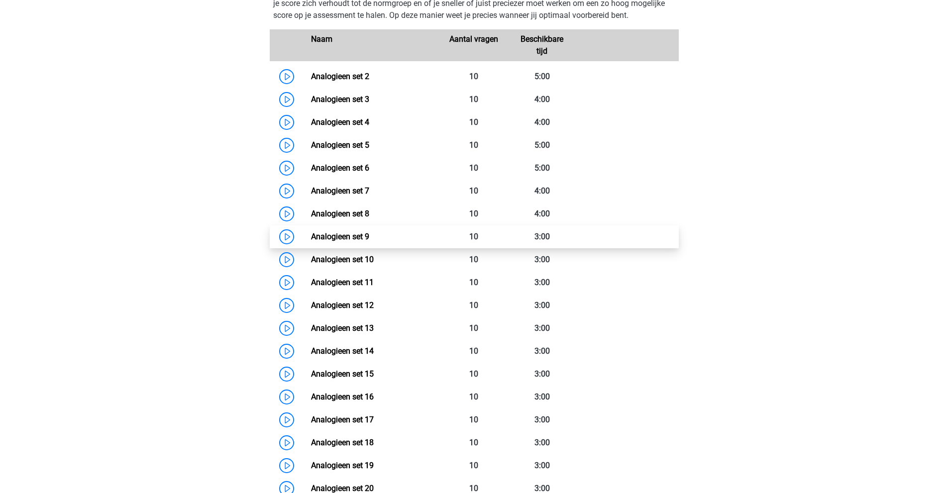
click at [369, 234] on link "Analogieen set 9" at bounding box center [340, 236] width 58 height 9
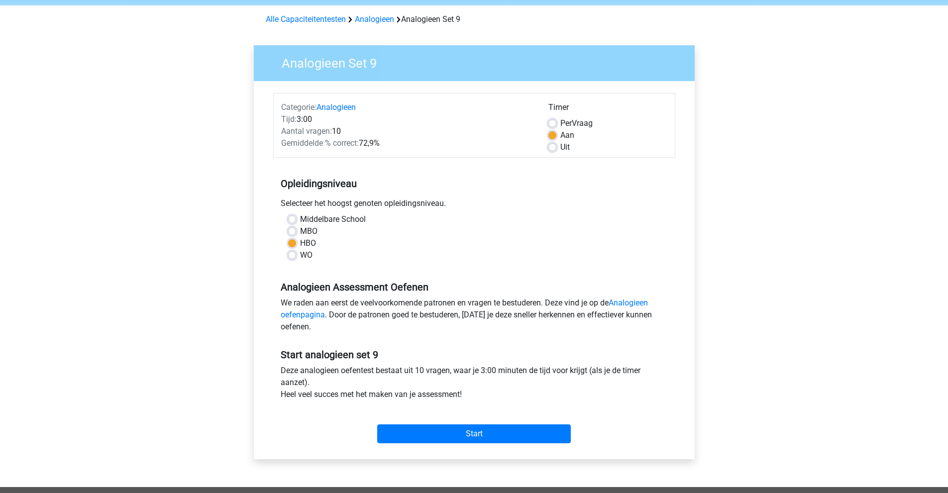
scroll to position [50, 0]
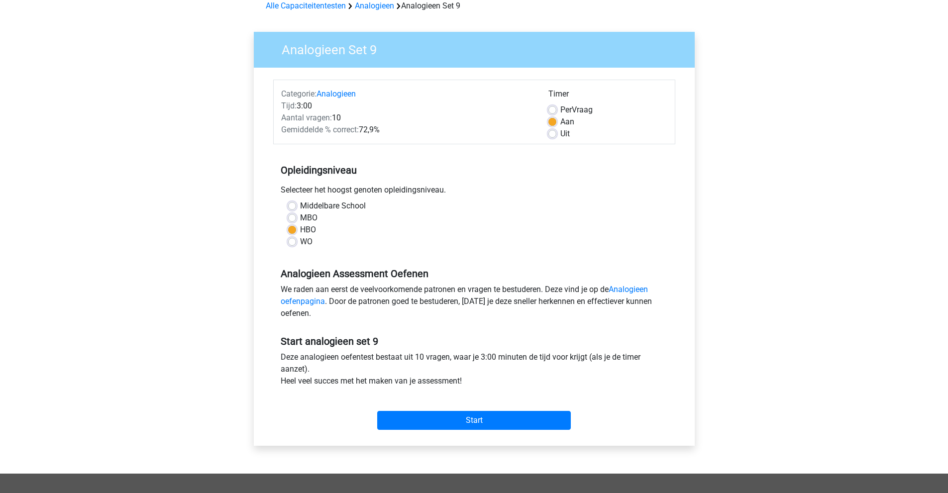
click at [319, 207] on label "Middelbare School" at bounding box center [333, 206] width 66 height 12
click at [296, 207] on input "Middelbare School" at bounding box center [292, 205] width 8 height 10
radio input "true"
click at [302, 218] on label "MBO" at bounding box center [308, 218] width 17 height 12
click at [296, 218] on input "MBO" at bounding box center [292, 217] width 8 height 10
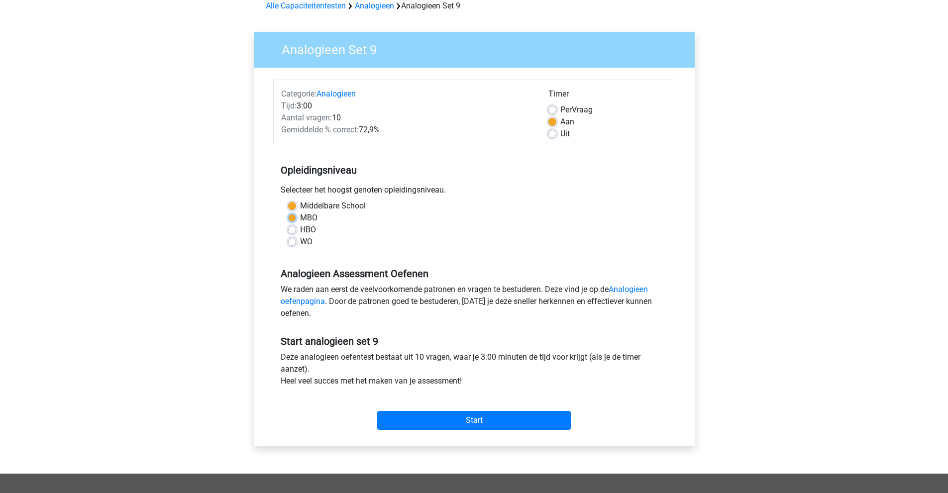
radio input "true"
click at [307, 228] on label "HBO" at bounding box center [308, 230] width 16 height 12
click at [296, 228] on input "HBO" at bounding box center [292, 229] width 8 height 10
radio input "true"
click at [459, 417] on input "Start" at bounding box center [474, 420] width 194 height 19
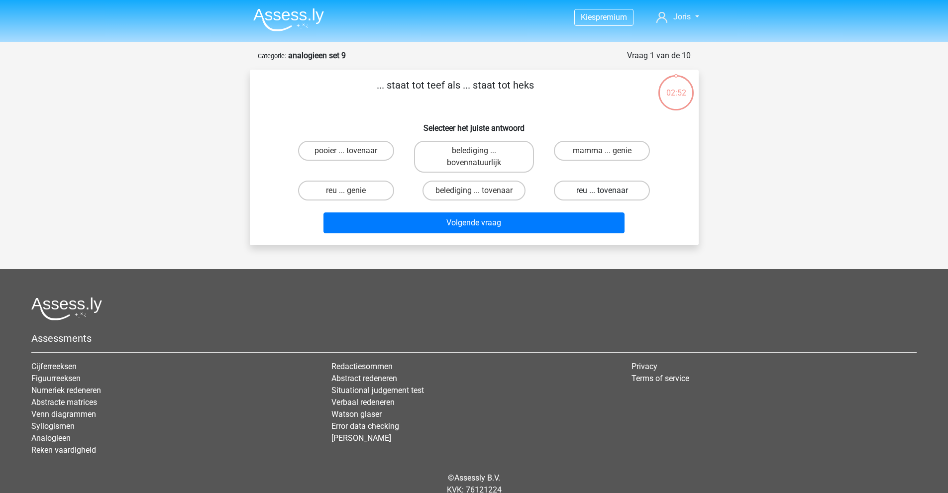
click at [596, 194] on label "reu ... tovenaar" at bounding box center [602, 191] width 96 height 20
click at [602, 194] on input "reu ... tovenaar" at bounding box center [605, 194] width 6 height 6
radio input "true"
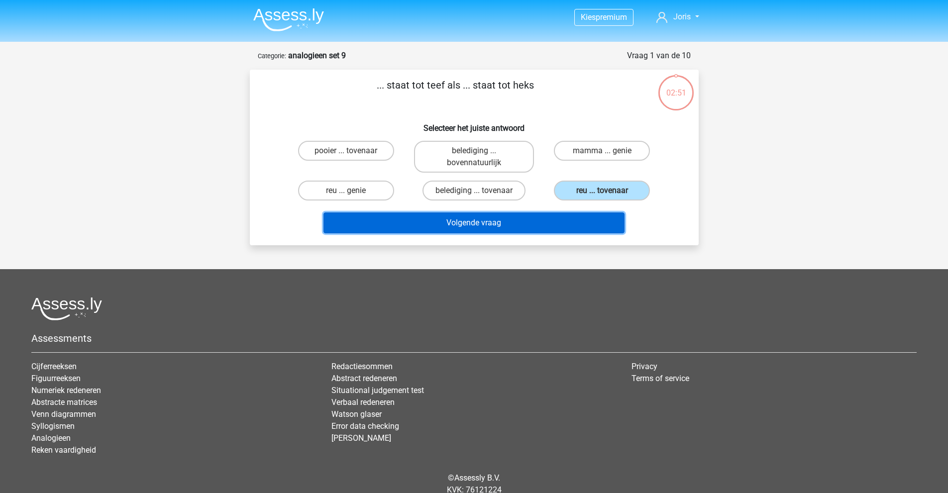
click at [572, 221] on button "Volgende vraag" at bounding box center [474, 223] width 301 height 21
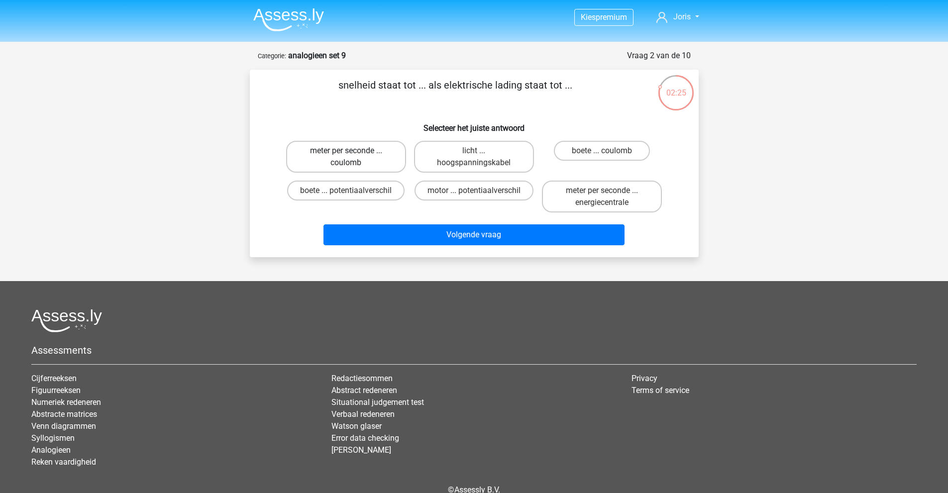
click at [363, 164] on label "meter per seconde ... coulomb" at bounding box center [346, 157] width 120 height 32
click at [352, 157] on input "meter per seconde ... coulomb" at bounding box center [349, 154] width 6 height 6
radio input "true"
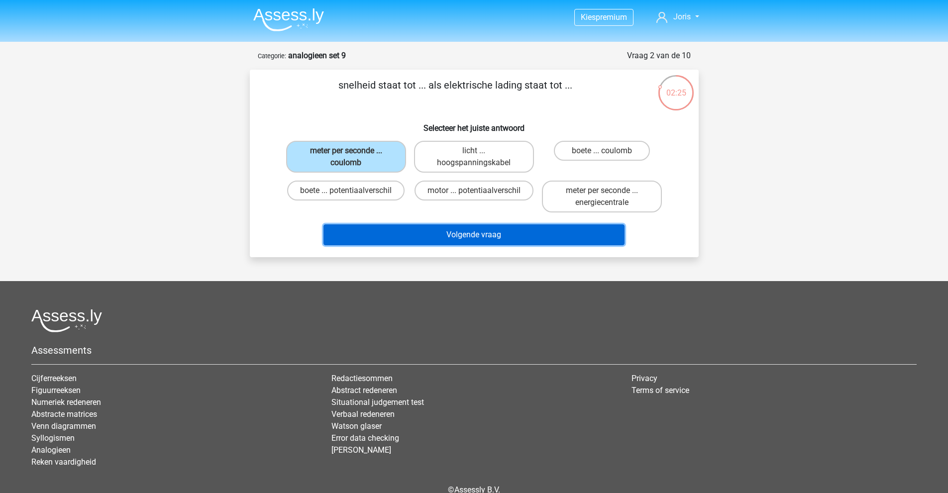
click at [393, 235] on button "Volgende vraag" at bounding box center [474, 234] width 301 height 21
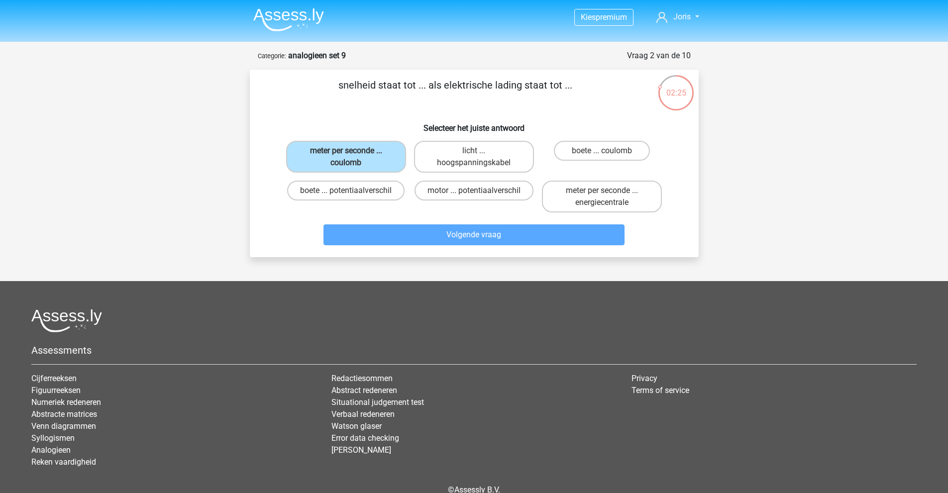
scroll to position [27, 0]
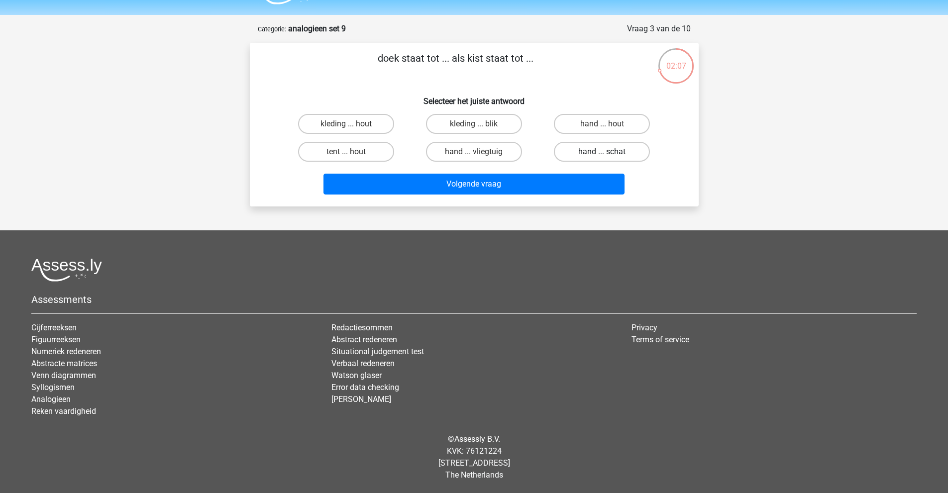
click at [597, 155] on label "hand ... schat" at bounding box center [602, 152] width 96 height 20
click at [602, 155] on input "hand ... schat" at bounding box center [605, 155] width 6 height 6
radio input "true"
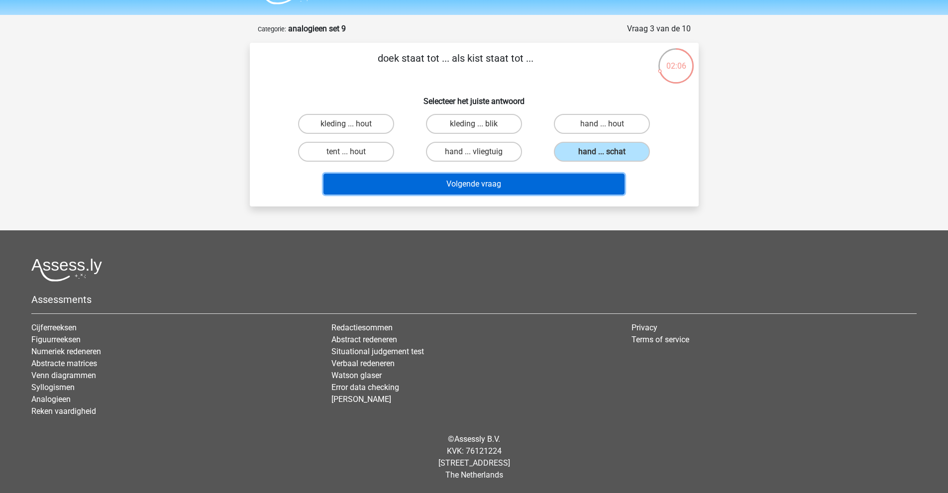
click at [584, 181] on button "Volgende vraag" at bounding box center [474, 184] width 301 height 21
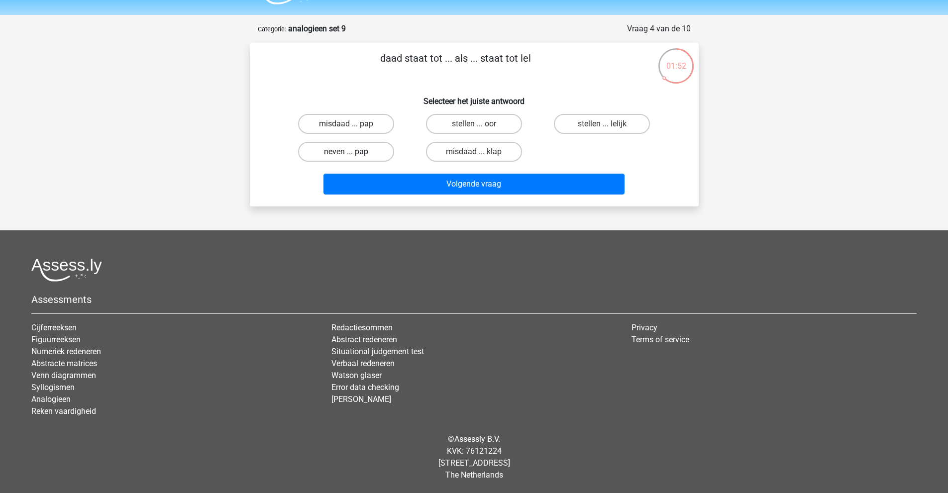
click at [341, 153] on label "neven ... pap" at bounding box center [346, 152] width 96 height 20
click at [346, 153] on input "neven ... pap" at bounding box center [349, 155] width 6 height 6
radio input "true"
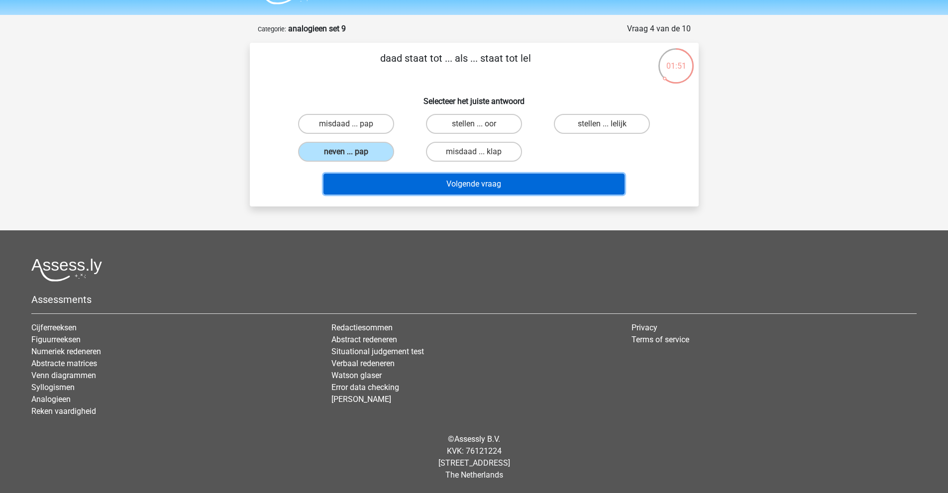
click at [451, 189] on button "Volgende vraag" at bounding box center [474, 184] width 301 height 21
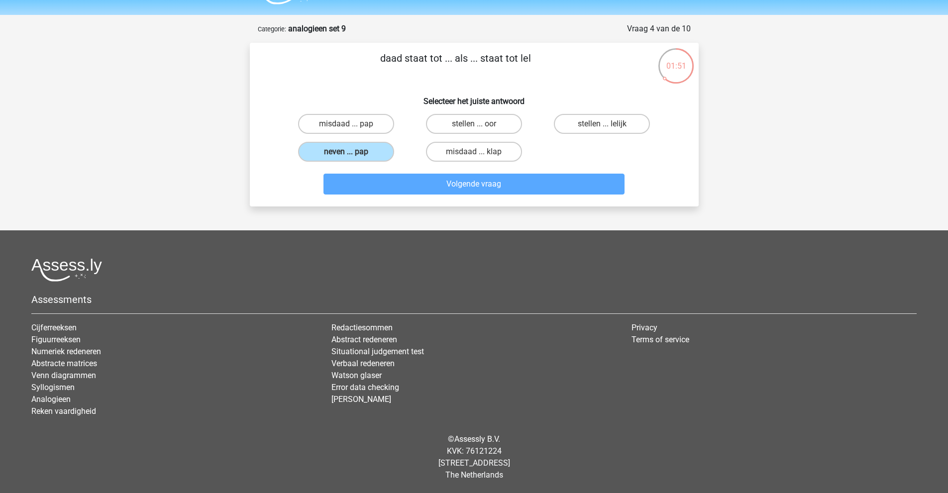
scroll to position [50, 0]
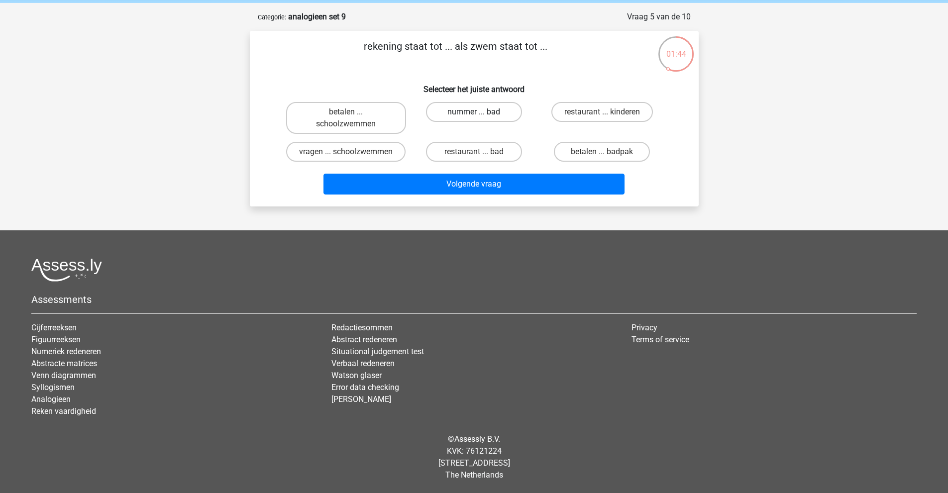
click at [495, 105] on label "nummer ... bad" at bounding box center [474, 112] width 96 height 20
click at [480, 112] on input "nummer ... bad" at bounding box center [477, 115] width 6 height 6
radio input "true"
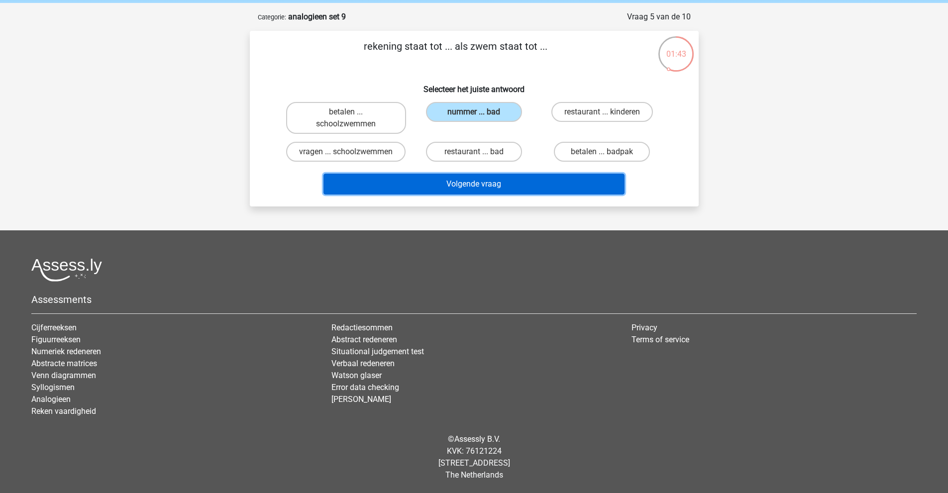
click at [482, 185] on button "Volgende vraag" at bounding box center [474, 184] width 301 height 21
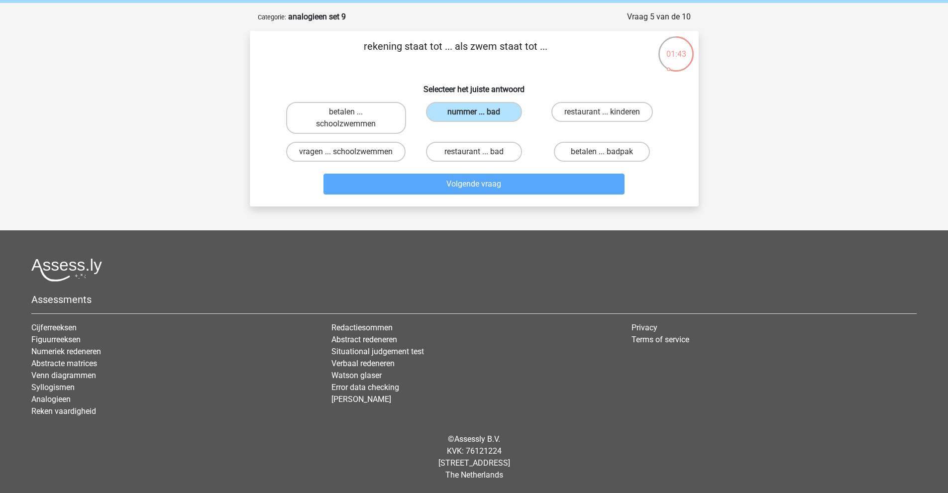
scroll to position [27, 0]
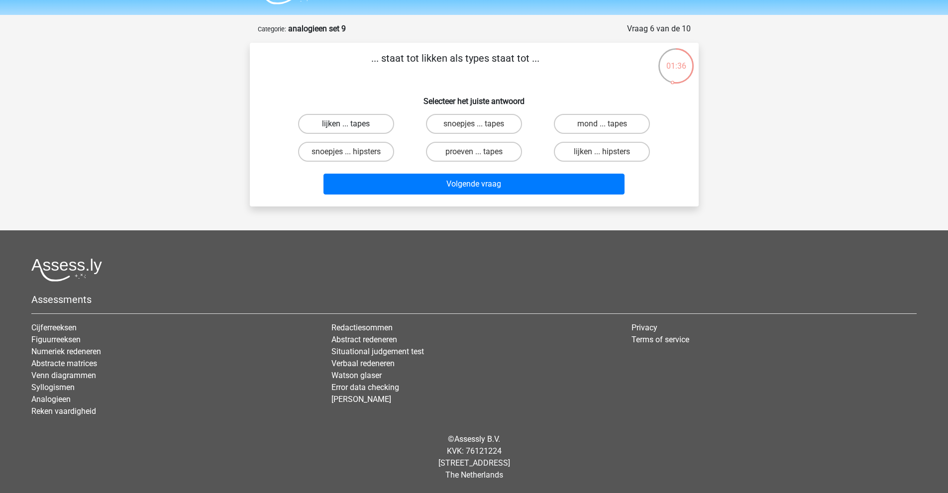
click at [375, 125] on label "lijken ... tapes" at bounding box center [346, 124] width 96 height 20
click at [352, 125] on input "lijken ... tapes" at bounding box center [349, 127] width 6 height 6
radio input "true"
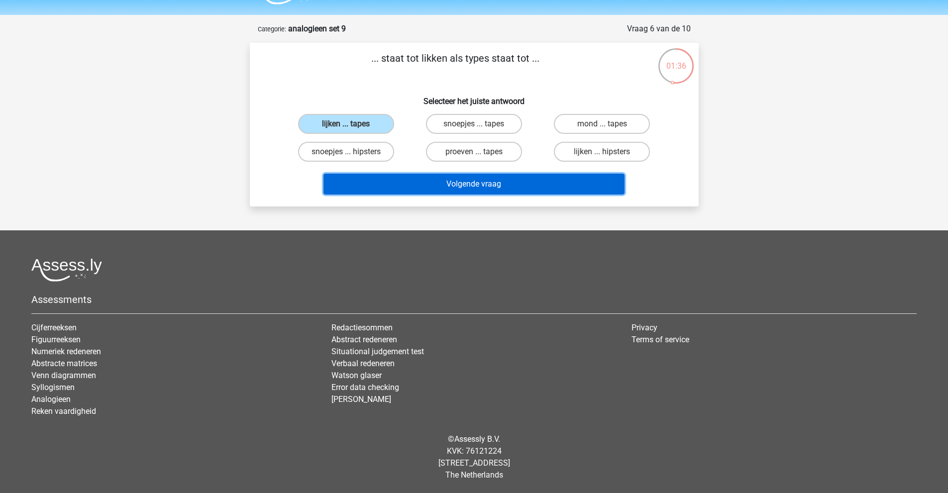
click at [481, 187] on button "Volgende vraag" at bounding box center [474, 184] width 301 height 21
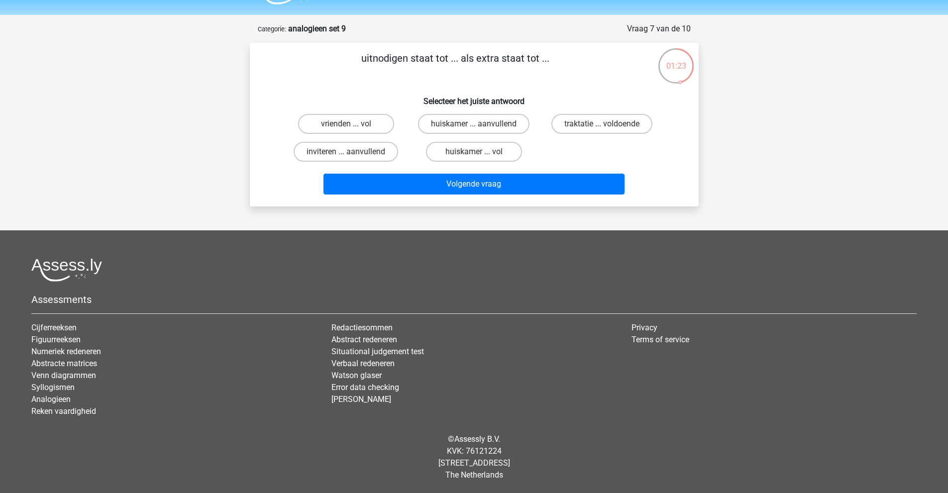
click at [346, 154] on input "inviteren ... aanvullend" at bounding box center [349, 155] width 6 height 6
radio input "true"
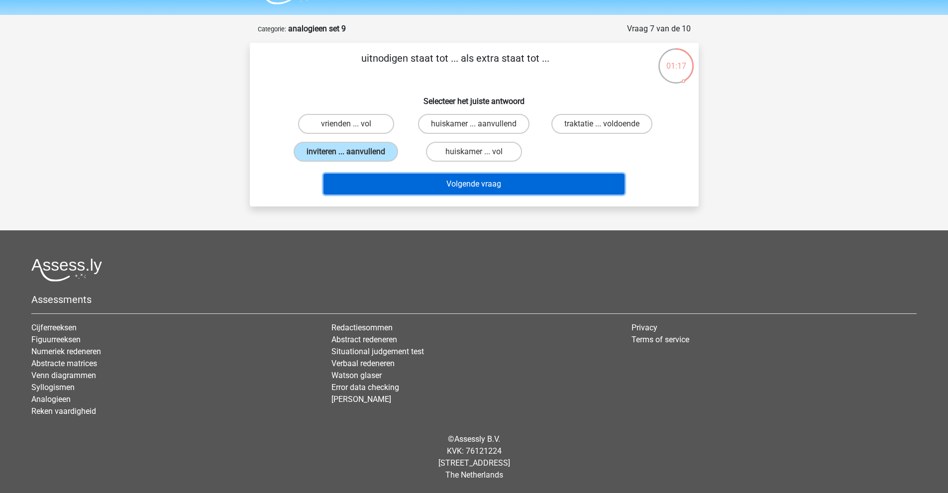
click at [391, 183] on button "Volgende vraag" at bounding box center [474, 184] width 301 height 21
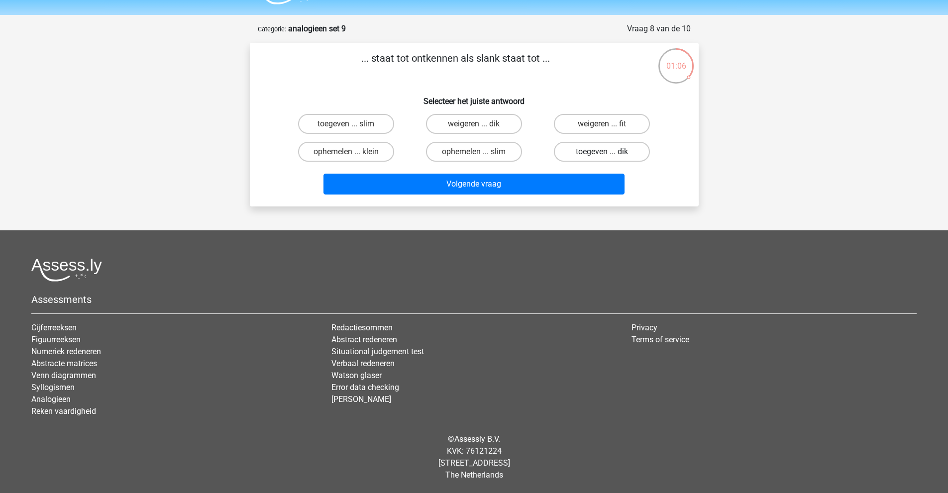
click at [600, 149] on label "toegeven ... dik" at bounding box center [602, 152] width 96 height 20
click at [602, 152] on input "toegeven ... dik" at bounding box center [605, 155] width 6 height 6
radio input "true"
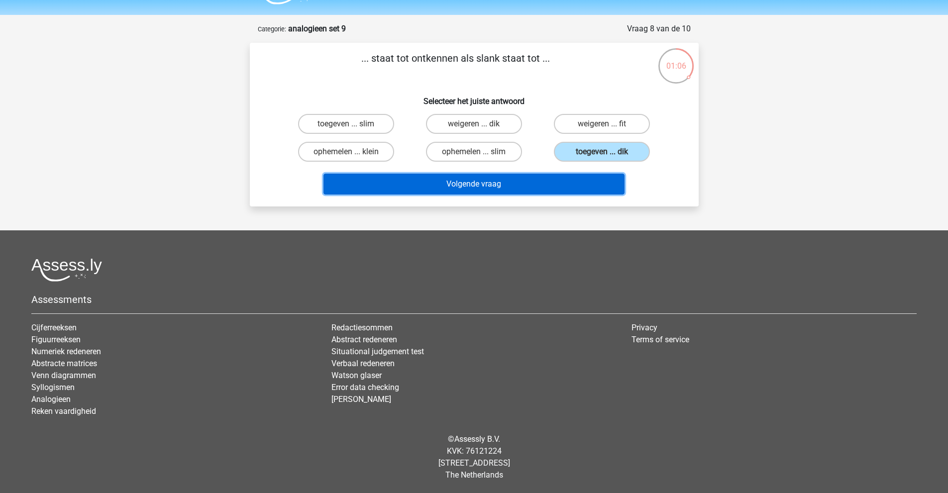
click at [585, 186] on button "Volgende vraag" at bounding box center [474, 184] width 301 height 21
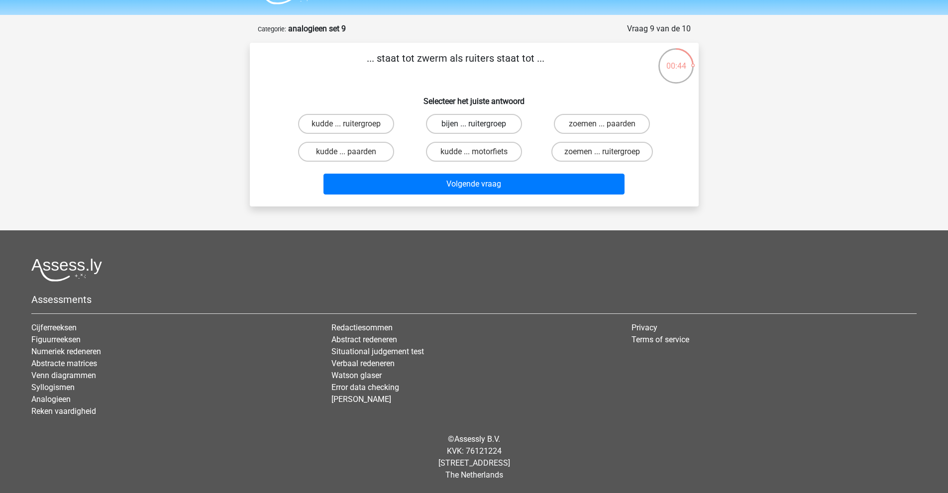
click at [458, 120] on label "bijen ... ruitergroep" at bounding box center [474, 124] width 96 height 20
click at [474, 124] on input "bijen ... ruitergroep" at bounding box center [477, 127] width 6 height 6
radio input "true"
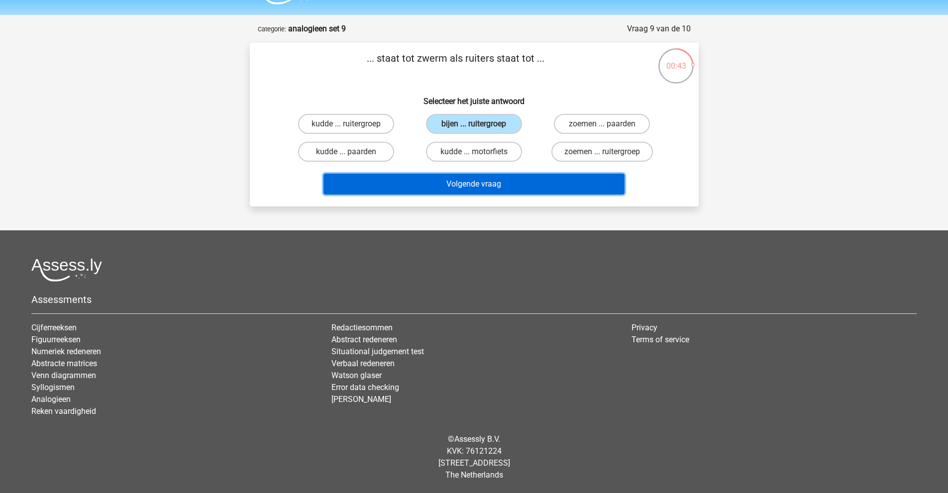
click at [497, 185] on button "Volgende vraag" at bounding box center [474, 184] width 301 height 21
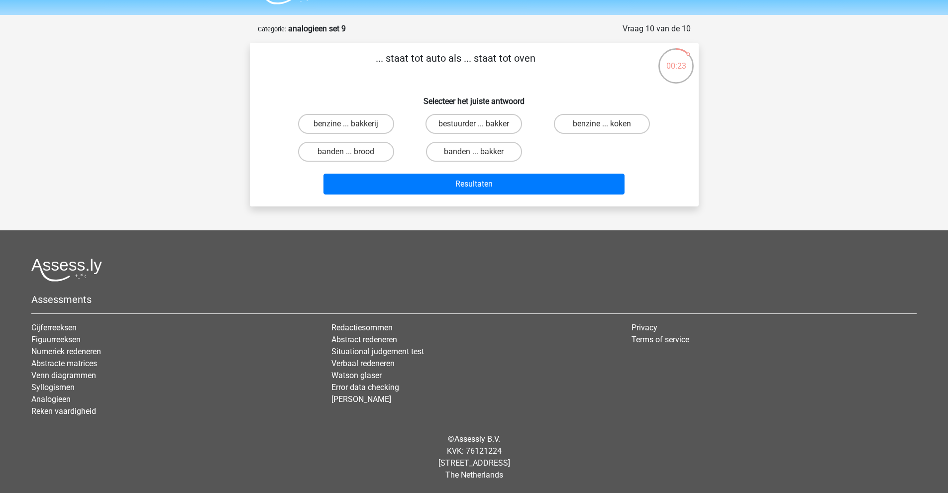
drag, startPoint x: 463, startPoint y: 124, endPoint x: 496, endPoint y: 88, distance: 48.6
click at [495, 90] on div "... staat tot auto als ... staat tot oven Selecteer het juiste antwoord benzine…" at bounding box center [474, 125] width 441 height 148
click at [364, 124] on label "benzine ... bakkerij" at bounding box center [346, 124] width 96 height 20
click at [352, 124] on input "benzine ... bakkerij" at bounding box center [349, 127] width 6 height 6
radio input "true"
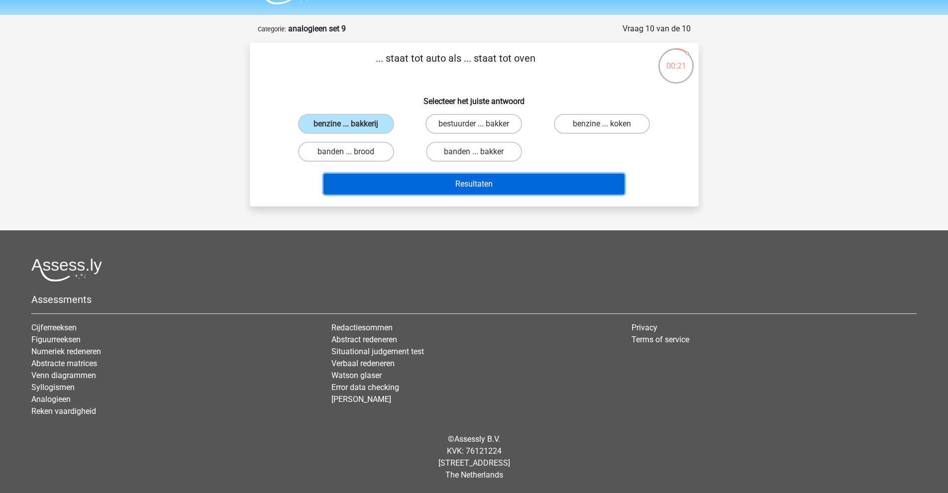
click at [413, 186] on button "Resultaten" at bounding box center [474, 184] width 301 height 21
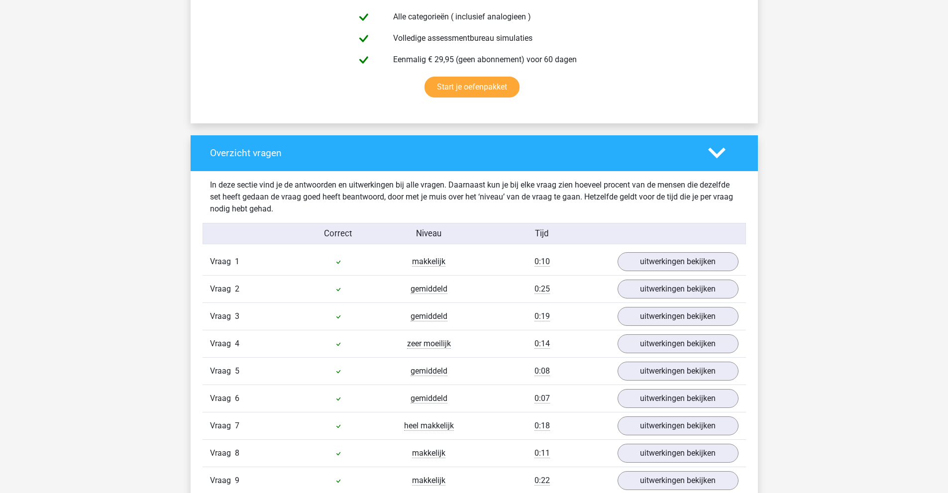
scroll to position [796, 0]
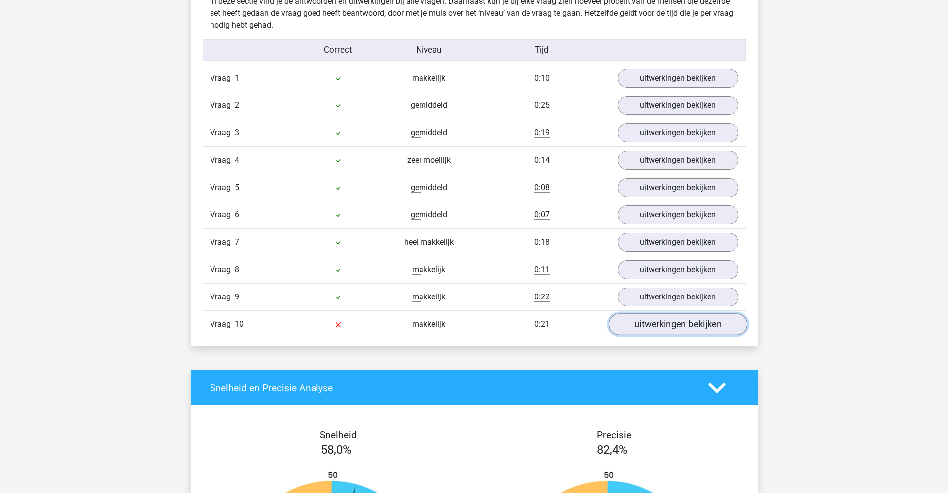
click at [695, 328] on link "uitwerkingen bekijken" at bounding box center [677, 325] width 139 height 22
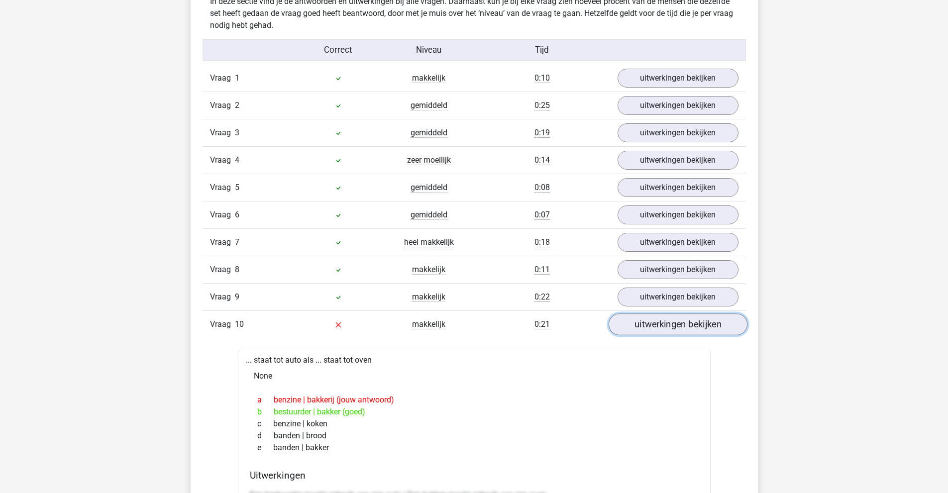
click at [692, 324] on link "uitwerkingen bekijken" at bounding box center [677, 325] width 139 height 22
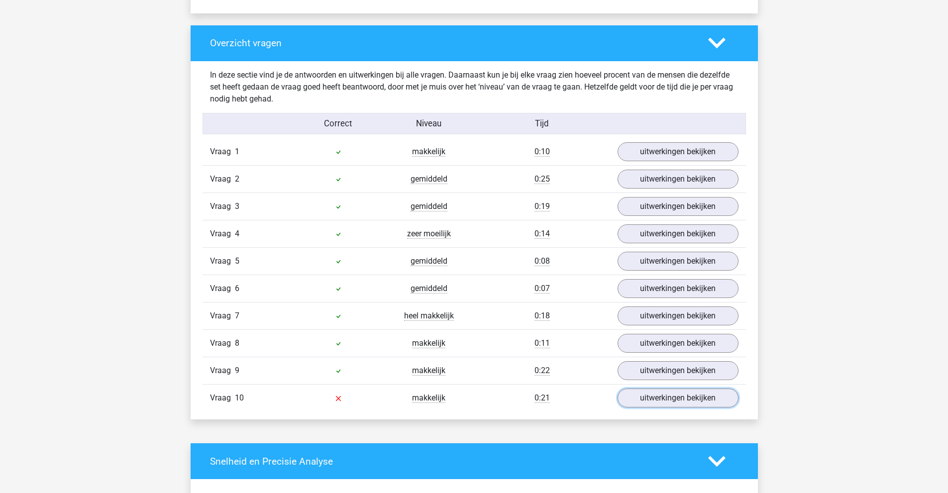
scroll to position [697, 0]
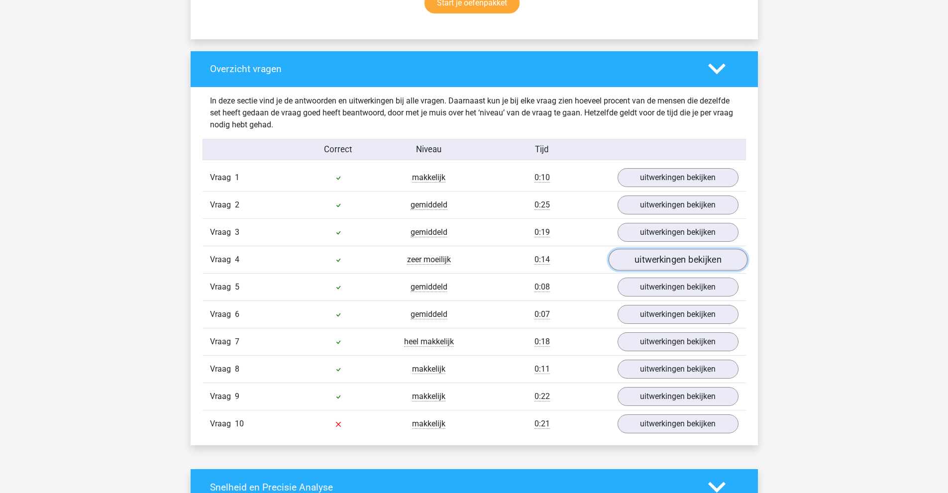
click at [639, 260] on link "uitwerkingen bekijken" at bounding box center [677, 260] width 139 height 22
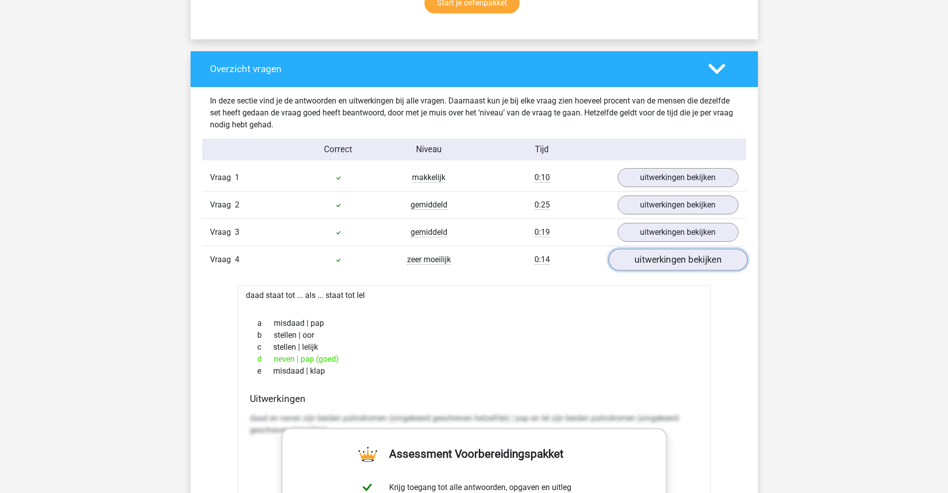
click at [639, 260] on link "uitwerkingen bekijken" at bounding box center [677, 260] width 139 height 22
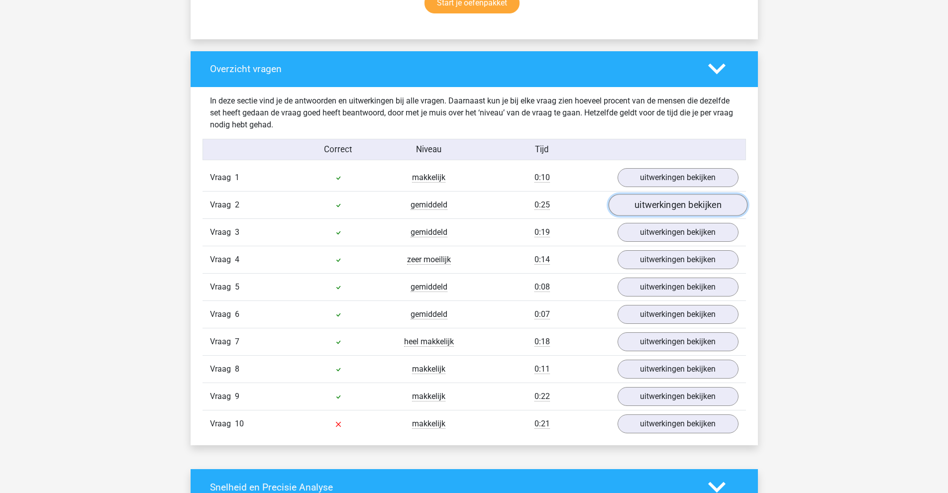
click at [650, 207] on link "uitwerkingen bekijken" at bounding box center [677, 205] width 139 height 22
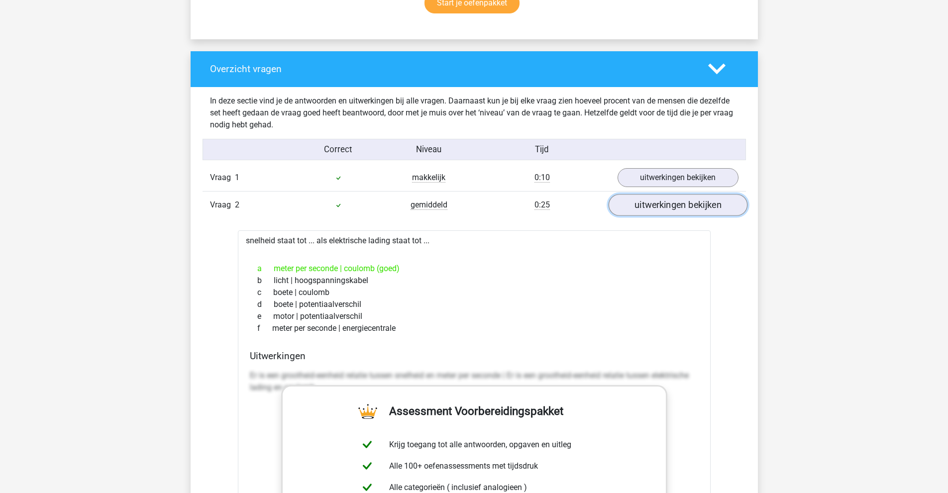
click at [650, 207] on link "uitwerkingen bekijken" at bounding box center [677, 205] width 139 height 22
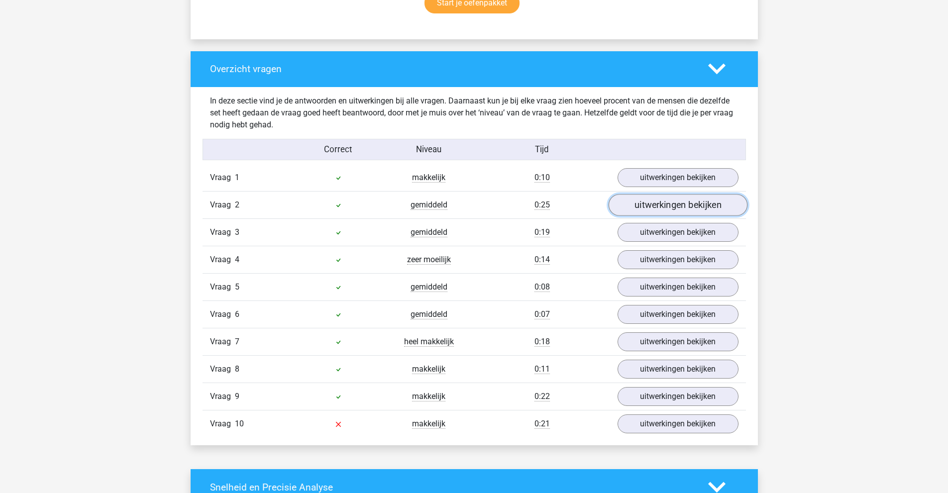
click at [650, 207] on link "uitwerkingen bekijken" at bounding box center [677, 205] width 139 height 22
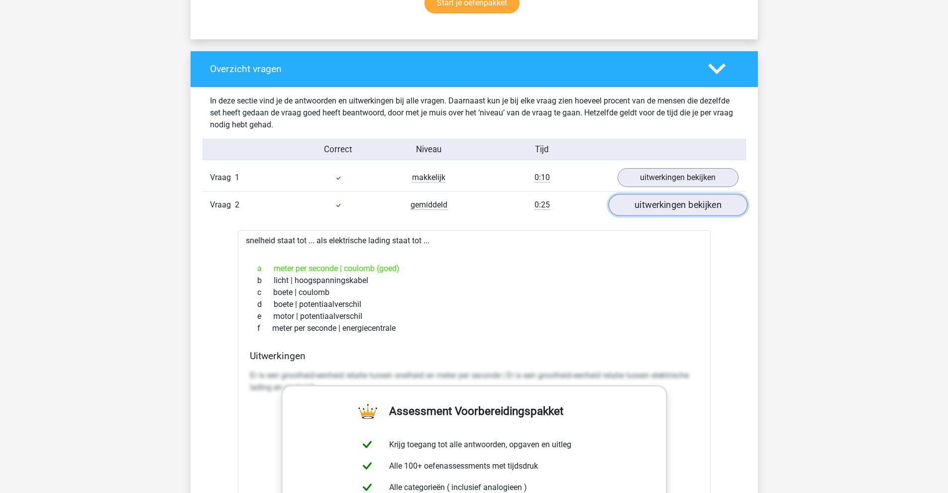
click at [650, 207] on link "uitwerkingen bekijken" at bounding box center [677, 205] width 139 height 22
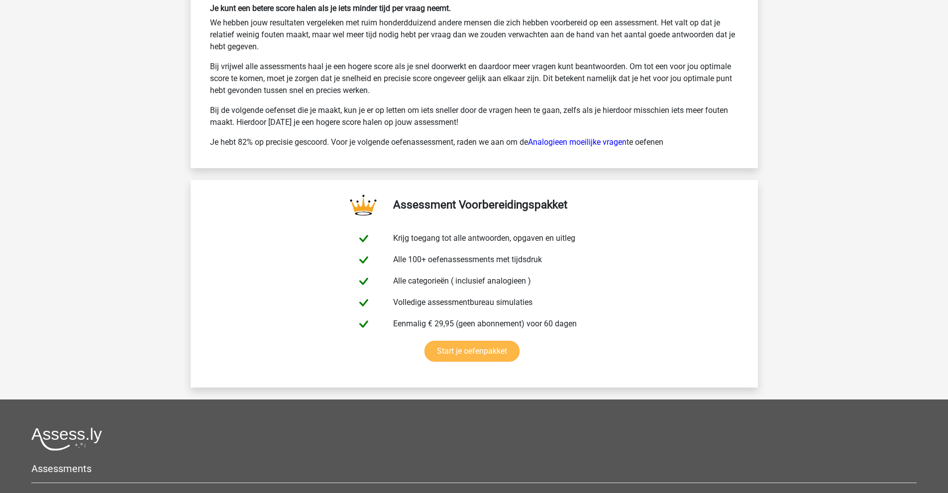
scroll to position [1543, 0]
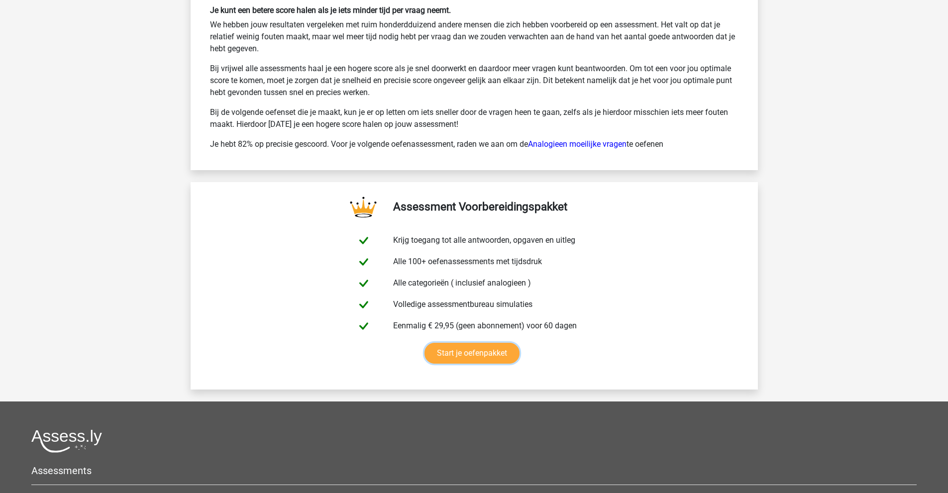
drag, startPoint x: 491, startPoint y: 208, endPoint x: 493, endPoint y: 61, distance: 146.3
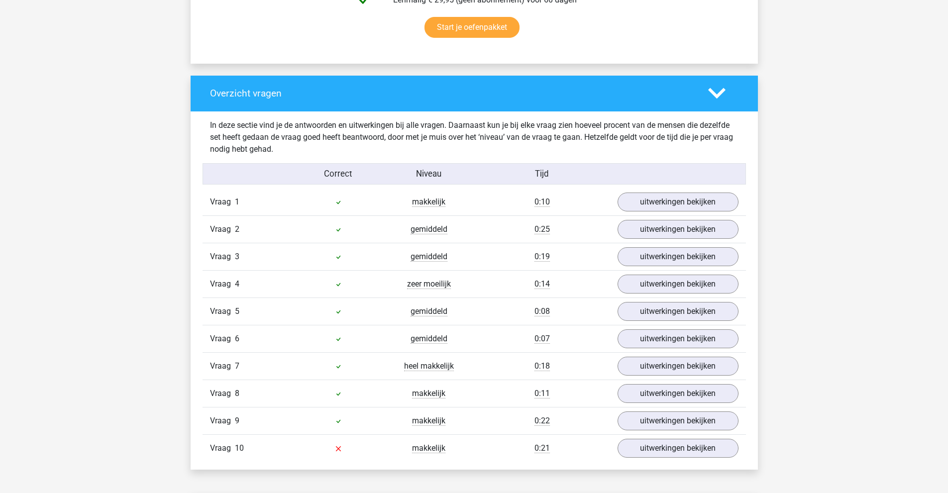
drag, startPoint x: 432, startPoint y: 152, endPoint x: 446, endPoint y: 27, distance: 126.2
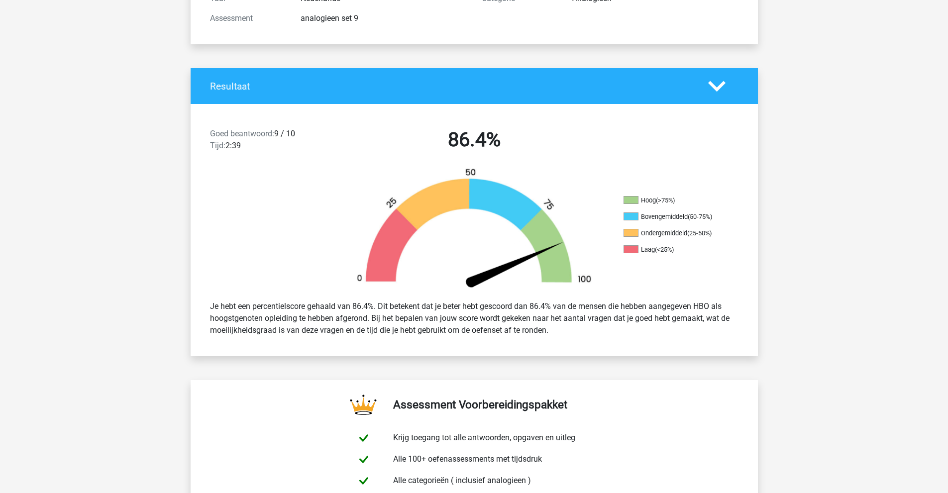
scroll to position [0, 0]
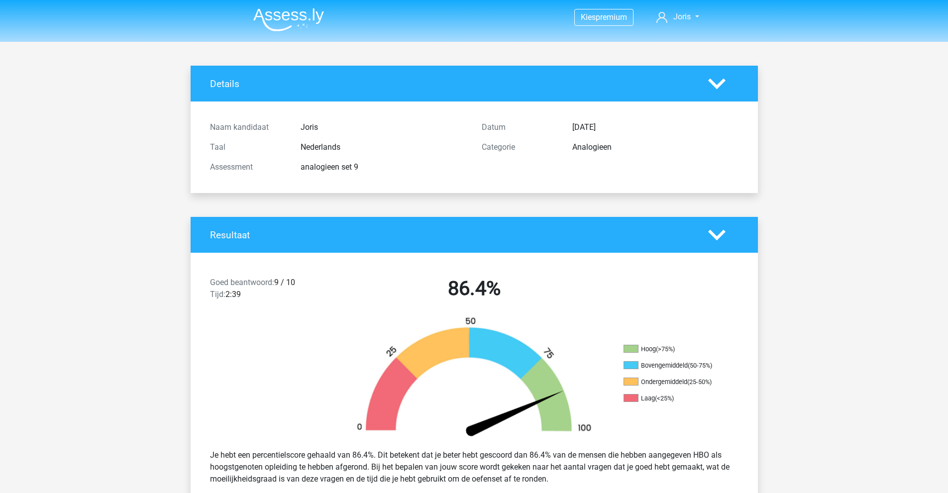
click at [299, 21] on img at bounding box center [288, 19] width 71 height 23
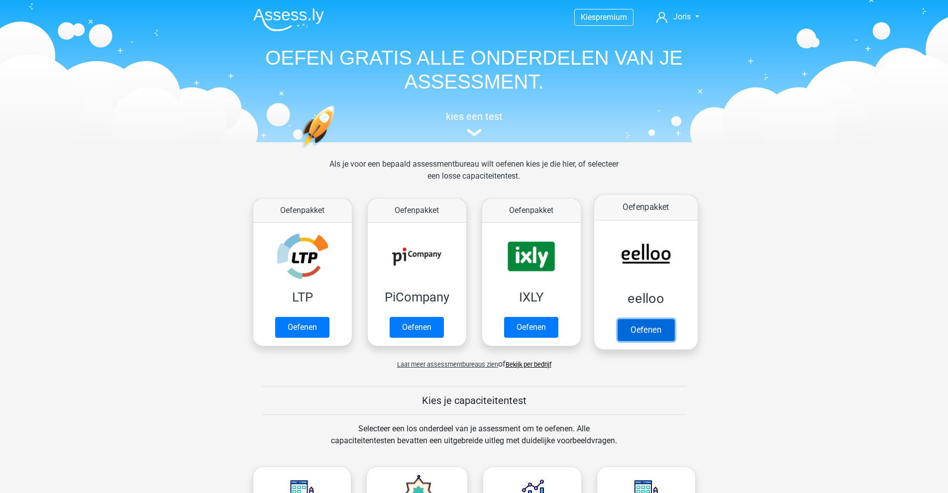
click at [629, 319] on link "Oefenen" at bounding box center [645, 330] width 57 height 22
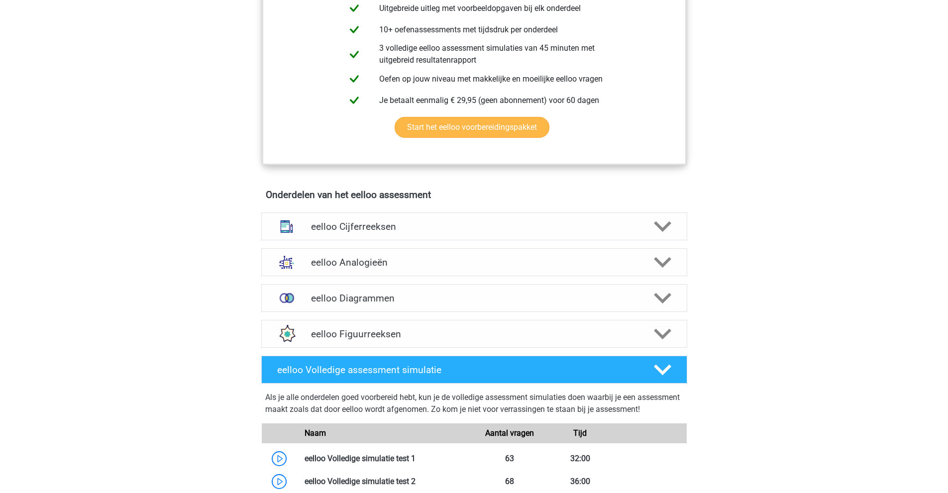
scroll to position [498, 0]
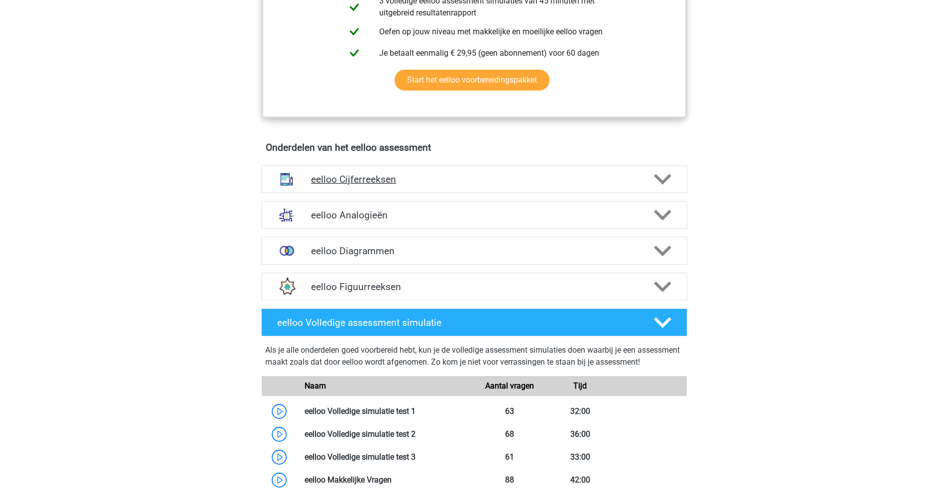
click at [382, 173] on div "eelloo Cijferreeksen" at bounding box center [474, 179] width 426 height 28
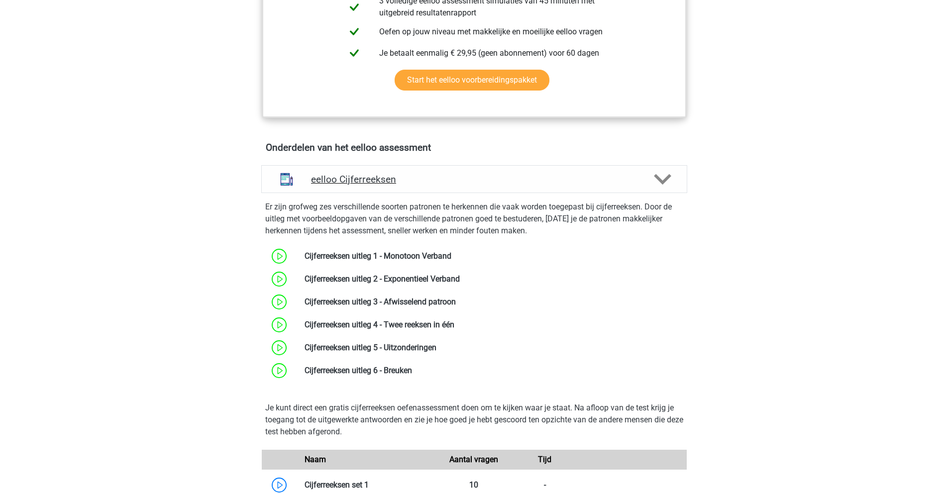
click at [380, 183] on h4 "eelloo Cijferreeksen" at bounding box center [474, 179] width 326 height 11
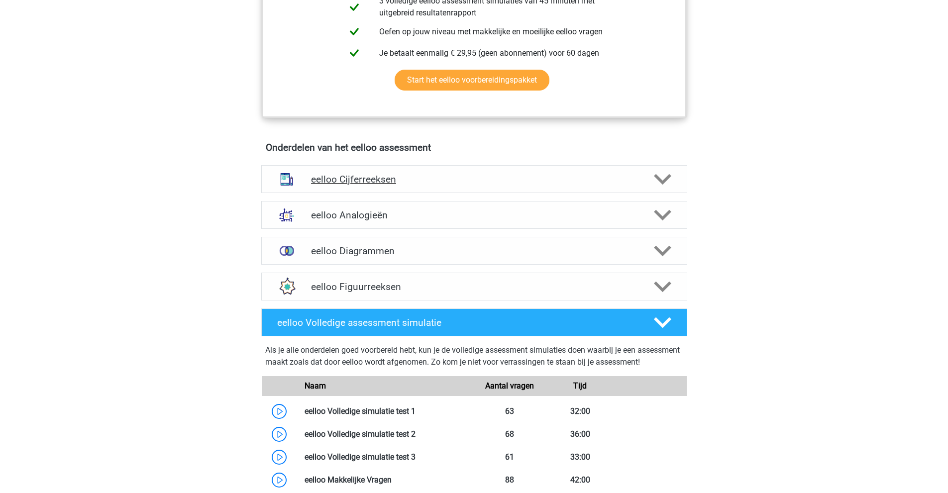
click at [382, 185] on h4 "eelloo Cijferreeksen" at bounding box center [474, 179] width 326 height 11
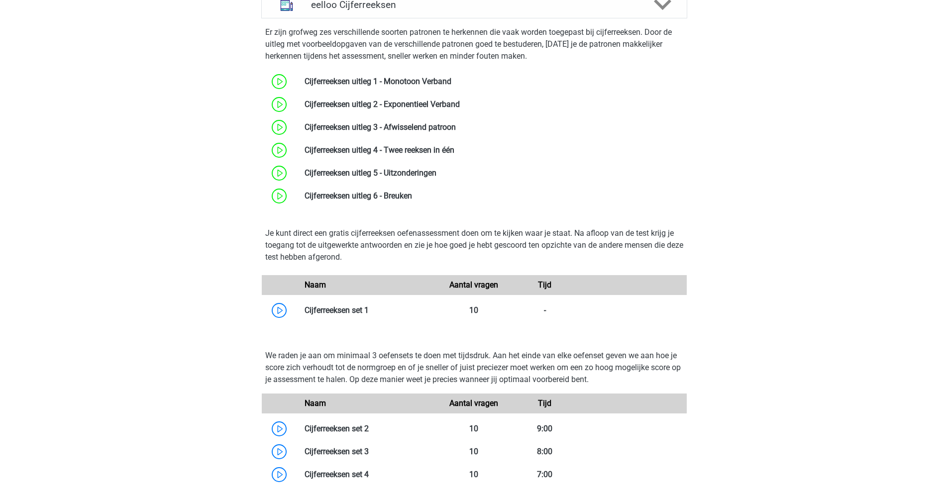
scroll to position [597, 0]
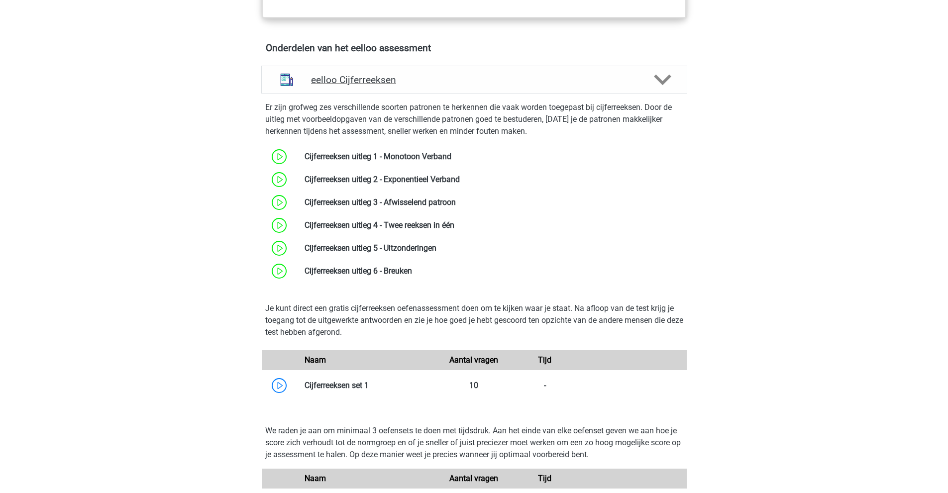
click at [386, 85] on h4 "eelloo Cijferreeksen" at bounding box center [474, 79] width 326 height 11
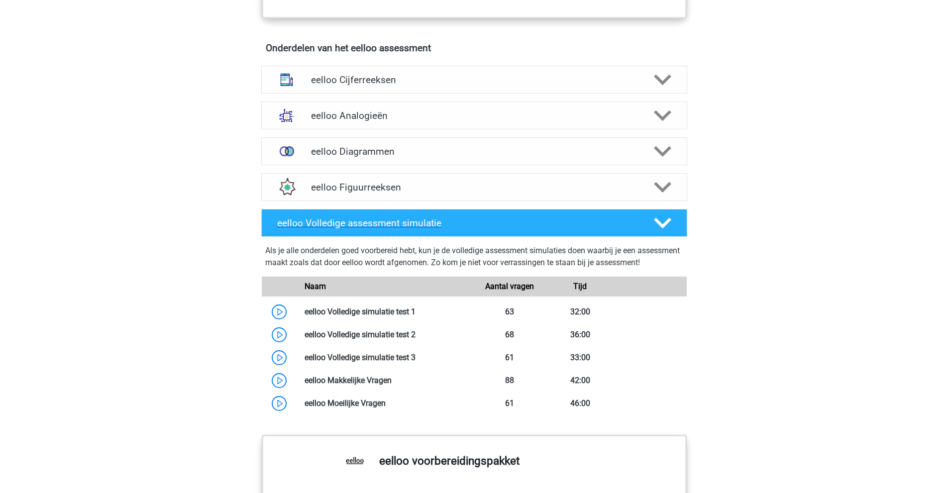
click at [418, 229] on h4 "eelloo Volledige assessment simulatie" at bounding box center [457, 222] width 360 height 11
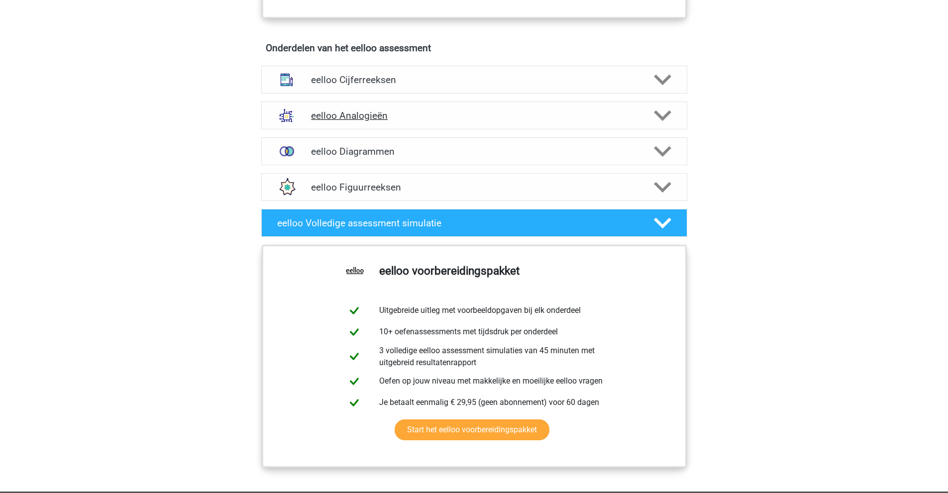
click at [365, 121] on h4 "eelloo Analogieën" at bounding box center [474, 115] width 326 height 11
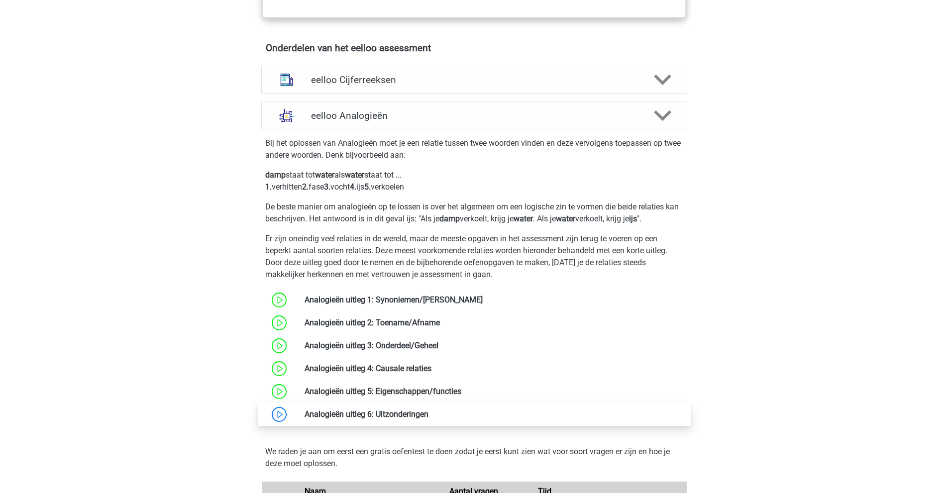
click at [429, 419] on link at bounding box center [429, 414] width 0 height 9
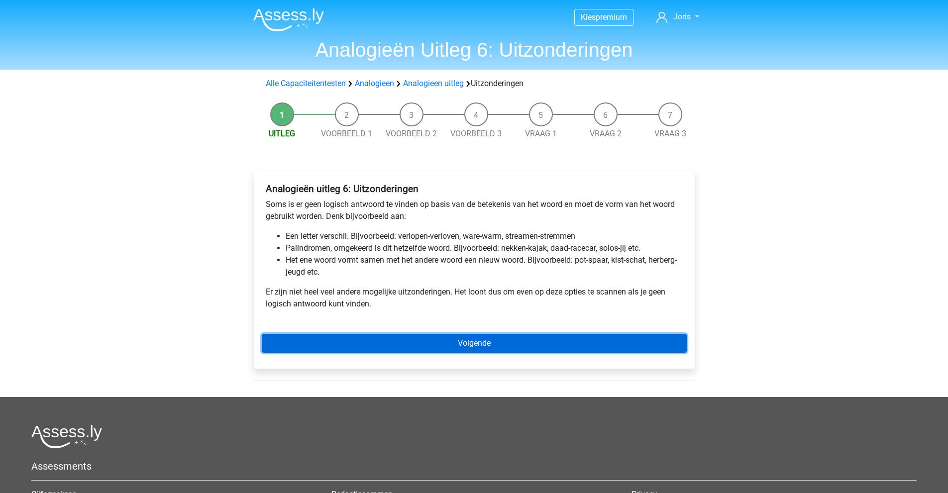
click at [359, 345] on link "Volgende" at bounding box center [474, 343] width 425 height 19
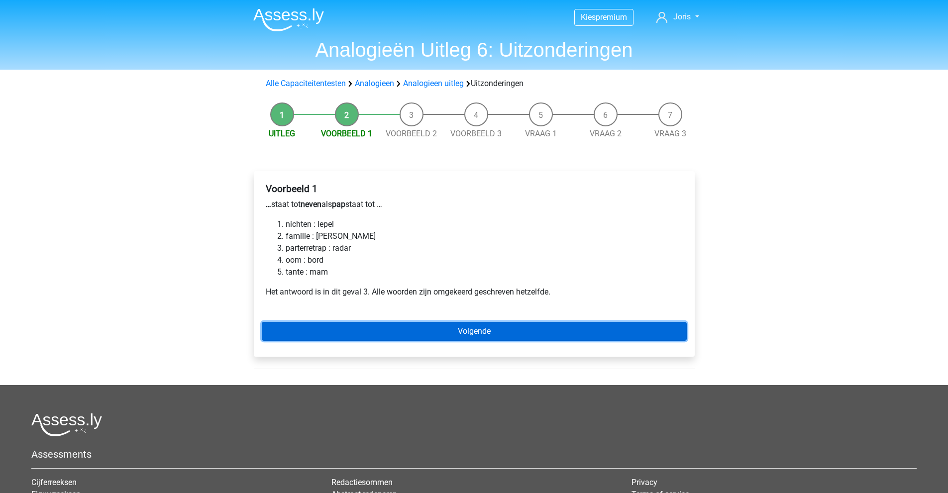
click at [335, 329] on link "Volgende" at bounding box center [474, 331] width 425 height 19
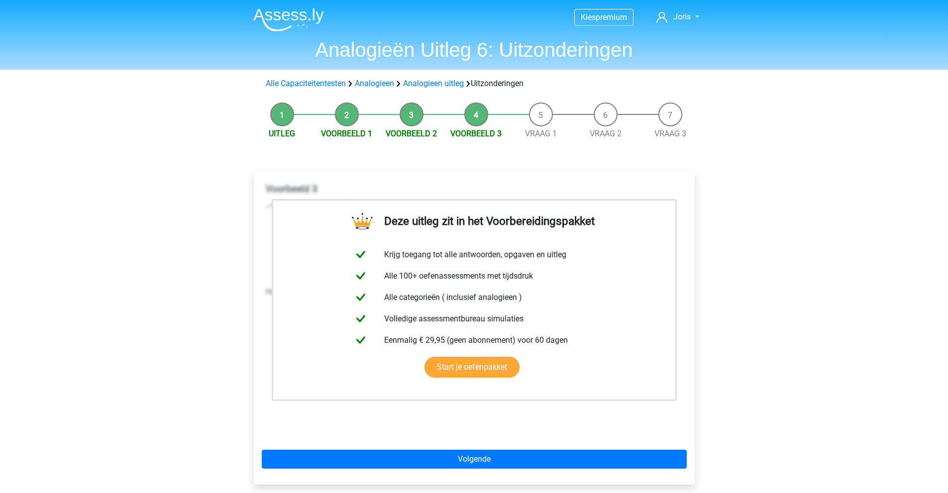
click at [425, 357] on link "Start je oefenpakket" at bounding box center [472, 367] width 95 height 21
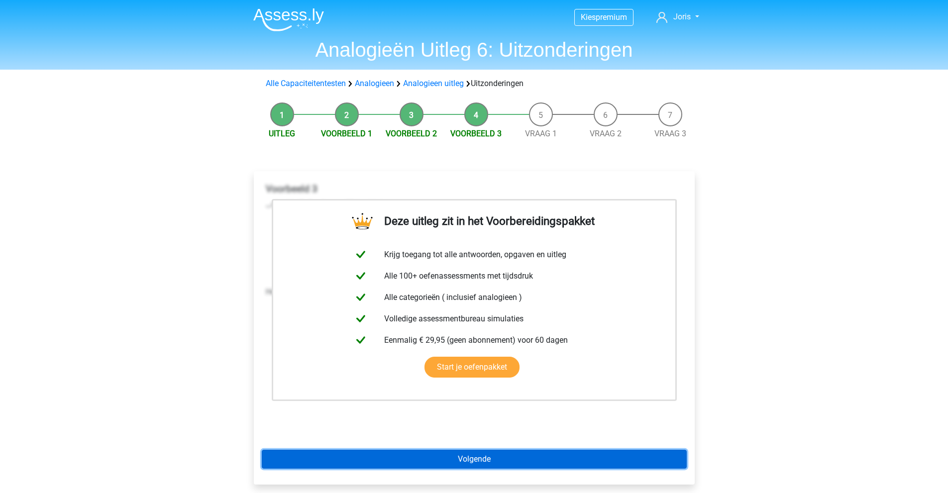
click at [430, 466] on link "Volgende" at bounding box center [474, 459] width 425 height 19
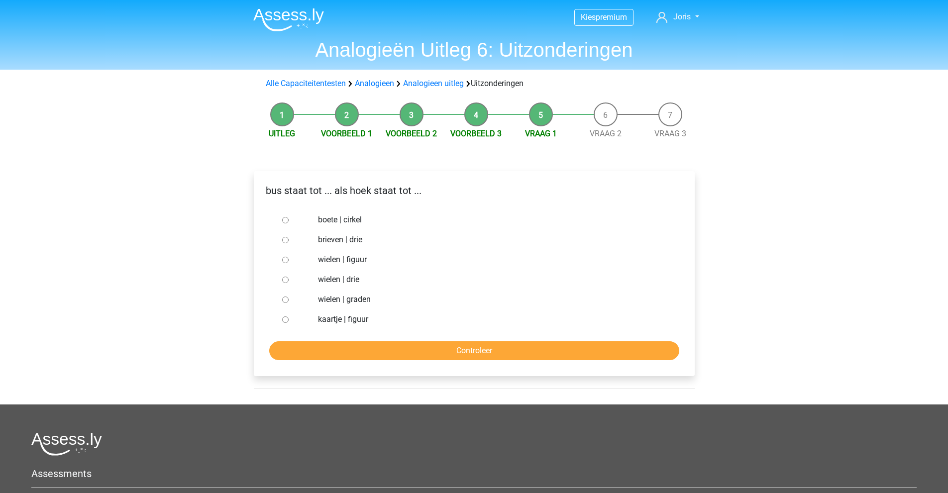
click at [331, 241] on label "brieven | drie" at bounding box center [490, 240] width 344 height 12
click at [289, 241] on input "brieven | drie" at bounding box center [285, 240] width 6 height 6
radio input "true"
click at [399, 346] on input "Controleer" at bounding box center [474, 350] width 410 height 19
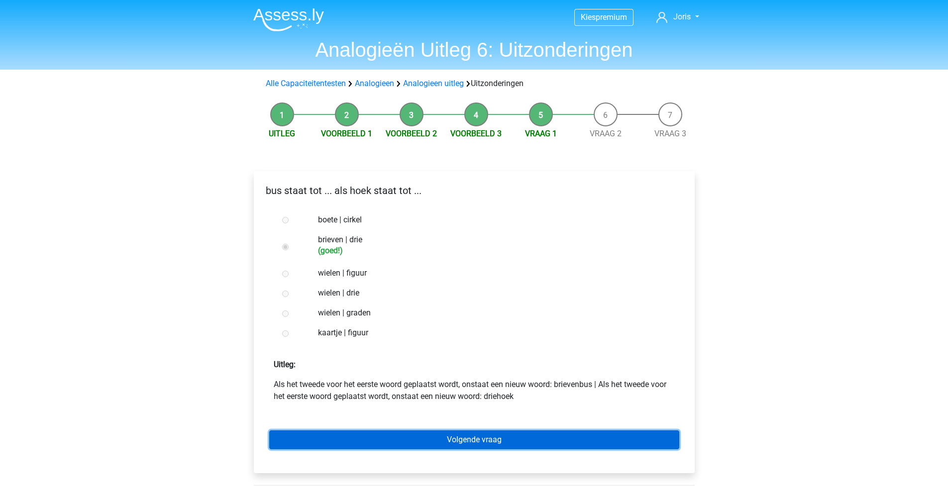
click at [397, 439] on link "Volgende vraag" at bounding box center [474, 440] width 410 height 19
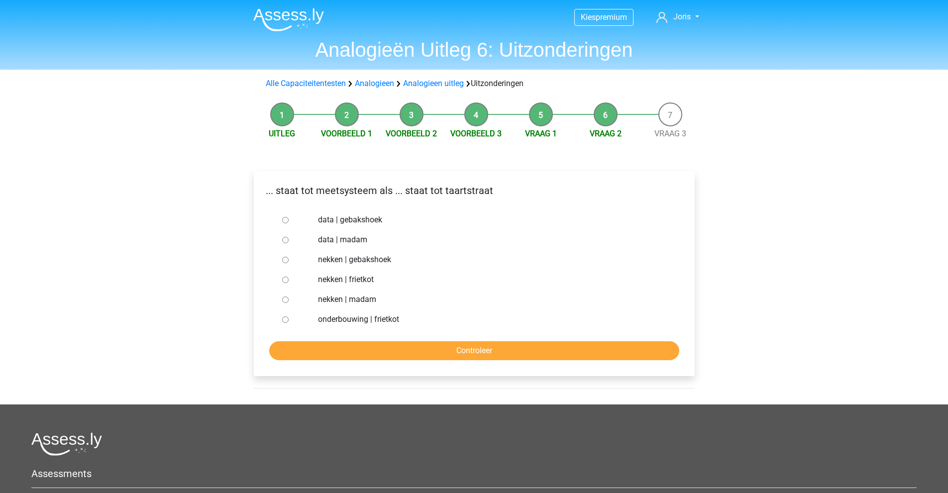
drag, startPoint x: 349, startPoint y: 259, endPoint x: 360, endPoint y: 276, distance: 19.7
click at [350, 259] on label "nekken | gebakshoek" at bounding box center [490, 260] width 344 height 12
click at [289, 259] on input "nekken | gebakshoek" at bounding box center [285, 260] width 6 height 6
radio input "true"
click at [365, 277] on label "nekken | frietkot" at bounding box center [490, 280] width 344 height 12
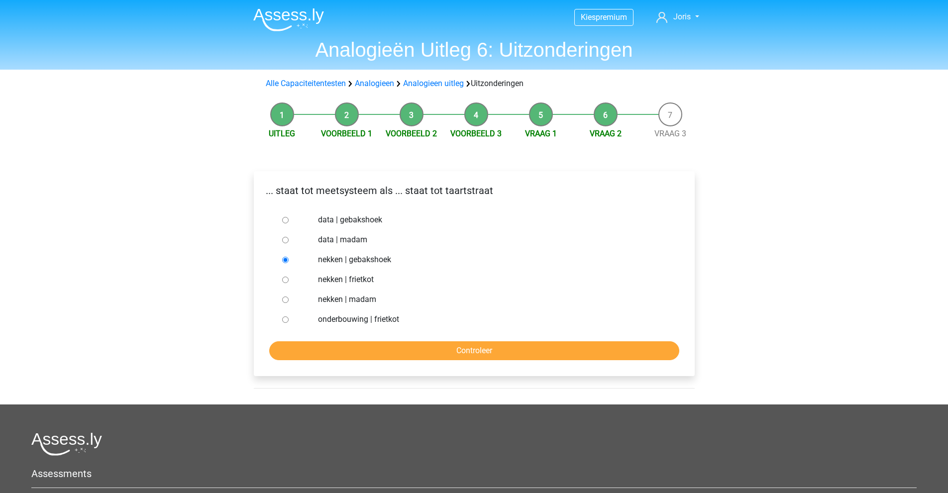
click at [289, 277] on input "nekken | frietkot" at bounding box center [285, 280] width 6 height 6
radio input "true"
click at [362, 302] on label "nekken | madam" at bounding box center [490, 300] width 344 height 12
click at [289, 302] on input "nekken | madam" at bounding box center [285, 300] width 6 height 6
radio input "true"
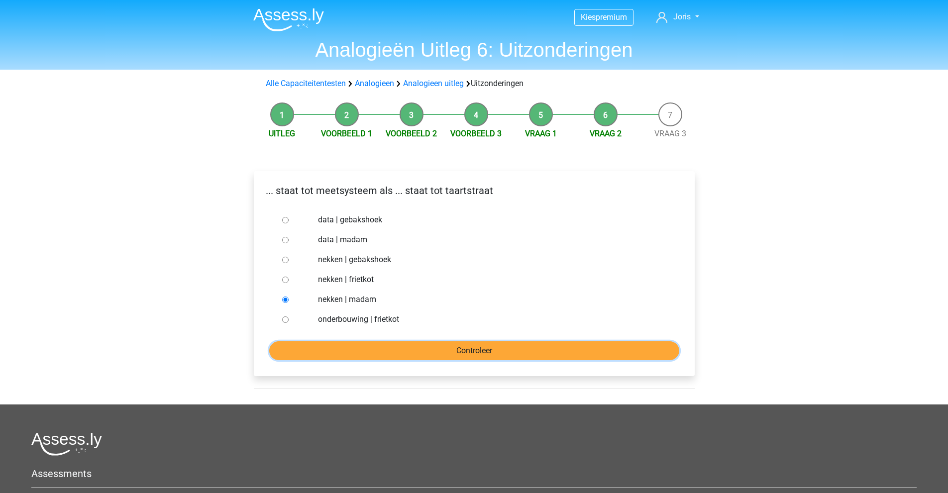
click at [375, 350] on input "Controleer" at bounding box center [474, 350] width 410 height 19
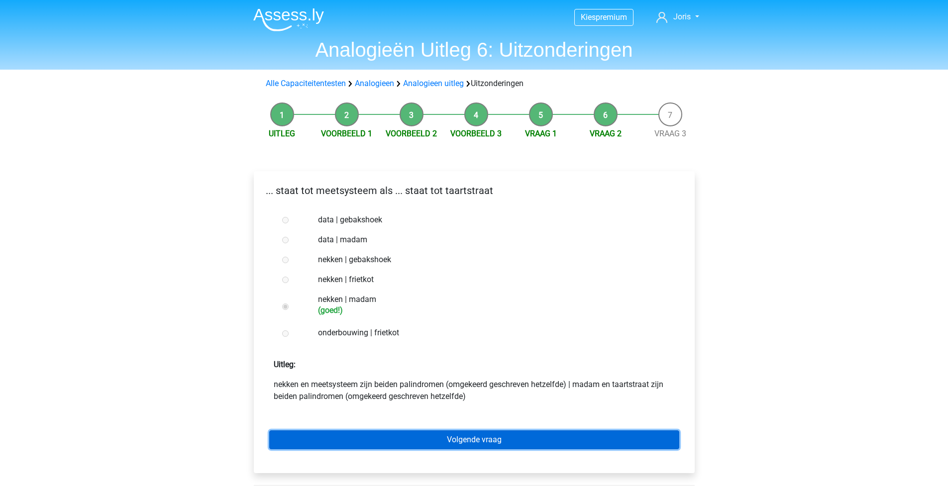
click at [389, 432] on link "Volgende vraag" at bounding box center [474, 440] width 410 height 19
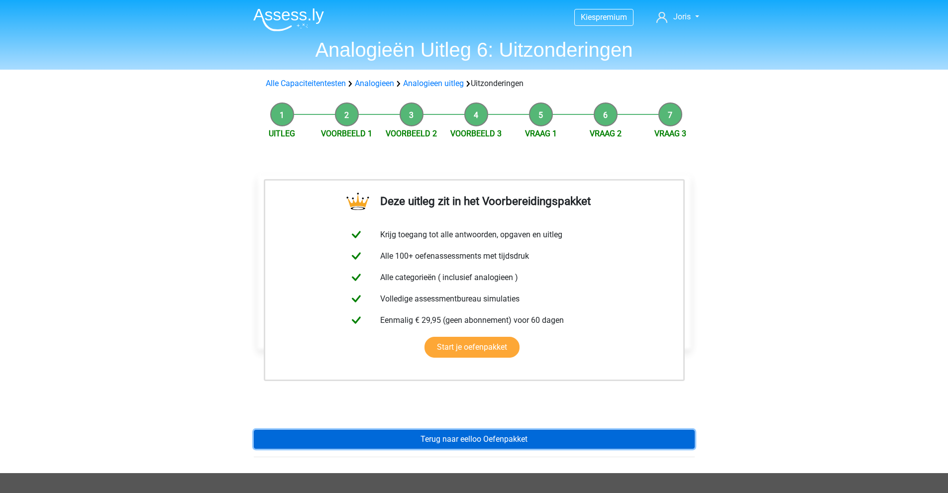
click at [406, 436] on link "Terug naar eelloo Oefenpakket" at bounding box center [474, 439] width 441 height 19
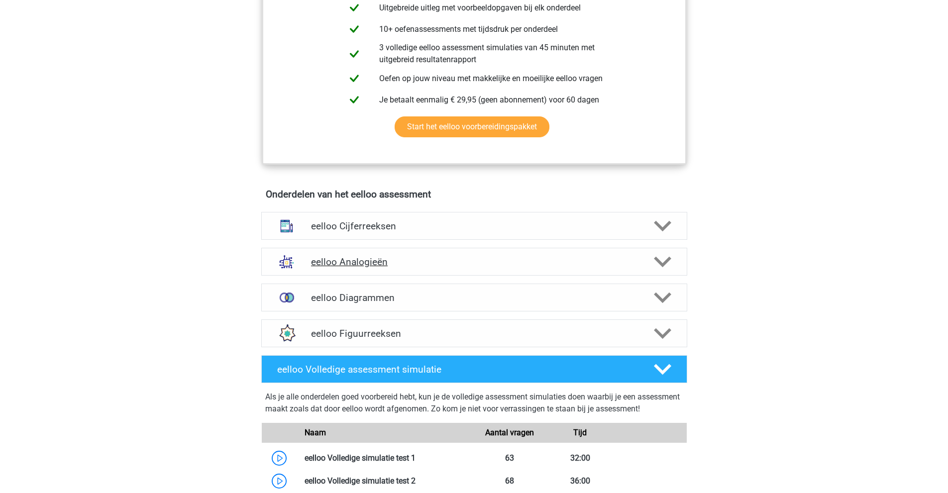
scroll to position [448, 0]
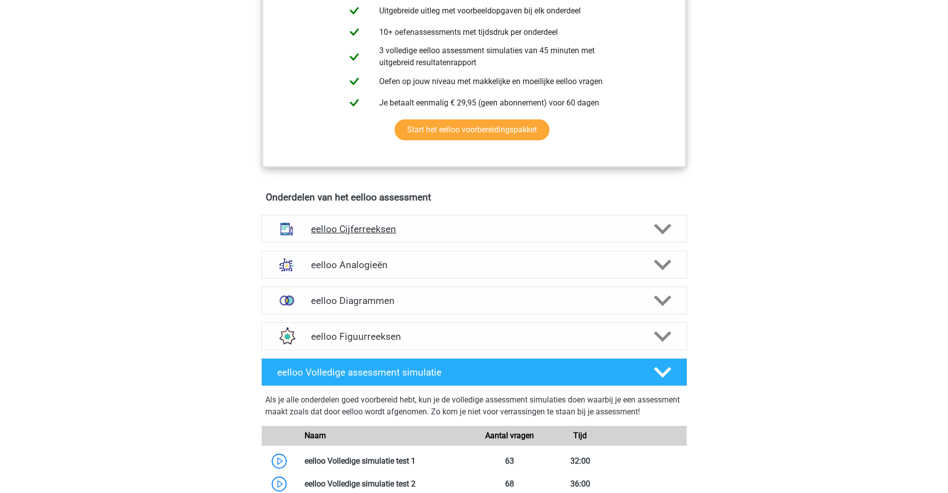
click at [406, 231] on h4 "eelloo Cijferreeksen" at bounding box center [474, 228] width 326 height 11
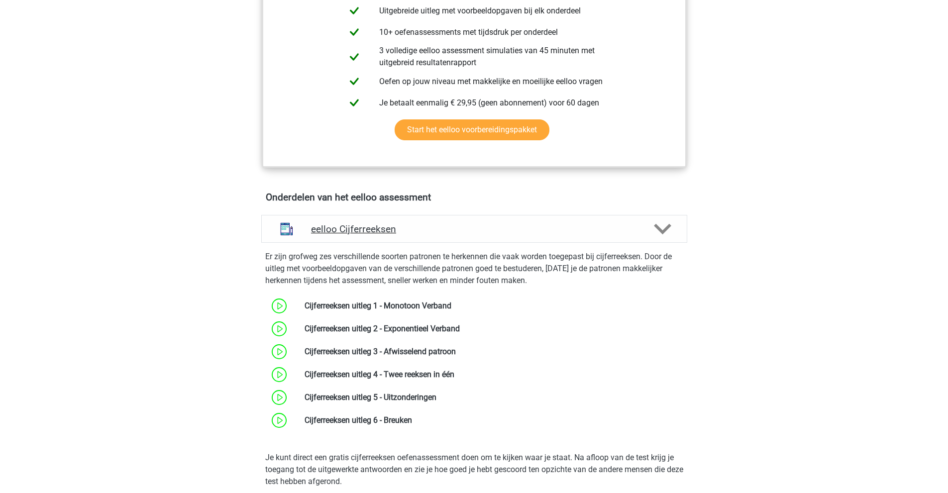
click at [368, 242] on div "eelloo Cijferreeksen" at bounding box center [474, 229] width 426 height 28
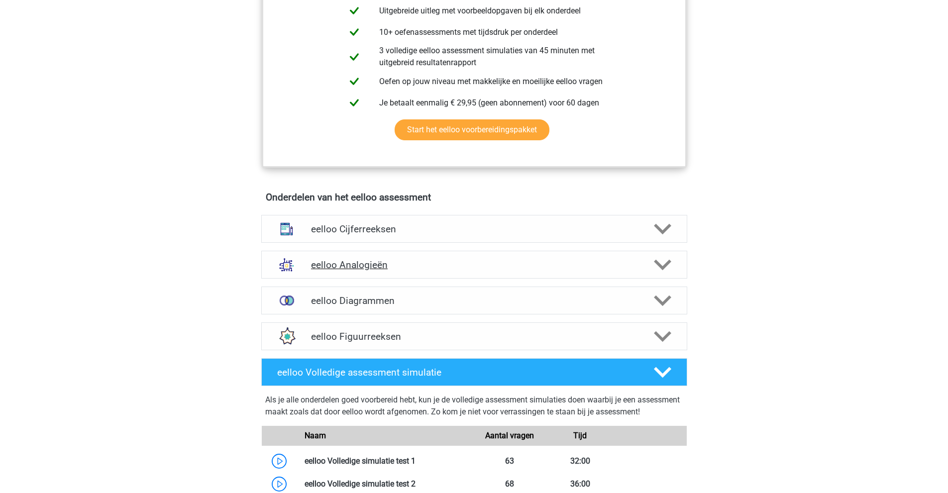
click at [385, 268] on h4 "eelloo Analogieën" at bounding box center [474, 264] width 326 height 11
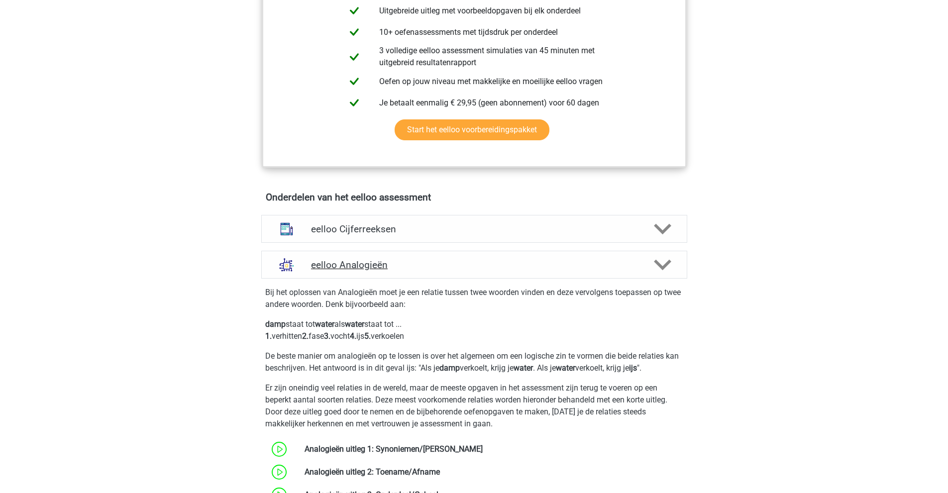
click at [384, 270] on h4 "eelloo Analogieën" at bounding box center [474, 264] width 326 height 11
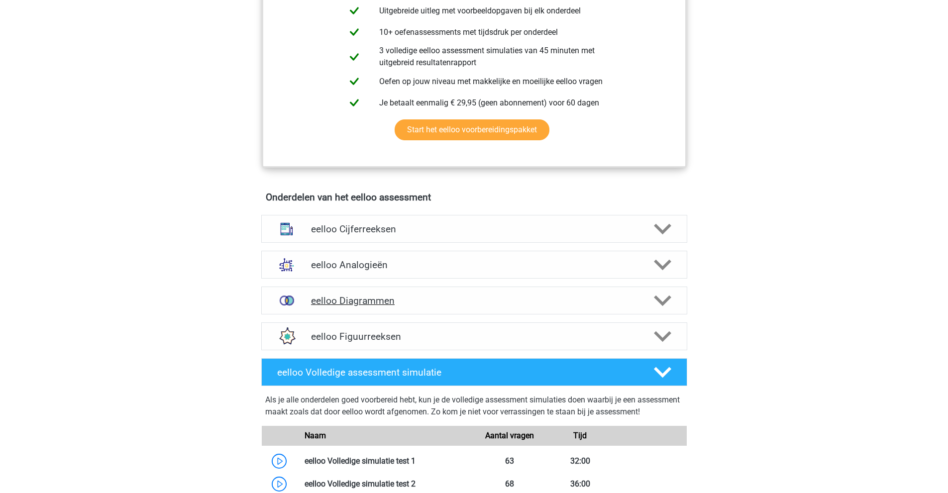
click at [375, 315] on div "eelloo Diagrammen" at bounding box center [474, 301] width 426 height 28
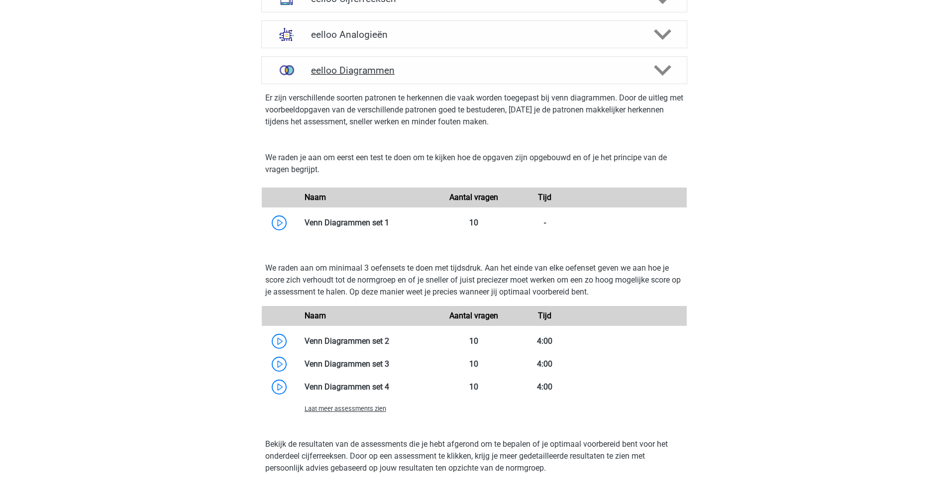
scroll to position [647, 0]
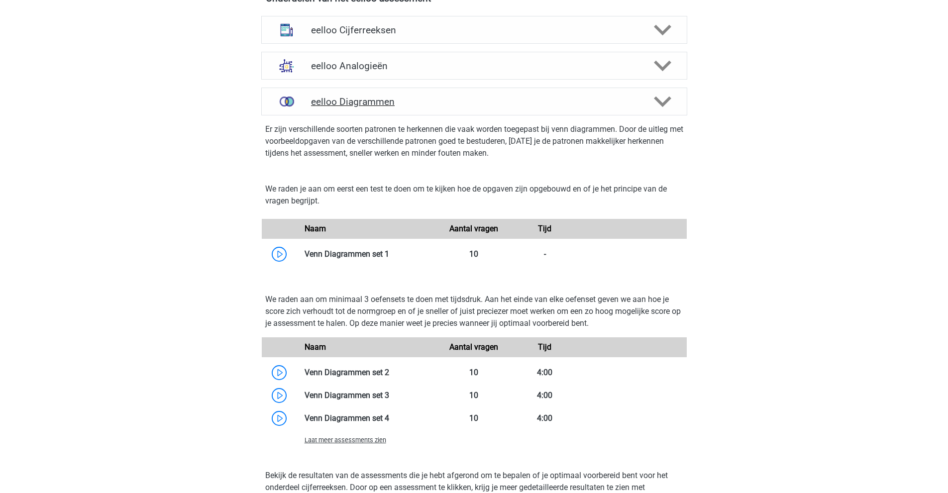
click at [363, 115] on div "eelloo Diagrammen" at bounding box center [474, 102] width 426 height 28
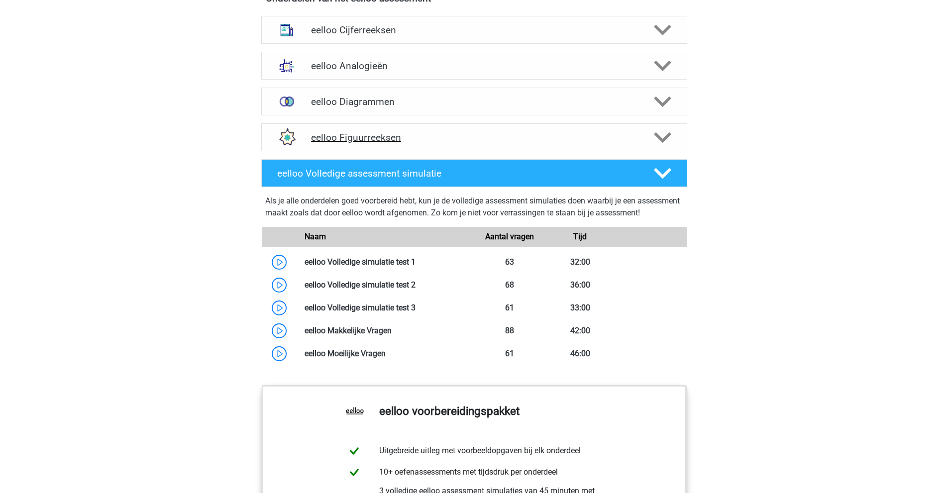
click at [366, 136] on div "eelloo Figuurreeksen" at bounding box center [474, 137] width 426 height 28
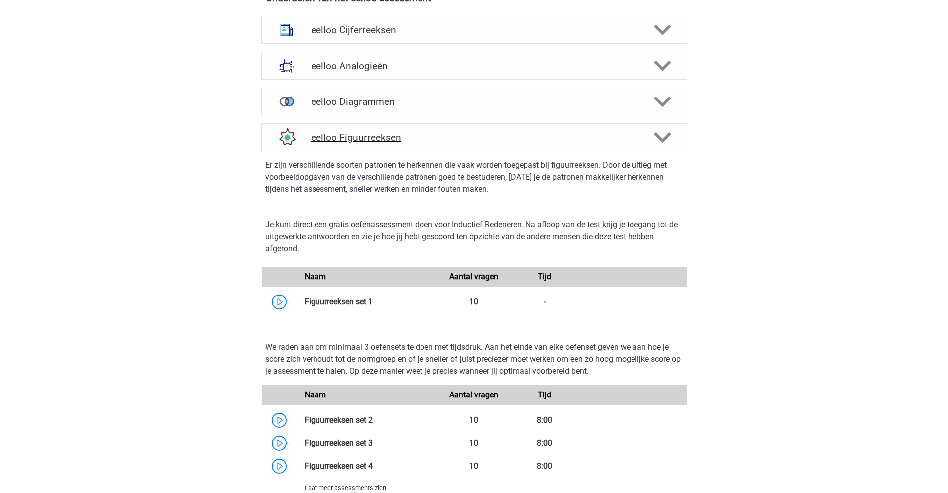
click at [356, 141] on h4 "eelloo Figuurreeksen" at bounding box center [474, 137] width 326 height 11
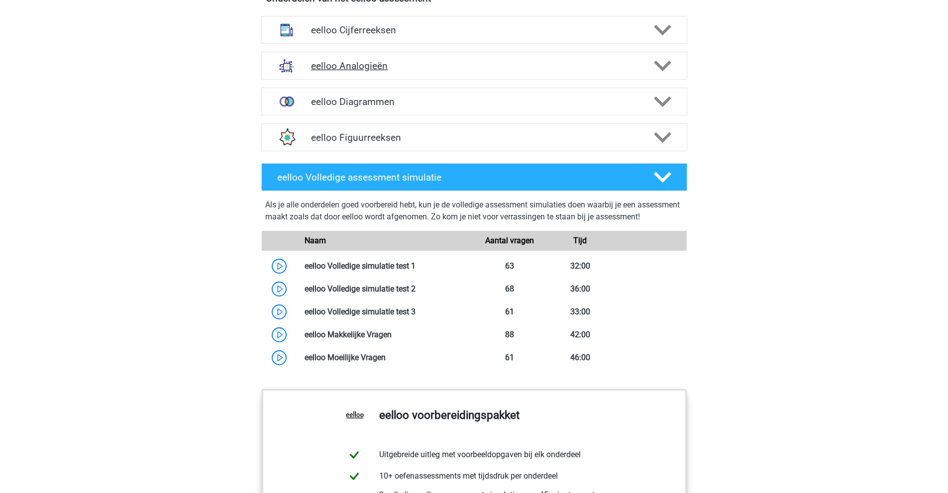
click at [347, 71] on h4 "eelloo Analogieën" at bounding box center [474, 65] width 326 height 11
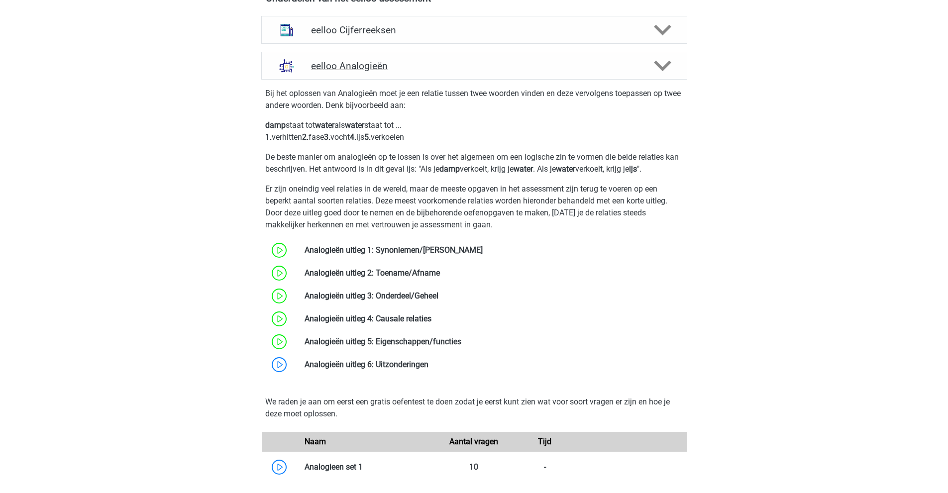
click at [346, 71] on h4 "eelloo Analogieën" at bounding box center [474, 65] width 326 height 11
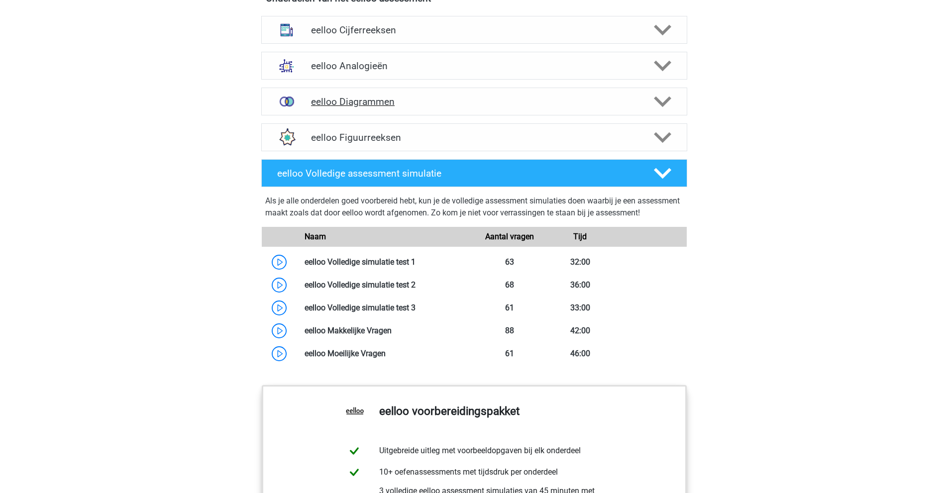
click at [340, 102] on div "eelloo Diagrammen" at bounding box center [474, 102] width 426 height 28
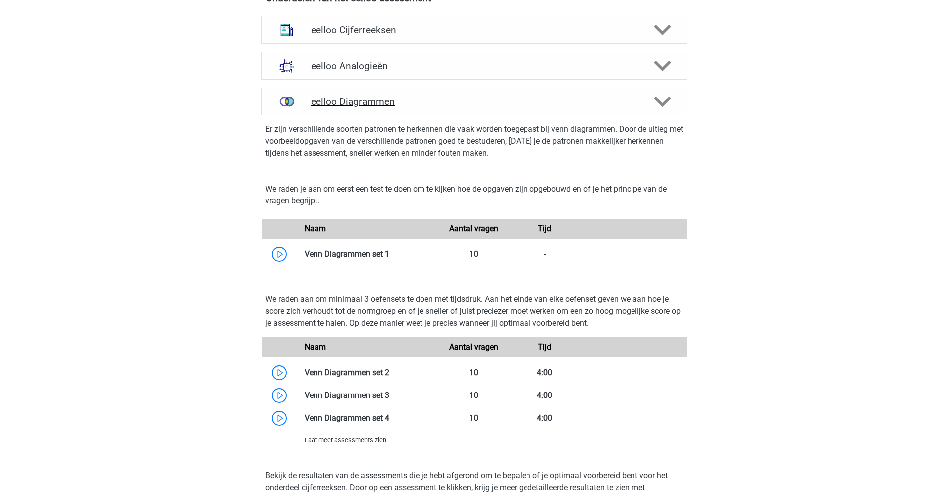
click at [340, 102] on div "eelloo Diagrammen" at bounding box center [474, 102] width 426 height 28
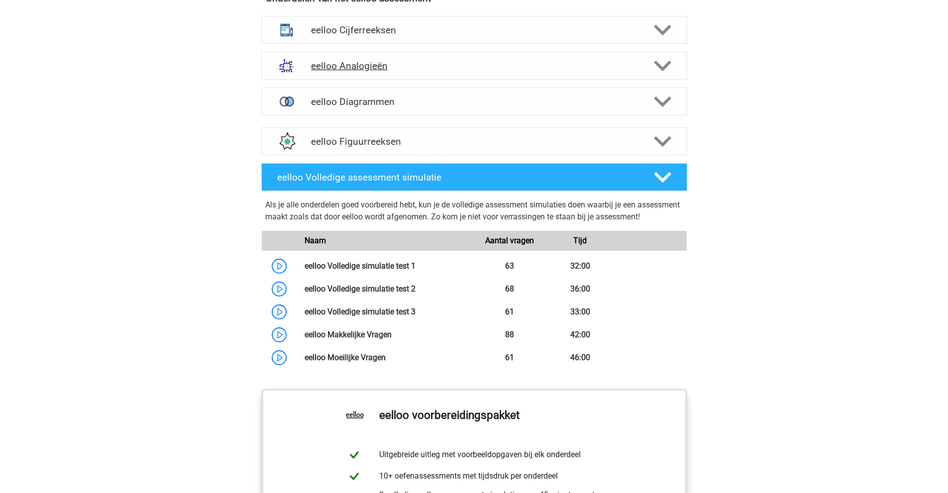
click at [340, 80] on div "eelloo Analogieën" at bounding box center [474, 66] width 426 height 28
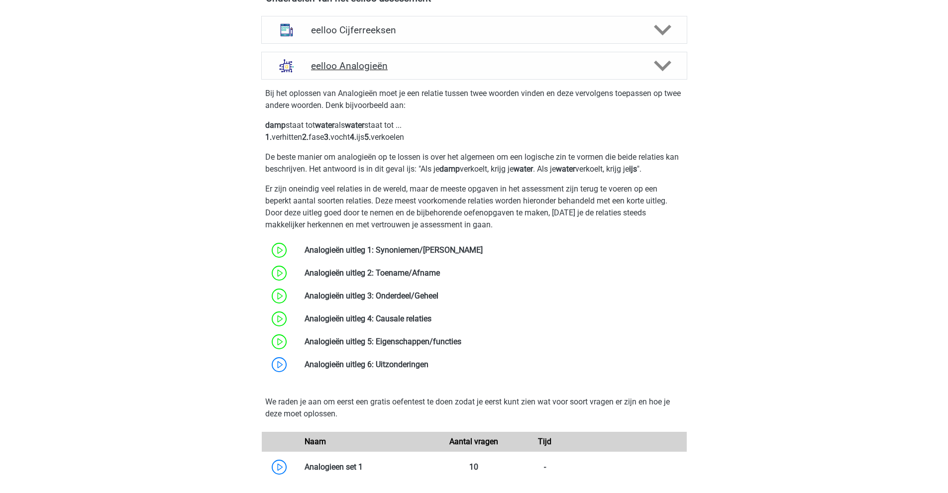
click at [340, 80] on div "eelloo Analogieën" at bounding box center [474, 66] width 426 height 28
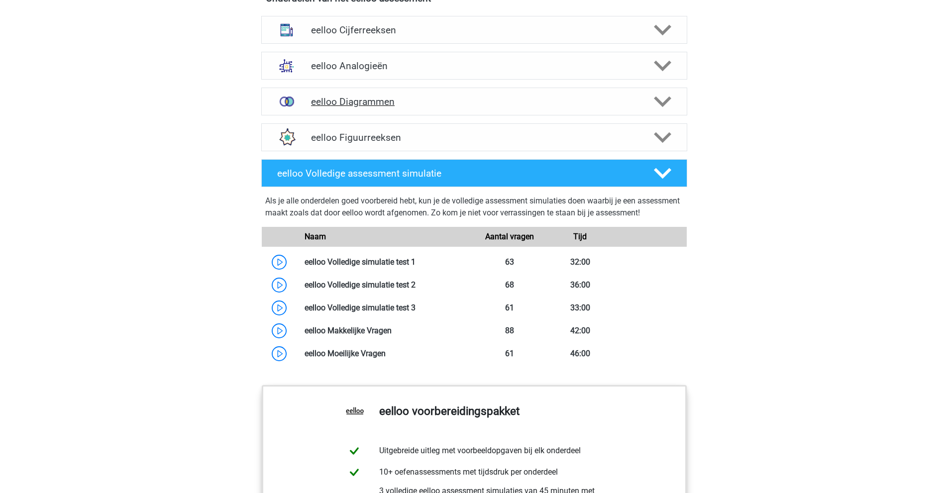
click at [346, 108] on h4 "eelloo Diagrammen" at bounding box center [474, 101] width 326 height 11
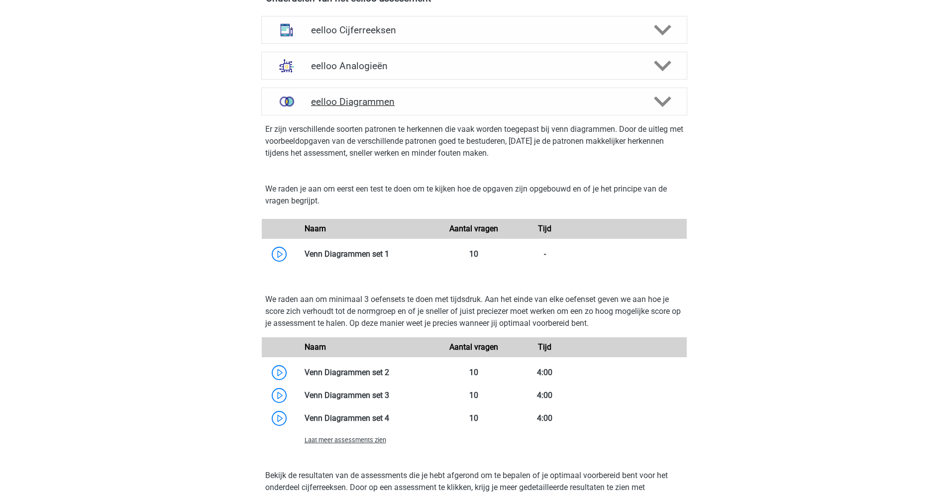
click at [346, 108] on h4 "eelloo Diagrammen" at bounding box center [474, 101] width 326 height 11
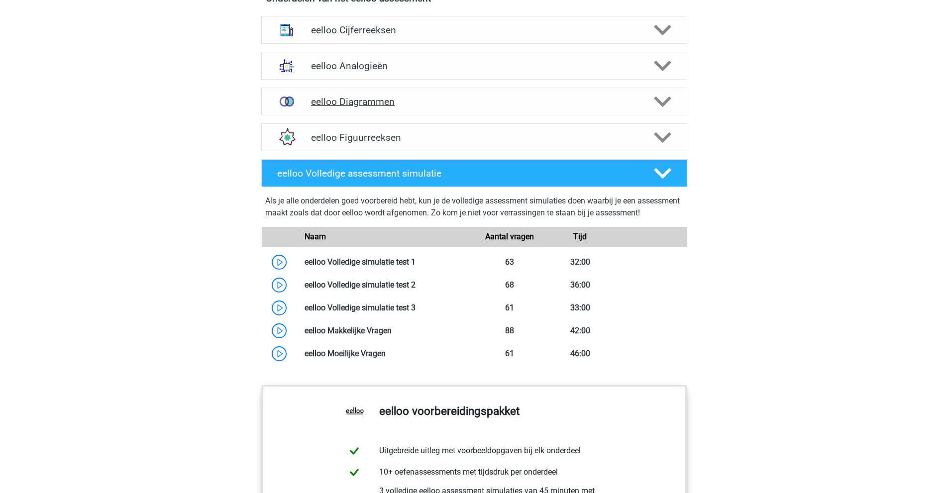
click at [370, 115] on div "eelloo Diagrammen" at bounding box center [474, 102] width 426 height 28
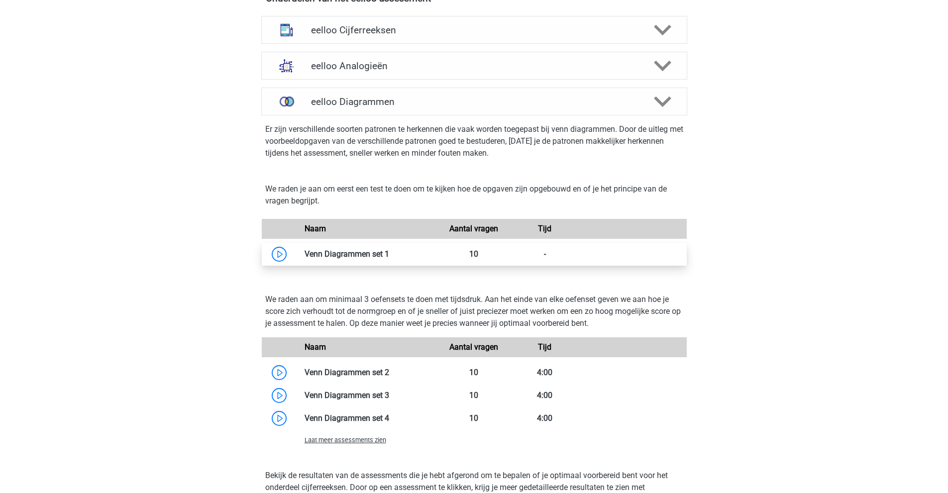
click at [389, 259] on link at bounding box center [389, 253] width 0 height 9
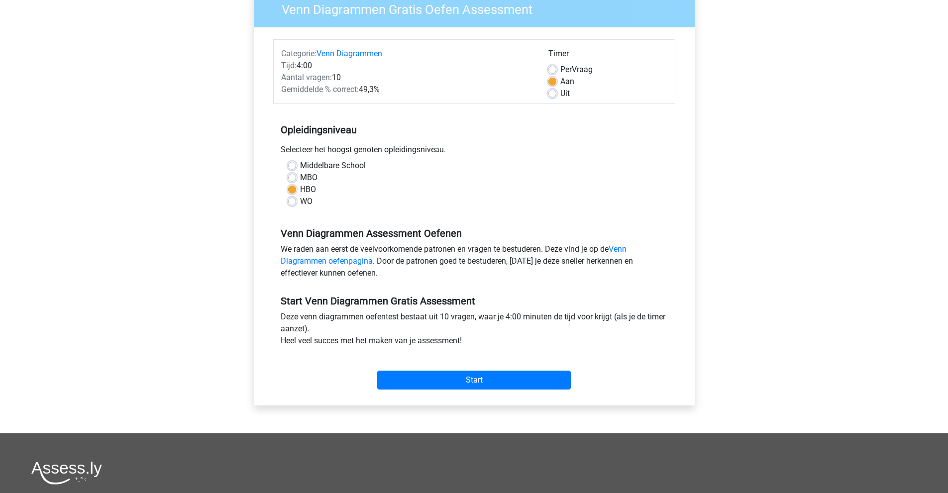
scroll to position [100, 0]
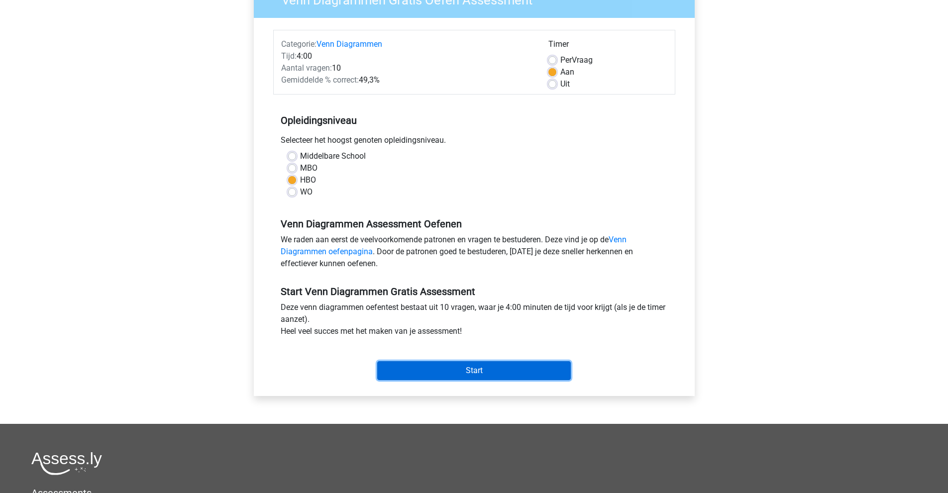
click at [456, 366] on input "Start" at bounding box center [474, 370] width 194 height 19
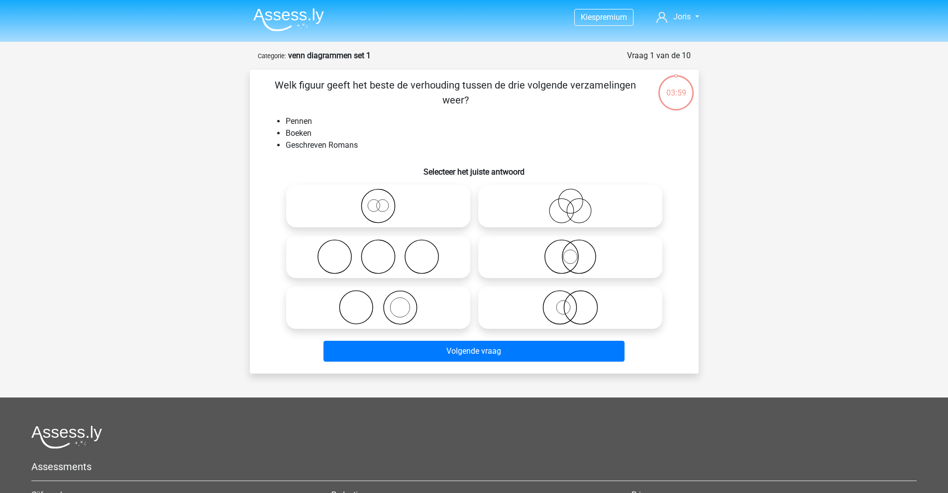
click at [552, 143] on li "Geschreven Romans" at bounding box center [484, 145] width 397 height 12
click at [576, 114] on div "Welk figuur geeft het beste de verhouding tussen de drie volgende verzamelingen…" at bounding box center [474, 222] width 441 height 288
click at [369, 120] on li "Pennen" at bounding box center [484, 121] width 397 height 12
click at [360, 115] on li "Pennen" at bounding box center [484, 121] width 397 height 12
click at [571, 263] on icon at bounding box center [570, 256] width 176 height 35
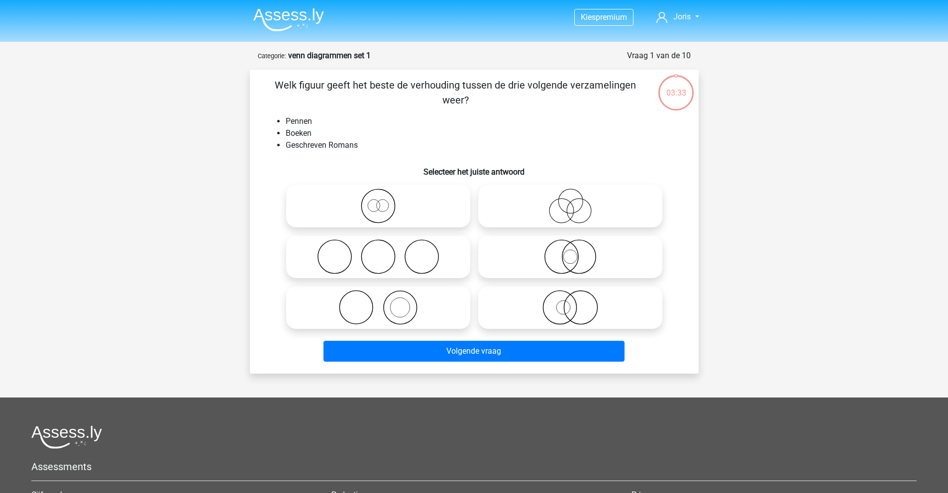
click at [571, 252] on input "radio" at bounding box center [573, 248] width 6 height 6
radio input "true"
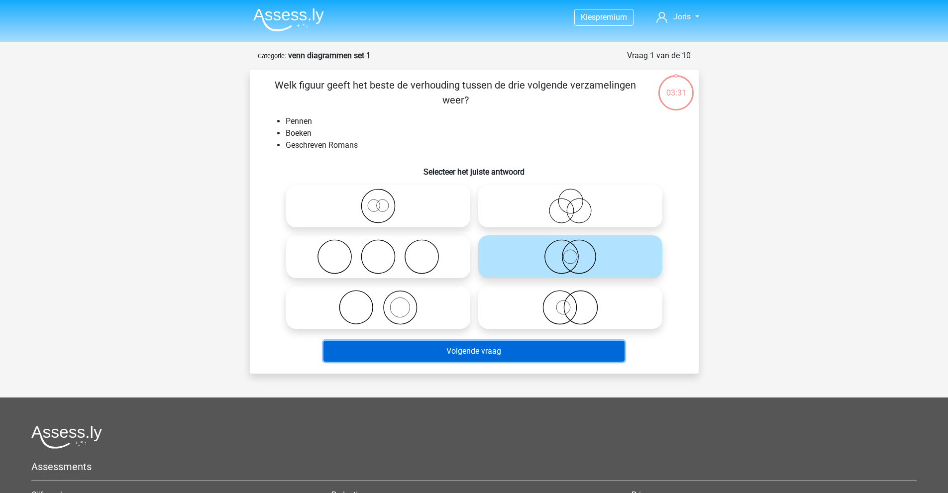
click at [553, 357] on button "Volgende vraag" at bounding box center [474, 351] width 301 height 21
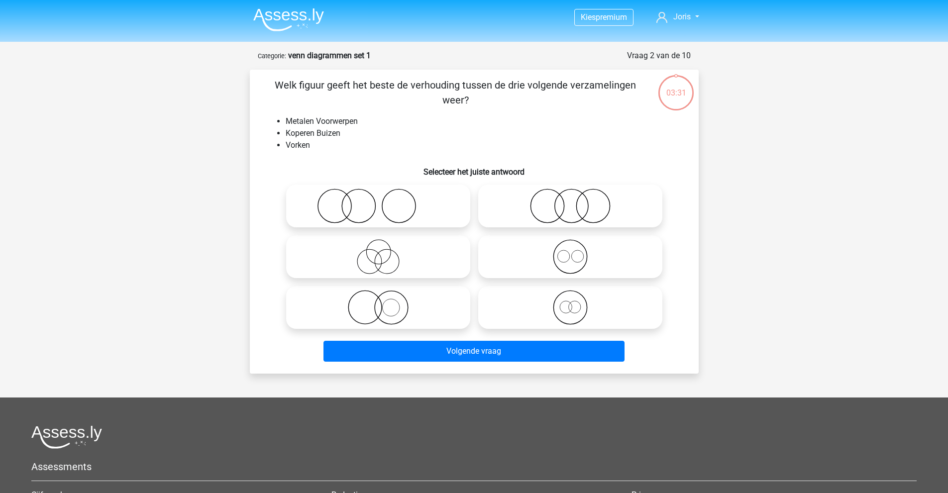
scroll to position [50, 0]
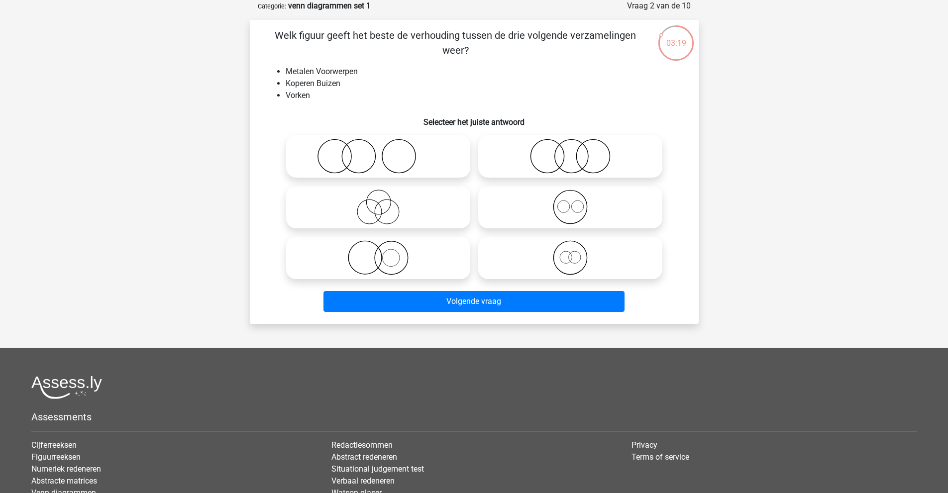
click at [564, 206] on icon at bounding box center [570, 207] width 176 height 35
click at [570, 202] on input "radio" at bounding box center [573, 199] width 6 height 6
radio input "true"
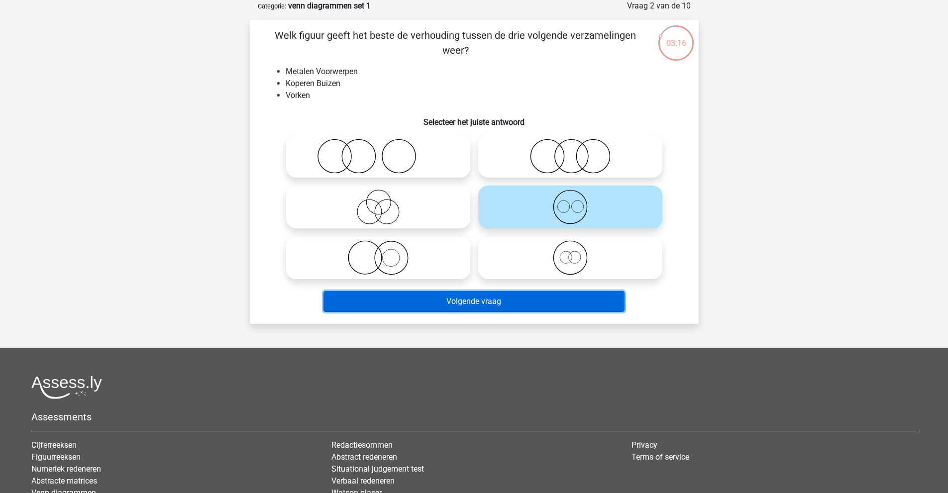
click at [564, 300] on button "Volgende vraag" at bounding box center [474, 301] width 301 height 21
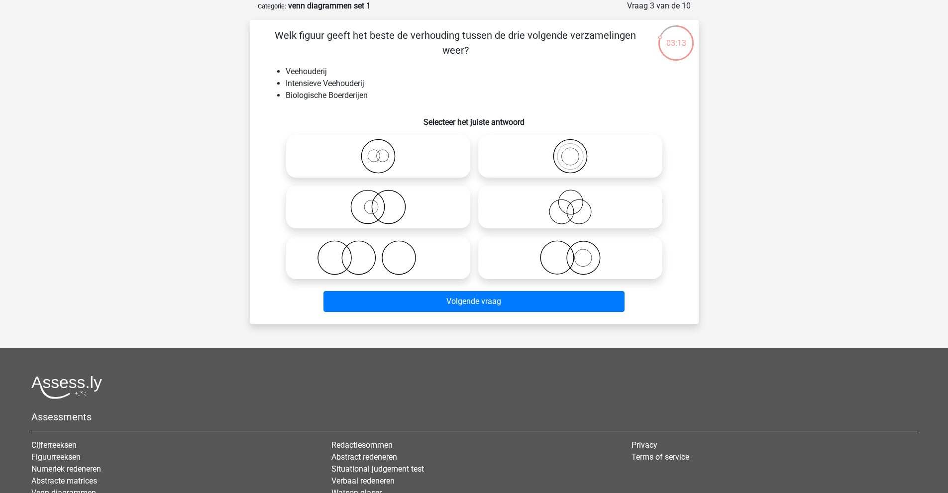
click at [350, 65] on div "Welk figuur geeft het beste de verhouding tussen de drie volgende verzamelingen…" at bounding box center [474, 172] width 441 height 288
click at [593, 257] on icon at bounding box center [570, 257] width 176 height 35
click at [577, 253] on input "radio" at bounding box center [573, 249] width 6 height 6
radio input "true"
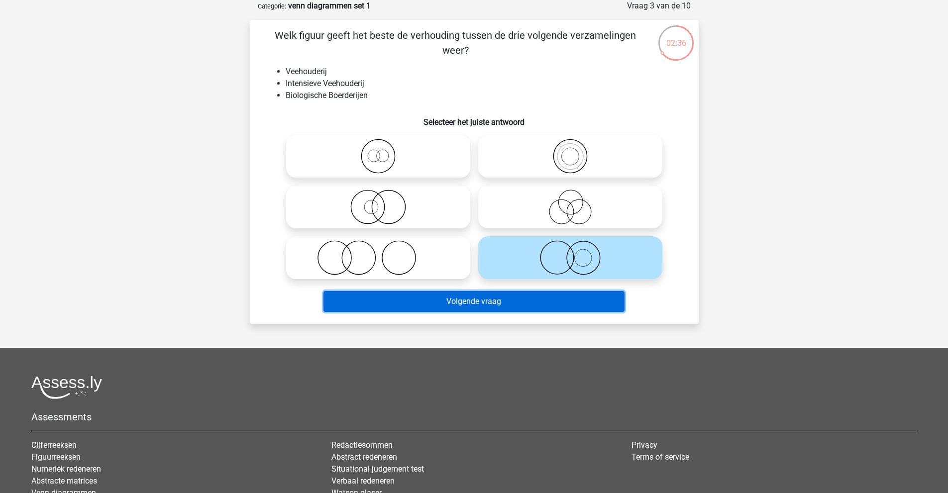
click at [552, 301] on button "Volgende vraag" at bounding box center [474, 301] width 301 height 21
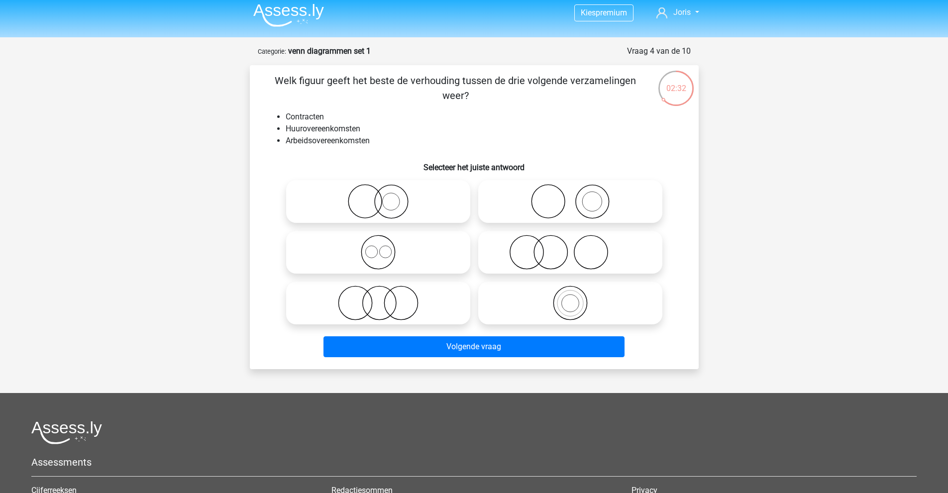
scroll to position [0, 0]
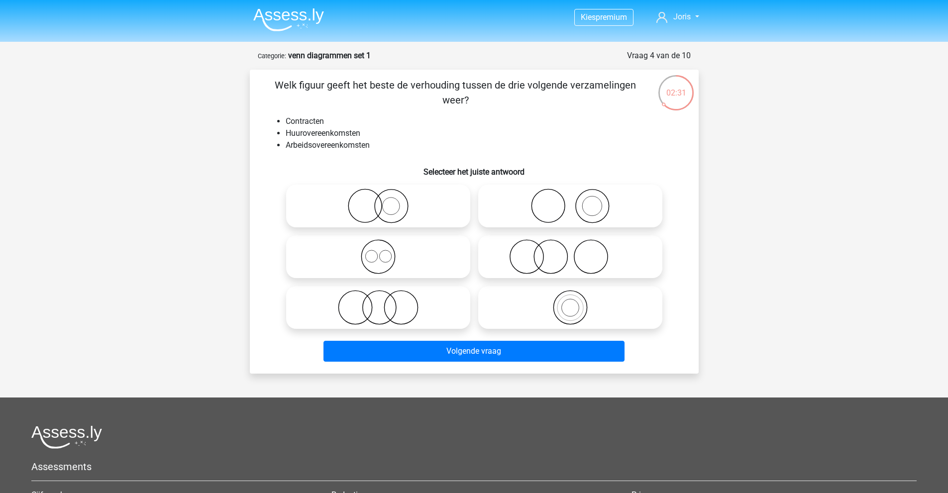
click at [372, 104] on p "Welk figuur geeft het beste de verhouding tussen de drie volgende verzamelingen…" at bounding box center [456, 93] width 380 height 30
click at [387, 259] on icon at bounding box center [378, 256] width 176 height 35
click at [385, 252] on input "radio" at bounding box center [381, 248] width 6 height 6
radio input "true"
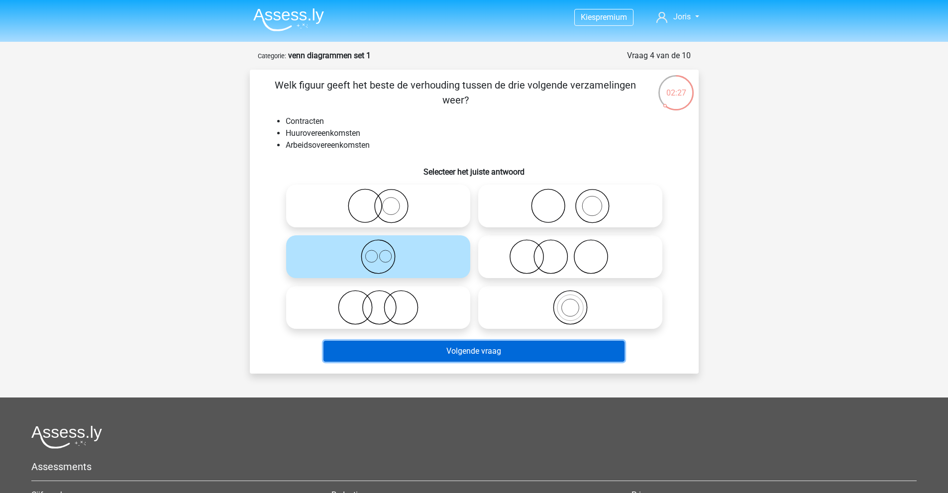
click at [441, 348] on button "Volgende vraag" at bounding box center [474, 351] width 301 height 21
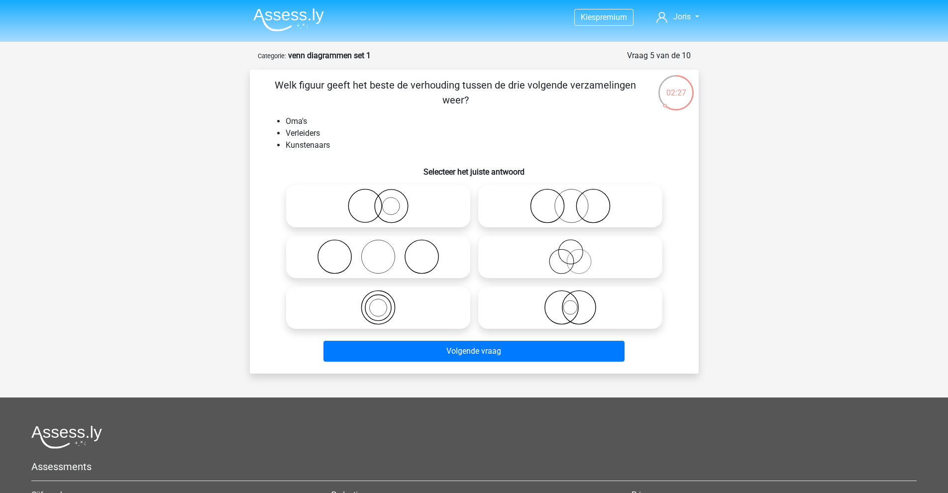
scroll to position [50, 0]
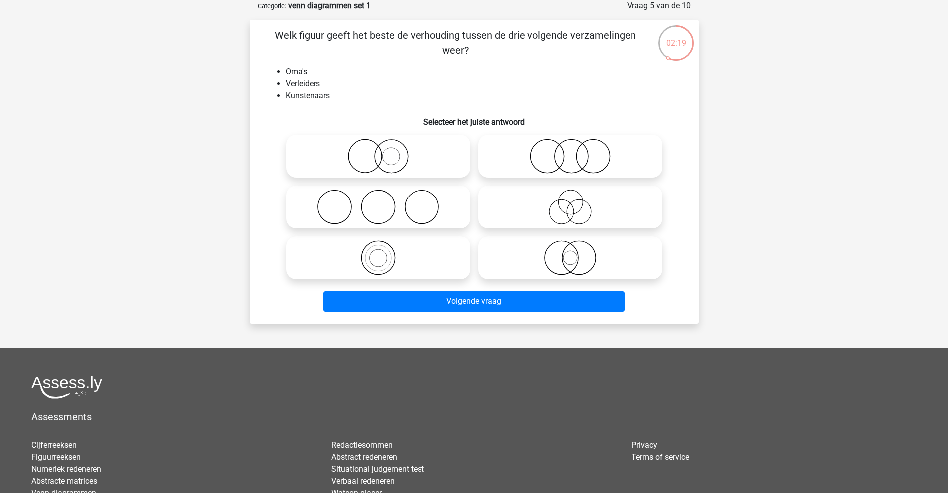
click at [366, 208] on icon at bounding box center [378, 207] width 176 height 35
click at [378, 202] on input "radio" at bounding box center [381, 199] width 6 height 6
radio input "true"
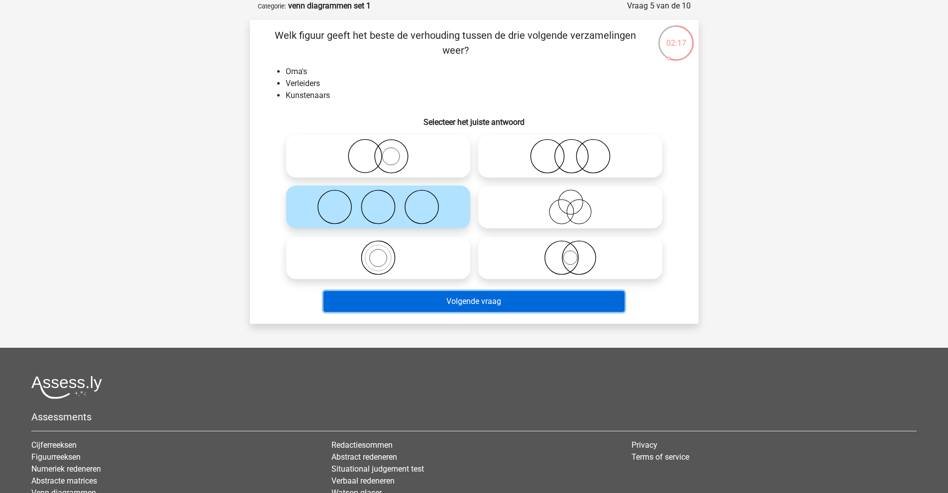
click at [431, 302] on button "Volgende vraag" at bounding box center [474, 301] width 301 height 21
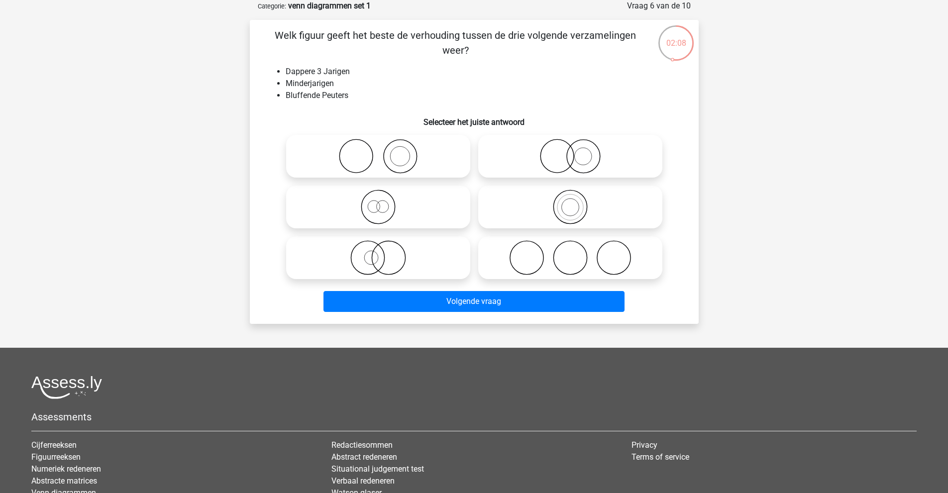
click at [587, 205] on icon at bounding box center [570, 207] width 176 height 35
click at [577, 202] on input "radio" at bounding box center [573, 199] width 6 height 6
radio input "true"
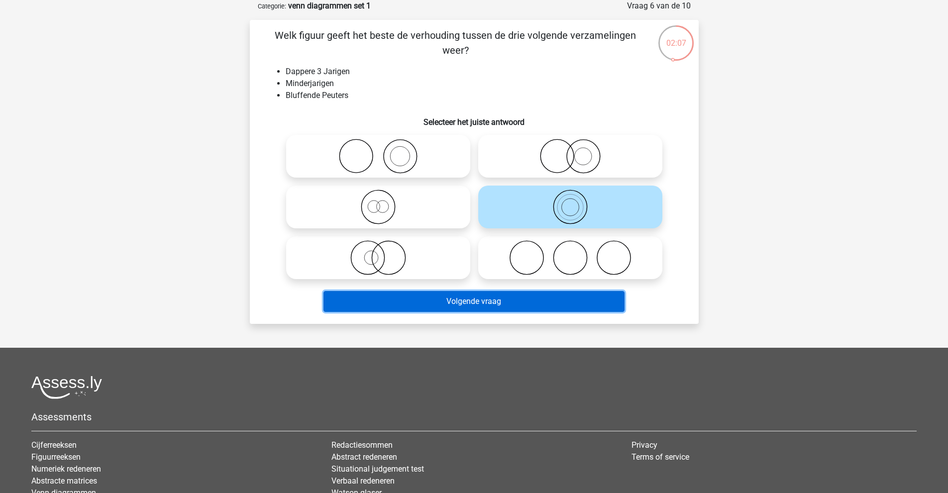
click at [570, 300] on button "Volgende vraag" at bounding box center [474, 301] width 301 height 21
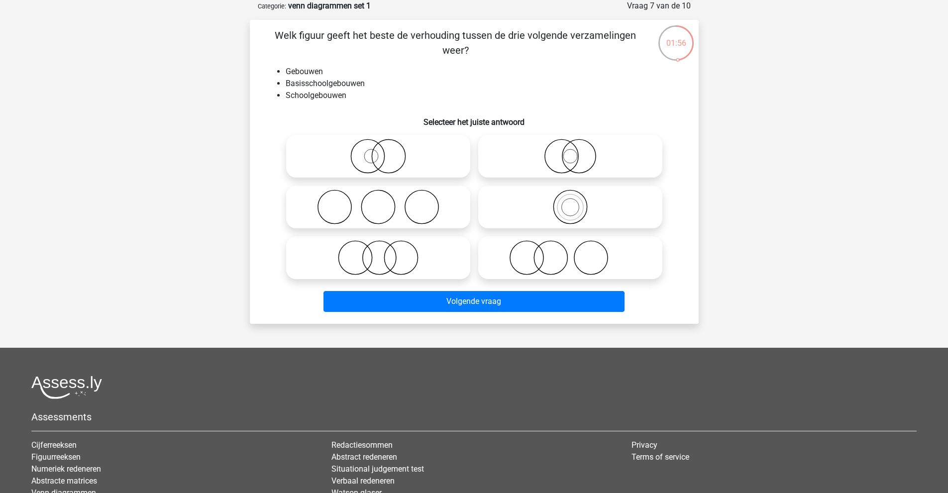
click at [590, 145] on icon at bounding box center [570, 156] width 176 height 35
click at [577, 145] on input "radio" at bounding box center [573, 148] width 6 height 6
radio input "true"
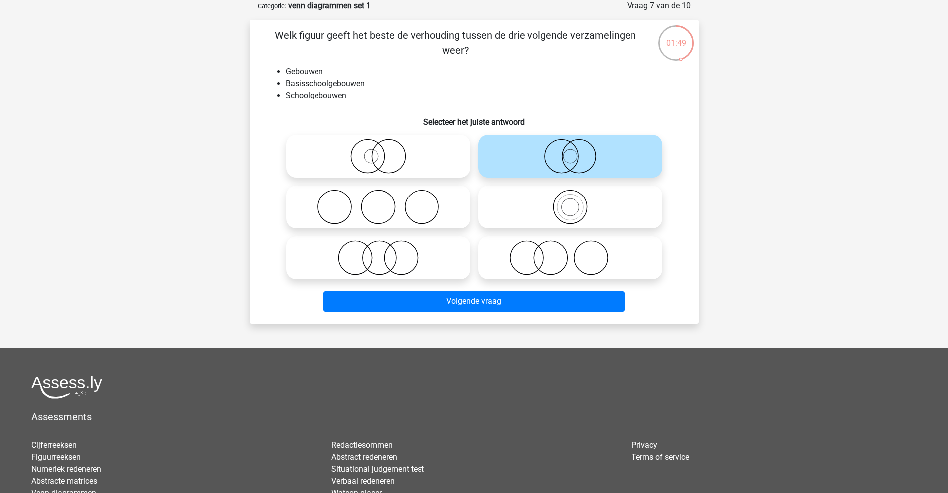
click at [392, 164] on icon at bounding box center [378, 156] width 176 height 35
click at [385, 151] on input "radio" at bounding box center [381, 148] width 6 height 6
radio input "true"
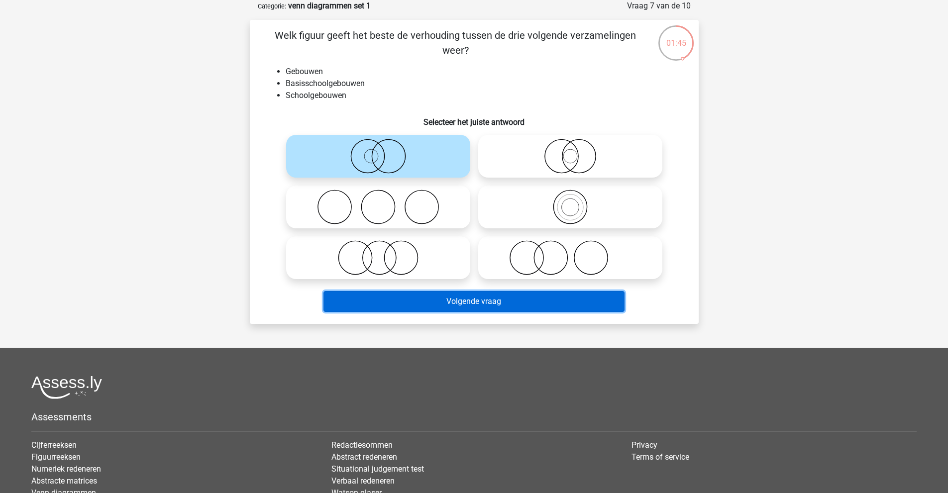
click at [430, 299] on button "Volgende vraag" at bounding box center [474, 301] width 301 height 21
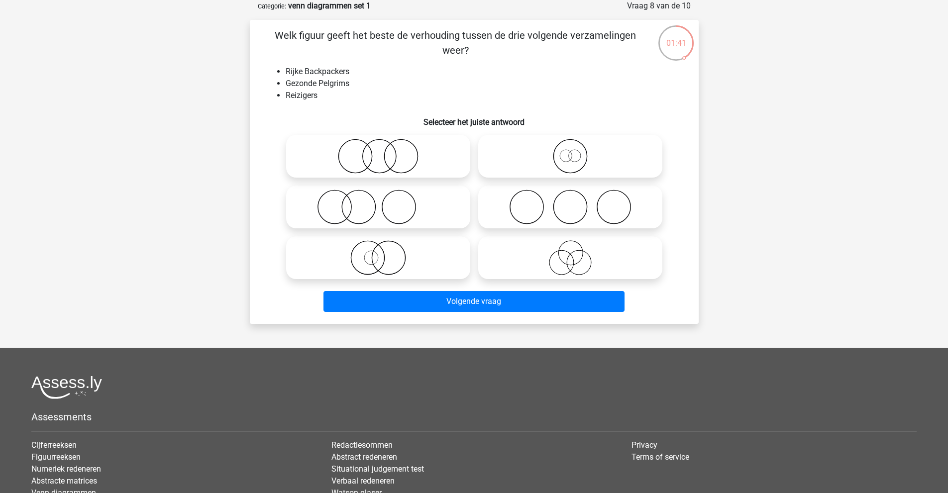
click at [408, 86] on li "Gezonde Pelgrims" at bounding box center [484, 84] width 397 height 12
click at [565, 259] on icon at bounding box center [570, 257] width 176 height 35
click at [570, 253] on input "radio" at bounding box center [573, 249] width 6 height 6
radio input "true"
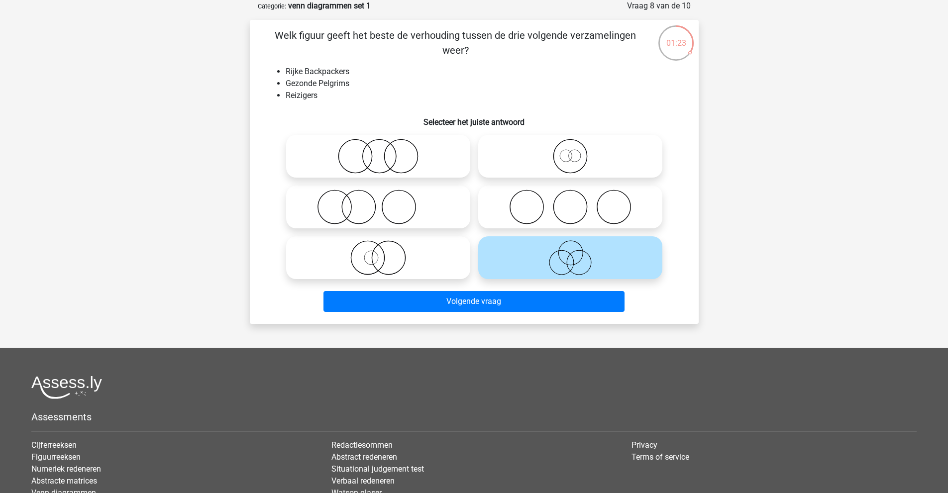
click at [406, 145] on icon at bounding box center [378, 156] width 176 height 35
click at [385, 145] on input "radio" at bounding box center [381, 148] width 6 height 6
radio input "true"
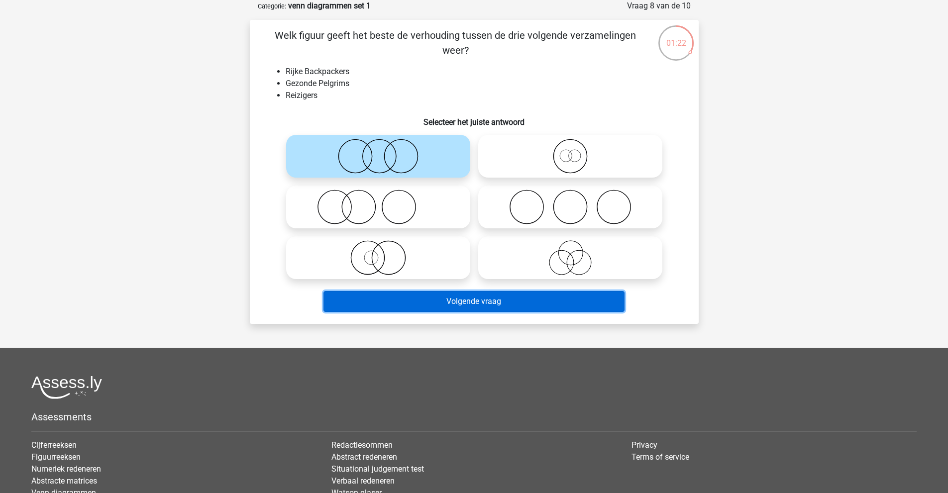
click at [424, 301] on button "Volgende vraag" at bounding box center [474, 301] width 301 height 21
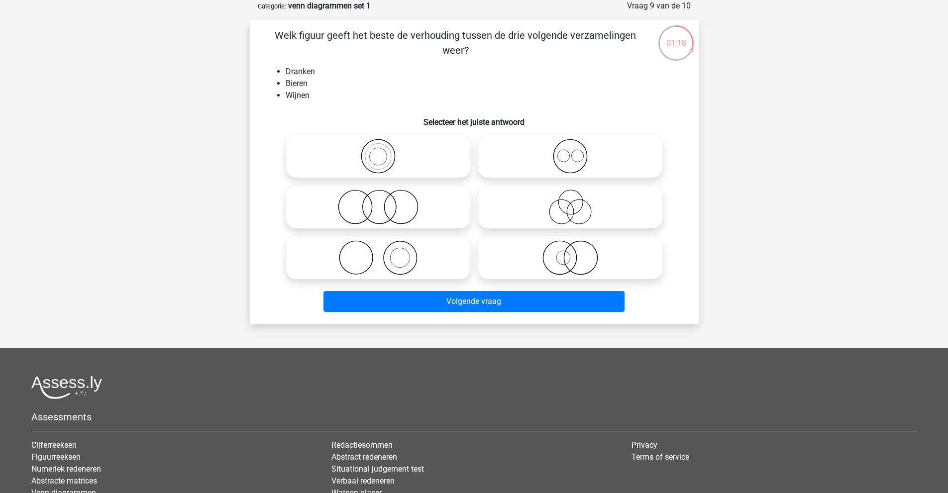
click at [572, 159] on icon at bounding box center [570, 156] width 176 height 35
click at [572, 151] on input "radio" at bounding box center [573, 148] width 6 height 6
radio input "true"
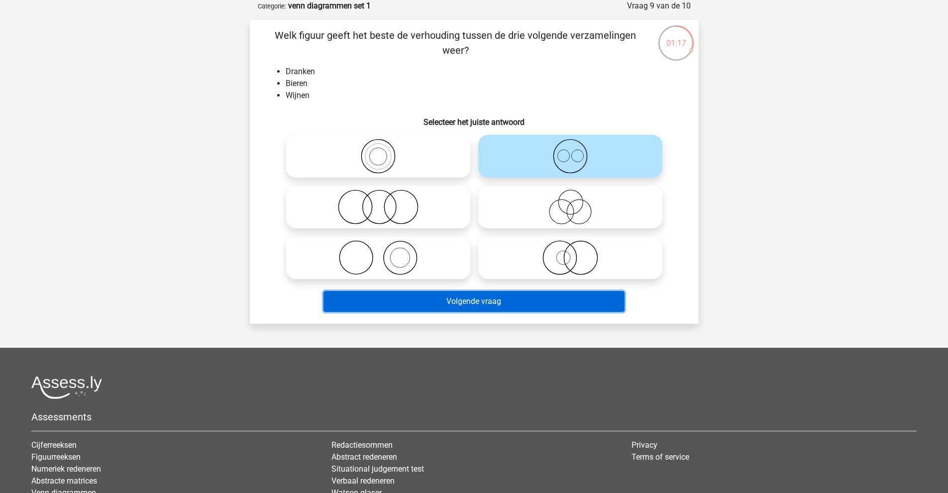
click at [538, 301] on button "Volgende vraag" at bounding box center [474, 301] width 301 height 21
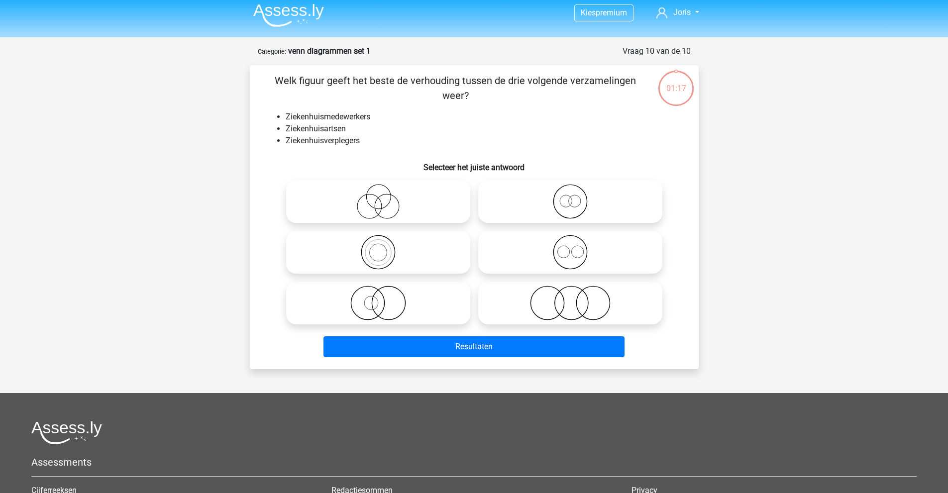
scroll to position [0, 0]
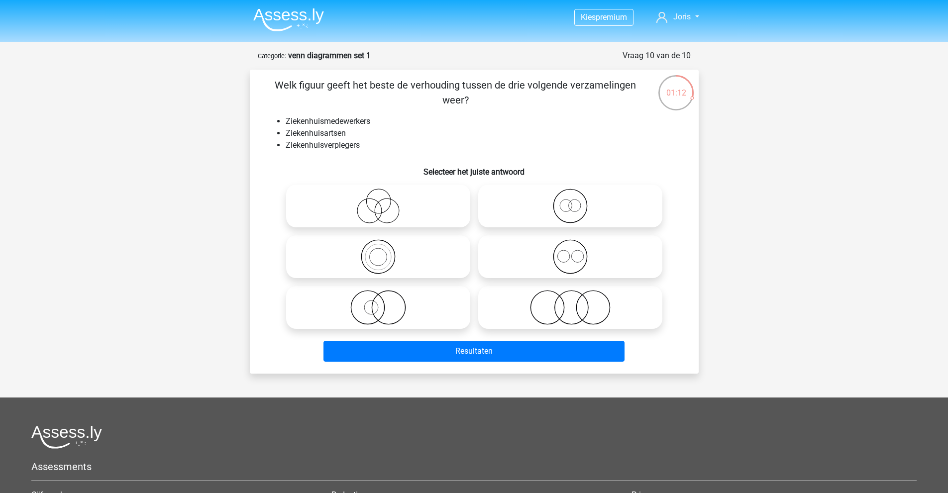
click at [447, 116] on li "Ziekenhuismedewerkers" at bounding box center [484, 121] width 397 height 12
click at [579, 249] on icon at bounding box center [570, 256] width 176 height 35
click at [577, 249] on input "radio" at bounding box center [573, 248] width 6 height 6
radio input "true"
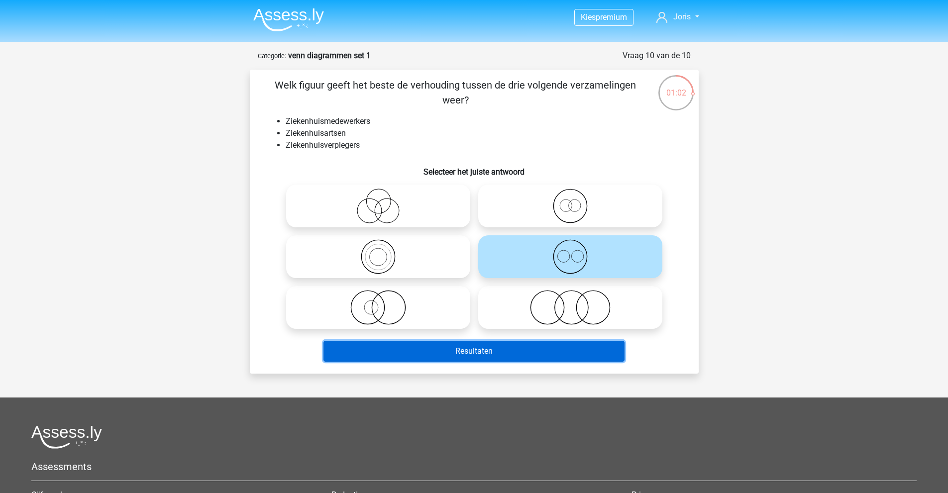
click at [519, 351] on button "Resultaten" at bounding box center [474, 351] width 301 height 21
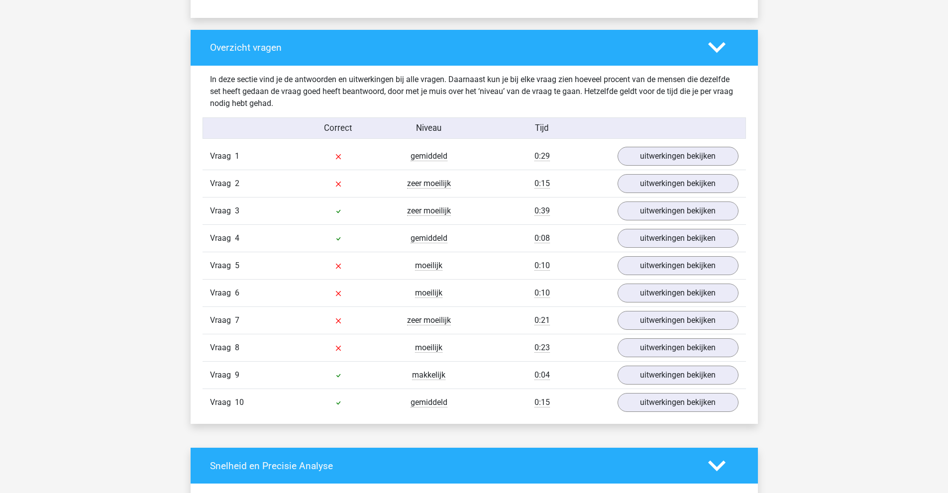
scroll to position [747, 0]
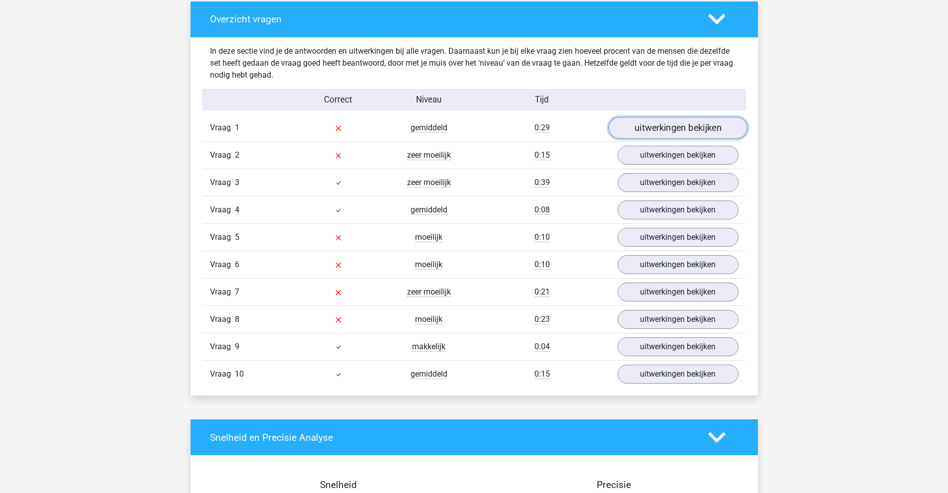
click at [644, 128] on link "uitwerkingen bekijken" at bounding box center [677, 128] width 139 height 22
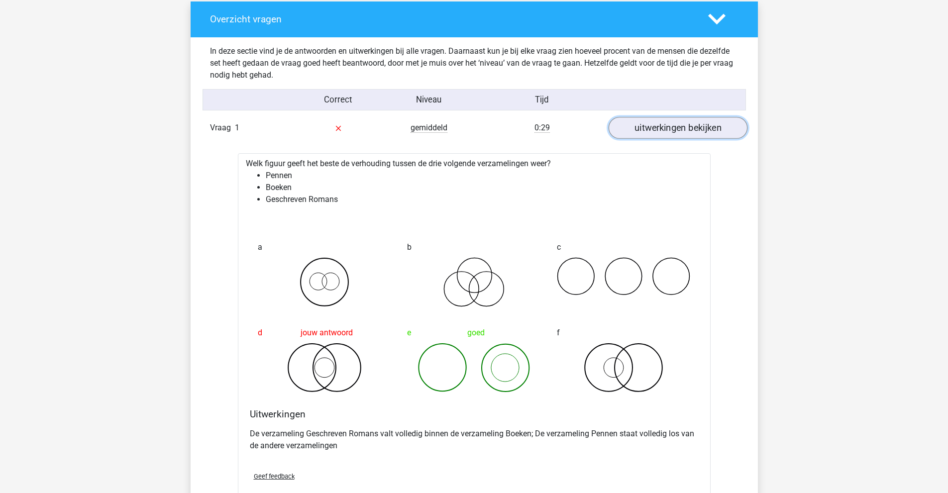
click at [646, 126] on link "uitwerkingen bekijken" at bounding box center [677, 128] width 139 height 22
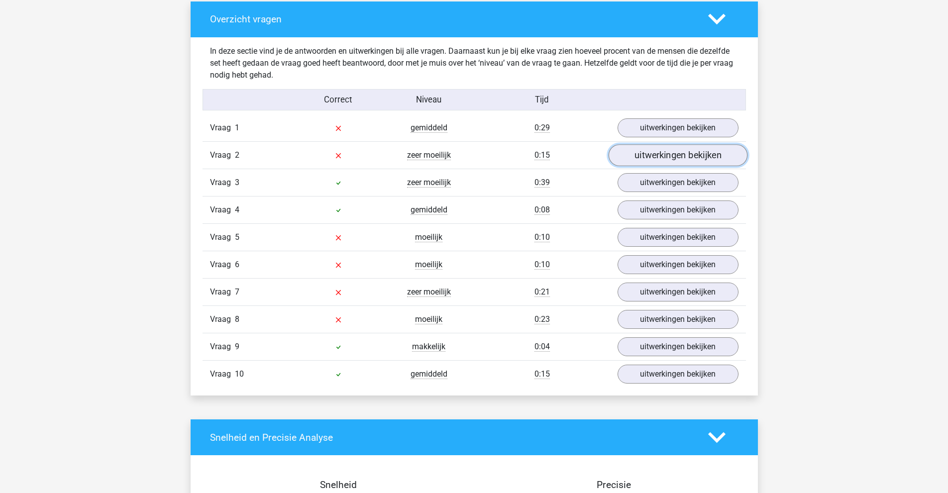
click at [636, 156] on link "uitwerkingen bekijken" at bounding box center [677, 155] width 139 height 22
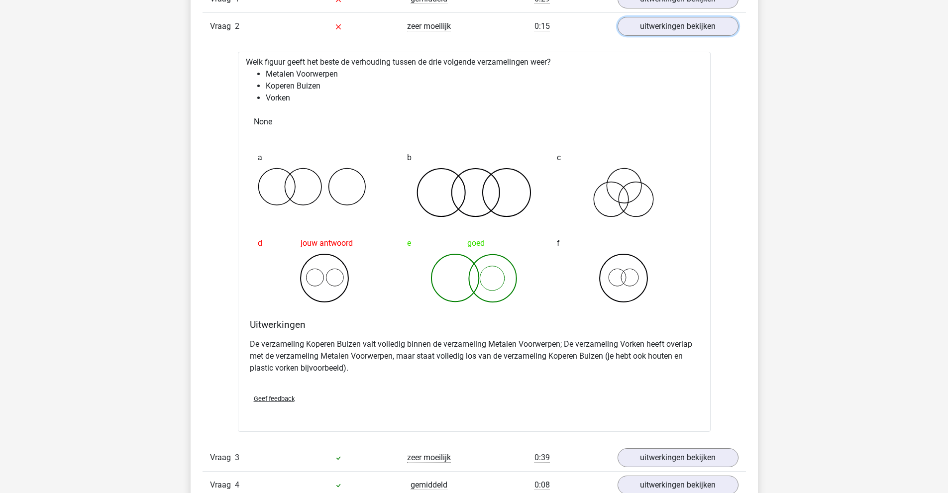
scroll to position [796, 0]
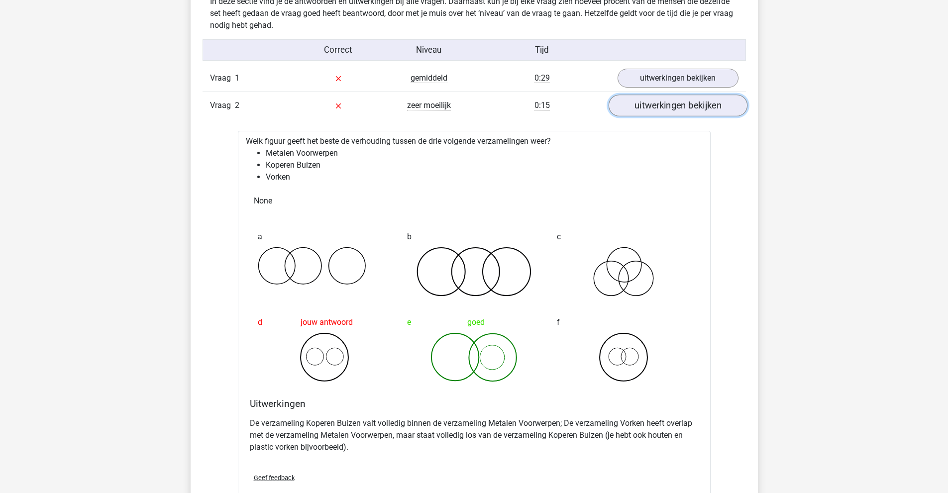
click at [666, 102] on link "uitwerkingen bekijken" at bounding box center [677, 106] width 139 height 22
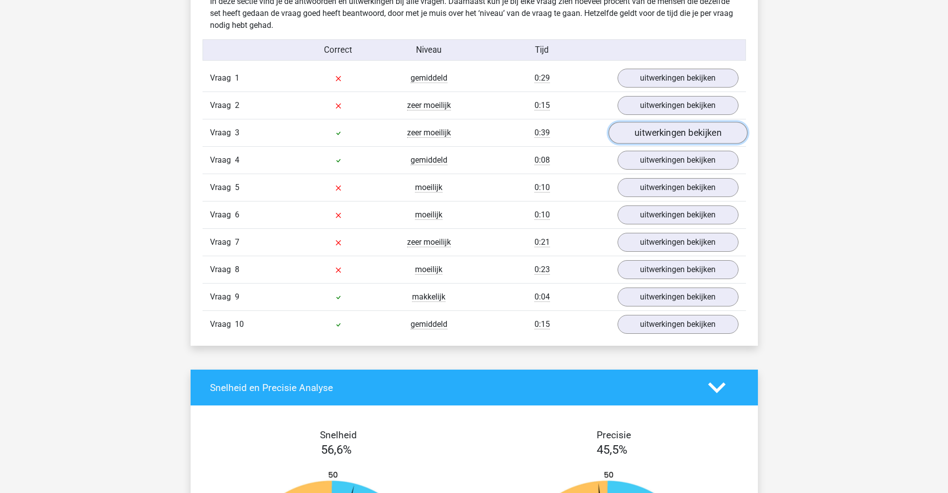
click at [650, 134] on link "uitwerkingen bekijken" at bounding box center [677, 133] width 139 height 22
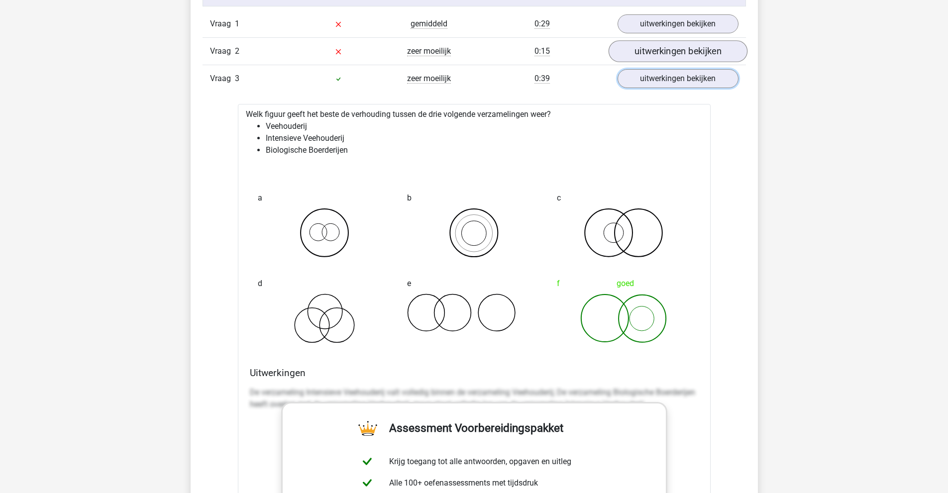
scroll to position [846, 0]
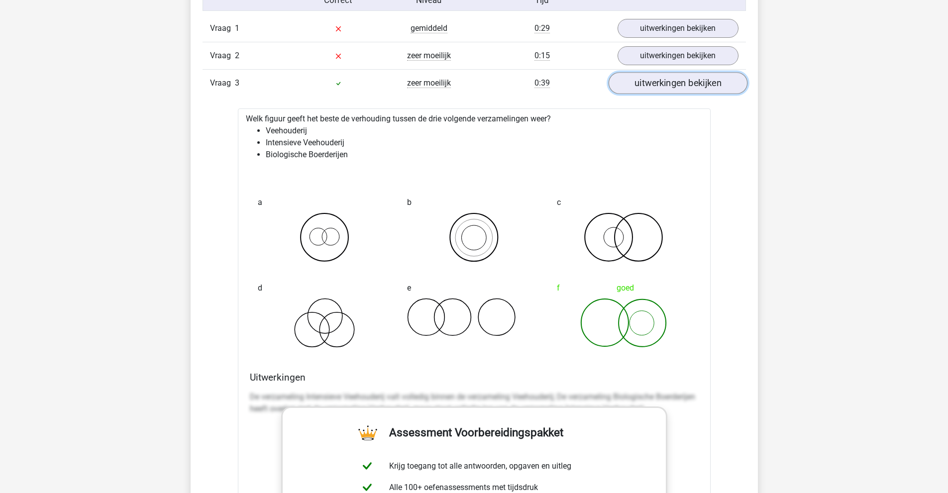
click at [663, 78] on link "uitwerkingen bekijken" at bounding box center [677, 83] width 139 height 22
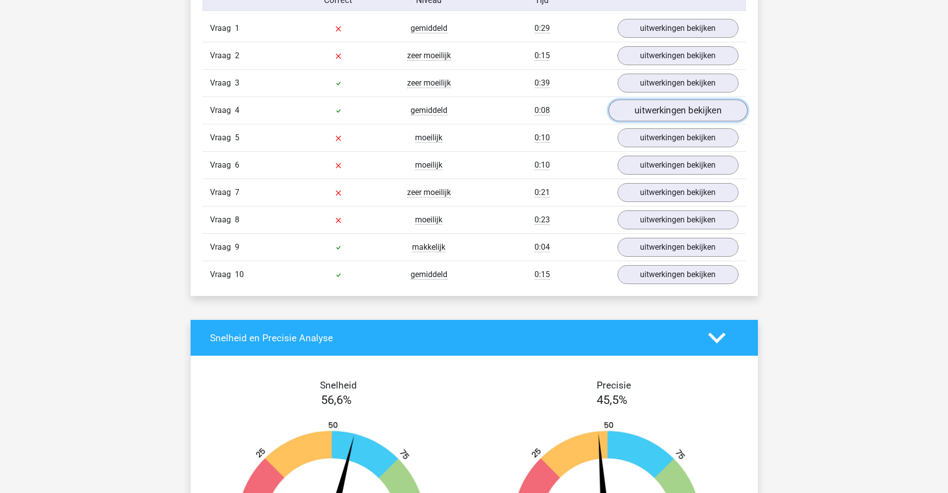
click at [660, 115] on link "uitwerkingen bekijken" at bounding box center [677, 111] width 139 height 22
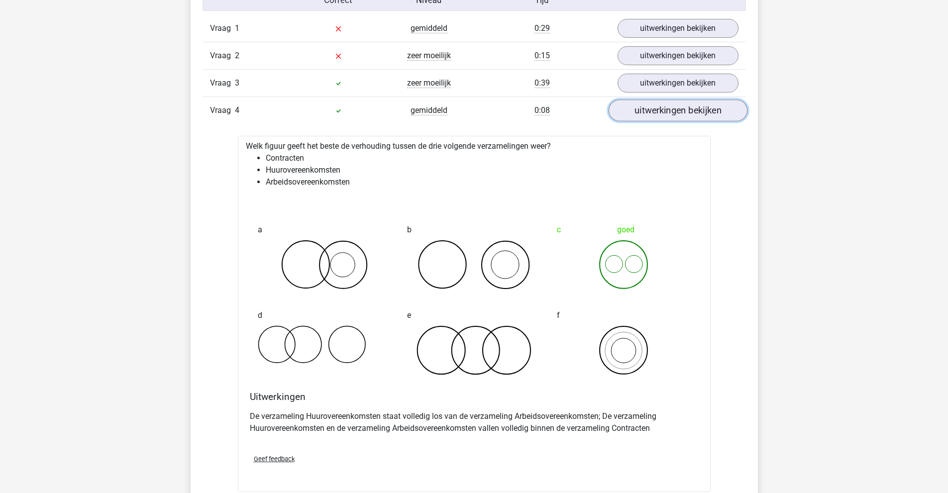
click at [657, 112] on link "uitwerkingen bekijken" at bounding box center [677, 111] width 139 height 22
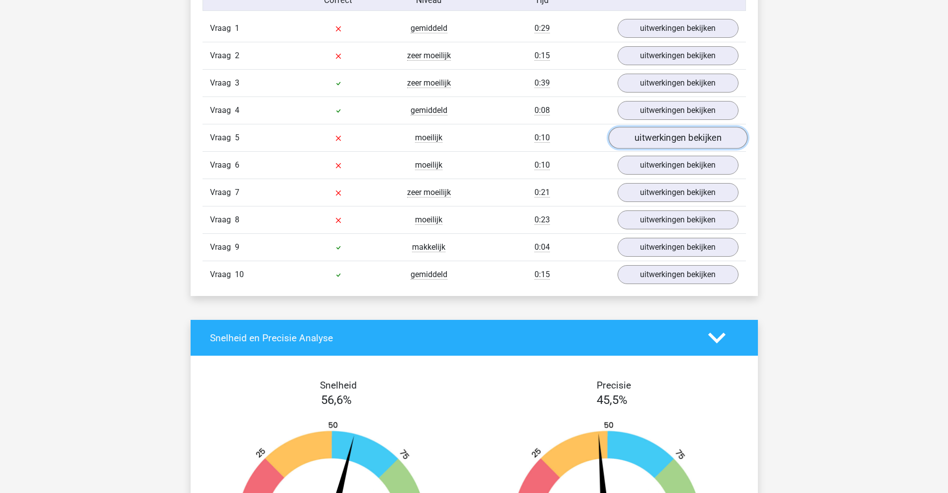
click at [650, 134] on link "uitwerkingen bekijken" at bounding box center [677, 138] width 139 height 22
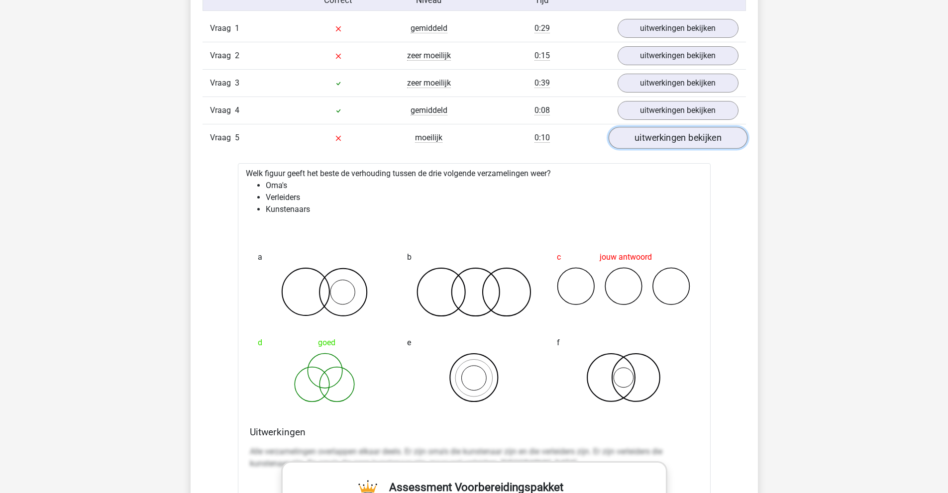
click at [650, 134] on link "uitwerkingen bekijken" at bounding box center [677, 138] width 139 height 22
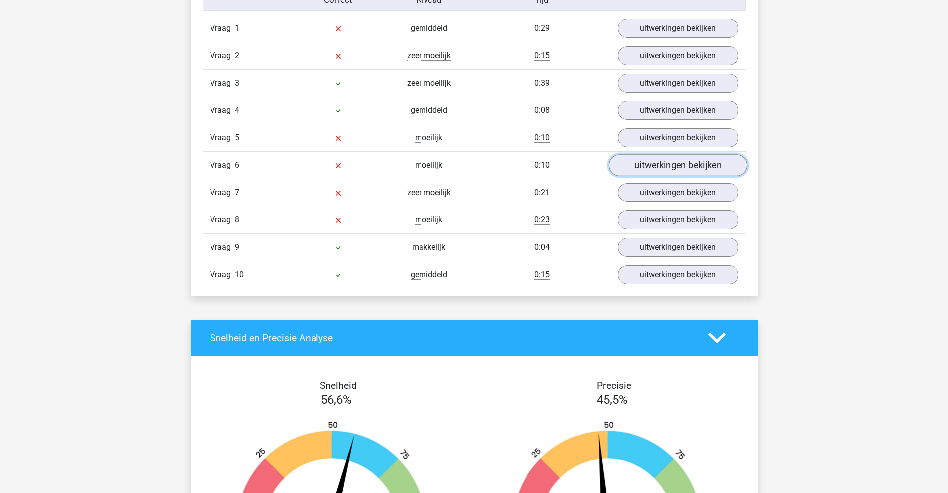
click at [645, 164] on link "uitwerkingen bekijken" at bounding box center [677, 165] width 139 height 22
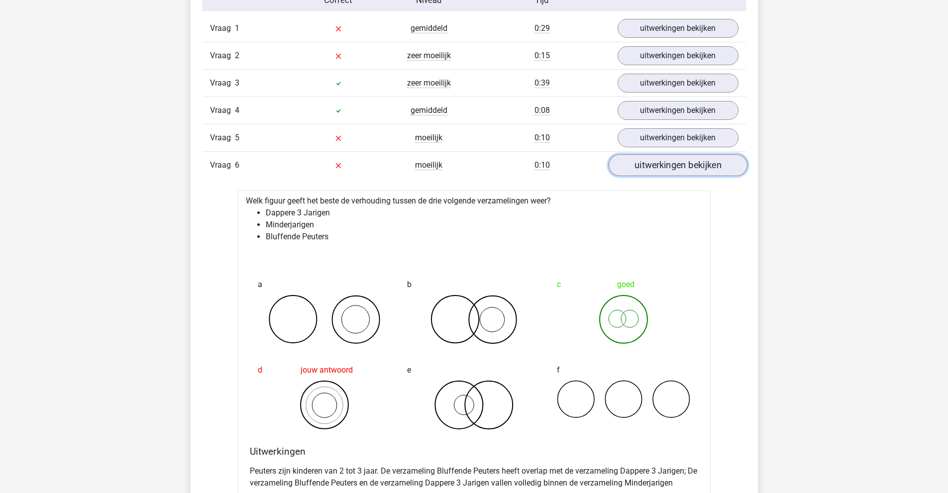
click at [645, 165] on link "uitwerkingen bekijken" at bounding box center [677, 165] width 139 height 22
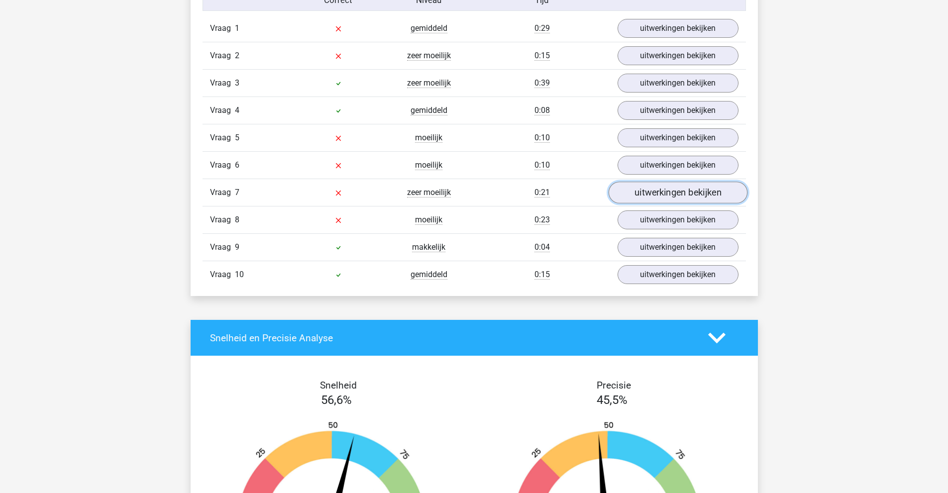
drag, startPoint x: 646, startPoint y: 184, endPoint x: 612, endPoint y: 191, distance: 34.1
click at [612, 191] on link "uitwerkingen bekijken" at bounding box center [677, 193] width 139 height 22
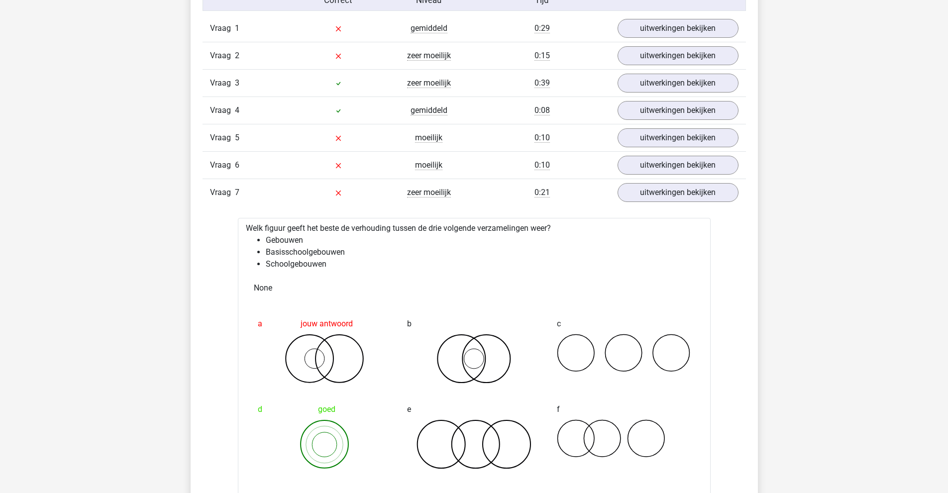
click at [582, 189] on div "0:21" at bounding box center [542, 193] width 136 height 12
click at [574, 191] on div "0:21" at bounding box center [542, 193] width 136 height 12
click at [624, 190] on link "uitwerkingen bekijken" at bounding box center [677, 193] width 139 height 22
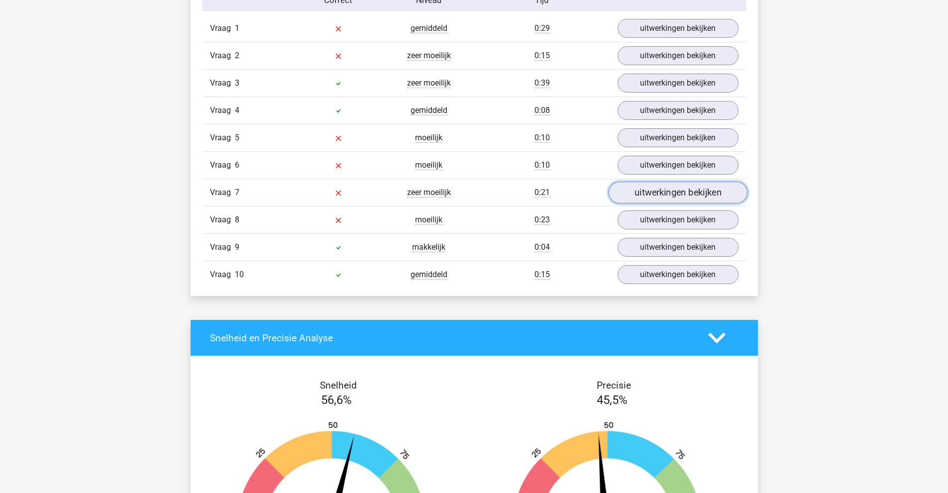
click at [624, 190] on link "uitwerkingen bekijken" at bounding box center [677, 193] width 139 height 22
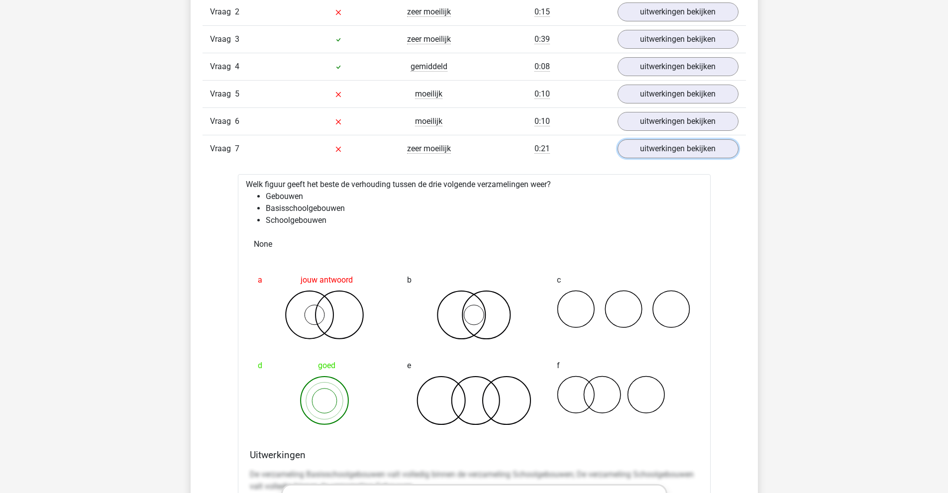
scroll to position [896, 0]
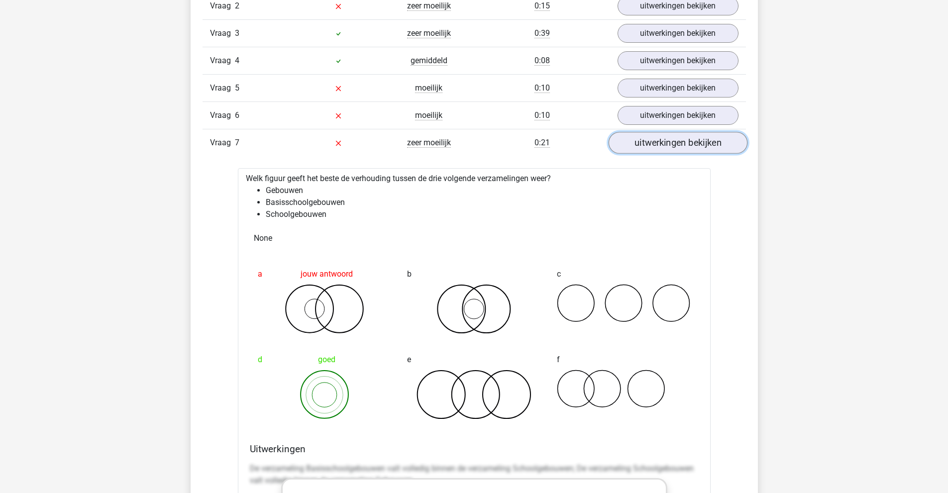
click at [628, 142] on link "uitwerkingen bekijken" at bounding box center [677, 143] width 139 height 22
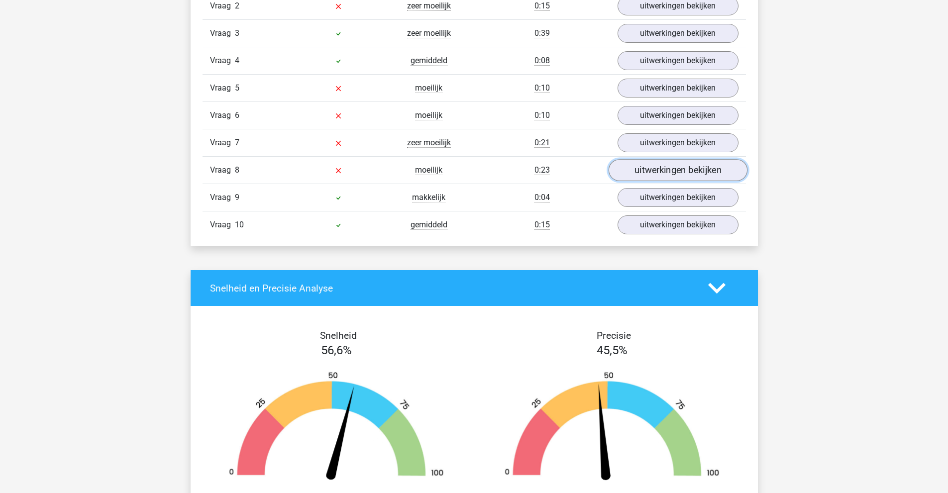
click at [629, 165] on link "uitwerkingen bekijken" at bounding box center [677, 170] width 139 height 22
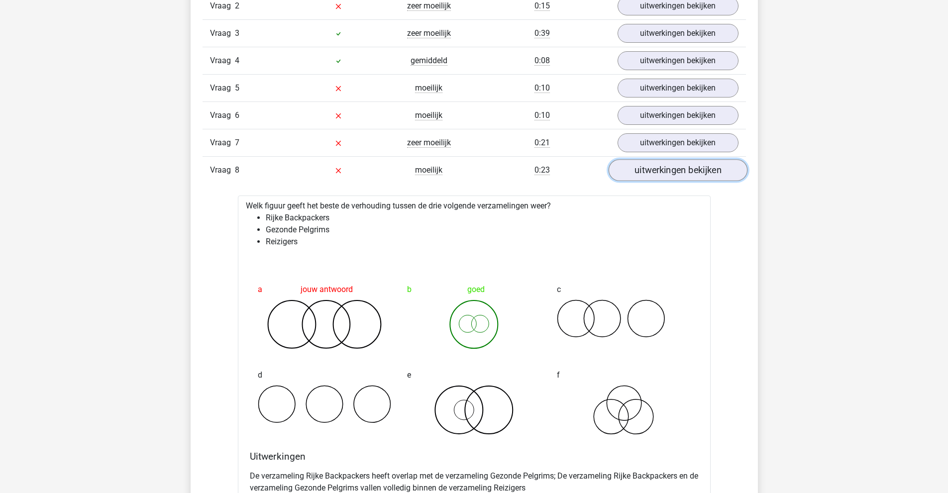
click at [629, 165] on link "uitwerkingen bekijken" at bounding box center [677, 170] width 139 height 22
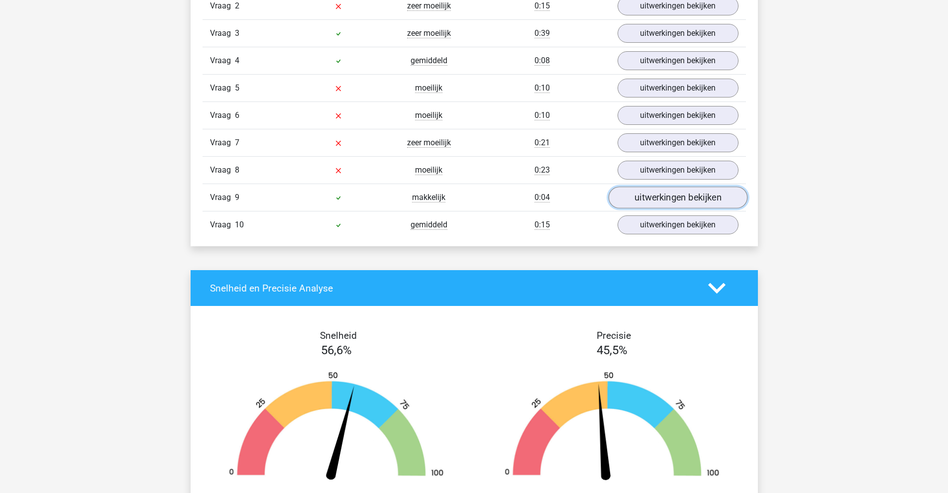
click at [634, 194] on link "uitwerkingen bekijken" at bounding box center [677, 198] width 139 height 22
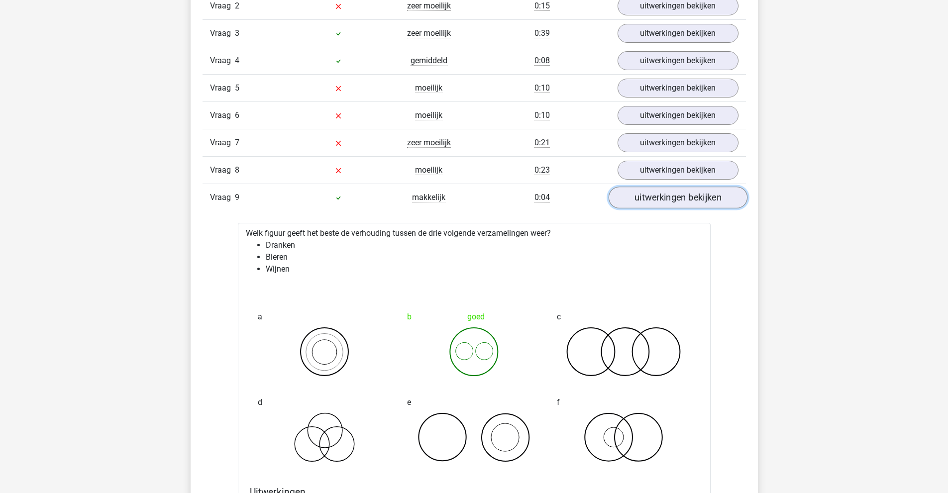
click at [634, 194] on link "uitwerkingen bekijken" at bounding box center [677, 198] width 139 height 22
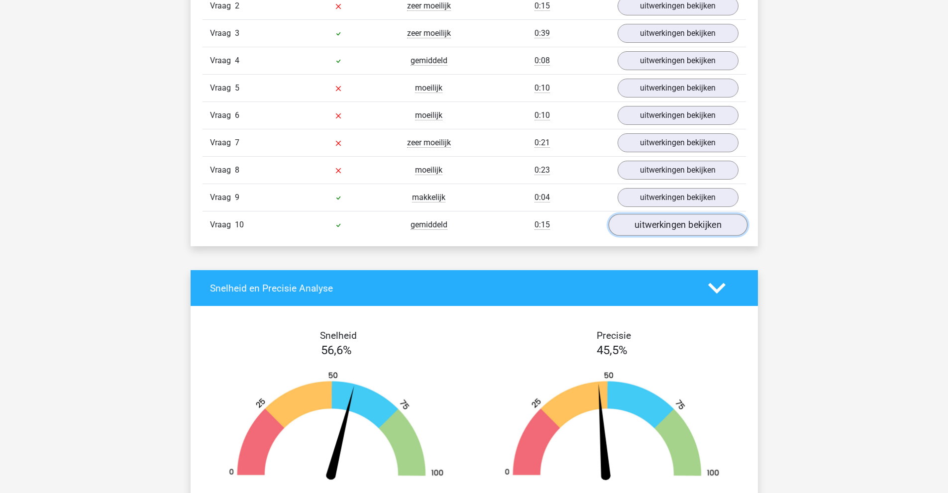
click at [644, 222] on link "uitwerkingen bekijken" at bounding box center [677, 225] width 139 height 22
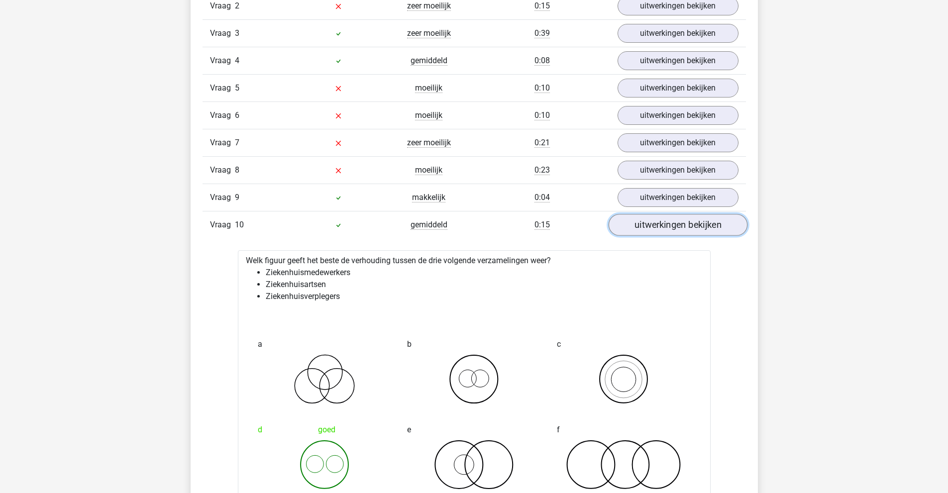
click at [644, 222] on link "uitwerkingen bekijken" at bounding box center [677, 225] width 139 height 22
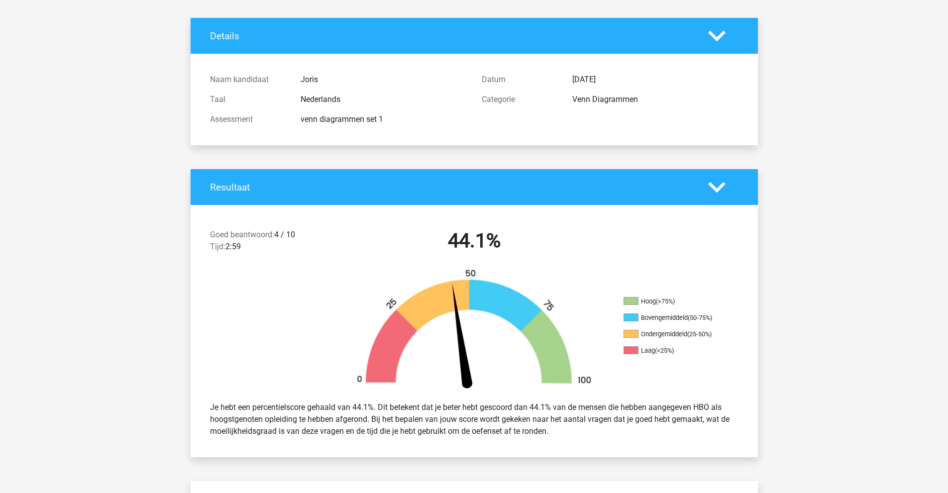
scroll to position [0, 0]
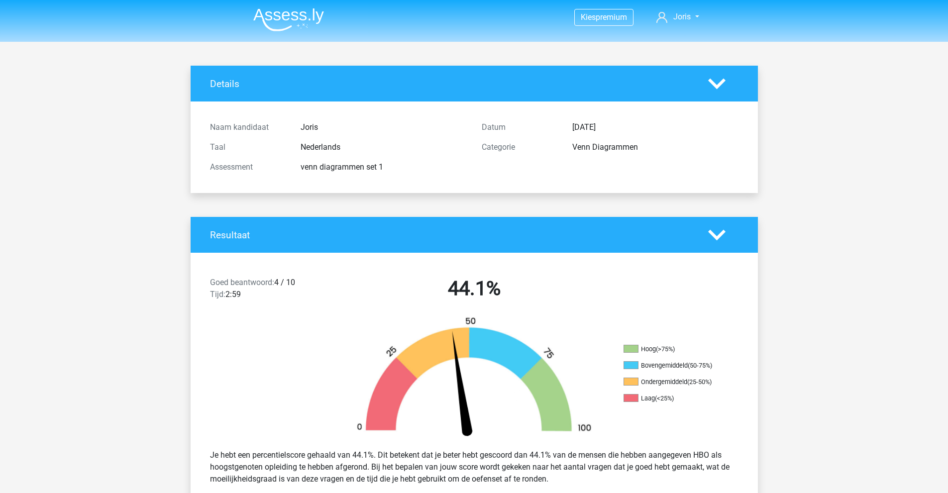
click at [302, 29] on img at bounding box center [288, 19] width 71 height 23
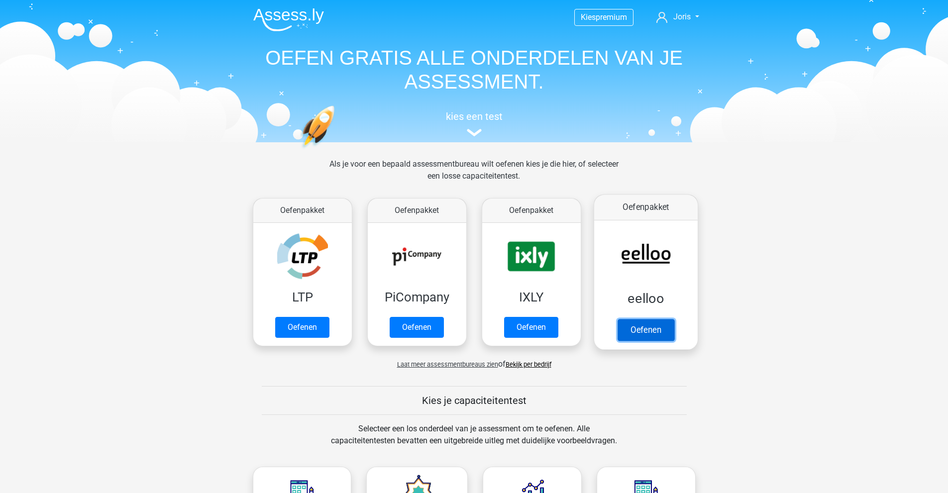
click at [643, 319] on link "Oefenen" at bounding box center [645, 330] width 57 height 22
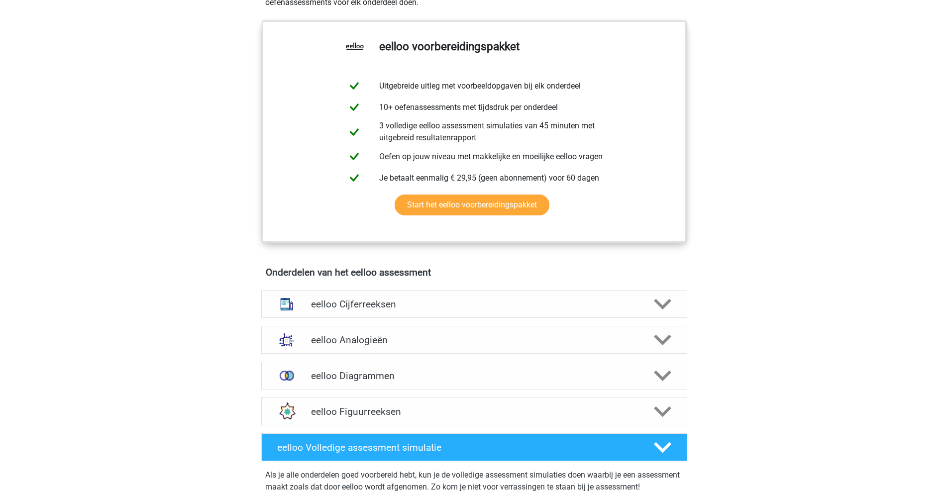
scroll to position [547, 0]
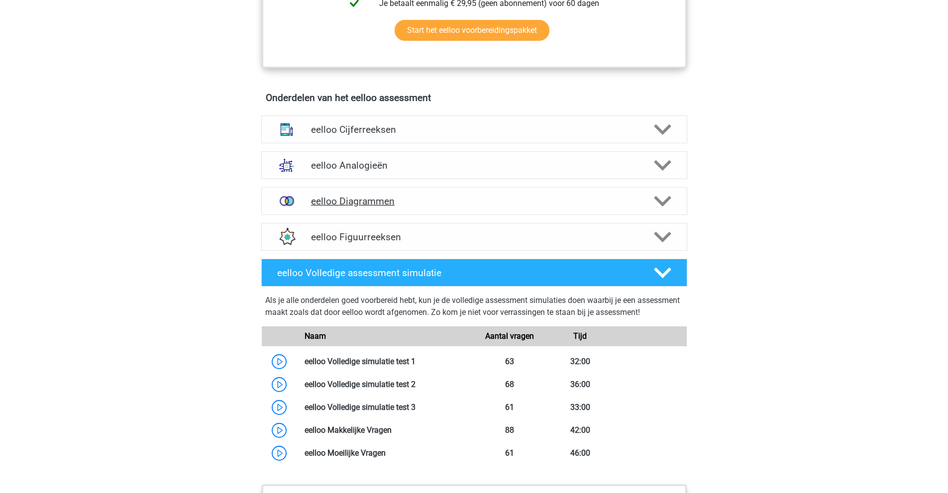
click at [395, 207] on h4 "eelloo Diagrammen" at bounding box center [474, 201] width 326 height 11
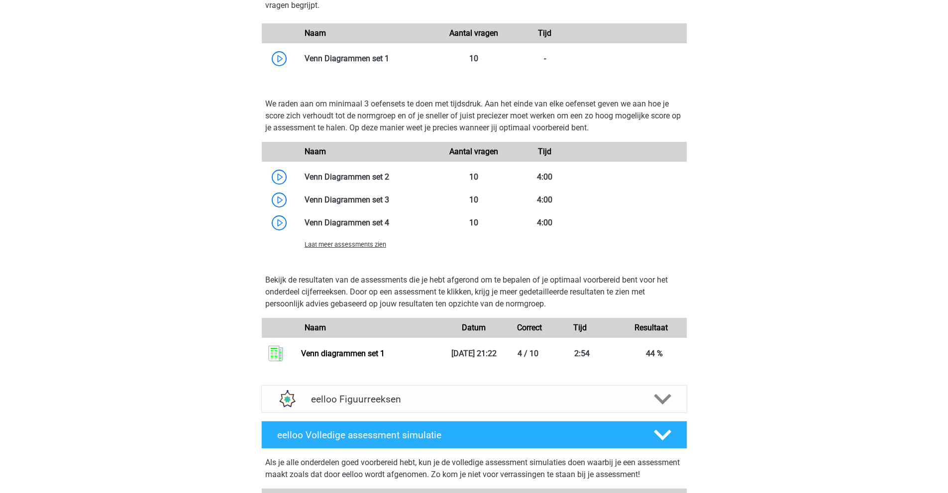
scroll to position [846, 0]
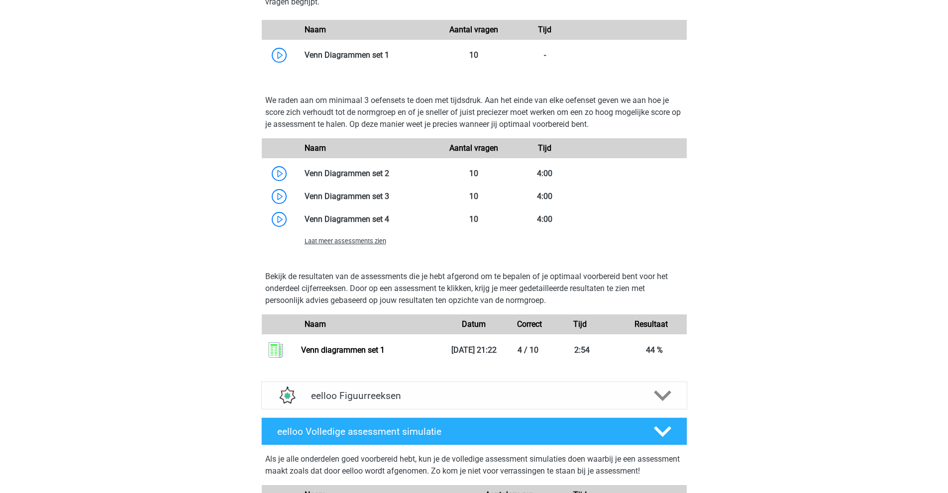
click at [349, 245] on span "Laat meer assessments zien" at bounding box center [346, 240] width 82 height 7
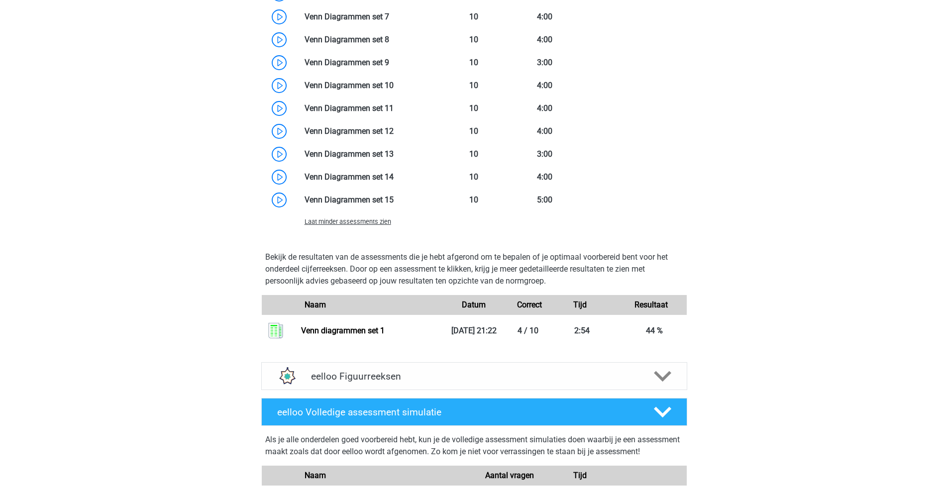
scroll to position [1194, 0]
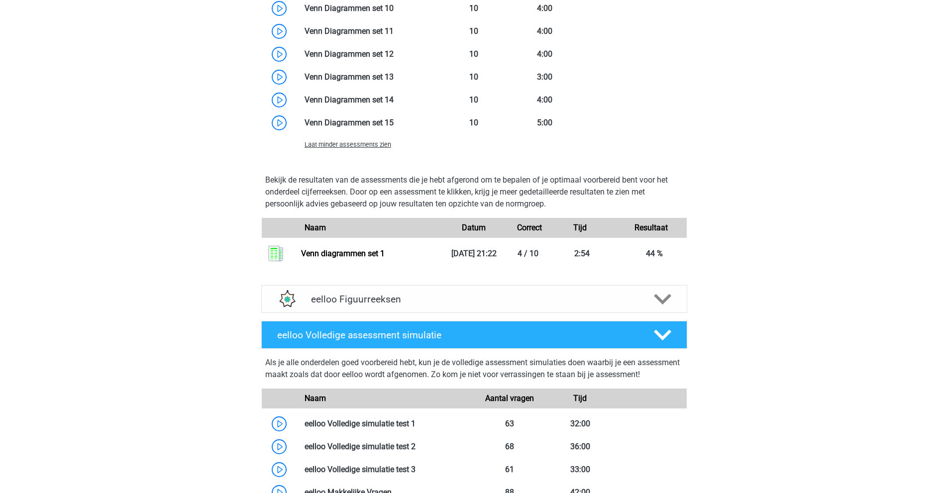
click at [345, 148] on span "Laat minder assessments zien" at bounding box center [348, 144] width 87 height 7
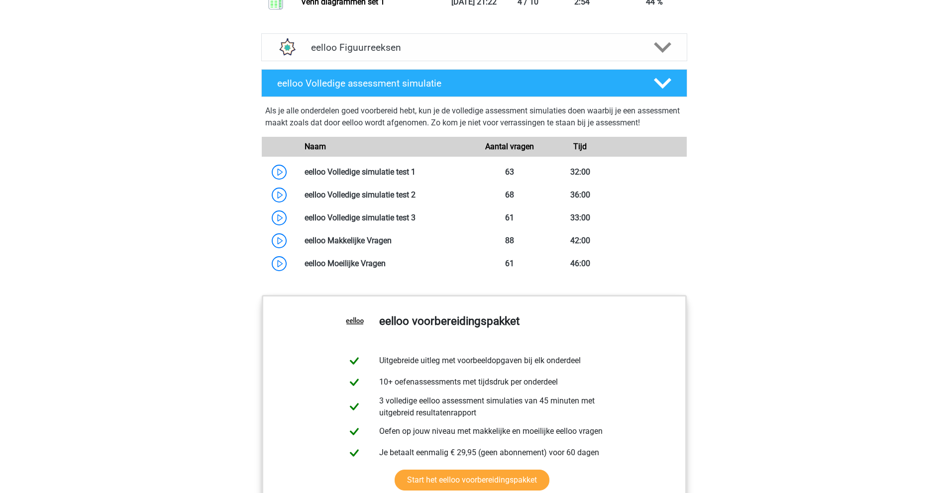
scroll to position [943, 0]
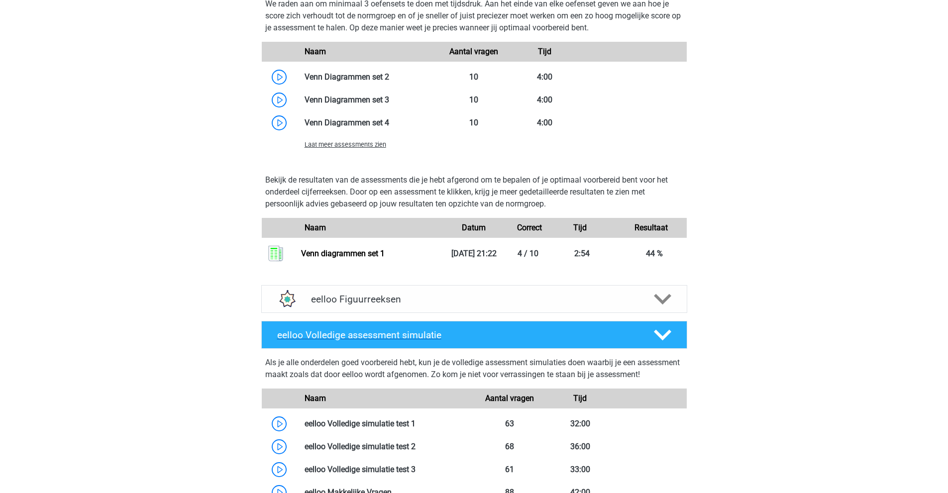
click at [341, 339] on h4 "eelloo Volledige assessment simulatie" at bounding box center [457, 334] width 360 height 11
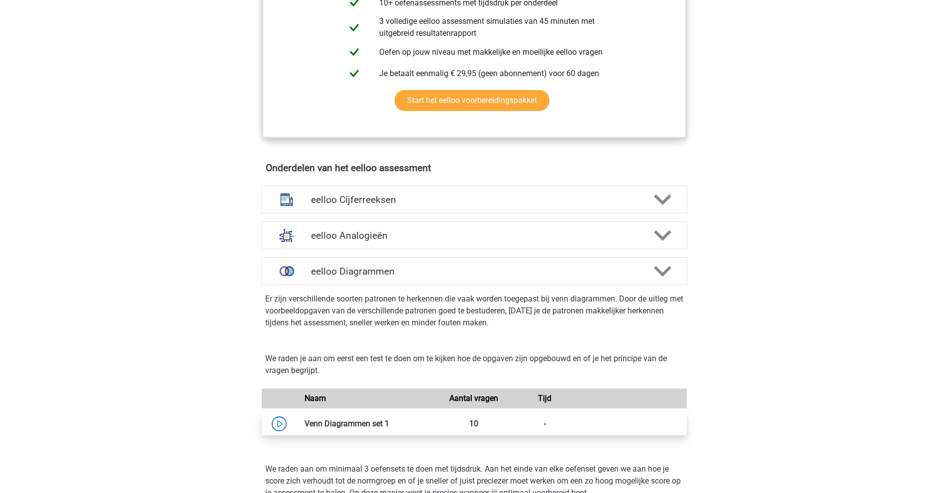
scroll to position [445, 0]
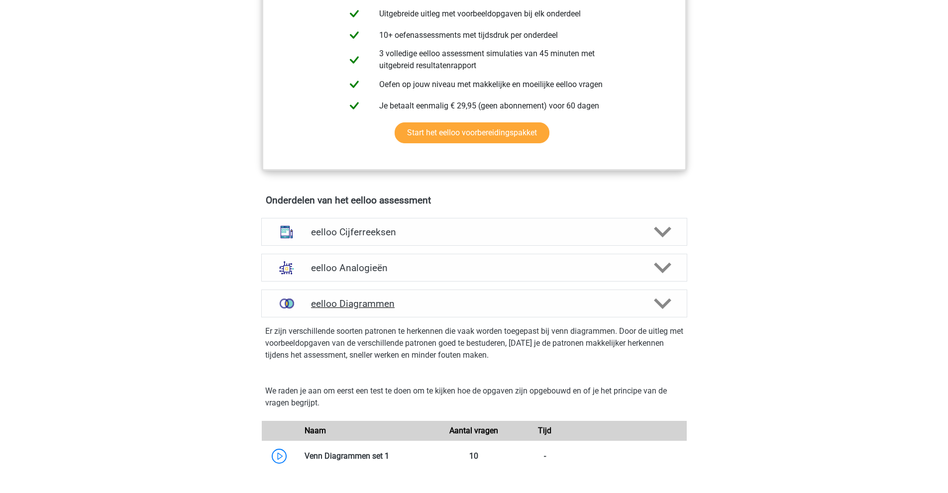
click at [338, 310] on h4 "eelloo Diagrammen" at bounding box center [474, 303] width 326 height 11
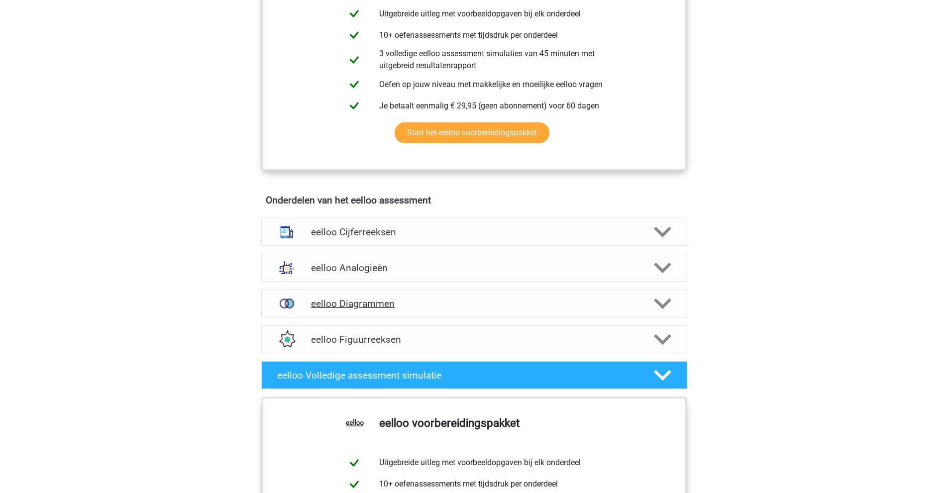
click at [340, 310] on h4 "eelloo Diagrammen" at bounding box center [474, 303] width 326 height 11
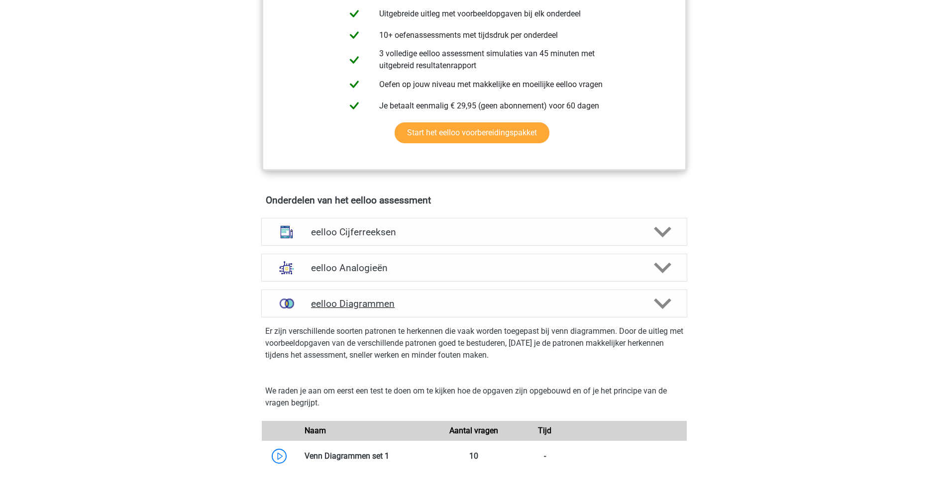
click at [340, 310] on h4 "eelloo Diagrammen" at bounding box center [474, 303] width 326 height 11
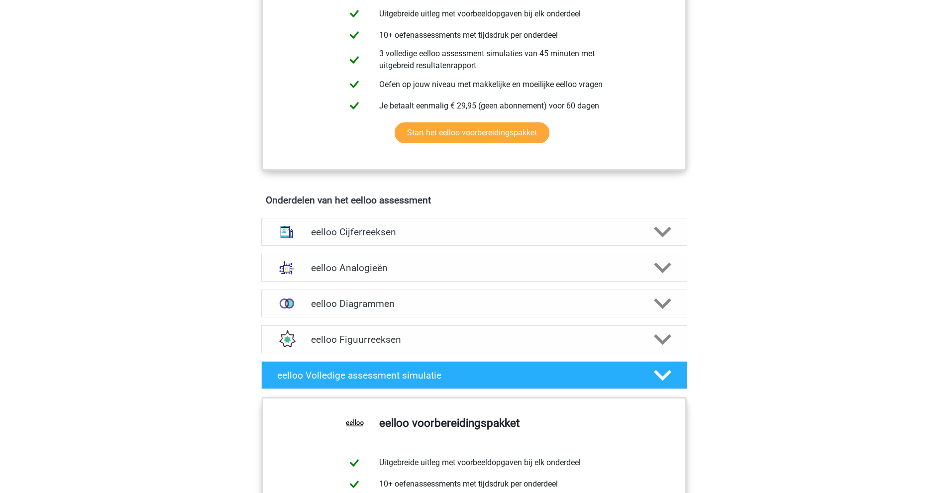
click at [151, 83] on div "Kies premium Joris [EMAIL_ADDRESS][DOMAIN_NAME]" at bounding box center [474, 231] width 948 height 1352
click at [151, 104] on div "Kies premium Joris [EMAIL_ADDRESS][DOMAIN_NAME]" at bounding box center [474, 231] width 948 height 1352
click at [152, 105] on div "Kies premium Joris [EMAIL_ADDRESS][DOMAIN_NAME]" at bounding box center [474, 231] width 948 height 1352
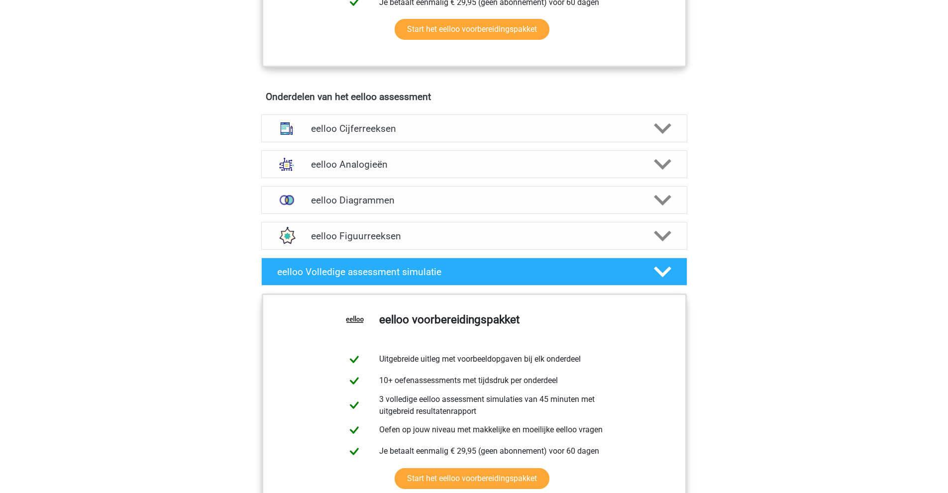
scroll to position [544, 0]
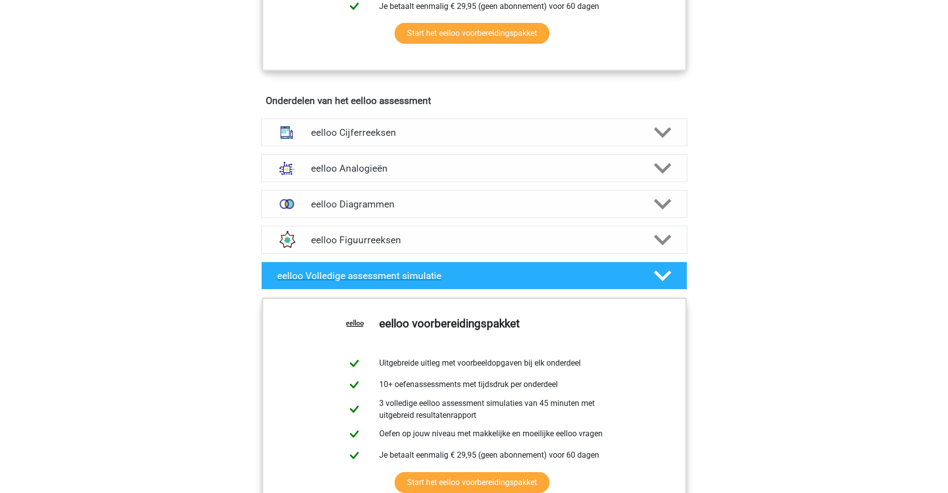
click at [351, 279] on h4 "eelloo Volledige assessment simulatie" at bounding box center [457, 275] width 360 height 11
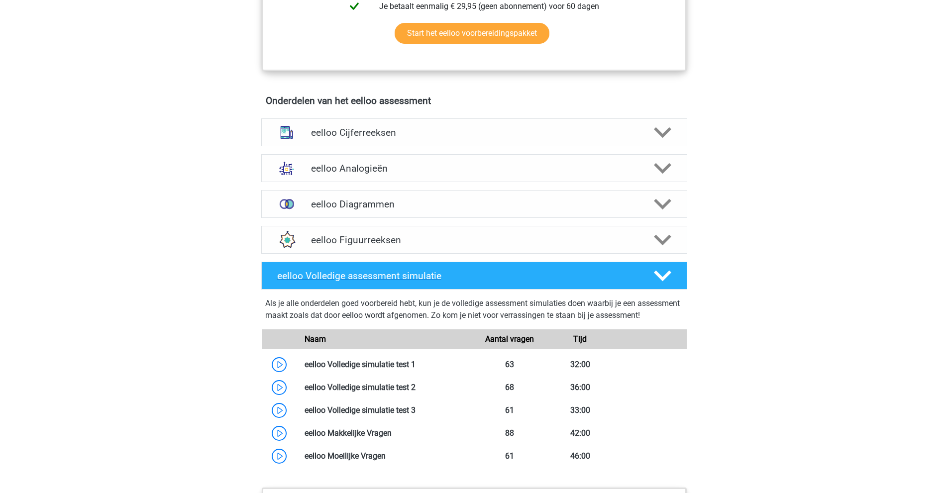
click at [359, 278] on h4 "eelloo Volledige assessment simulatie" at bounding box center [457, 275] width 360 height 11
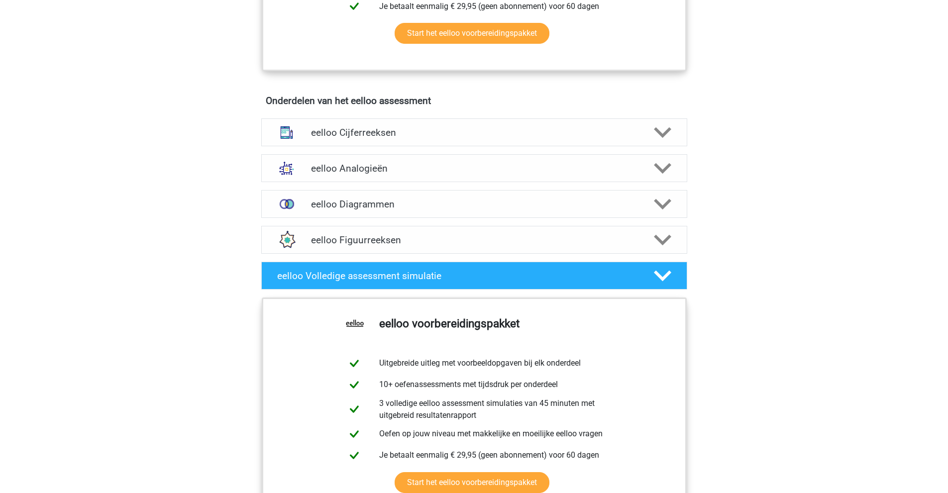
click at [216, 188] on div "Kies premium Joris [EMAIL_ADDRESS][DOMAIN_NAME]" at bounding box center [474, 132] width 948 height 1352
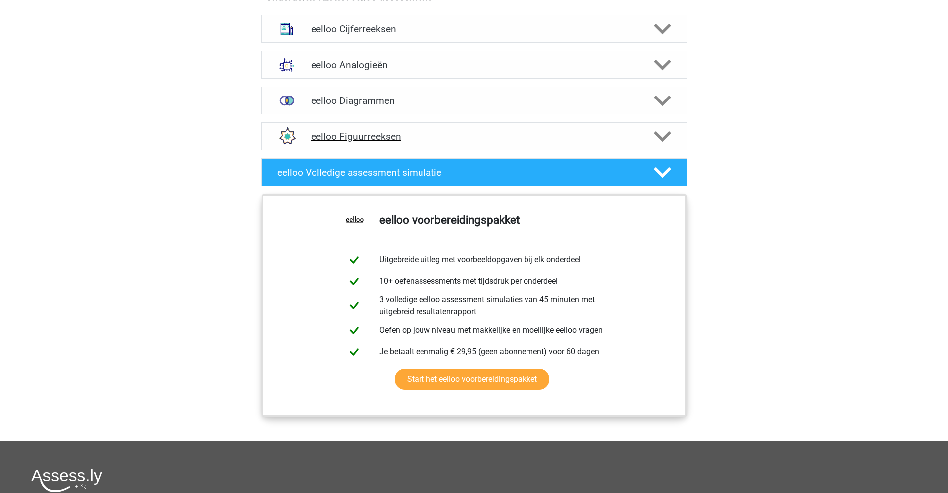
scroll to position [644, 0]
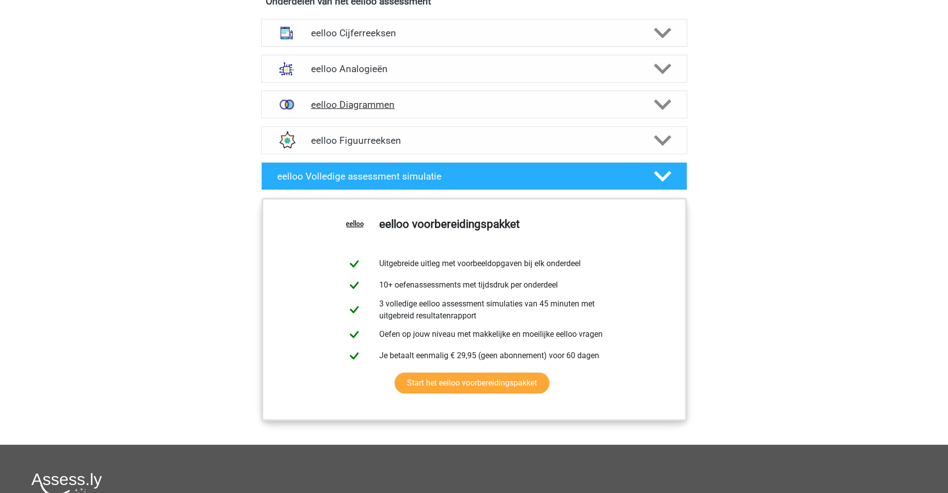
click at [351, 109] on h4 "eelloo Diagrammen" at bounding box center [474, 104] width 326 height 11
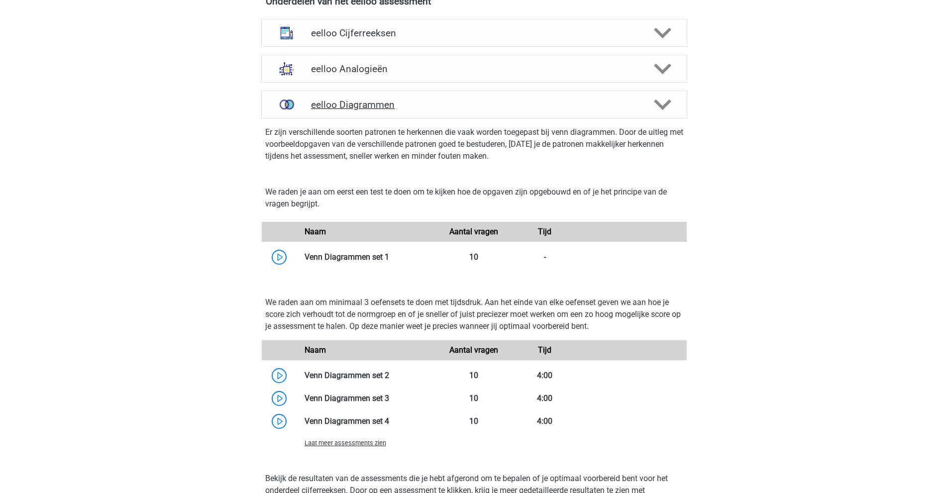
click at [351, 109] on h4 "eelloo Diagrammen" at bounding box center [474, 104] width 326 height 11
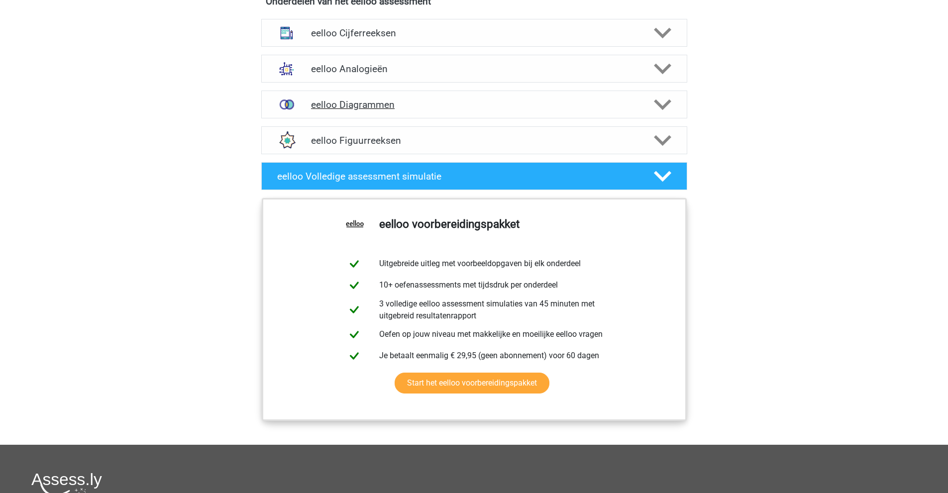
click at [362, 110] on h4 "eelloo Diagrammen" at bounding box center [474, 104] width 326 height 11
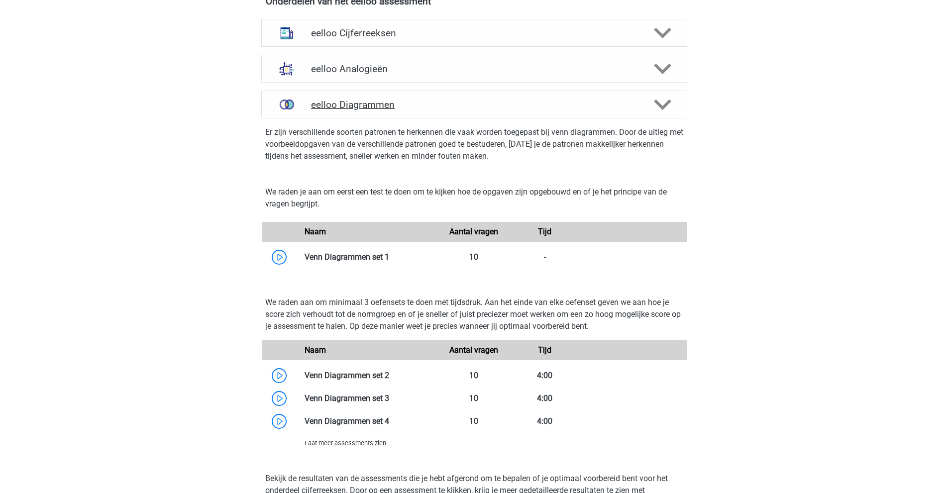
click at [338, 110] on h4 "eelloo Diagrammen" at bounding box center [474, 104] width 326 height 11
